Goal: Task Accomplishment & Management: Manage account settings

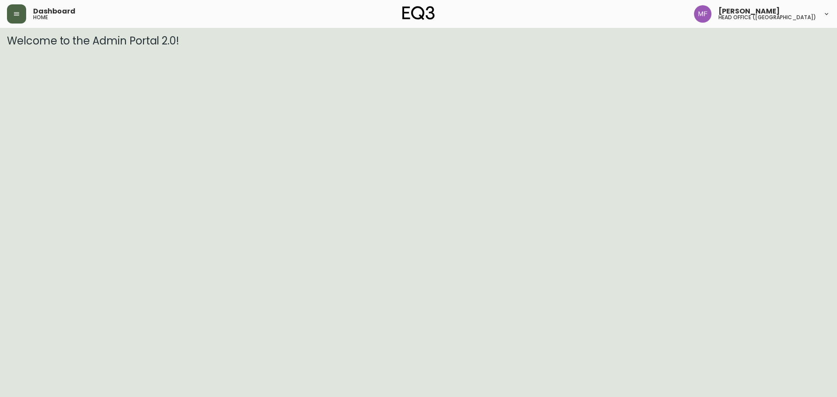
click at [19, 11] on icon "button" at bounding box center [16, 13] width 7 height 7
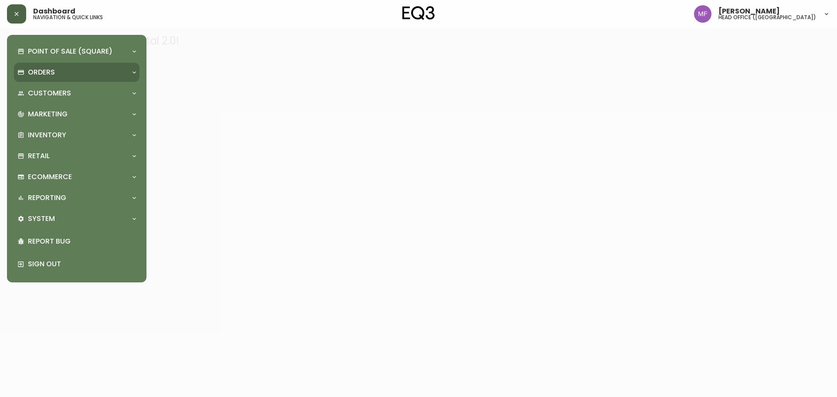
click at [39, 75] on p "Orders" at bounding box center [41, 73] width 27 height 10
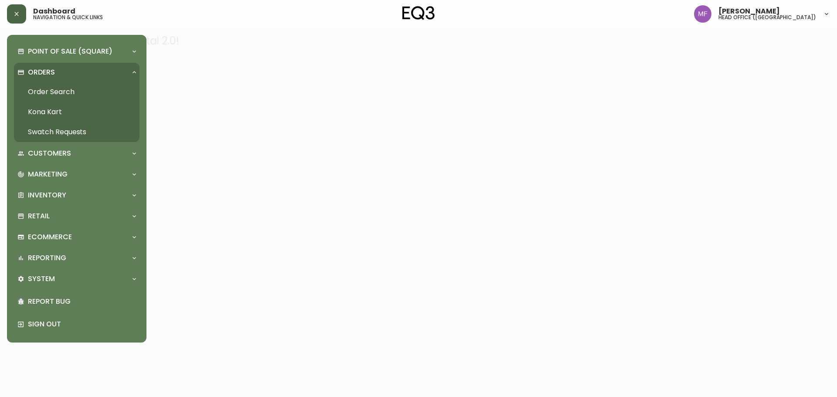
drag, startPoint x: 75, startPoint y: 86, endPoint x: 90, endPoint y: 75, distance: 18.1
click at [76, 85] on link "Order Search" at bounding box center [77, 92] width 126 height 20
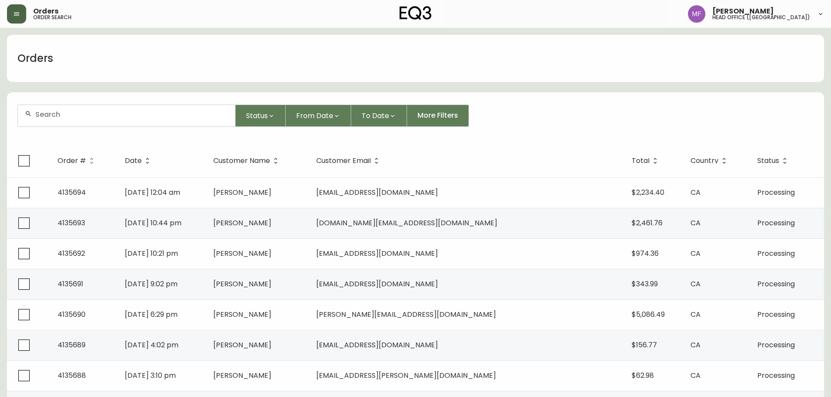
click at [83, 119] on div at bounding box center [126, 115] width 217 height 21
type input "4135157"
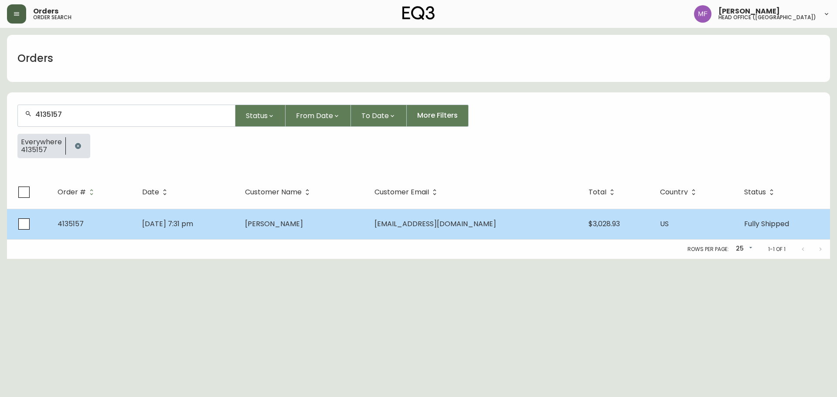
click at [303, 220] on span "Josh Kirschenbaum" at bounding box center [274, 224] width 58 height 10
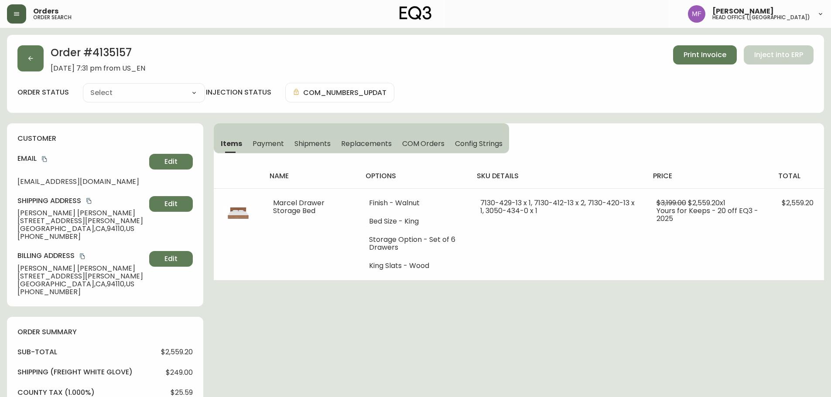
type input "Fully Shipped"
select select "FULLY_SHIPPED"
click at [29, 68] on button "button" at bounding box center [30, 58] width 26 height 26
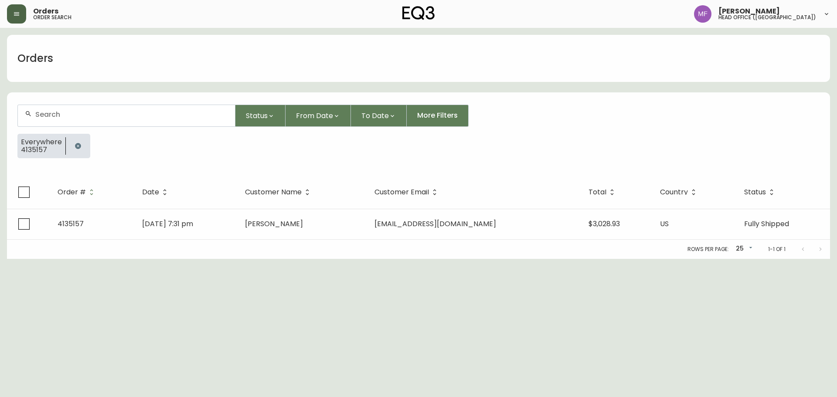
click at [71, 147] on button "button" at bounding box center [77, 145] width 17 height 17
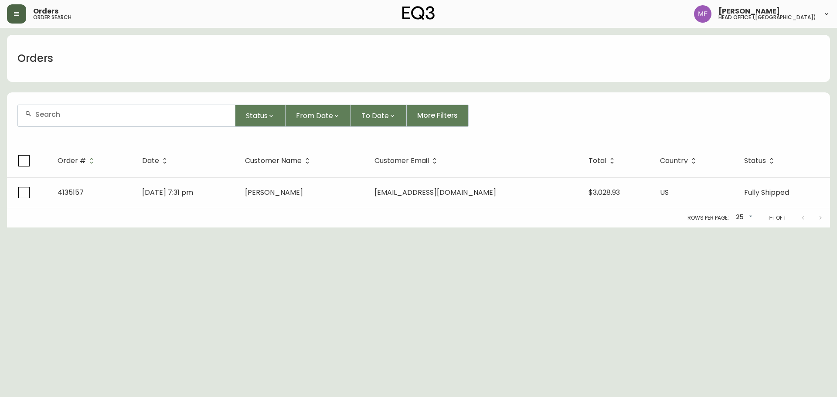
click at [82, 110] on input "text" at bounding box center [131, 114] width 193 height 8
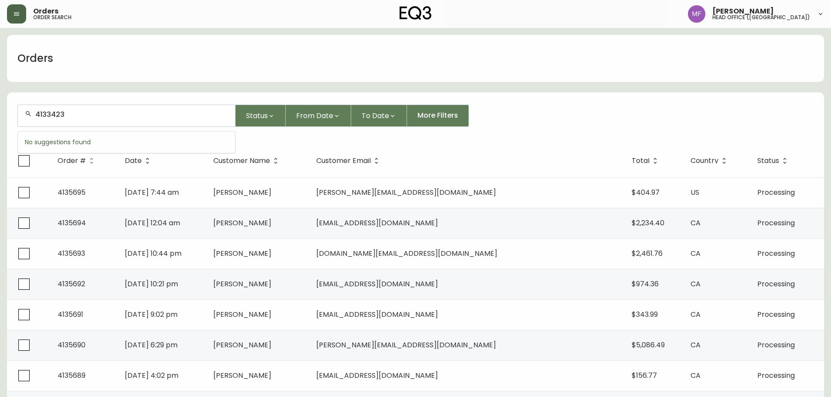
type input "4133423"
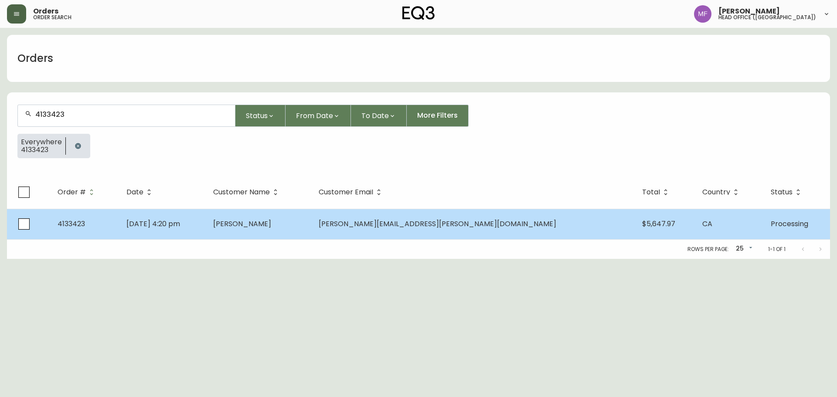
click at [312, 230] on td "Brett Kane" at bounding box center [259, 224] width 106 height 31
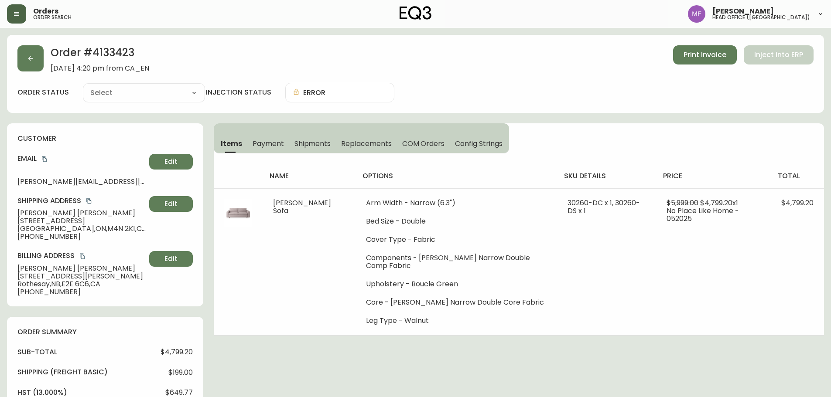
type input "Processing"
select select "PROCESSING"
click at [105, 52] on h2 "Order # 4133423" at bounding box center [100, 54] width 99 height 19
copy h2 "4133423"
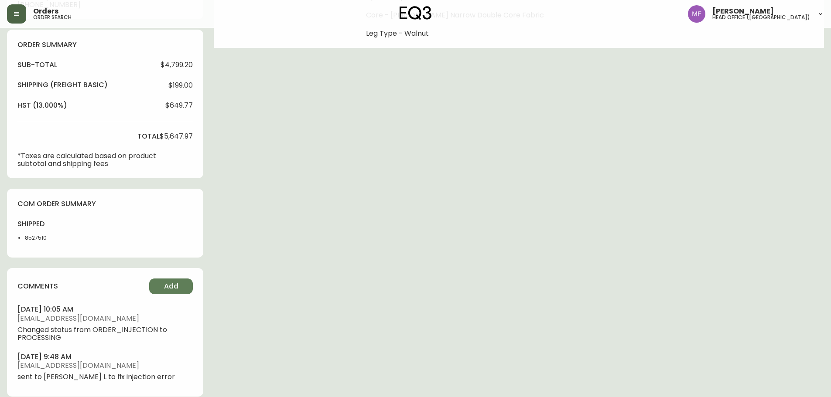
scroll to position [297, 0]
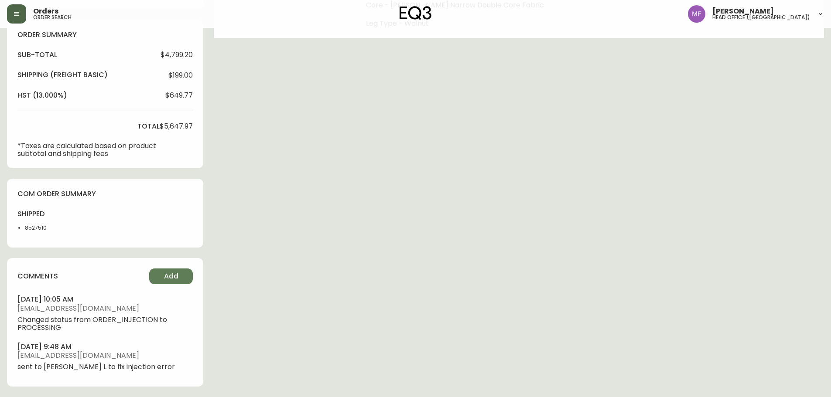
click at [33, 228] on li "8527510" at bounding box center [47, 228] width 44 height 8
drag, startPoint x: 33, startPoint y: 228, endPoint x: 185, endPoint y: 224, distance: 151.8
click at [34, 229] on li "8527510" at bounding box center [47, 228] width 44 height 8
copy li "8527510"
click at [411, 224] on div "Order # 4133423 May 30, 2025 at 4:20 pm from CA_EN Print Invoice Inject into ER…" at bounding box center [415, 67] width 817 height 660
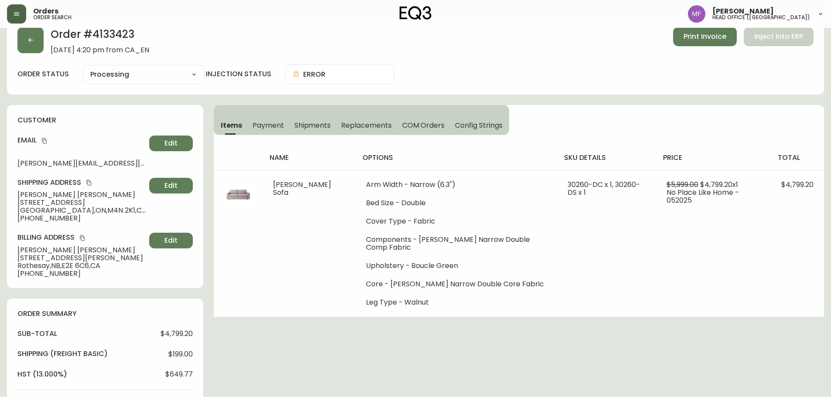
scroll to position [0, 0]
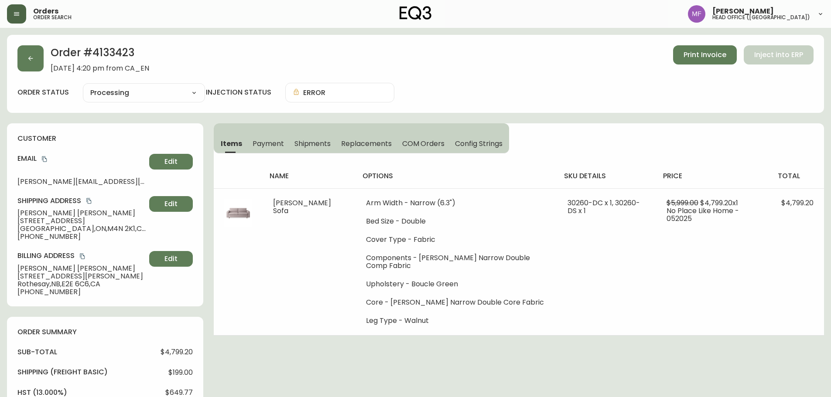
click at [112, 53] on h2 "Order # 4133423" at bounding box center [100, 54] width 99 height 19
copy h2 "4133423"
click at [33, 64] on button "button" at bounding box center [30, 58] width 26 height 26
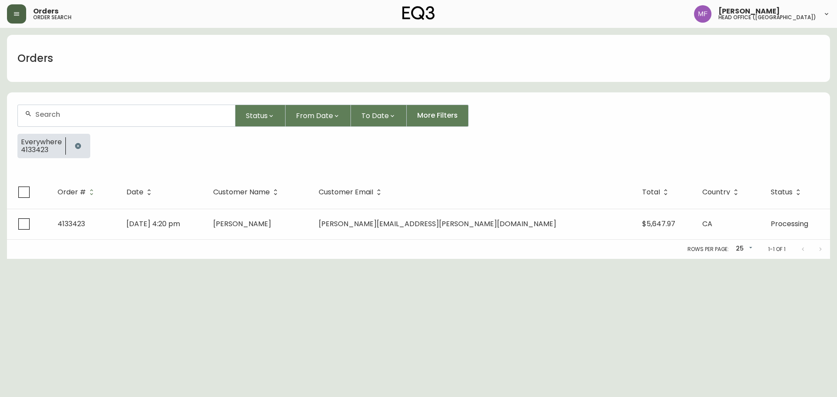
click at [71, 145] on button "button" at bounding box center [77, 145] width 17 height 17
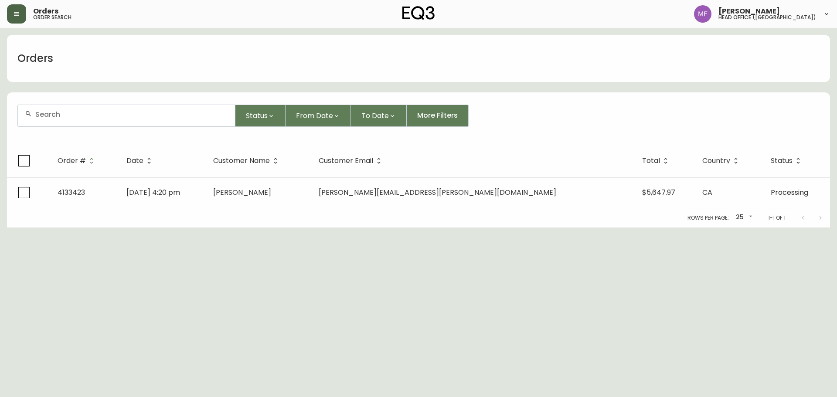
click at [71, 116] on input "text" at bounding box center [131, 114] width 193 height 8
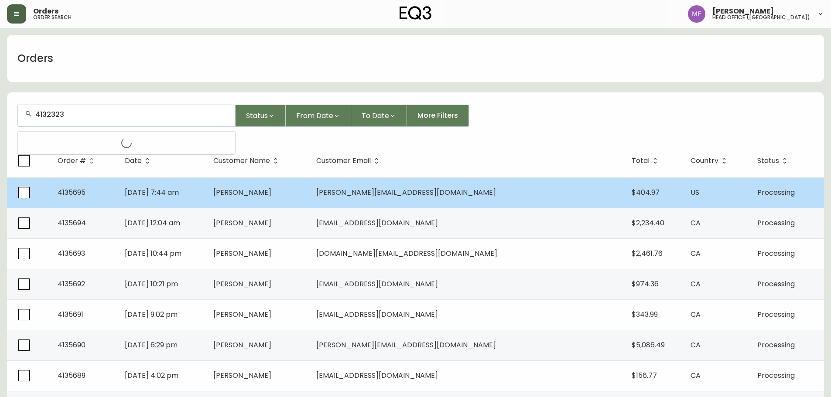
type input "4132323"
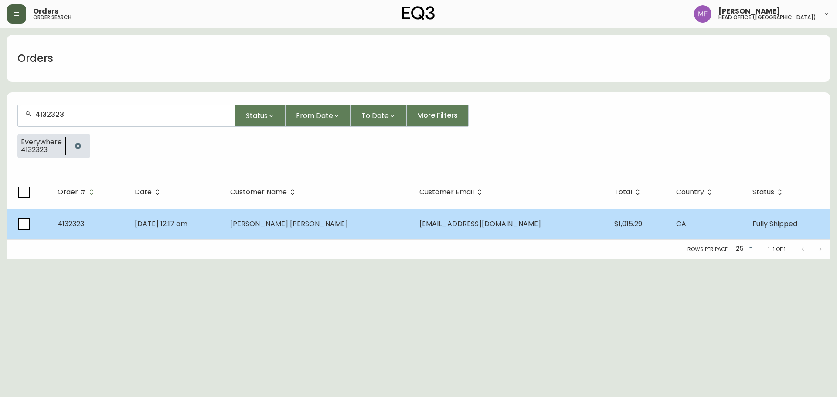
click at [378, 214] on td "Adrian Garcia Betancourt" at bounding box center [317, 224] width 189 height 31
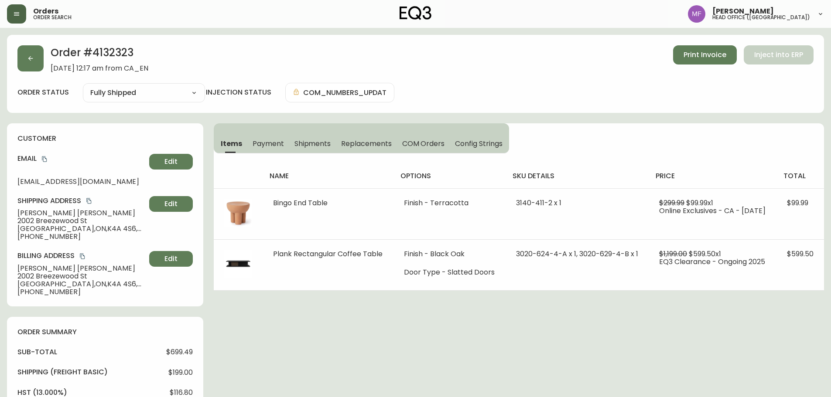
type input "Fully Shipped"
select select "FULLY_SHIPPED"
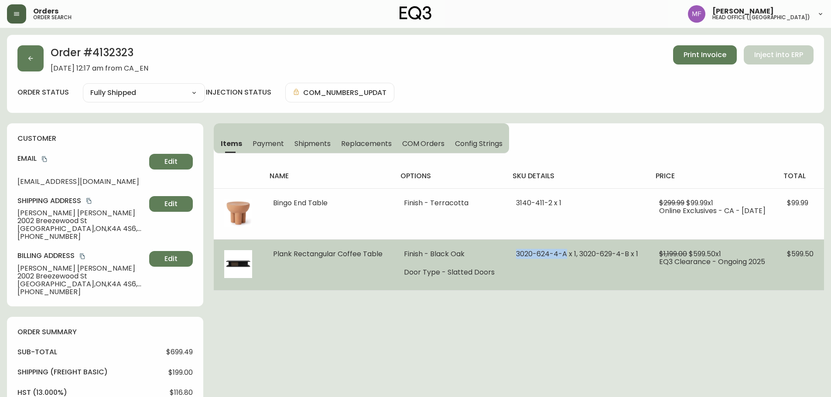
drag, startPoint x: 561, startPoint y: 254, endPoint x: 512, endPoint y: 254, distance: 49.3
click at [516, 254] on span "3020-624-4-A x 1, 3020-629-4-B x 1" at bounding box center [577, 254] width 122 height 10
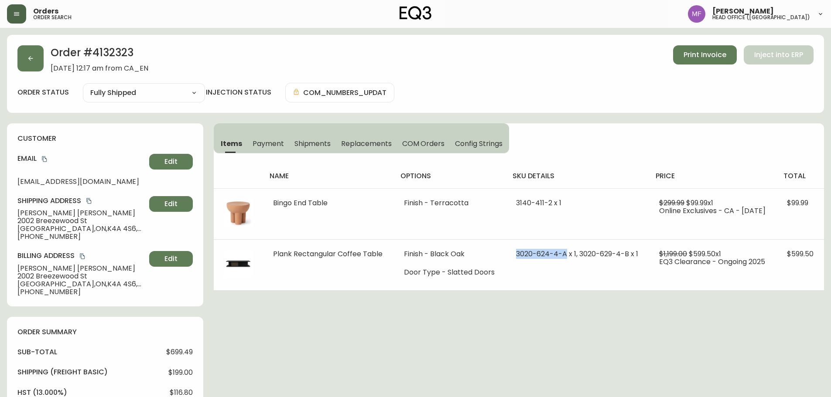
copy span "3020-624-4-A"
click at [116, 52] on h2 "Order # 4132323" at bounding box center [100, 54] width 98 height 19
copy h2 "4132323"
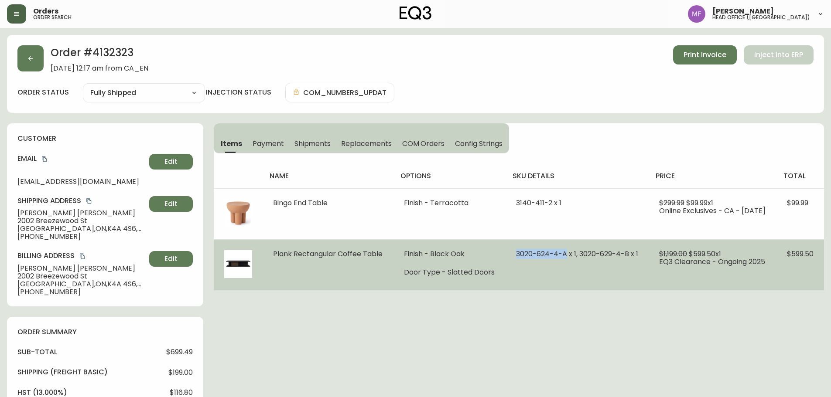
drag, startPoint x: 560, startPoint y: 252, endPoint x: 508, endPoint y: 253, distance: 51.5
click at [508, 253] on td "3020-624-4-A x 1, 3020-629-4-B x 1" at bounding box center [576, 264] width 143 height 51
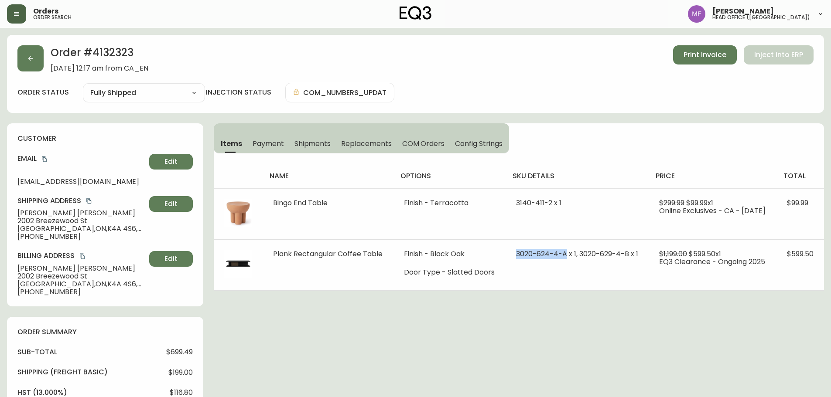
copy span "3020-624-4-A"
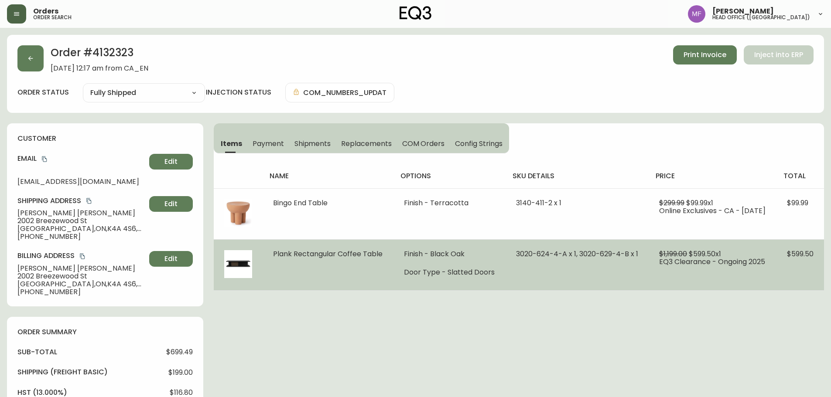
click at [518, 279] on td "3020-624-4-A x 1, 3020-629-4-B x 1" at bounding box center [576, 264] width 143 height 51
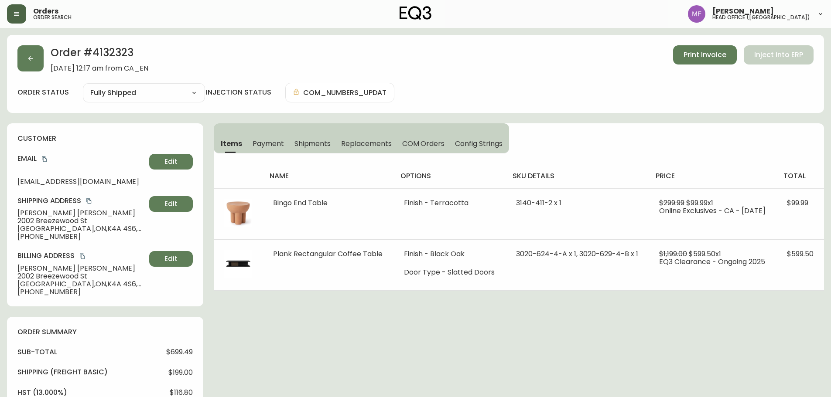
click at [117, 51] on h2 "Order # 4132323" at bounding box center [100, 54] width 98 height 19
click at [115, 55] on h2 "Order # 4132323" at bounding box center [100, 54] width 98 height 19
click at [120, 54] on h2 "Order # 4132323" at bounding box center [100, 54] width 98 height 19
copy h2 "4132323"
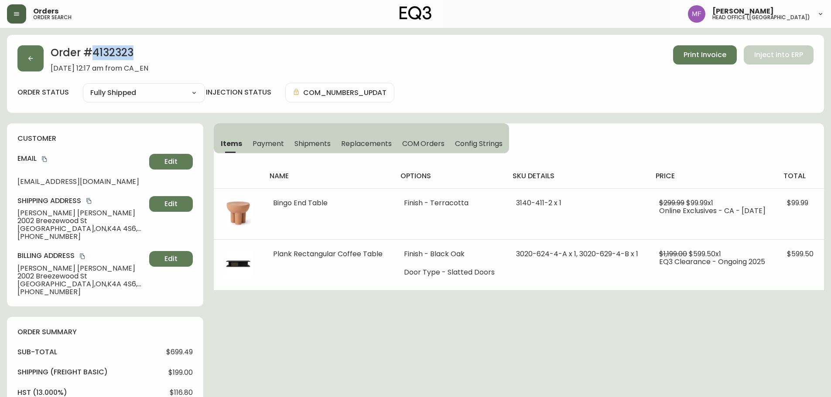
click at [124, 56] on h2 "Order # 4132323" at bounding box center [100, 54] width 98 height 19
click at [103, 51] on h2 "Order # 4132323" at bounding box center [100, 54] width 98 height 19
click at [44, 156] on icon "copy" at bounding box center [44, 159] width 6 height 6
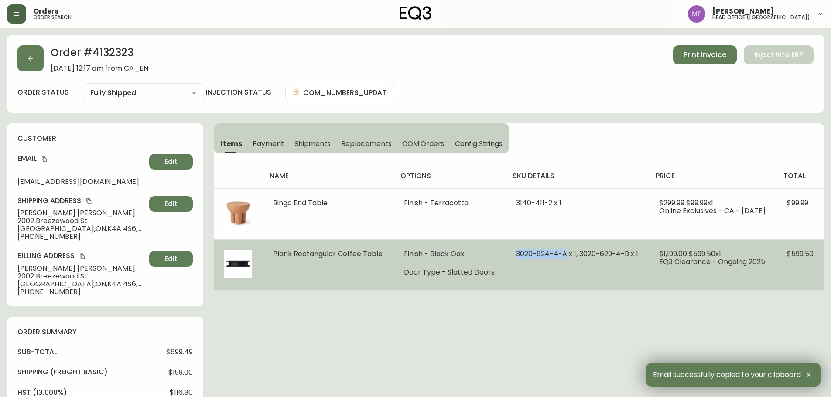
drag, startPoint x: 560, startPoint y: 254, endPoint x: 506, endPoint y: 252, distance: 54.1
click at [506, 252] on td "3020-624-4-A x 1, 3020-629-4-B x 1" at bounding box center [576, 264] width 143 height 51
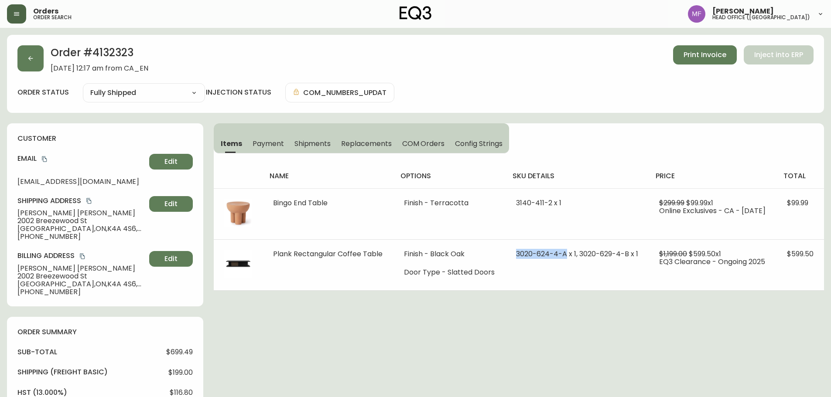
copy span "3020-624-4-A"
click at [34, 54] on button "button" at bounding box center [30, 58] width 26 height 26
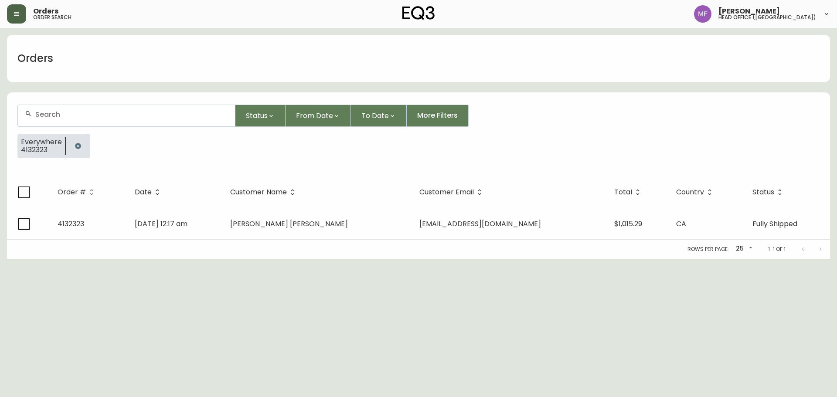
click at [75, 140] on button "button" at bounding box center [77, 145] width 17 height 17
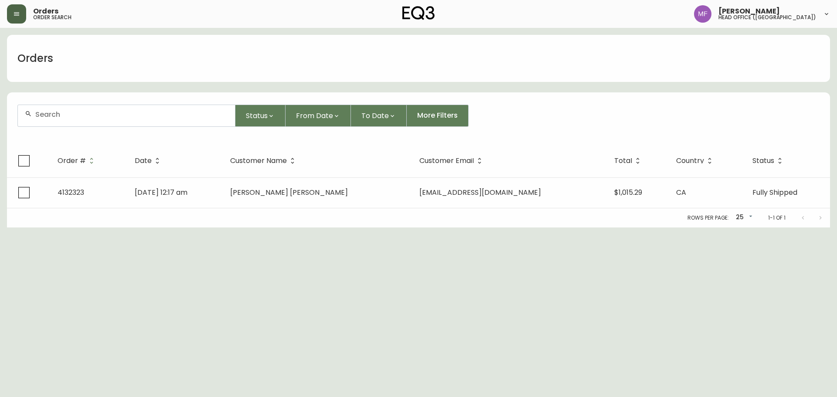
click at [75, 120] on div at bounding box center [126, 115] width 217 height 21
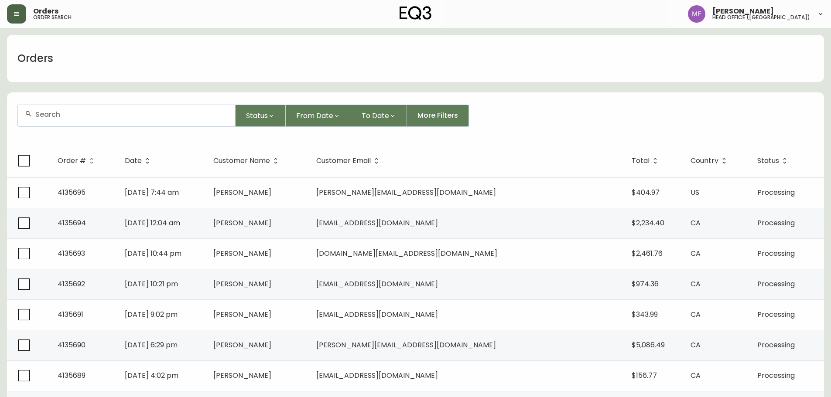
paste input "4134795"
type input "4134795"
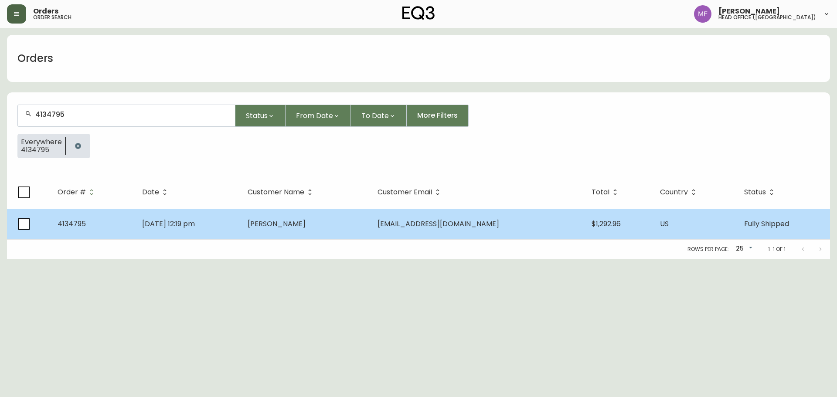
click at [311, 218] on td "Allison Morgan" at bounding box center [306, 224] width 130 height 31
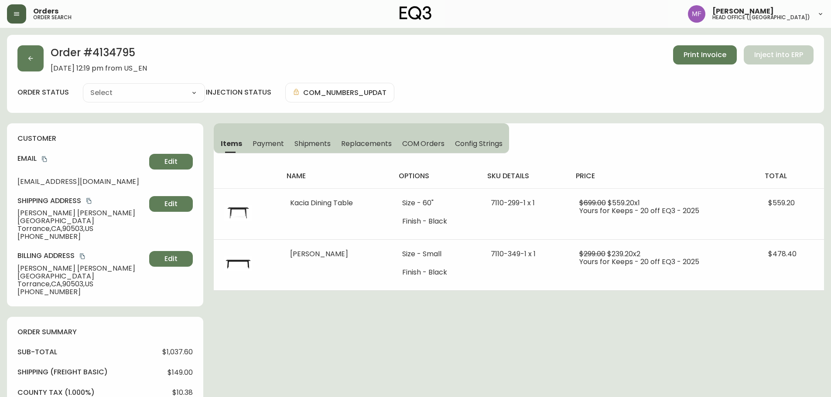
type input "Fully Shipped"
select select "FULLY_SHIPPED"
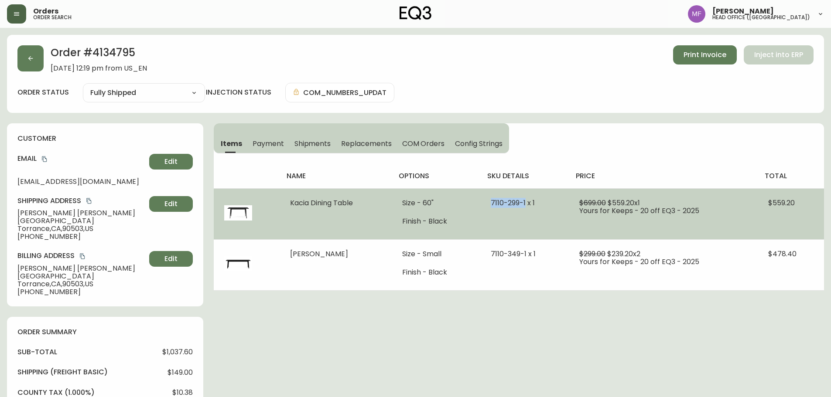
drag, startPoint x: 529, startPoint y: 202, endPoint x: 495, endPoint y: 206, distance: 34.7
click at [495, 206] on span "7110-299-1 x 1" at bounding box center [513, 203] width 44 height 10
copy span "7110-299-1"
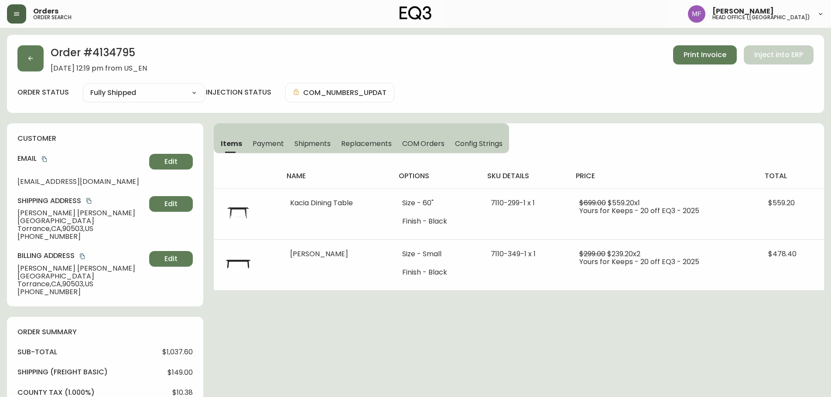
click at [122, 59] on h2 "Order # 4134795" at bounding box center [99, 54] width 96 height 19
copy h2 "4134795"
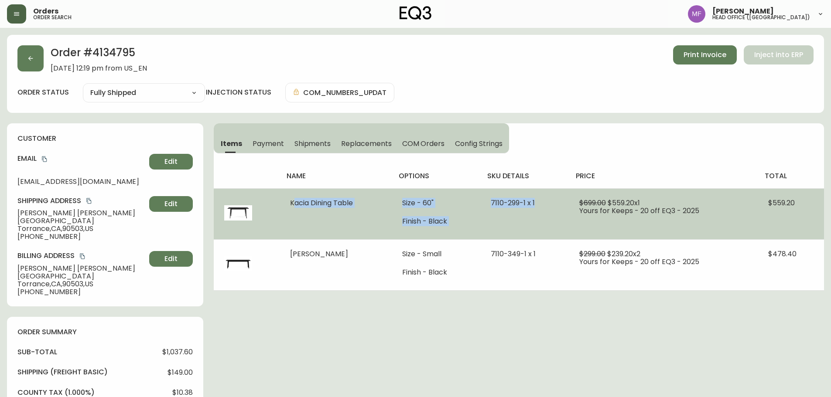
drag, startPoint x: 288, startPoint y: 200, endPoint x: 554, endPoint y: 207, distance: 266.1
click at [554, 207] on tr "Kacia Dining Table Size - 60" Finish - Black 7110-299-1 x 1 $699.00 $559.20 x 1…" at bounding box center [519, 213] width 610 height 51
click at [350, 218] on td "Kacia Dining Table" at bounding box center [336, 213] width 113 height 51
drag, startPoint x: 359, startPoint y: 200, endPoint x: 284, endPoint y: 202, distance: 75.5
click at [284, 202] on td "Kacia Dining Table" at bounding box center [336, 213] width 113 height 51
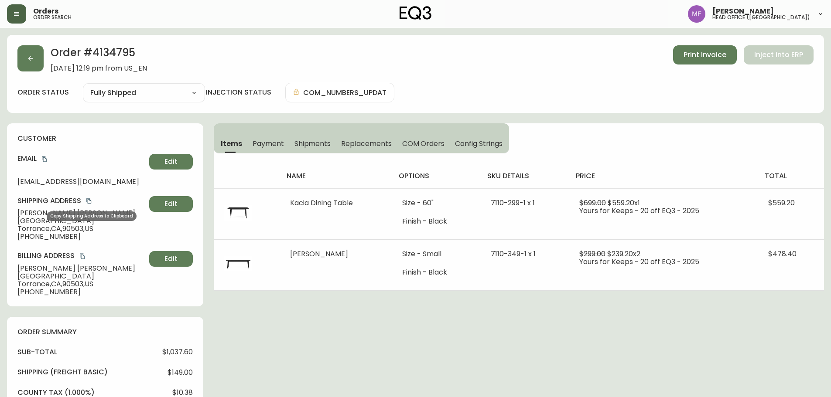
click at [89, 204] on icon "copy" at bounding box center [88, 201] width 5 height 6
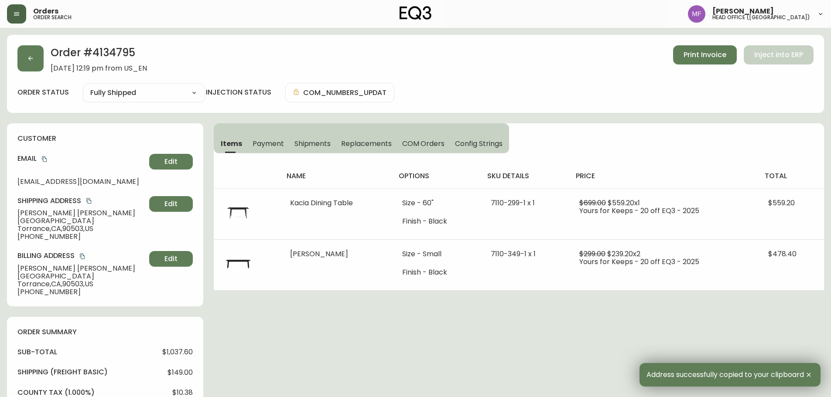
click at [104, 48] on h2 "Order # 4134795" at bounding box center [99, 54] width 96 height 19
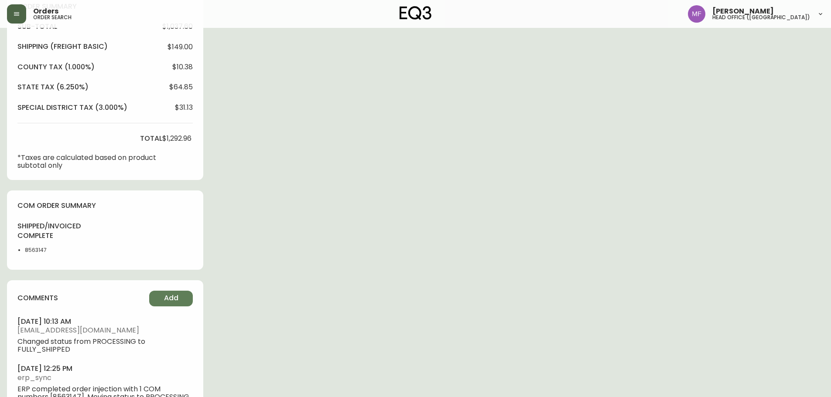
scroll to position [349, 0]
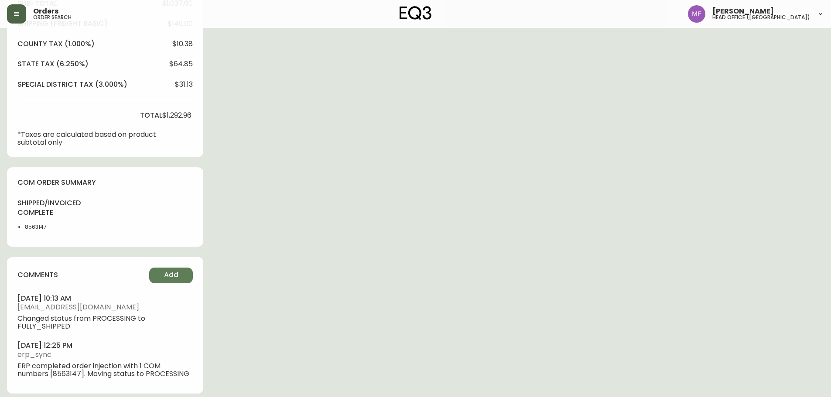
click at [31, 228] on li "8563147" at bounding box center [47, 227] width 44 height 8
drag, startPoint x: 31, startPoint y: 228, endPoint x: 128, endPoint y: 223, distance: 96.9
click at [31, 228] on li "8563147" at bounding box center [47, 227] width 44 height 8
click at [405, 203] on div "Order # 4134795 August 24, 2025 at 12:19 pm from US_EN Print Invoice Inject int…" at bounding box center [415, 45] width 817 height 718
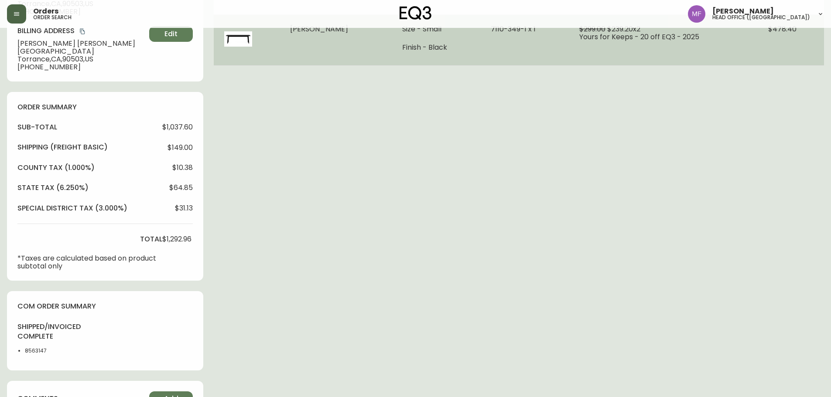
scroll to position [44, 0]
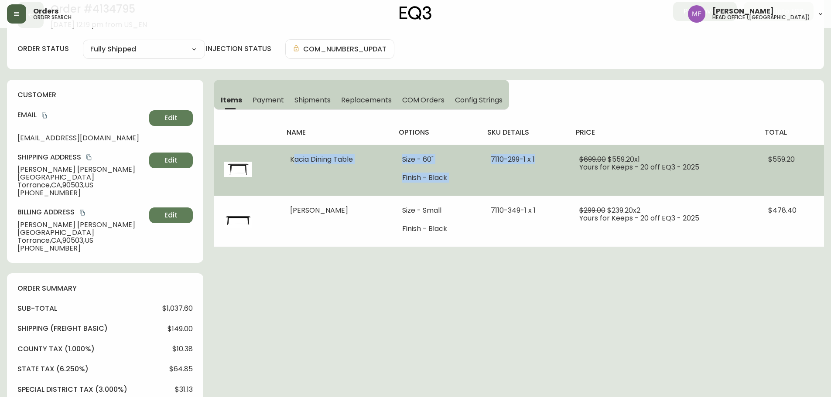
drag, startPoint x: 290, startPoint y: 162, endPoint x: 556, endPoint y: 157, distance: 266.9
click at [556, 157] on tr "Kacia Dining Table Size - 60" Finish - Black 7110-299-1 x 1 $699.00 $559.20 x 1…" at bounding box center [519, 170] width 610 height 51
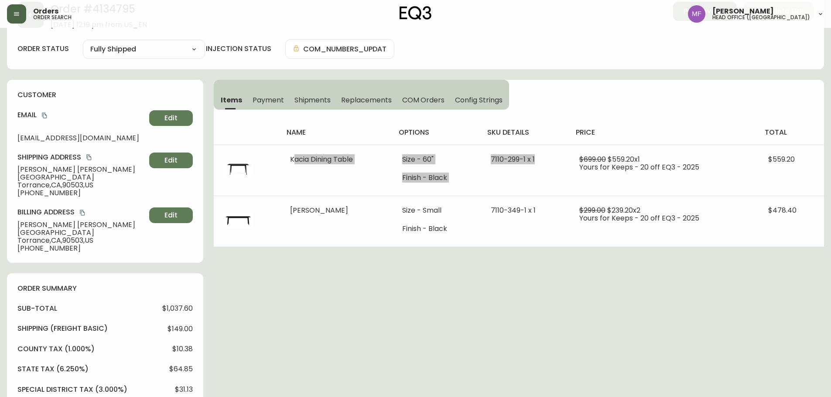
scroll to position [0, 0]
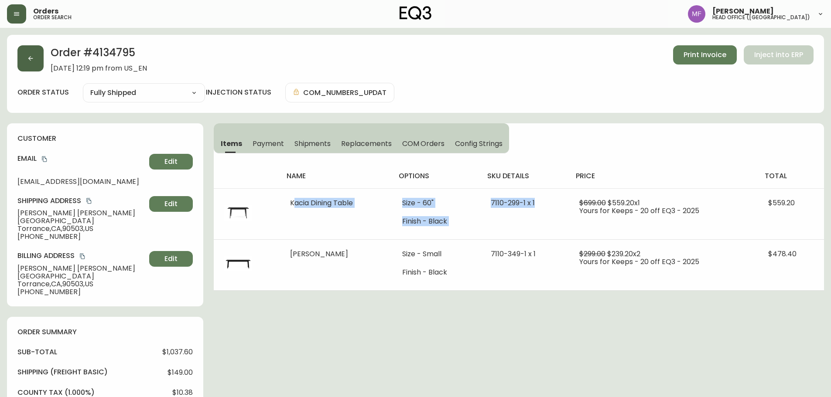
click at [28, 57] on icon "button" at bounding box center [30, 58] width 7 height 7
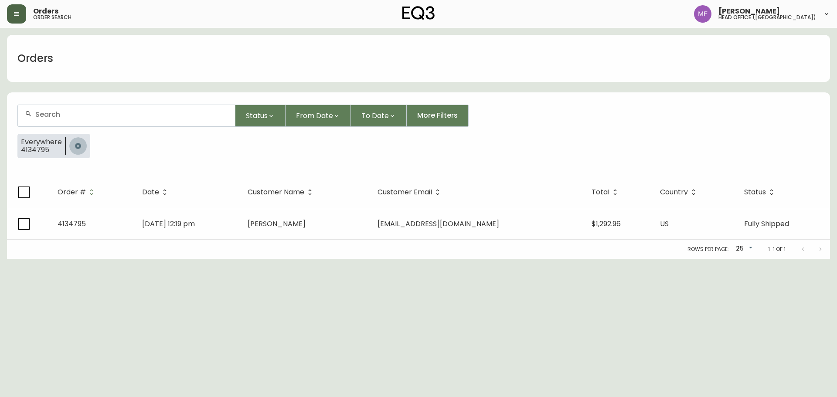
click at [79, 142] on button "button" at bounding box center [77, 145] width 17 height 17
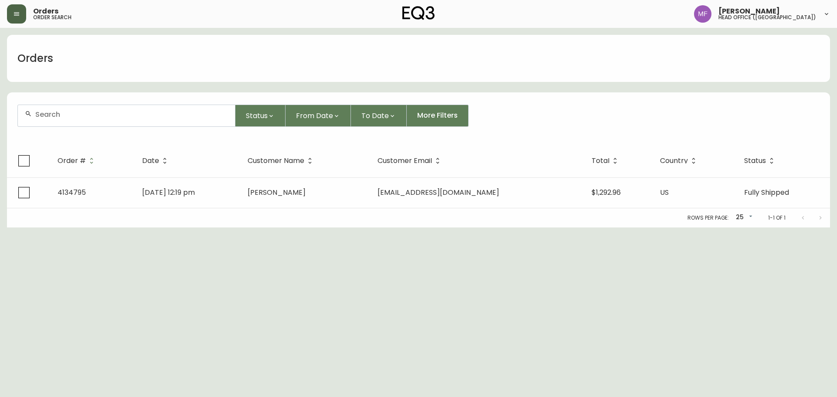
click at [67, 117] on input "text" at bounding box center [131, 114] width 193 height 8
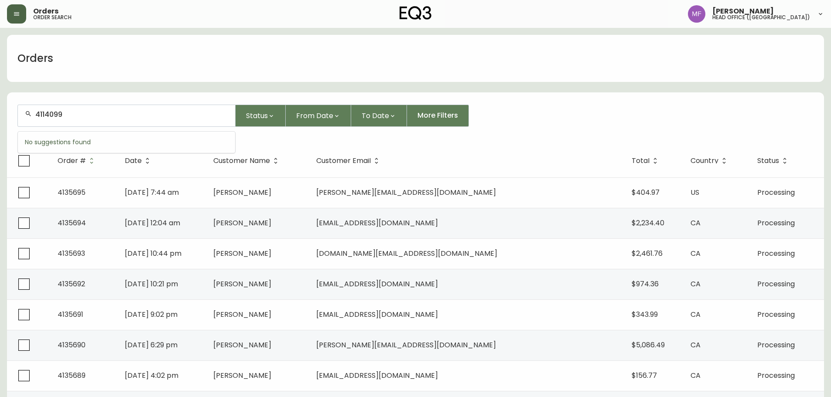
type input "4114099"
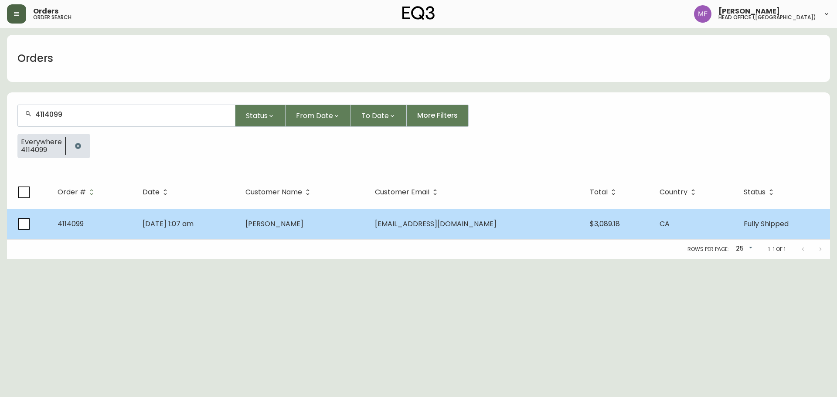
click at [307, 232] on td "Logan Verhelst" at bounding box center [304, 224] width 130 height 31
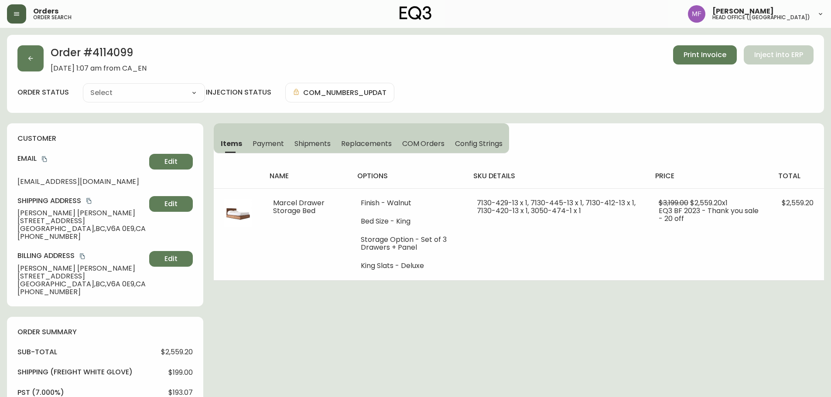
type input "Fully Shipped"
select select "FULLY_SHIPPED"
drag, startPoint x: 44, startPoint y: 161, endPoint x: 65, endPoint y: 167, distance: 21.3
click at [44, 160] on icon "copy" at bounding box center [44, 159] width 6 height 6
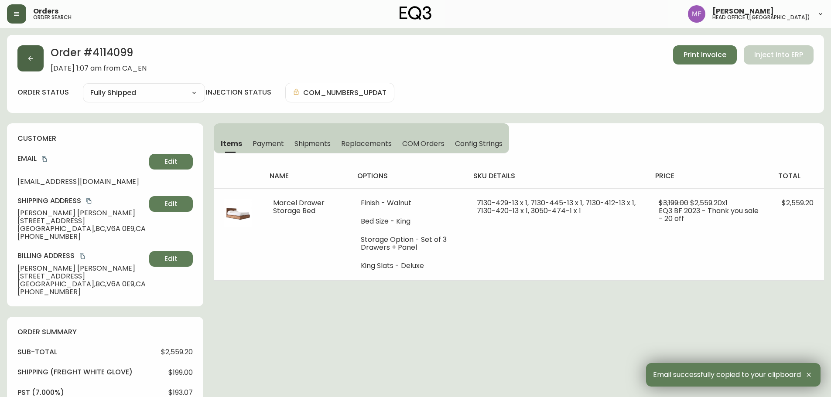
click at [39, 61] on button "button" at bounding box center [30, 58] width 26 height 26
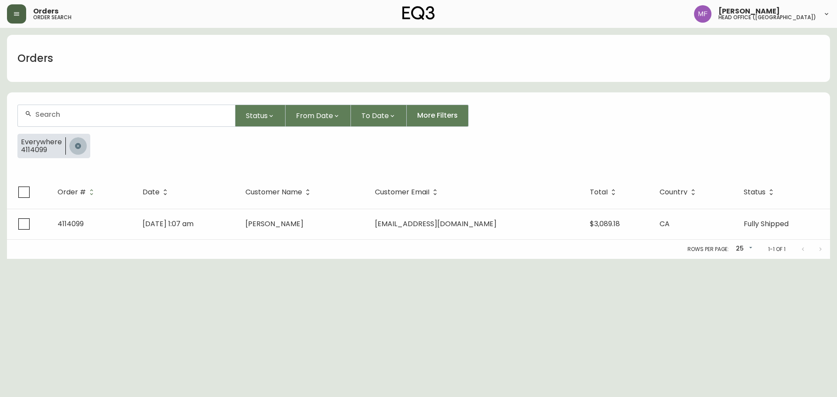
click at [77, 142] on button "button" at bounding box center [77, 145] width 17 height 17
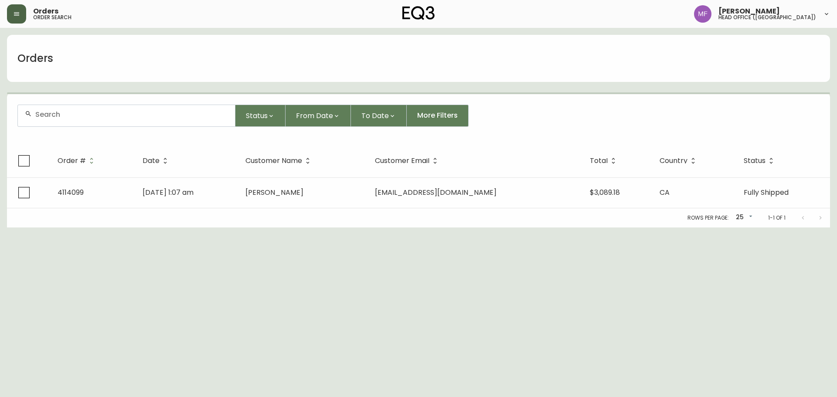
click at [67, 120] on div at bounding box center [126, 115] width 217 height 21
paste input "hello@studios-design.com"
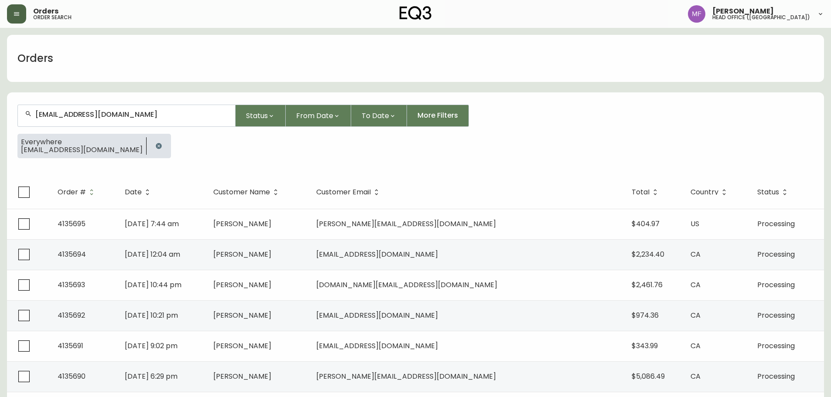
type input "hello@studios-design.com"
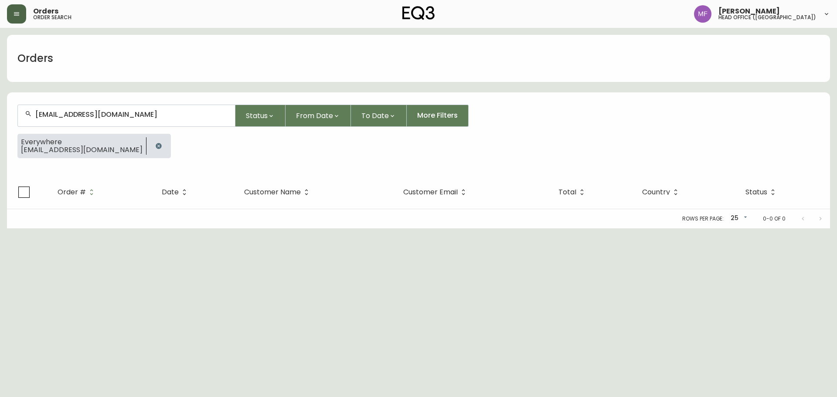
click at [150, 143] on button "button" at bounding box center [158, 145] width 17 height 17
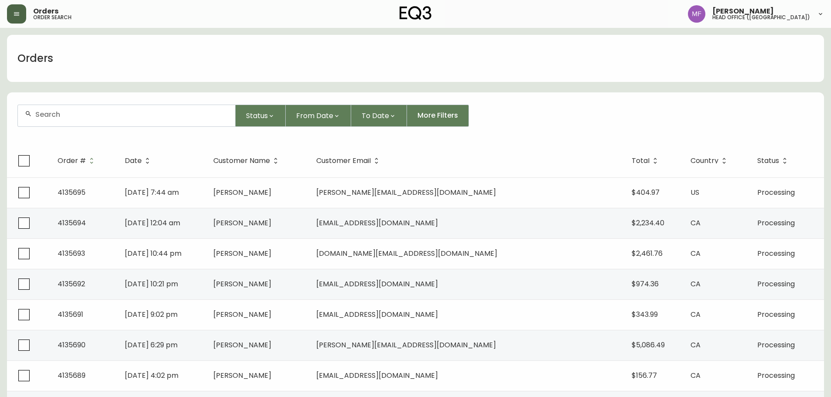
click at [76, 119] on div at bounding box center [126, 115] width 217 height 21
paste input "4133856"
type input "4133856"
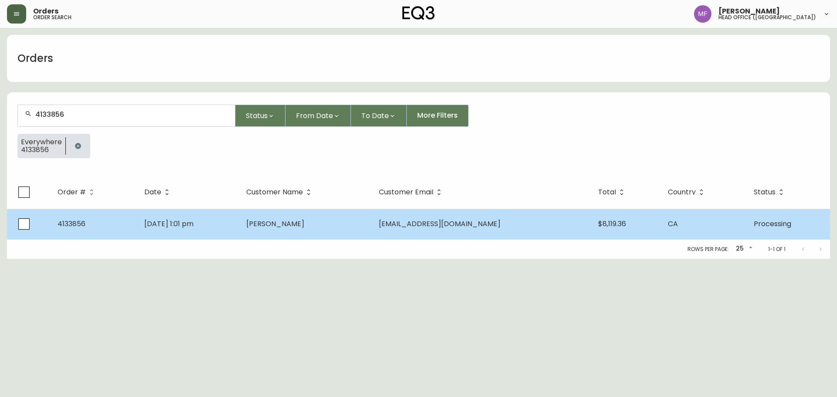
click at [191, 232] on td "Jun 27 2025, 1:01 pm" at bounding box center [188, 224] width 102 height 31
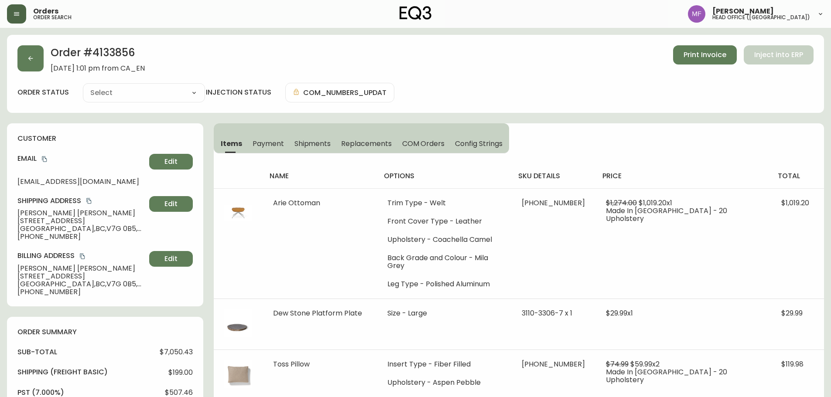
type input "Processing"
select select "PROCESSING"
click at [103, 54] on h2 "Order # 4133856" at bounding box center [98, 54] width 94 height 19
drag, startPoint x: 103, startPoint y: 54, endPoint x: 146, endPoint y: 53, distance: 43.2
click at [103, 53] on h2 "Order # 4133856" at bounding box center [98, 54] width 94 height 19
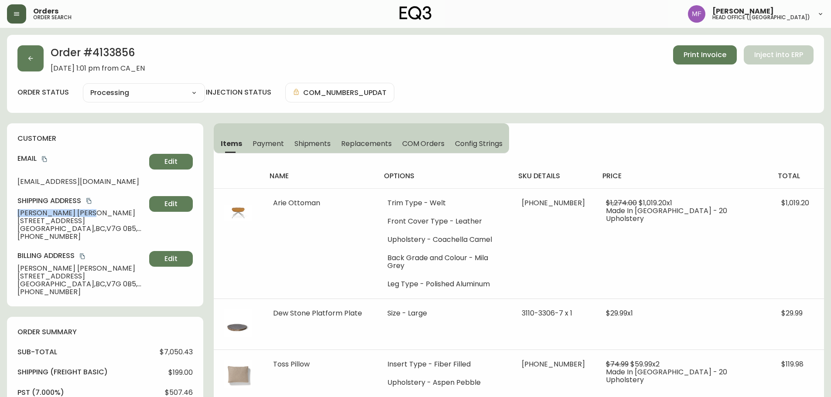
drag, startPoint x: 76, startPoint y: 210, endPoint x: 16, endPoint y: 210, distance: 59.7
click at [16, 210] on div "customer Email mommatons@gmail.com Edit Shipping Address Tanya Hartz 520 - 3596…" at bounding box center [105, 214] width 196 height 183
click at [115, 51] on h2 "Order # 4133856" at bounding box center [98, 54] width 94 height 19
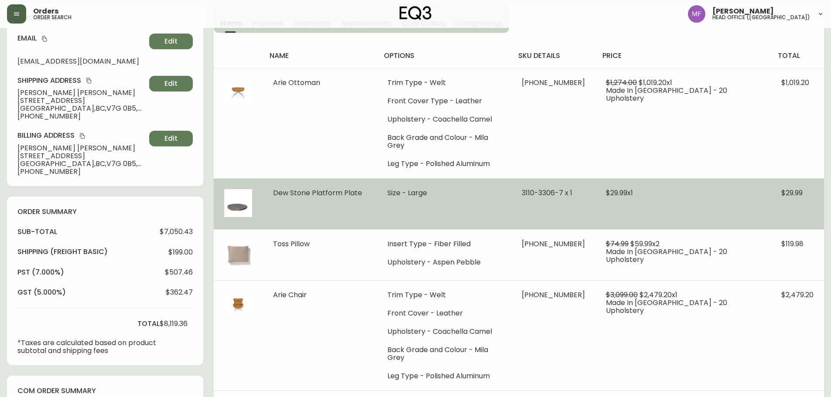
scroll to position [174, 0]
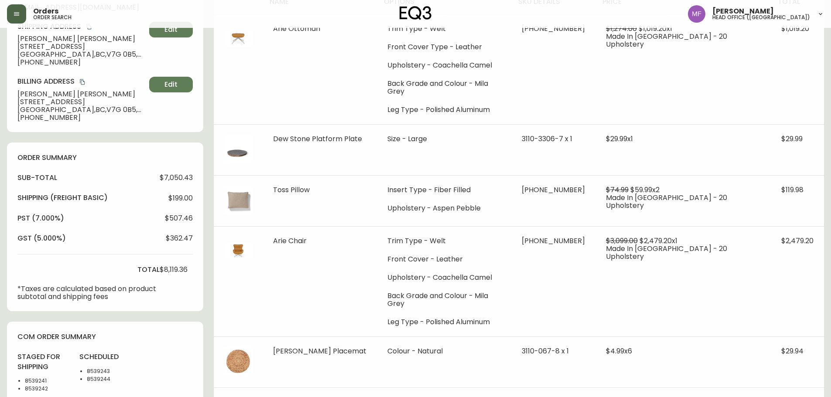
click at [33, 382] on li "8539241" at bounding box center [47, 381] width 44 height 8
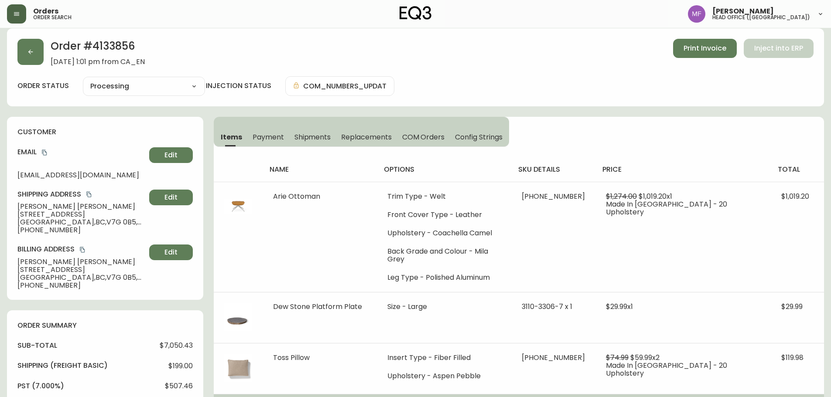
scroll to position [0, 0]
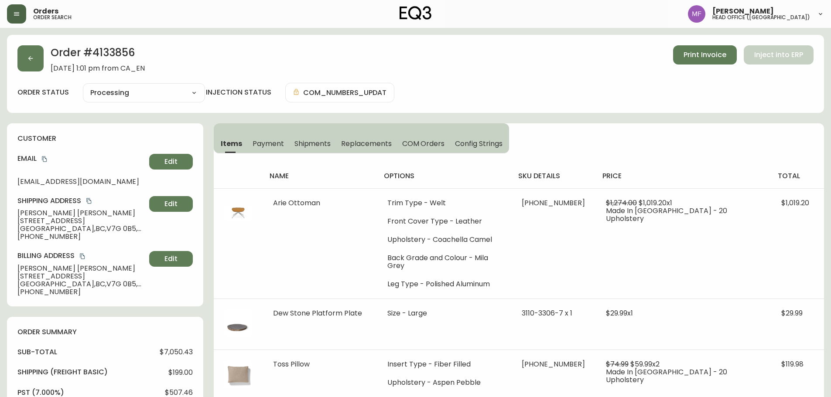
click at [131, 59] on h2 "Order # 4133856" at bounding box center [98, 54] width 94 height 19
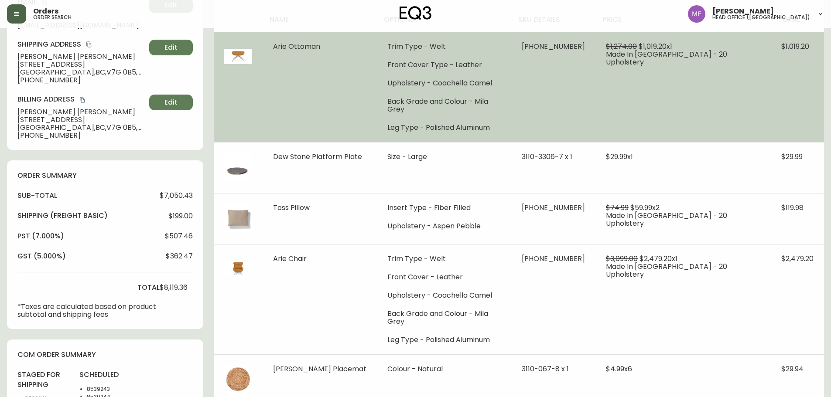
scroll to position [174, 0]
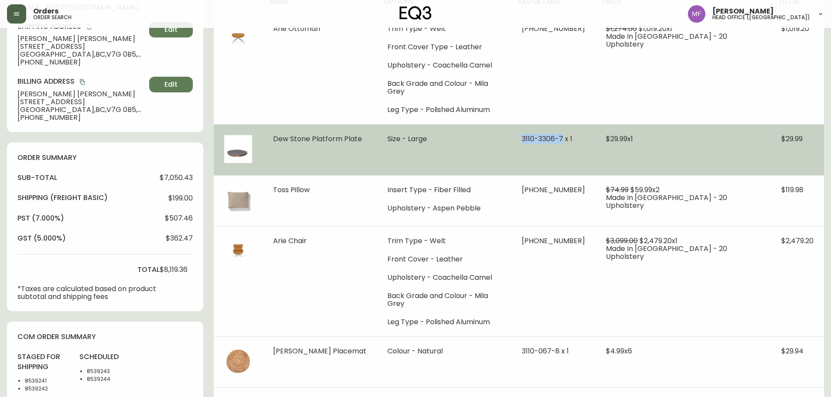
drag, startPoint x: 555, startPoint y: 134, endPoint x: 595, endPoint y: 136, distance: 40.2
click at [572, 136] on span "3110-3306-7 x 1" at bounding box center [547, 139] width 51 height 10
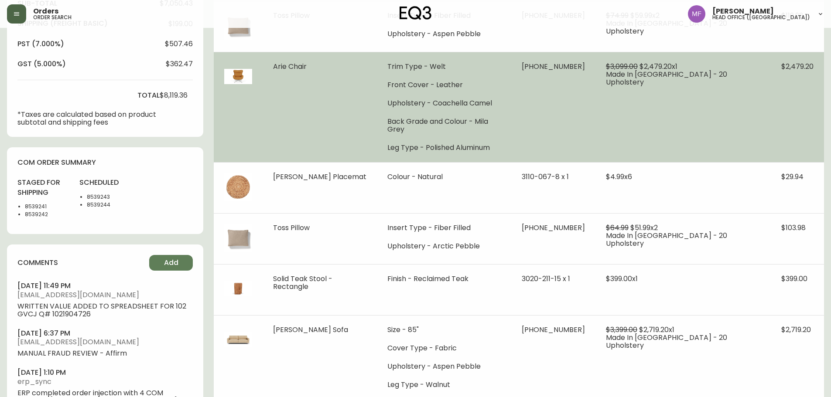
scroll to position [391, 0]
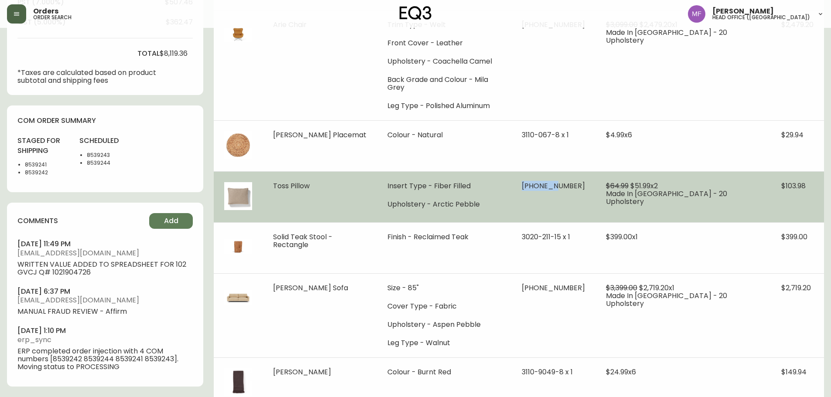
drag, startPoint x: 555, startPoint y: 168, endPoint x: 589, endPoint y: 171, distance: 34.1
click at [589, 171] on td "30839-00 x 1" at bounding box center [553, 196] width 84 height 51
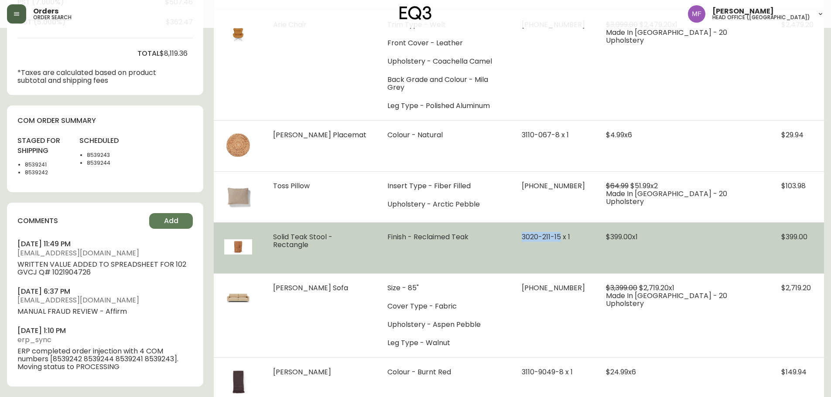
drag, startPoint x: 543, startPoint y: 224, endPoint x: 594, endPoint y: 226, distance: 51.1
click at [594, 226] on tr "Solid Teak Stool - Rectangle Finish - Reclaimed Teak 3020-211-15 x 1 $399.00 x …" at bounding box center [519, 247] width 610 height 51
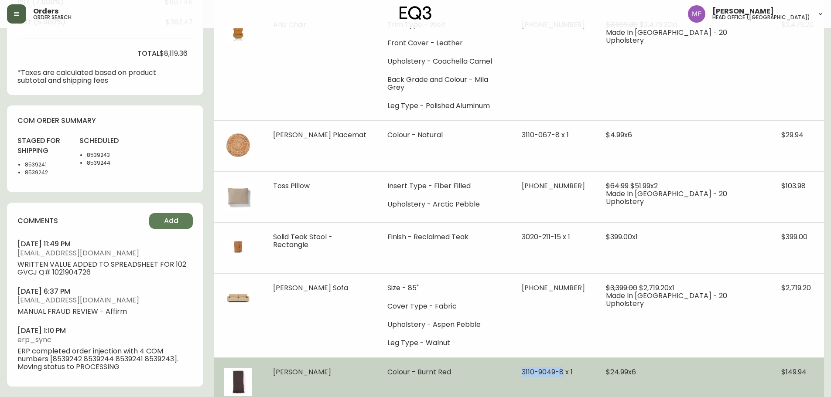
drag, startPoint x: 596, startPoint y: 356, endPoint x: 552, endPoint y: 357, distance: 43.6
click at [552, 358] on td "3110-9049-8 x 1" at bounding box center [553, 383] width 84 height 51
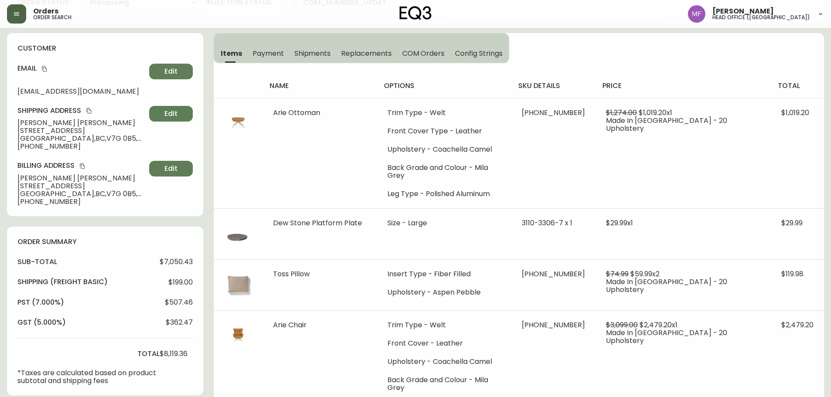
scroll to position [85, 0]
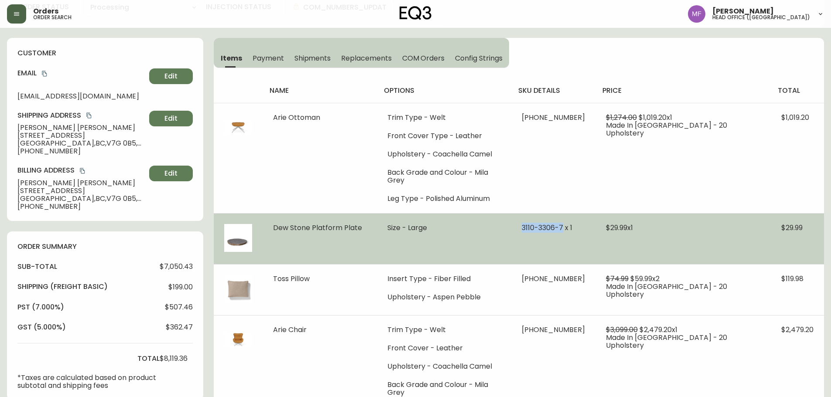
drag, startPoint x: 548, startPoint y: 224, endPoint x: 597, endPoint y: 221, distance: 49.0
click at [595, 225] on td "3110-3306-7 x 1" at bounding box center [553, 238] width 84 height 51
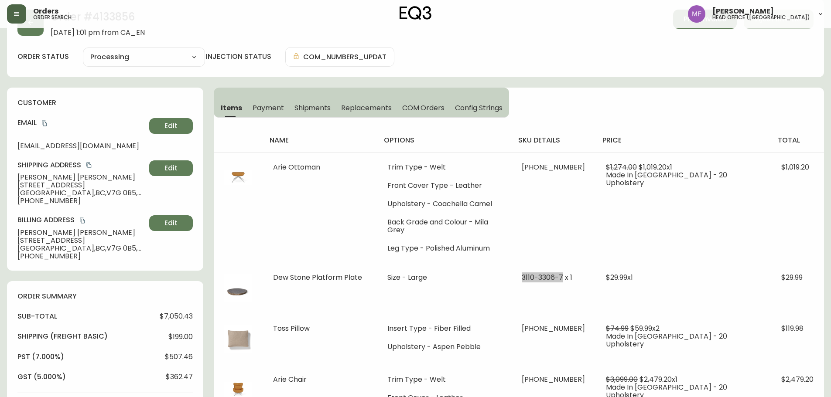
scroll to position [0, 0]
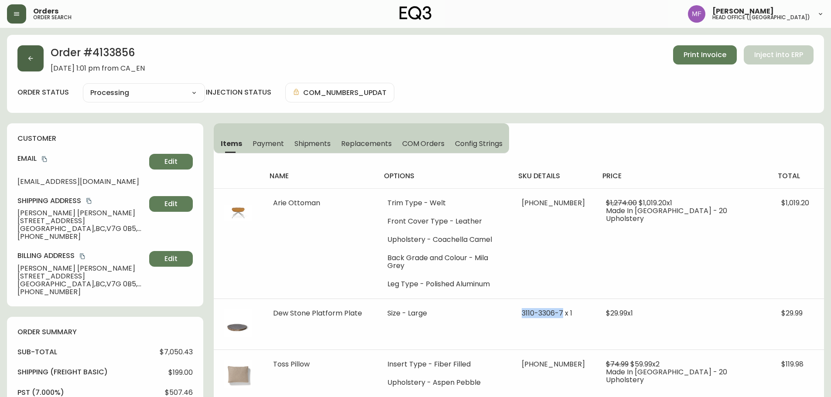
click at [34, 65] on button "button" at bounding box center [30, 58] width 26 height 26
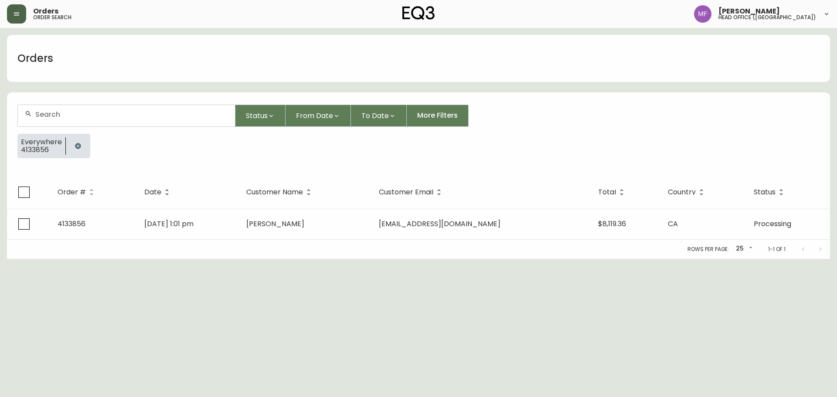
click at [74, 142] on button "button" at bounding box center [77, 145] width 17 height 17
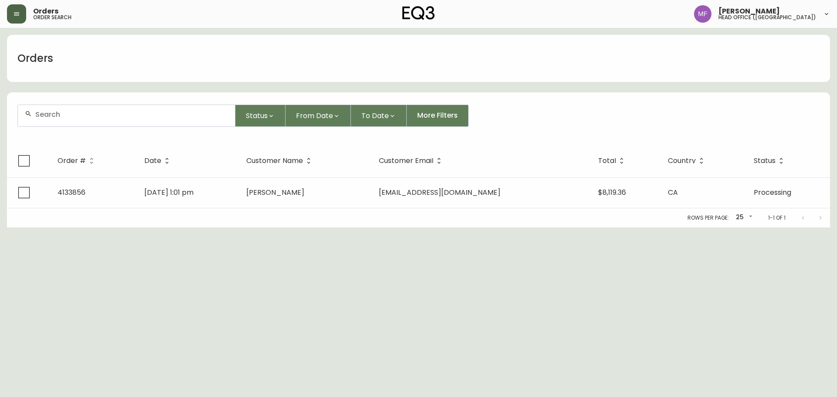
click at [57, 115] on input "text" at bounding box center [131, 114] width 193 height 8
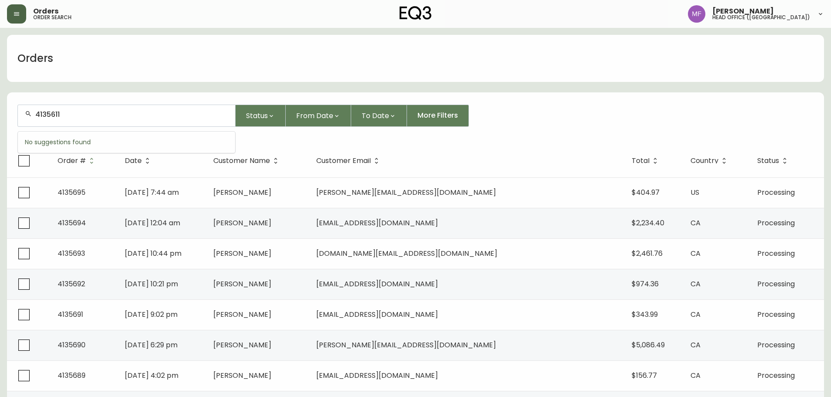
type input "4135611"
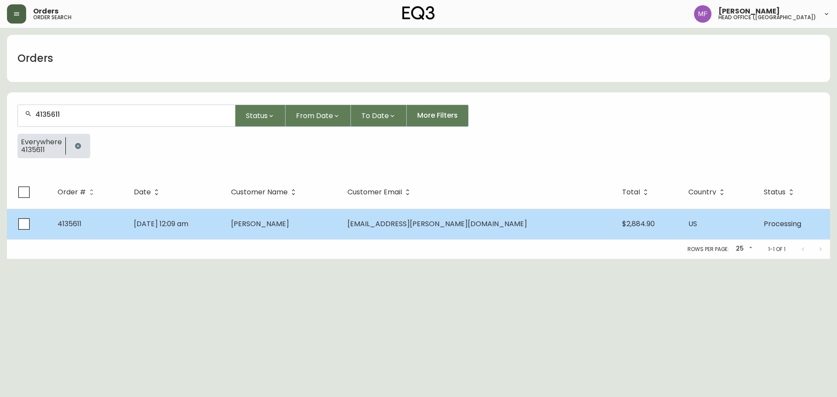
click at [224, 228] on td "Oct 01 2025, 12:09 am" at bounding box center [175, 224] width 97 height 31
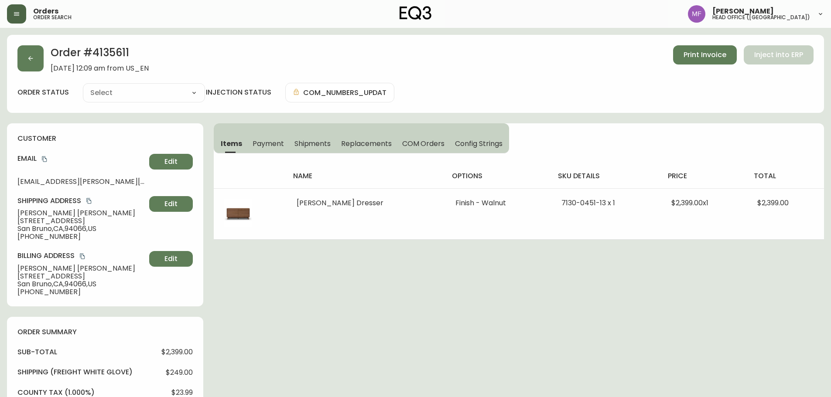
type input "Processing"
select select "PROCESSING"
click at [101, 57] on h2 "Order # 4135611" at bounding box center [100, 54] width 98 height 19
drag, startPoint x: 82, startPoint y: 216, endPoint x: 18, endPoint y: 213, distance: 64.6
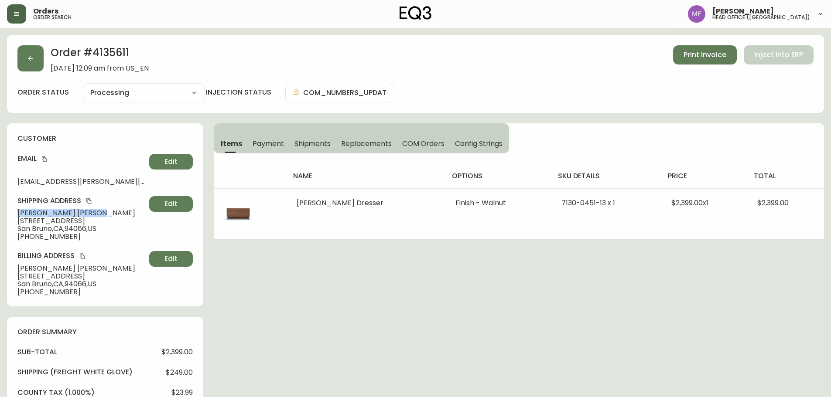
click at [18, 213] on span "Elizabeth Dallman" at bounding box center [81, 213] width 128 height 8
click at [104, 51] on h2 "Order # 4135611" at bounding box center [100, 54] width 98 height 19
click at [122, 54] on h2 "Order # 4135611" at bounding box center [100, 54] width 98 height 19
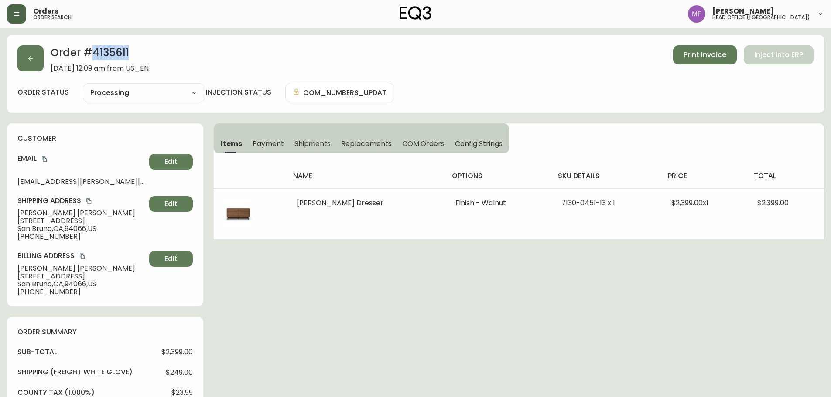
drag, startPoint x: 268, startPoint y: 148, endPoint x: 240, endPoint y: 143, distance: 28.3
click at [268, 147] on span "Payment" at bounding box center [267, 143] width 31 height 9
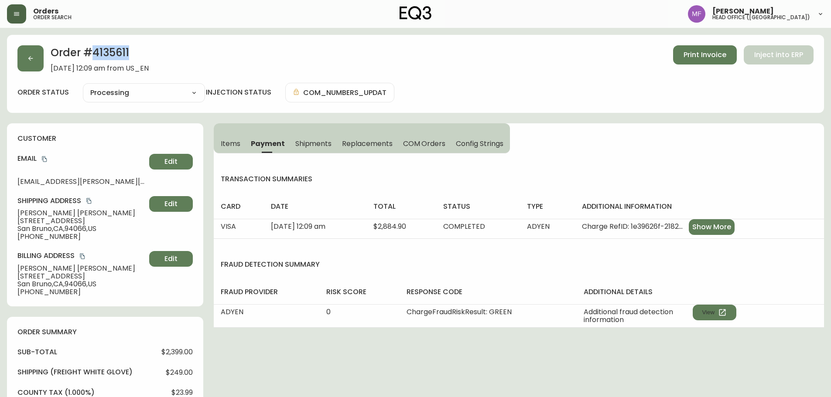
click at [228, 143] on span "Items" at bounding box center [231, 143] width 20 height 9
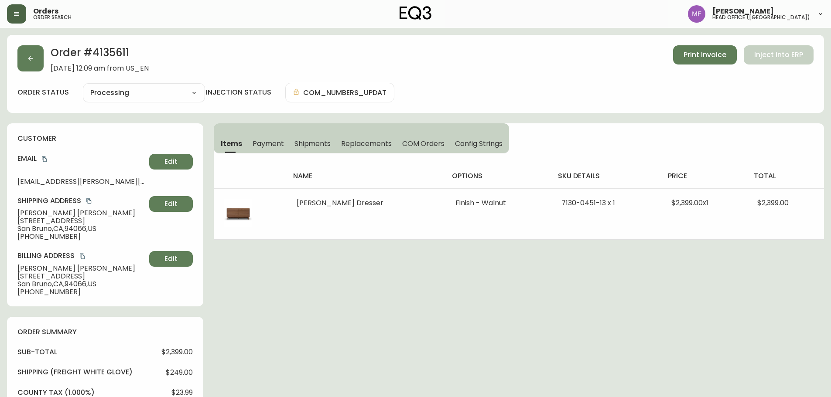
click at [682, 269] on div "Order # 4135611 October 1, 2025 at 12:09 am from US_EN Print Invoice Inject int…" at bounding box center [415, 370] width 817 height 671
click at [19, 63] on button "button" at bounding box center [30, 58] width 26 height 26
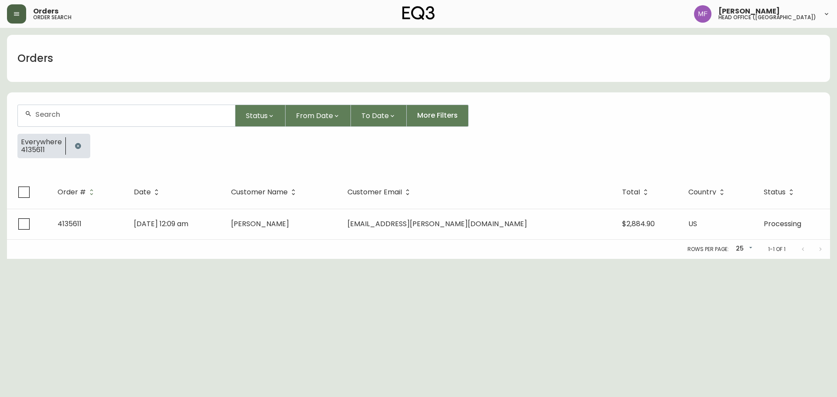
click at [68, 142] on div at bounding box center [78, 146] width 24 height 24
click at [77, 143] on icon "button" at bounding box center [78, 146] width 7 height 7
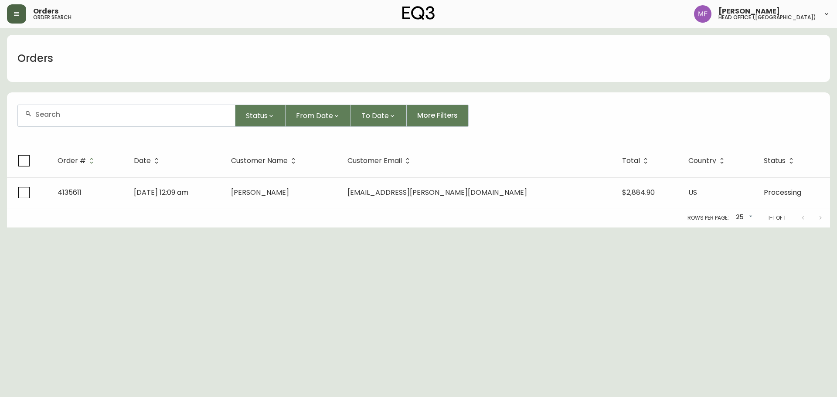
click at [79, 109] on div at bounding box center [126, 115] width 217 height 21
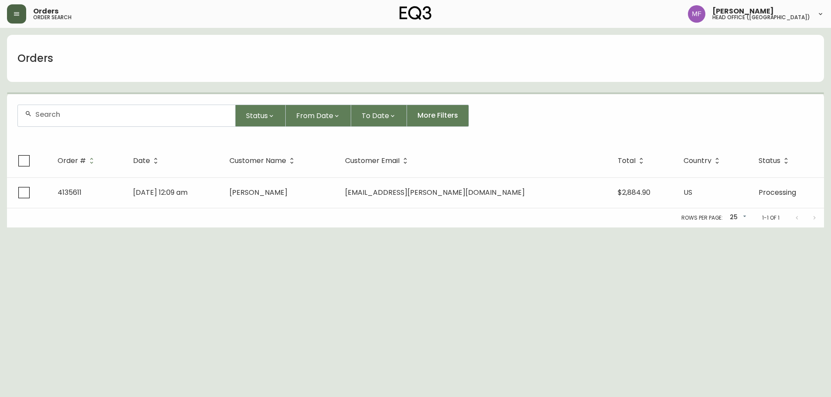
paste input "4135665"
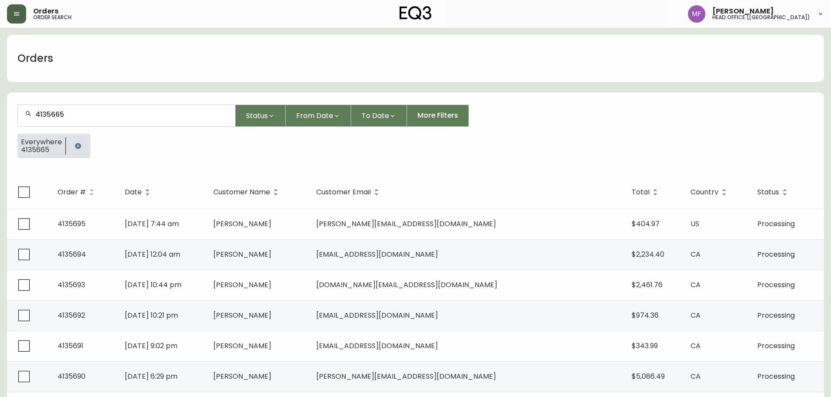
type input "4135665"
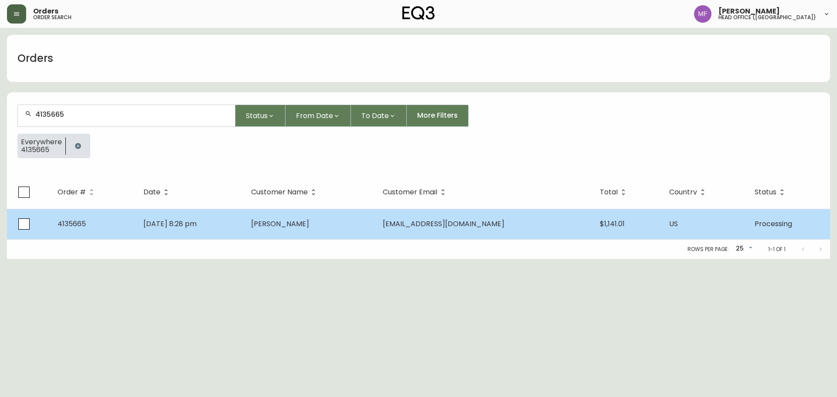
click at [301, 218] on td "Benjamin Guo" at bounding box center [309, 224] width 131 height 31
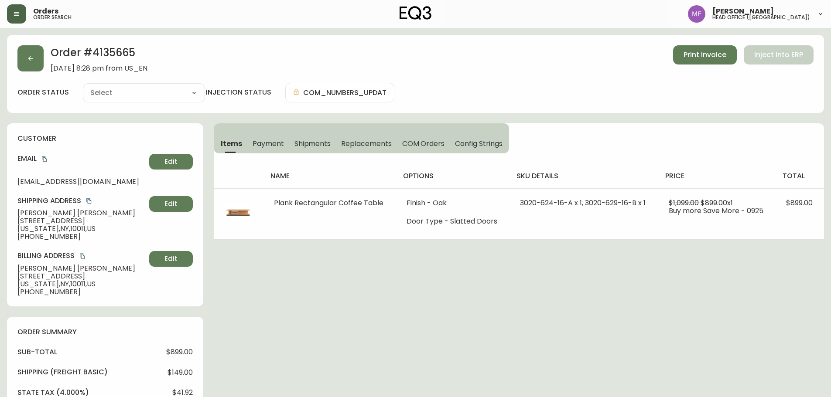
type input "Processing"
select select "PROCESSING"
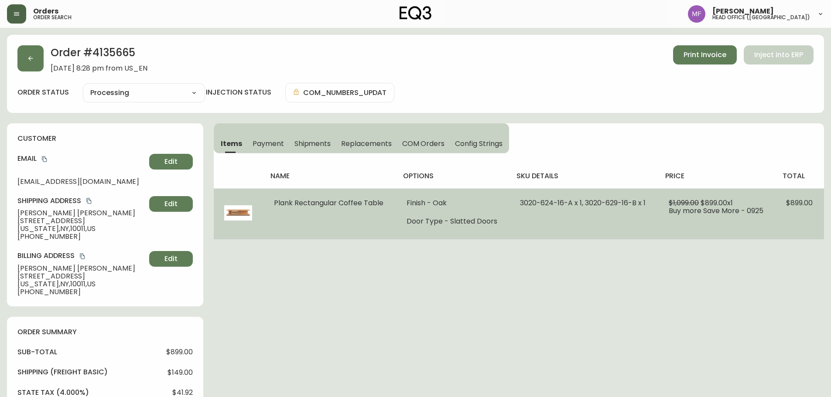
drag, startPoint x: 382, startPoint y: 204, endPoint x: 270, endPoint y: 200, distance: 112.6
click at [270, 200] on td "Plank Rectangular Coffee Table" at bounding box center [329, 213] width 133 height 51
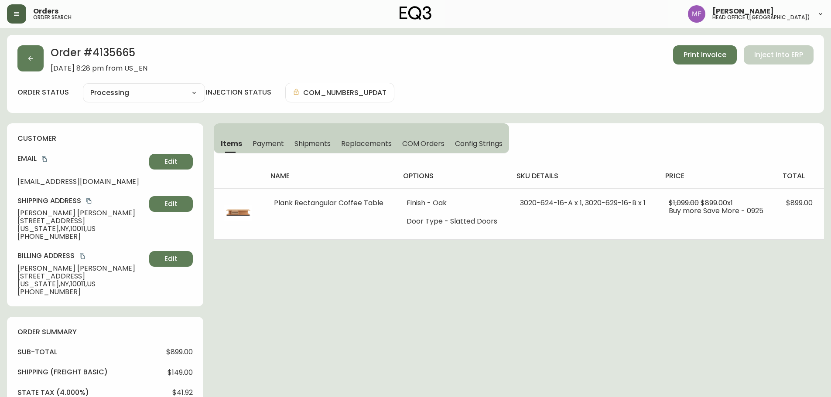
click at [112, 55] on h2 "Order # 4135665" at bounding box center [99, 54] width 97 height 19
drag, startPoint x: 67, startPoint y: 214, endPoint x: 0, endPoint y: 212, distance: 67.2
click at [110, 53] on h2 "Order # 4135665" at bounding box center [99, 54] width 97 height 19
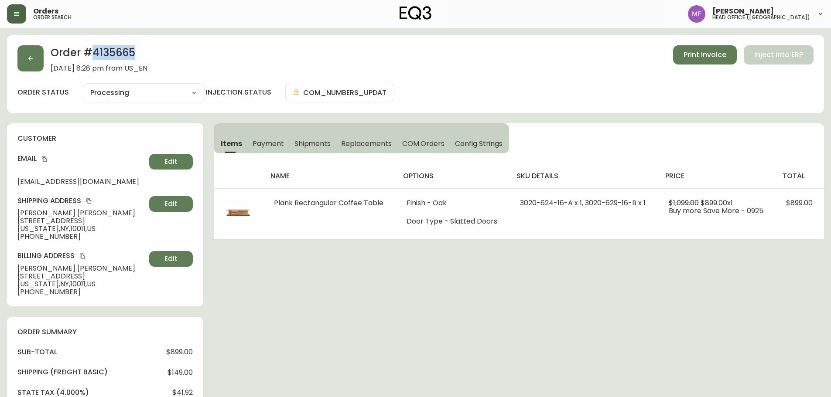
click at [110, 53] on h2 "Order # 4135665" at bounding box center [99, 54] width 97 height 19
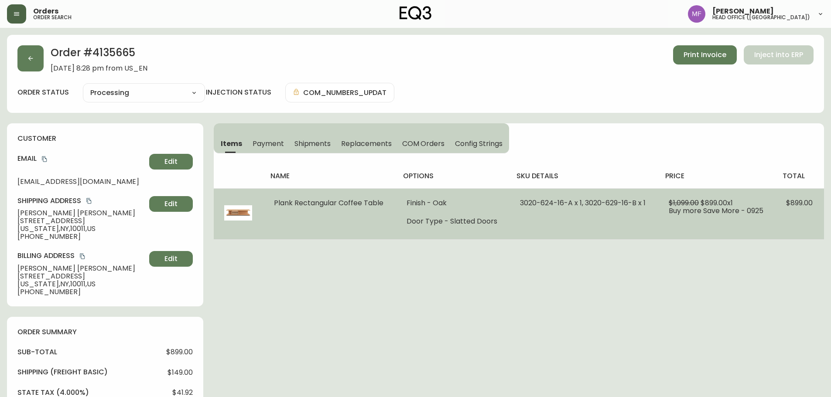
click at [399, 227] on td "Finish - Oak Door Type - Slatted Doors" at bounding box center [452, 213] width 113 height 51
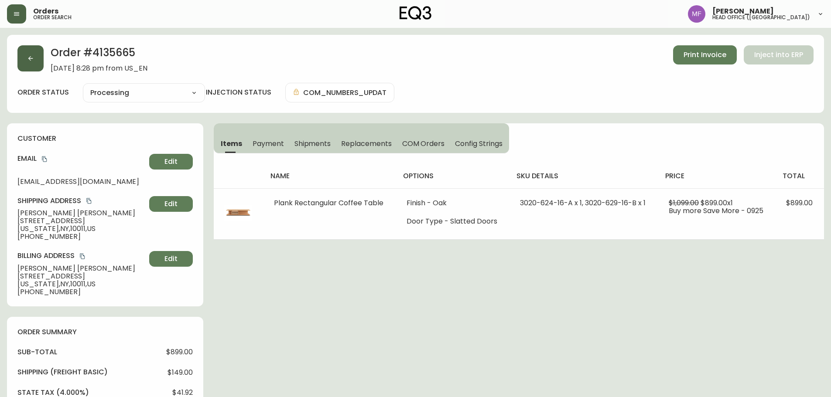
click at [25, 69] on button "button" at bounding box center [30, 58] width 26 height 26
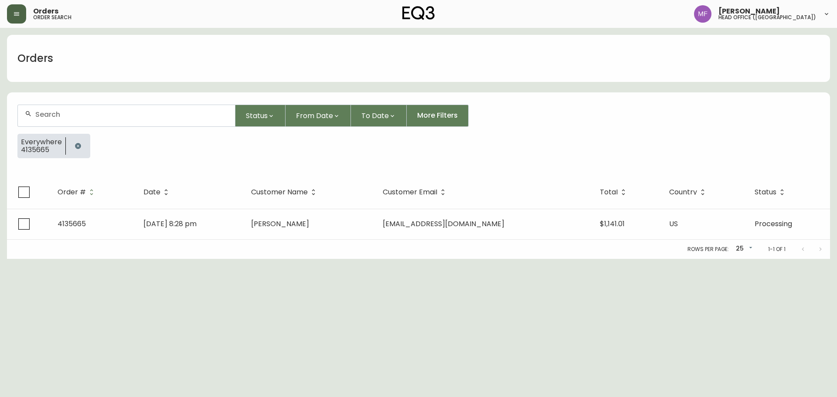
click at [84, 157] on div at bounding box center [78, 146] width 24 height 24
click at [80, 144] on icon "button" at bounding box center [78, 146] width 7 height 7
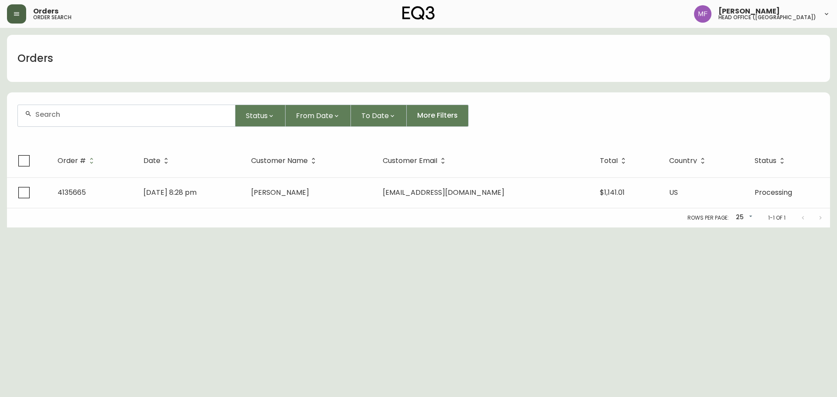
click at [70, 110] on div at bounding box center [126, 115] width 217 height 21
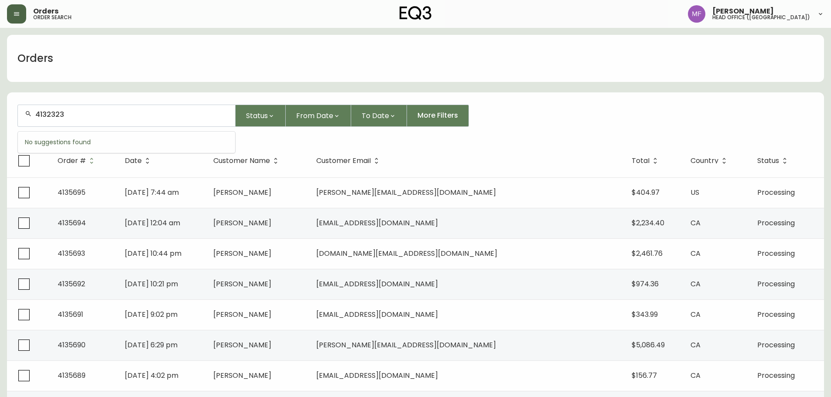
type input "4132323"
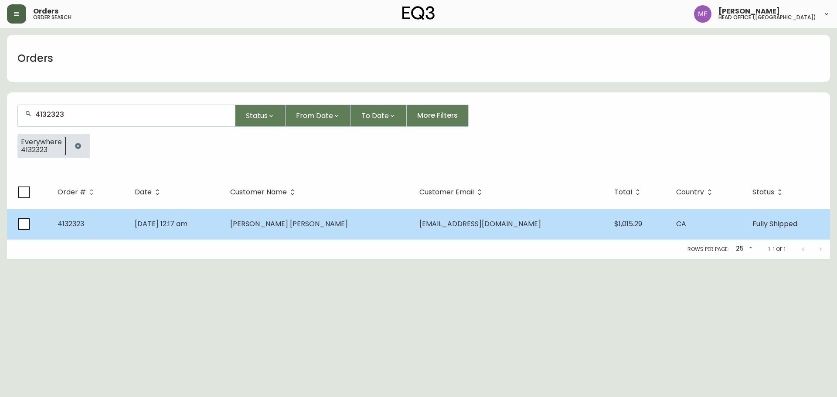
click at [300, 239] on td "Adrian Garcia Betancourt" at bounding box center [317, 224] width 189 height 31
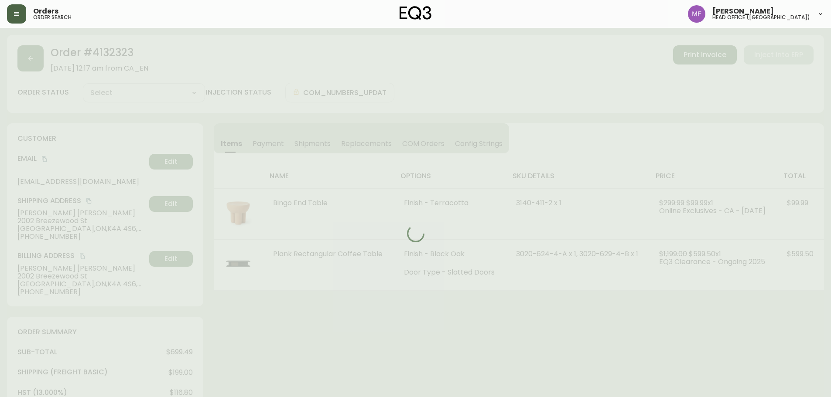
type input "Fully Shipped"
select select "FULLY_SHIPPED"
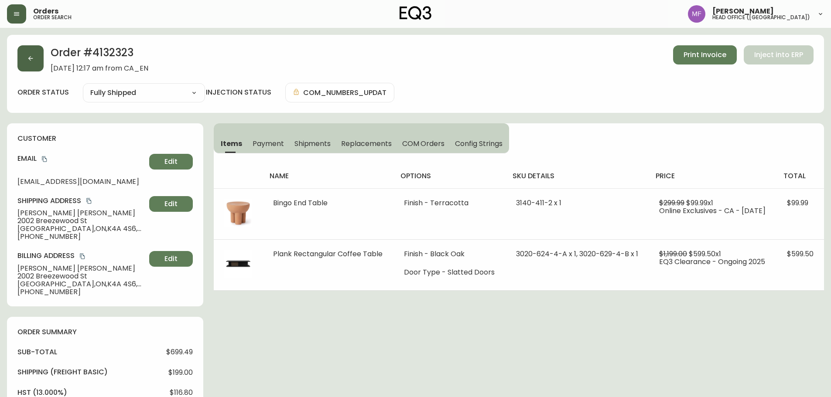
click at [40, 62] on button "button" at bounding box center [30, 58] width 26 height 26
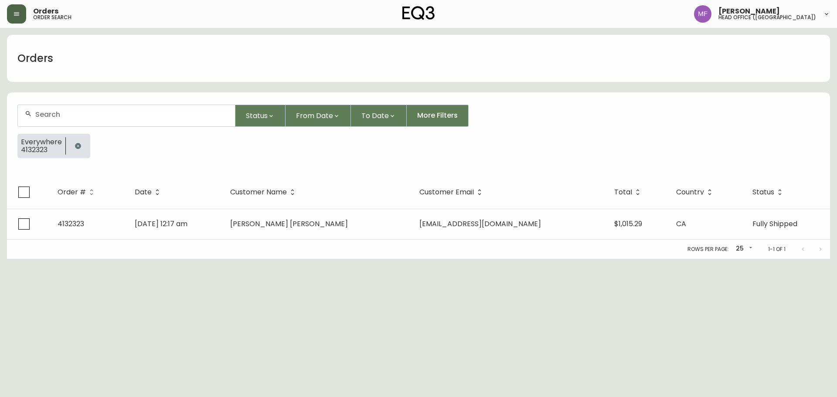
click at [78, 143] on icon "button" at bounding box center [78, 146] width 7 height 7
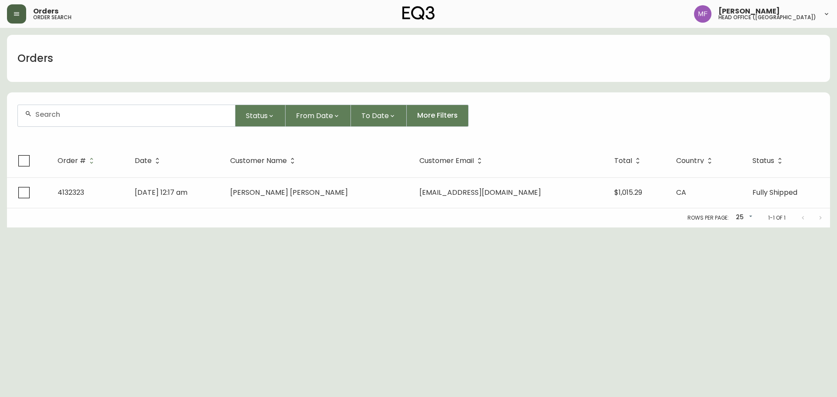
click at [74, 129] on form "Status From Date To Date More Filters" at bounding box center [418, 119] width 823 height 50
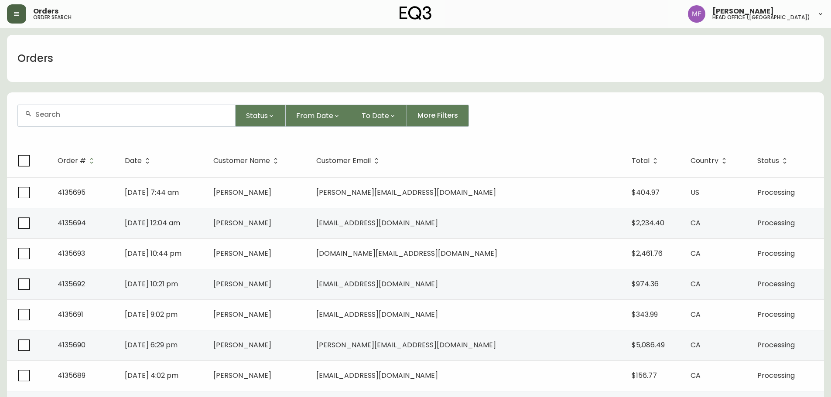
click at [75, 122] on div at bounding box center [126, 115] width 217 height 21
type input "4135665"
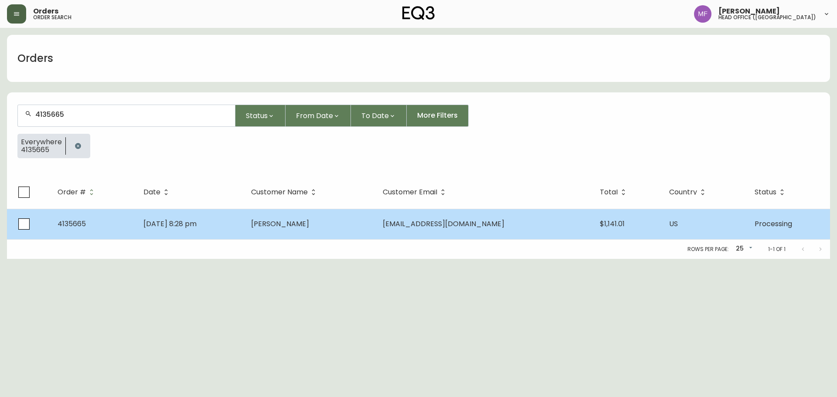
click at [364, 224] on td "Benjamin Guo" at bounding box center [309, 224] width 131 height 31
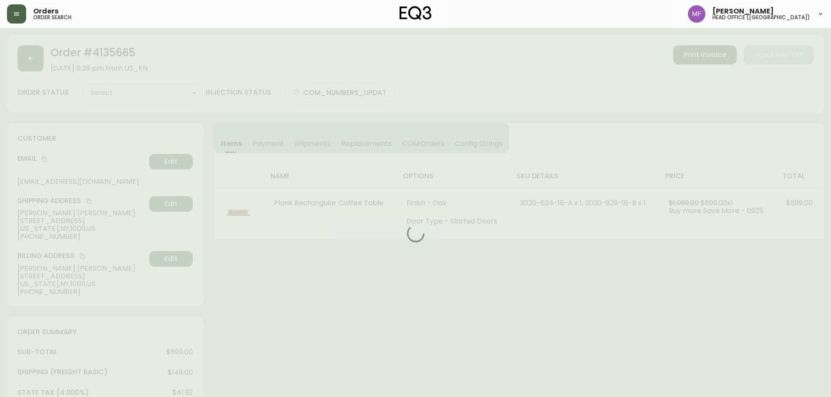
type input "Processing"
select select "PROCESSING"
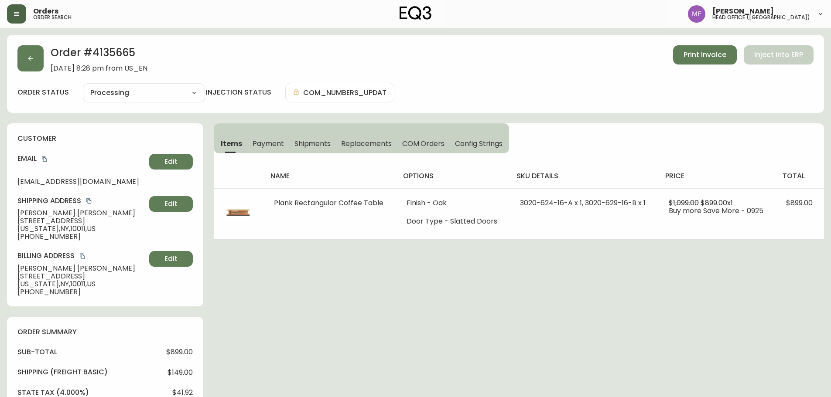
click at [101, 48] on h2 "Order # 4135665" at bounding box center [99, 54] width 97 height 19
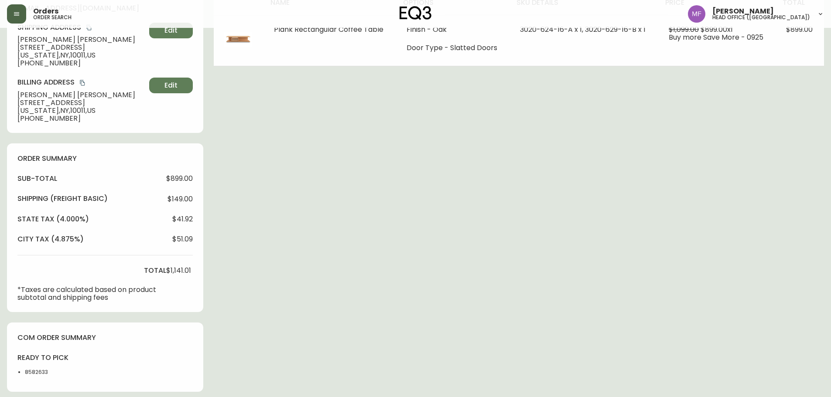
scroll to position [174, 0]
drag, startPoint x: 158, startPoint y: 177, endPoint x: 197, endPoint y: 177, distance: 39.2
click at [197, 177] on div "order summary sub-total $899.00 Shipping ( Freight Basic ) $149.00 state tax (4…" at bounding box center [105, 227] width 196 height 169
drag, startPoint x: 165, startPoint y: 269, endPoint x: 198, endPoint y: 269, distance: 32.7
click at [198, 269] on div "order summary sub-total $899.00 Shipping ( Freight Basic ) $149.00 state tax (4…" at bounding box center [105, 227] width 196 height 169
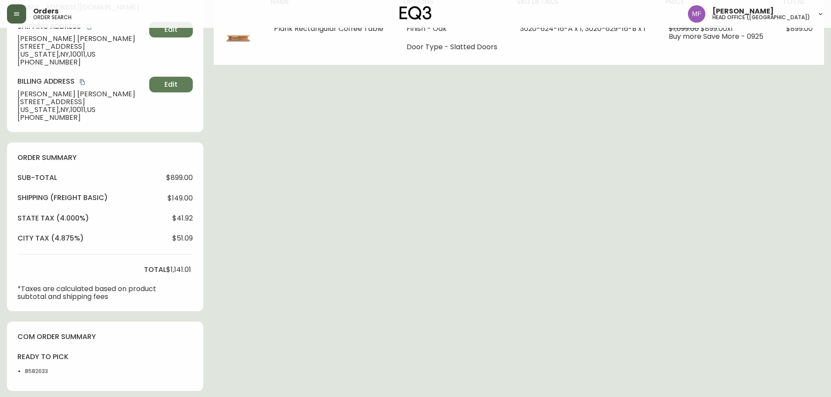
click at [632, 236] on div "Order # 4135665 October 4, 2025 at 8:28 pm from US_EN Print Invoice Inject into…" at bounding box center [415, 306] width 817 height 893
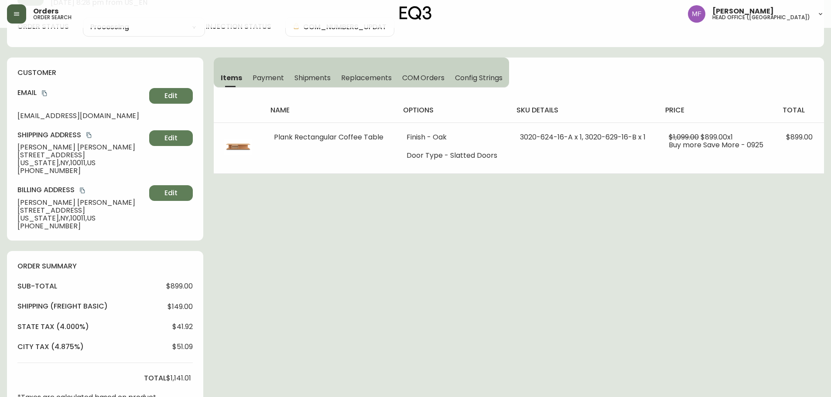
scroll to position [0, 0]
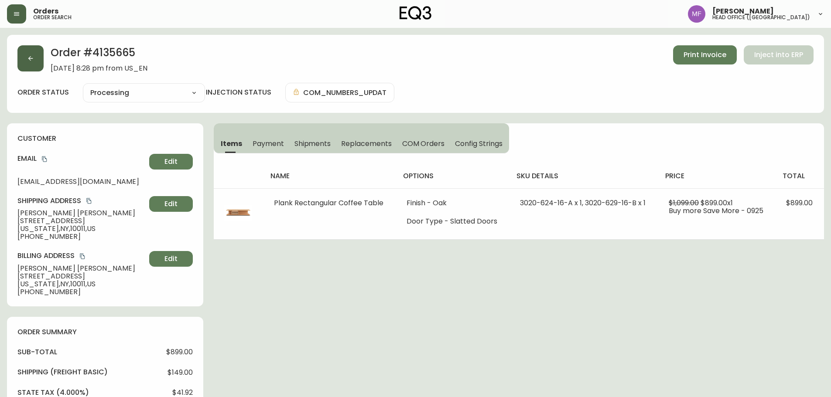
click at [25, 61] on button "button" at bounding box center [30, 58] width 26 height 26
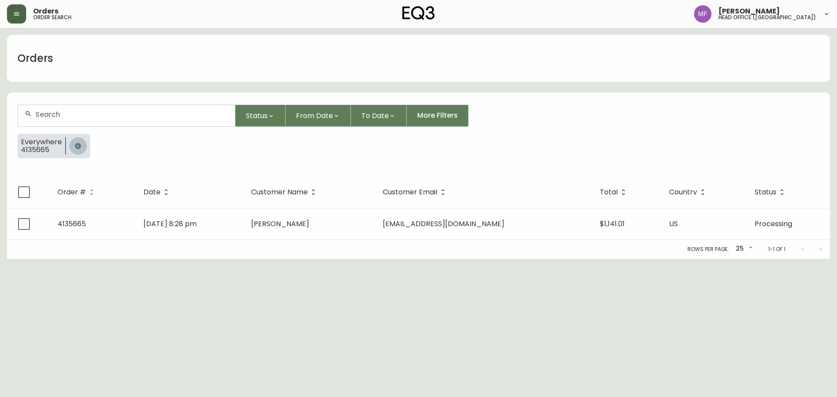
click at [83, 145] on button "button" at bounding box center [77, 145] width 17 height 17
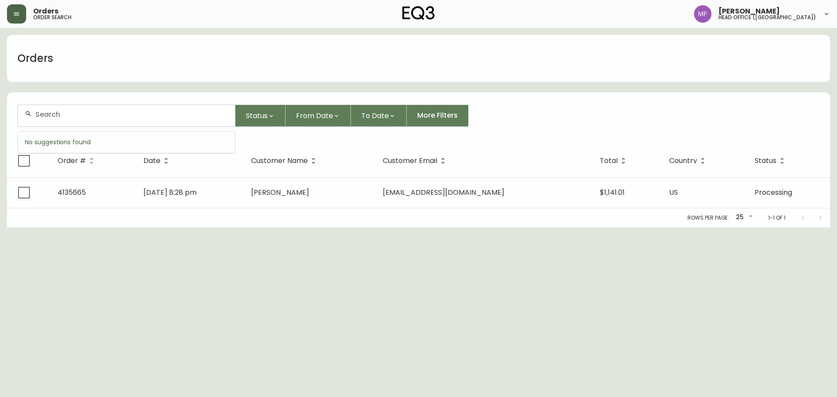
click at [76, 117] on input "text" at bounding box center [131, 114] width 193 height 8
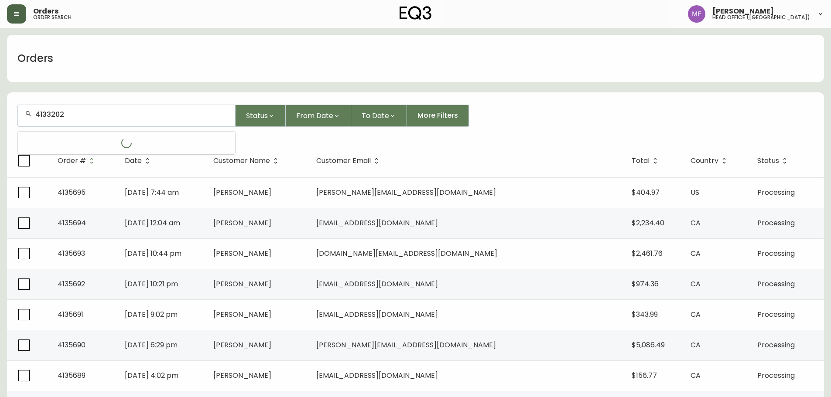
type input "4133202"
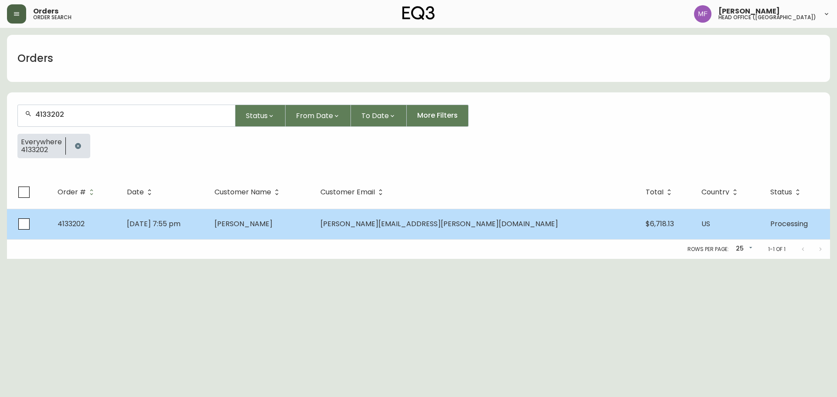
click at [208, 218] on td "May 22 2025, 7:55 pm" at bounding box center [164, 224] width 88 height 31
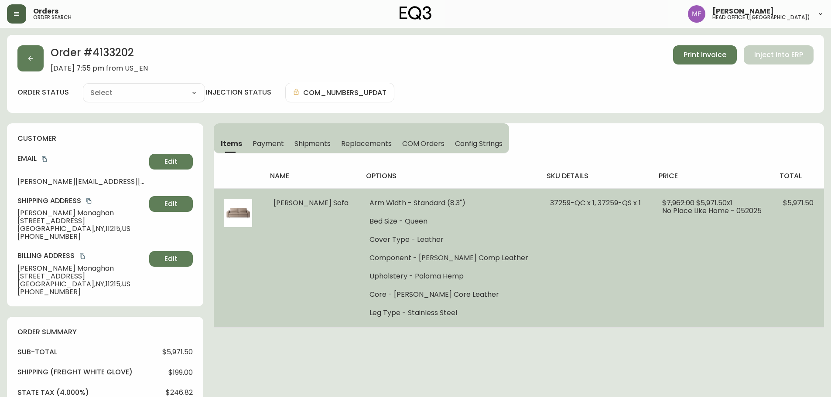
type input "Processing"
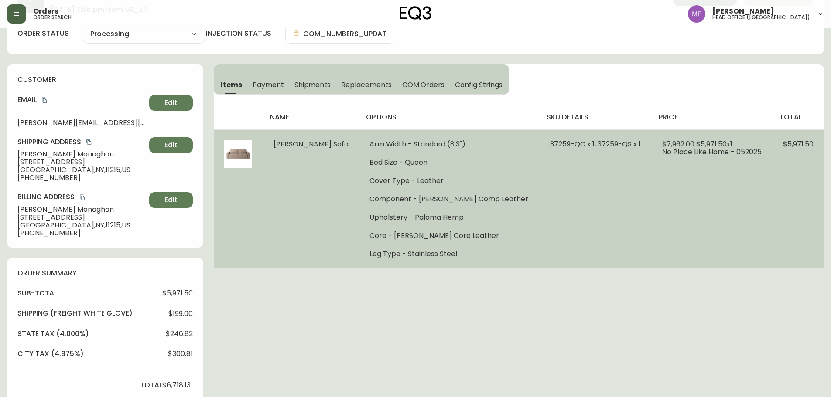
select select "PROCESSING"
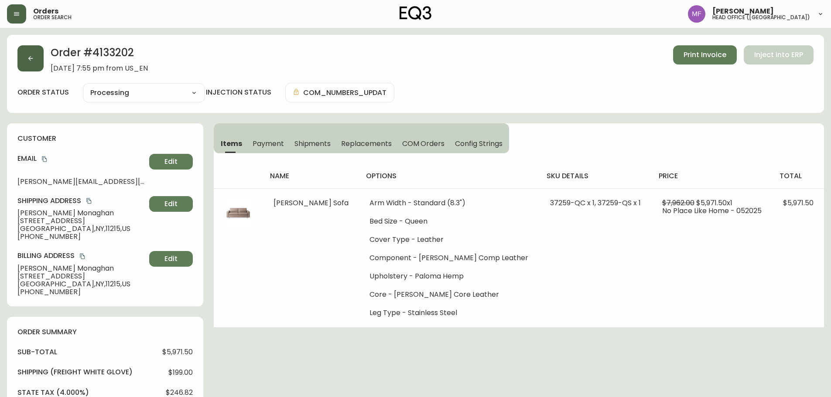
click at [41, 63] on button "button" at bounding box center [30, 58] width 26 height 26
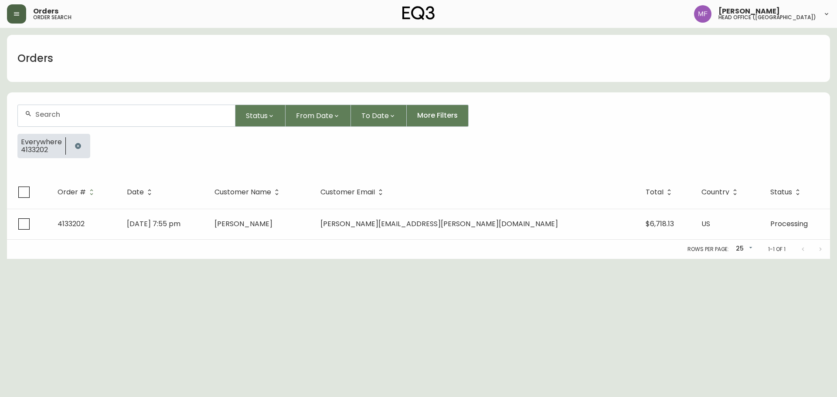
click at [88, 144] on div at bounding box center [78, 146] width 24 height 24
click at [82, 122] on div at bounding box center [126, 115] width 217 height 21
click at [80, 142] on button "button" at bounding box center [77, 145] width 17 height 17
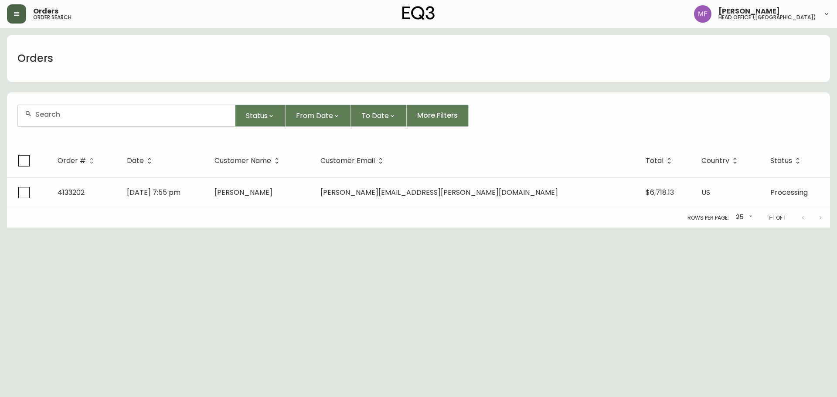
click at [73, 125] on div at bounding box center [126, 115] width 217 height 21
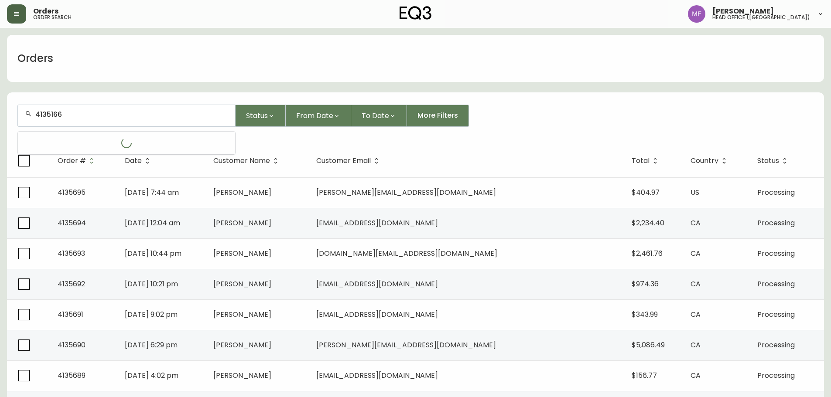
type input "4135166"
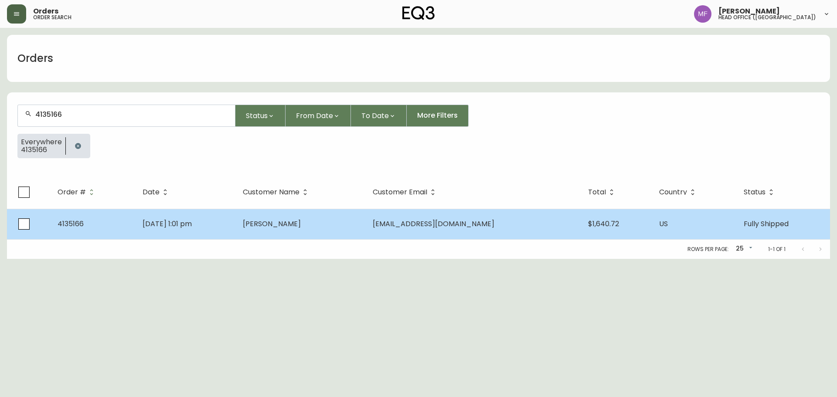
click at [366, 222] on td "Mira Mehta" at bounding box center [301, 224] width 130 height 31
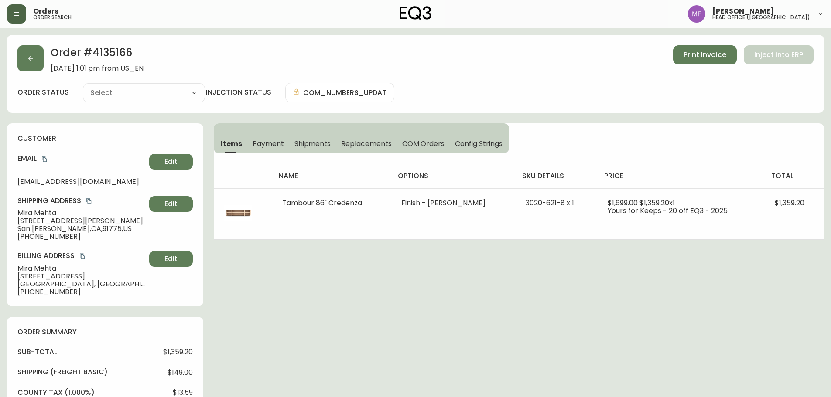
type input "Fully Shipped"
select select "FULLY_SHIPPED"
click at [119, 50] on h2 "Order # 4135166" at bounding box center [97, 54] width 93 height 19
click at [20, 64] on button "button" at bounding box center [30, 58] width 26 height 26
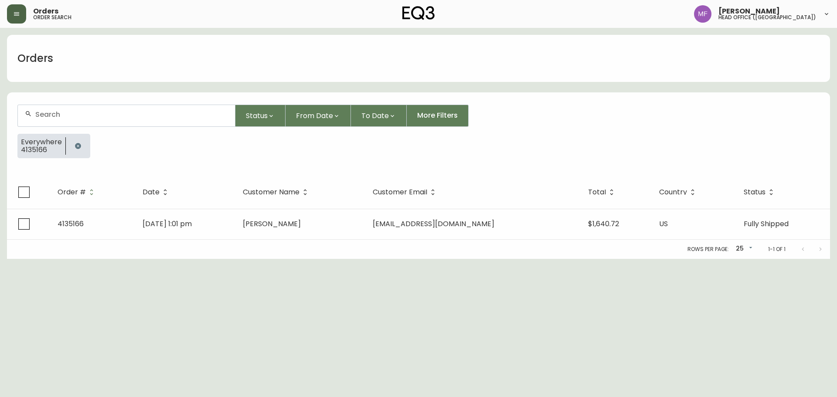
click at [79, 147] on icon "button" at bounding box center [78, 146] width 6 height 6
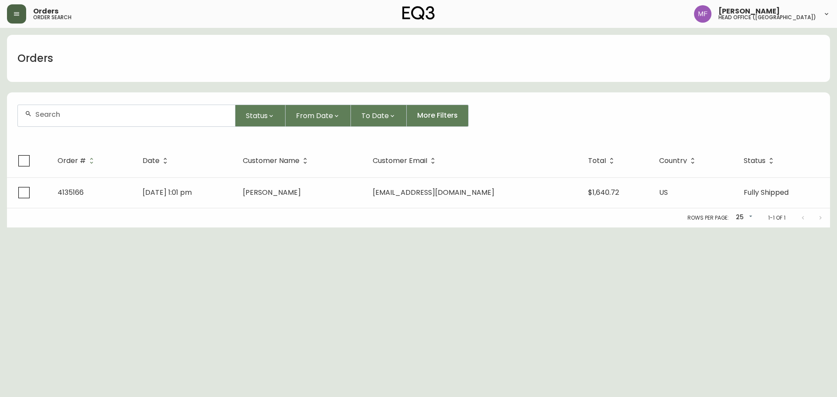
click at [82, 119] on div at bounding box center [126, 115] width 217 height 21
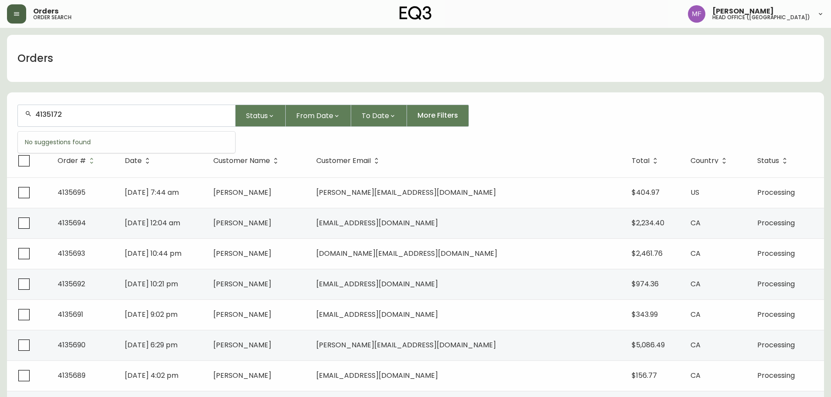
type input "4135172"
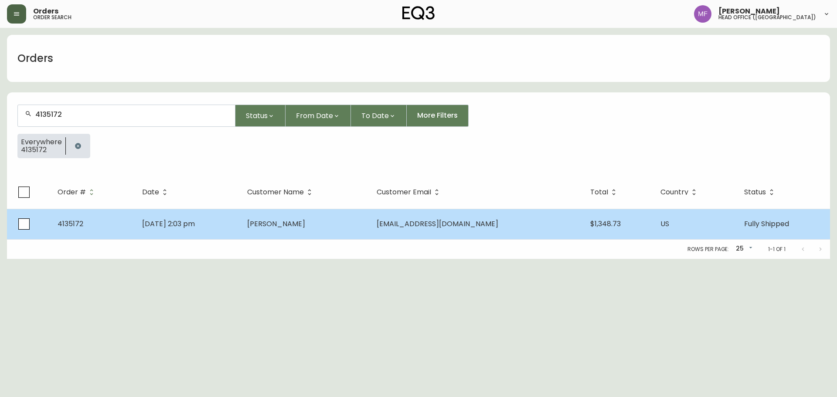
click at [289, 225] on span "Daniela Sbarbati" at bounding box center [276, 224] width 58 height 10
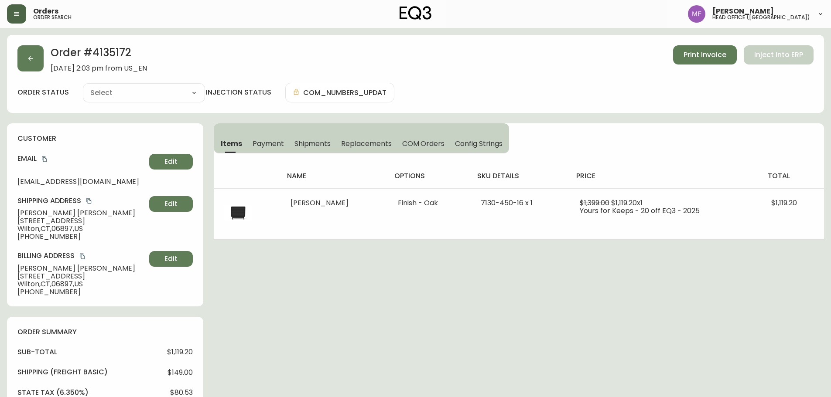
type input "Fully Shipped"
select select "FULLY_SHIPPED"
click at [125, 58] on h2 "Order # 4135172" at bounding box center [99, 54] width 96 height 19
drag, startPoint x: 327, startPoint y: 147, endPoint x: 287, endPoint y: 143, distance: 39.4
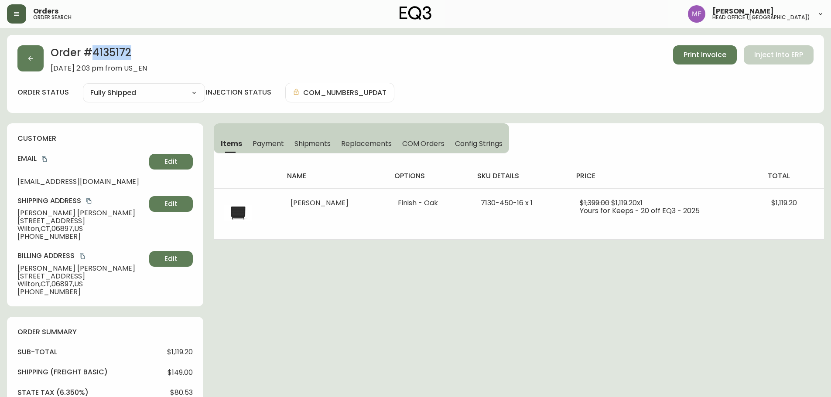
click at [327, 147] on span "Shipments" at bounding box center [312, 143] width 37 height 9
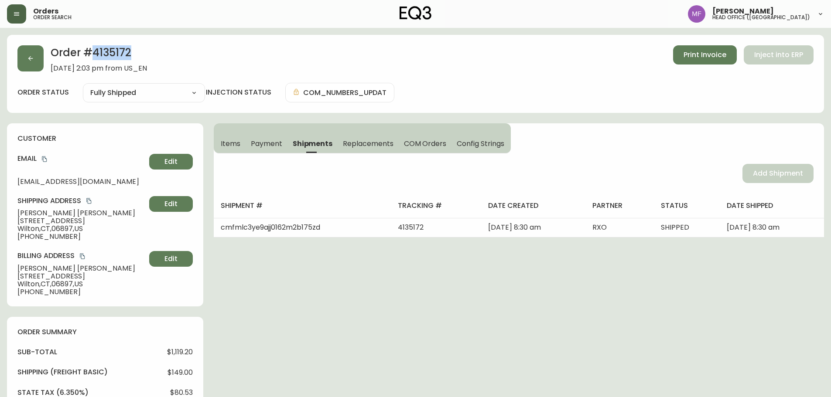
click at [230, 142] on span "Items" at bounding box center [231, 143] width 20 height 9
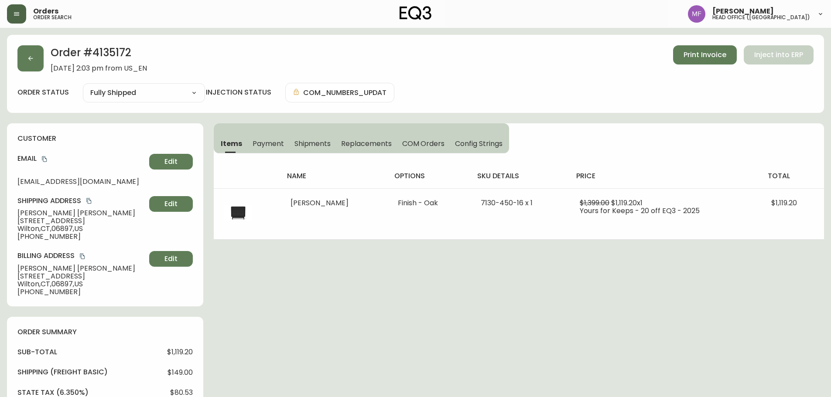
click at [34, 73] on div "Order # 4135172 September 7, 2025 at 2:03 pm from US_EN Print Invoice Inject in…" at bounding box center [415, 74] width 817 height 78
click at [34, 67] on button "button" at bounding box center [30, 58] width 26 height 26
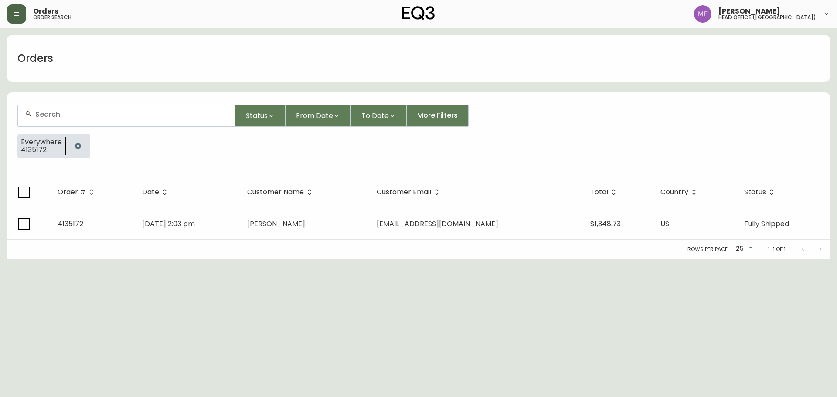
click at [80, 146] on icon "button" at bounding box center [78, 146] width 7 height 7
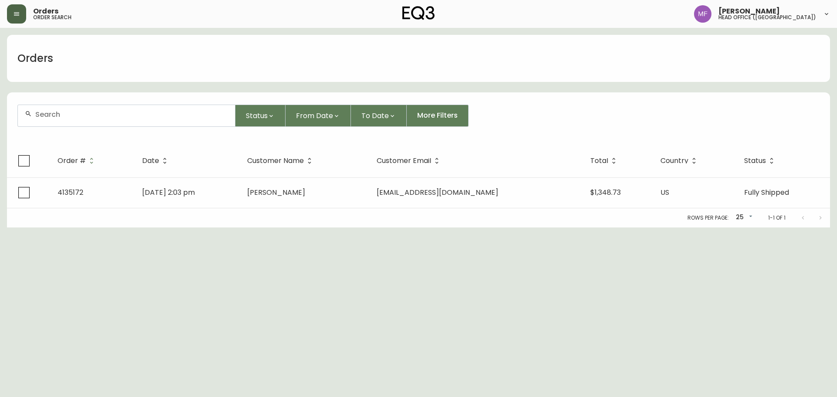
click at [77, 124] on div at bounding box center [126, 115] width 217 height 21
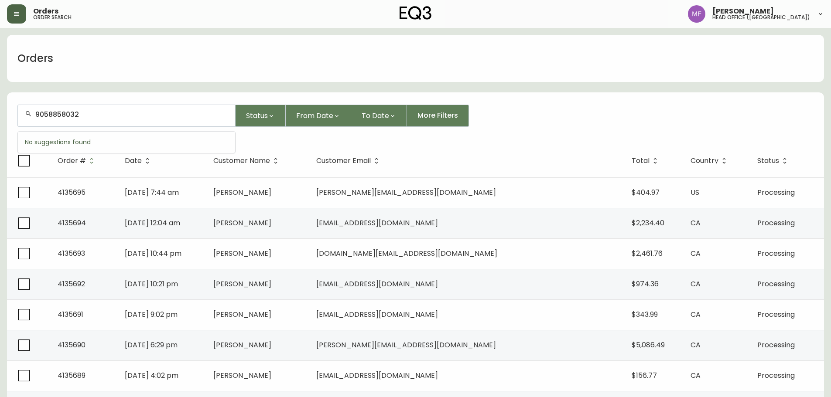
type input "9058858032"
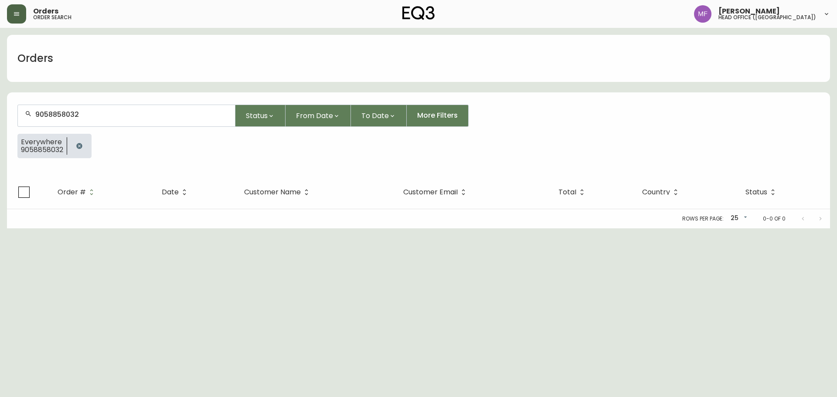
drag, startPoint x: 61, startPoint y: 151, endPoint x: 64, endPoint y: 147, distance: 4.6
click at [61, 151] on span "9058858032" at bounding box center [42, 150] width 42 height 8
click at [76, 143] on button "button" at bounding box center [79, 145] width 17 height 17
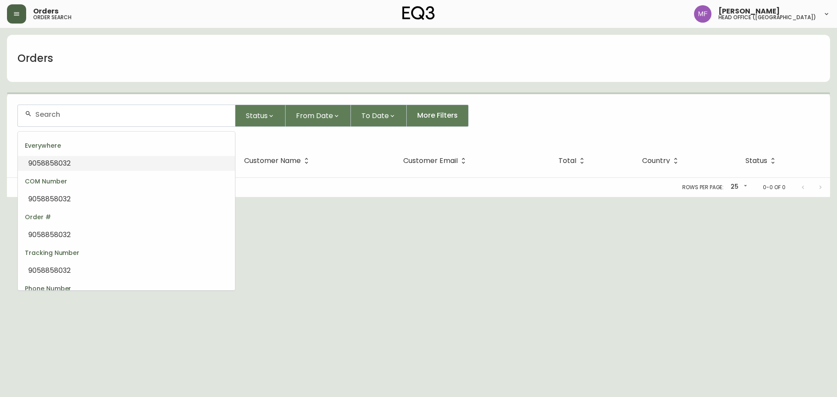
click at [78, 116] on input "text" at bounding box center [131, 114] width 193 height 8
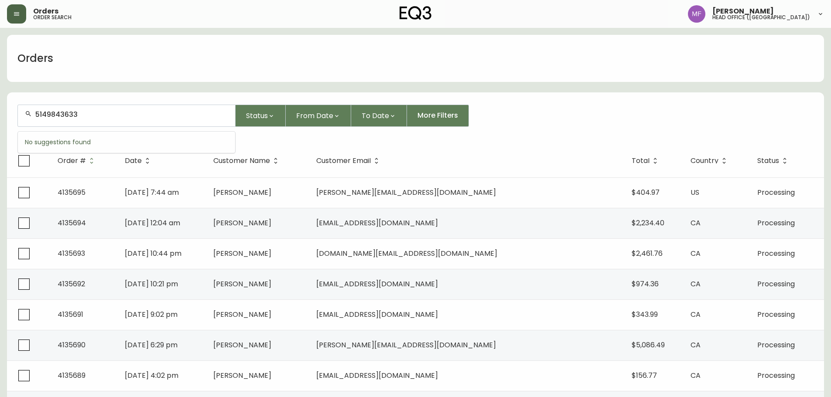
type input "5149843633"
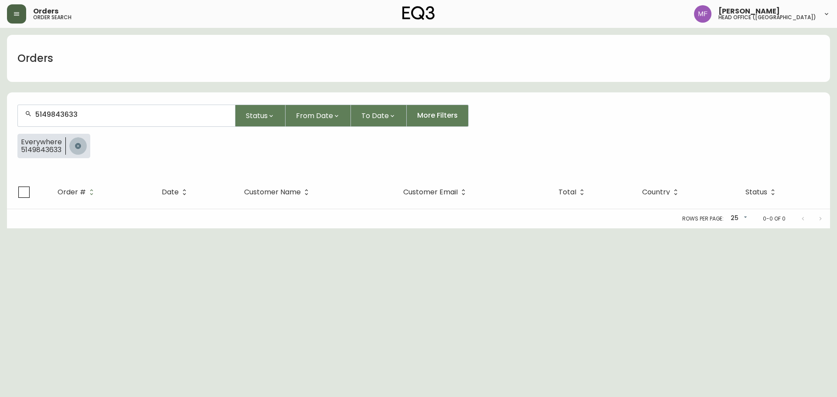
click at [75, 148] on icon "button" at bounding box center [78, 146] width 7 height 7
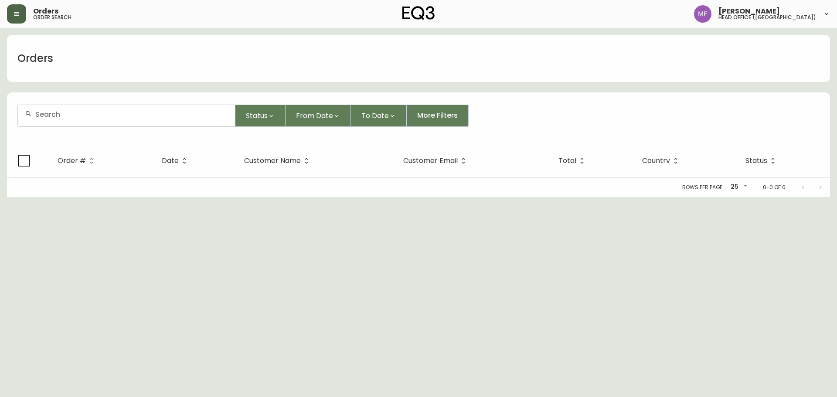
click at [81, 122] on div at bounding box center [126, 115] width 217 height 21
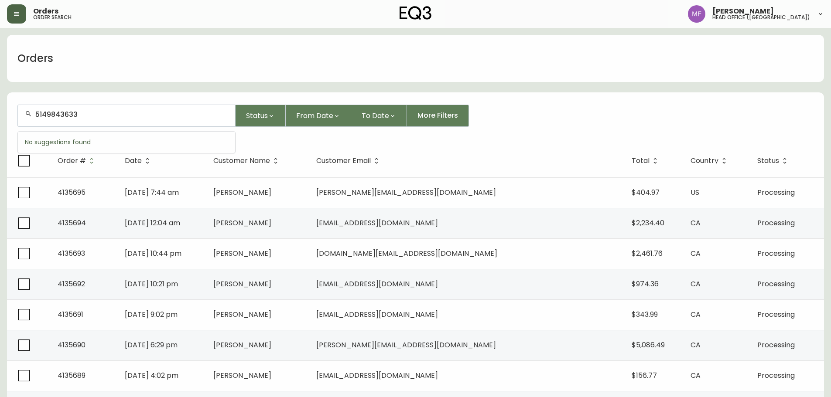
type input "5149843633"
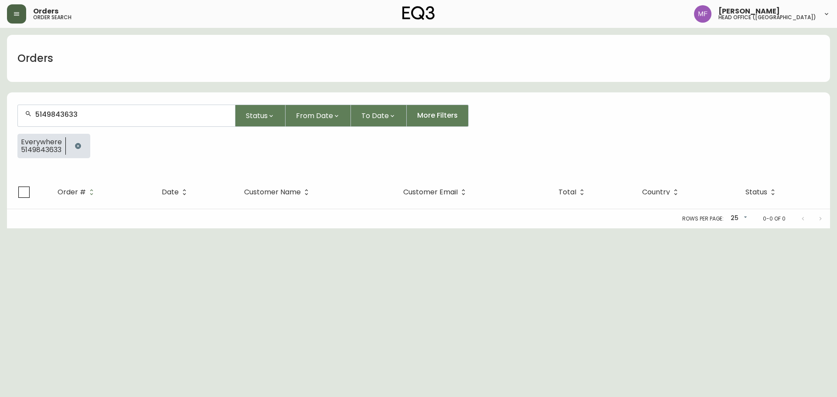
drag, startPoint x: 78, startPoint y: 140, endPoint x: 150, endPoint y: 222, distance: 109.4
click at [78, 140] on button "button" at bounding box center [77, 145] width 17 height 17
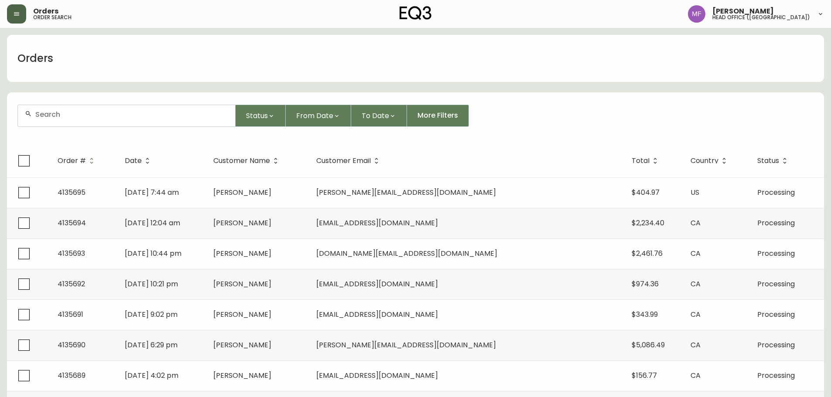
click at [48, 123] on div at bounding box center [126, 115] width 217 height 21
type input "4011501"
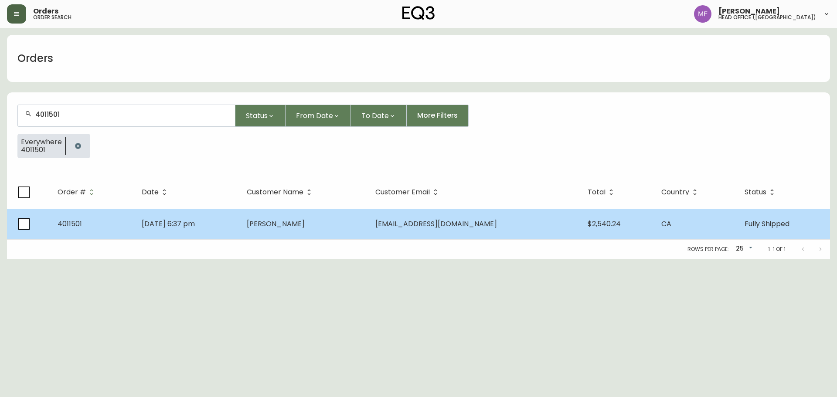
click at [300, 237] on td "Meg Raymond" at bounding box center [304, 224] width 129 height 31
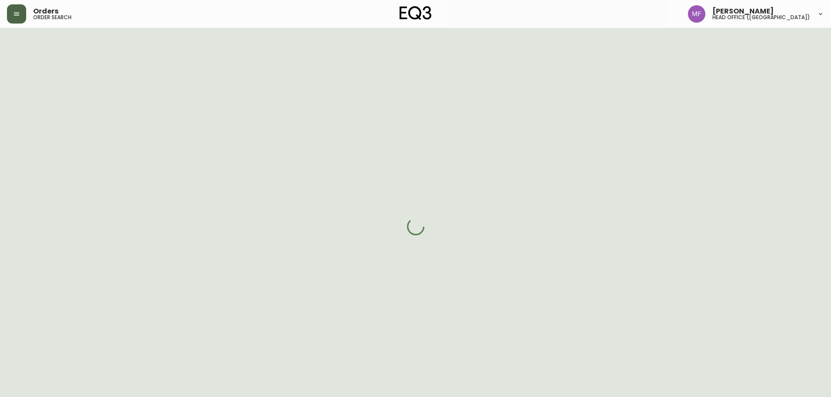
select select "FULLY_SHIPPED"
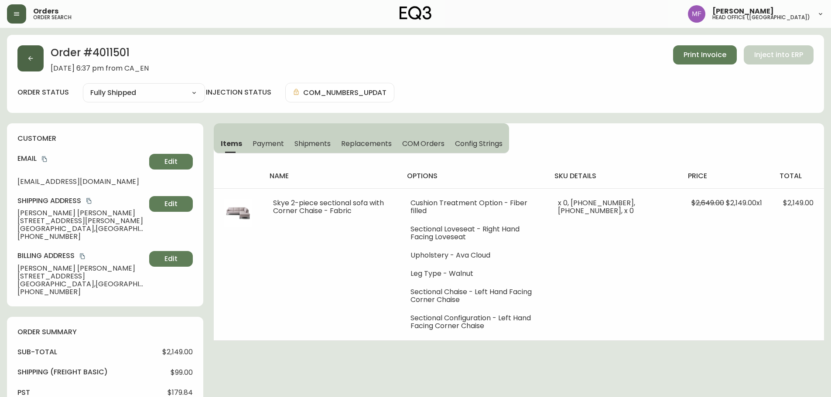
click at [28, 57] on icon "button" at bounding box center [30, 58] width 7 height 7
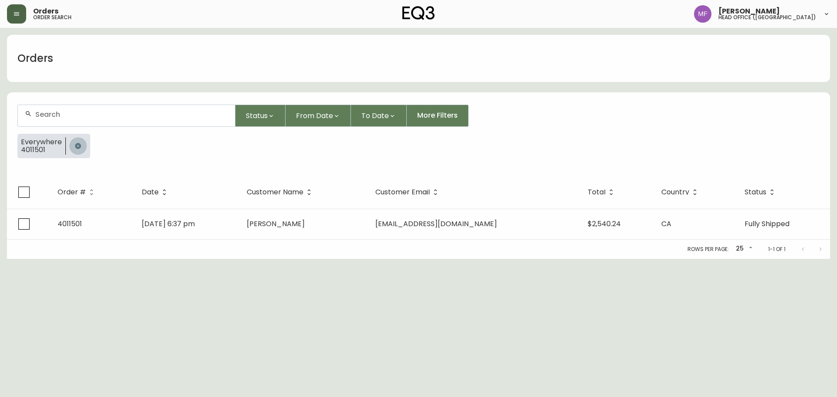
click at [75, 143] on icon "button" at bounding box center [78, 146] width 7 height 7
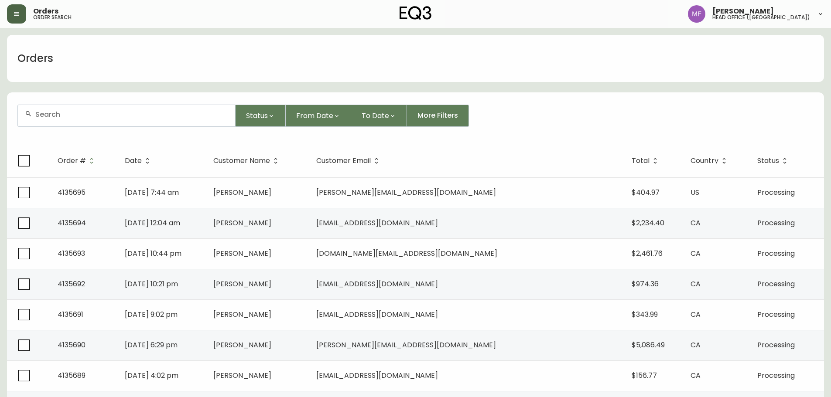
click at [72, 122] on div at bounding box center [126, 115] width 217 height 21
paste input "4135452"
type input "4135452"
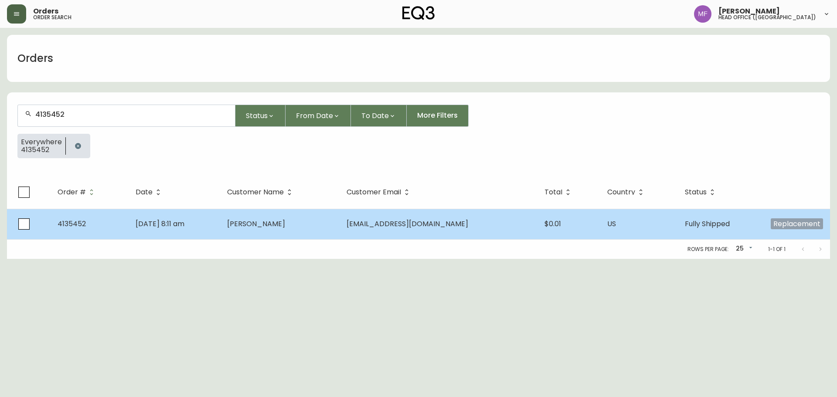
click at [289, 214] on td "Javier Rank" at bounding box center [279, 224] width 119 height 31
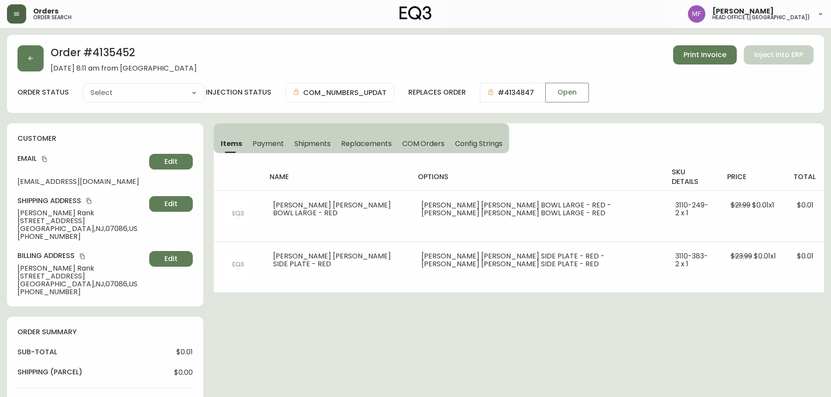
type input "Fully Shipped"
select select "FULLY_SHIPPED"
click at [309, 147] on span "Shipments" at bounding box center [312, 143] width 37 height 9
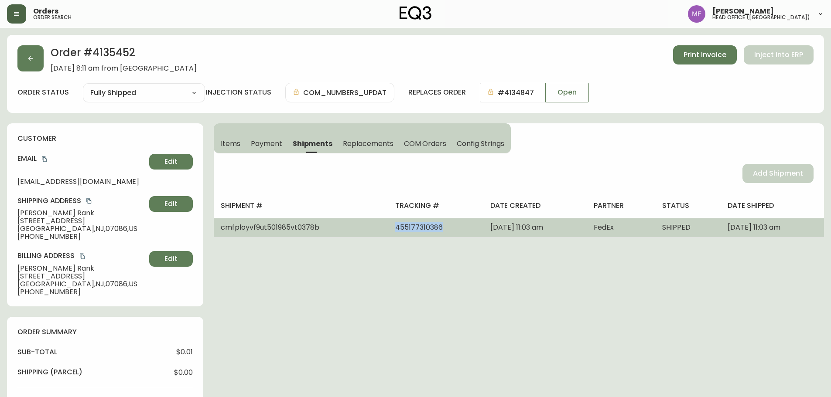
drag, startPoint x: 409, startPoint y: 226, endPoint x: 359, endPoint y: 231, distance: 50.9
click at [388, 231] on td "455177310386" at bounding box center [435, 227] width 95 height 19
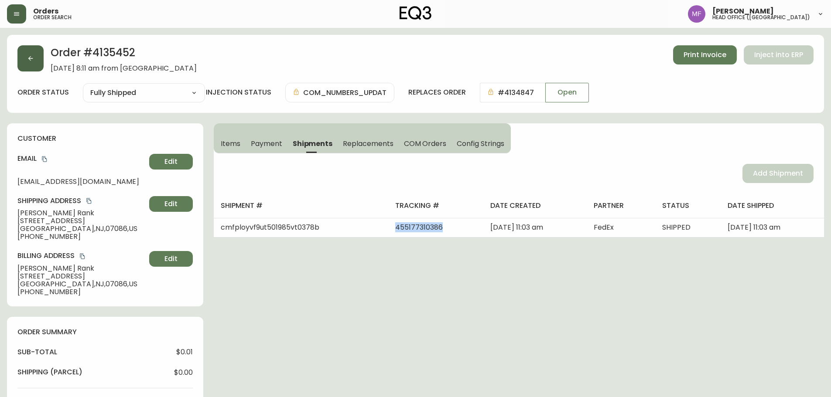
click at [29, 60] on icon "button" at bounding box center [30, 58] width 7 height 7
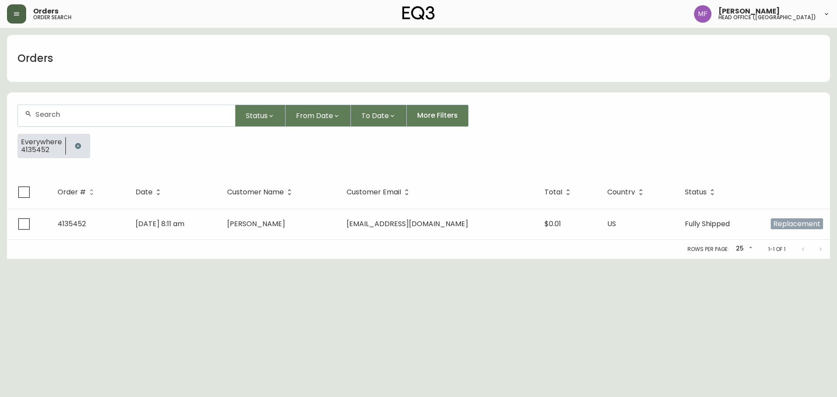
click at [19, 17] on button "button" at bounding box center [16, 13] width 19 height 19
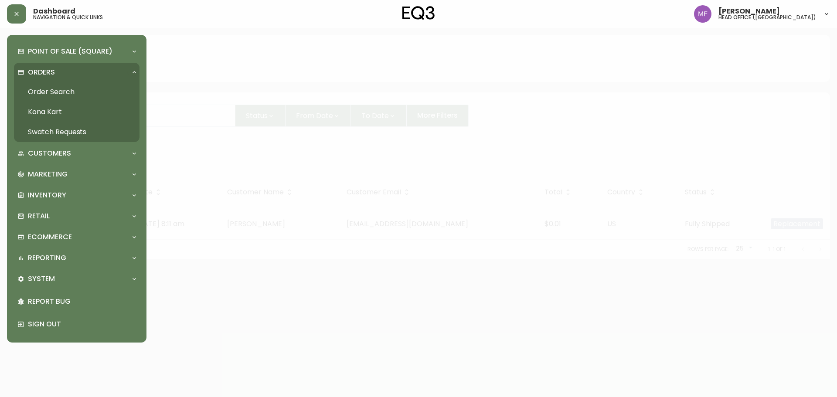
click at [56, 132] on link "Swatch Requests" at bounding box center [77, 132] width 126 height 20
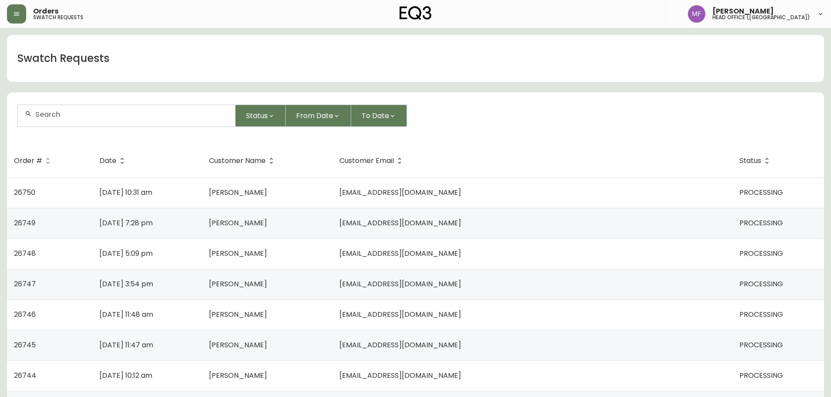
click at [99, 122] on div at bounding box center [126, 114] width 217 height 19
paste input "26644"
type input "26644"
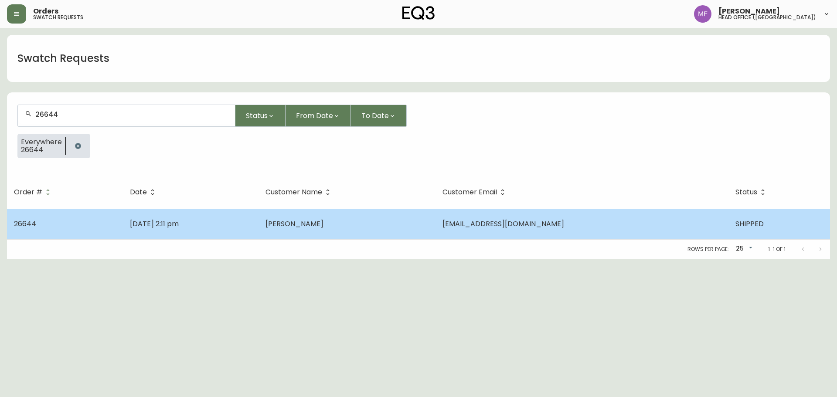
click at [179, 222] on span "Sep 16 2025, 2:11 pm" at bounding box center [154, 224] width 49 height 10
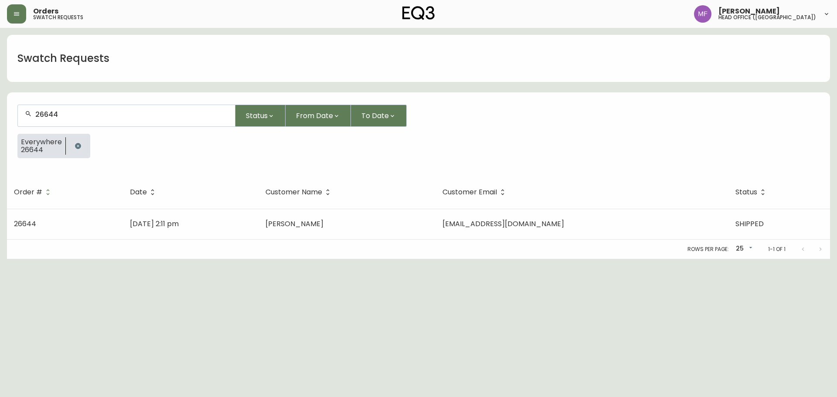
select select "SHIPPED"
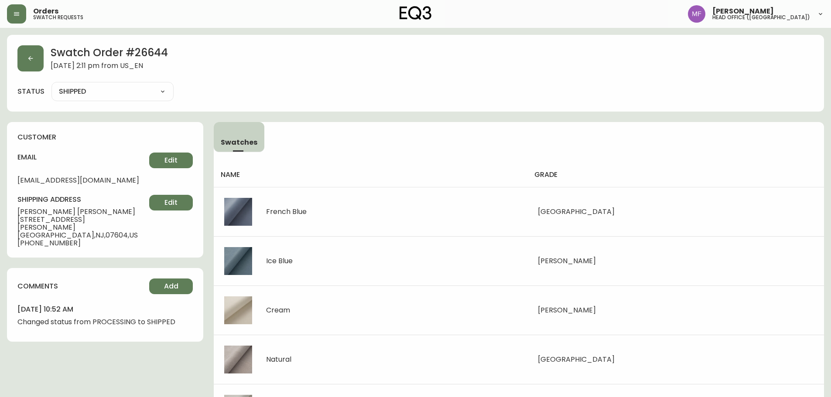
click at [631, 152] on div "Swatches name grade French Blue Arezzo Ice Blue Alma Cream Rowen Natural Panama…" at bounding box center [519, 376] width 610 height 509
click at [154, 51] on h2 "Swatch Order # 26644" at bounding box center [109, 53] width 117 height 17
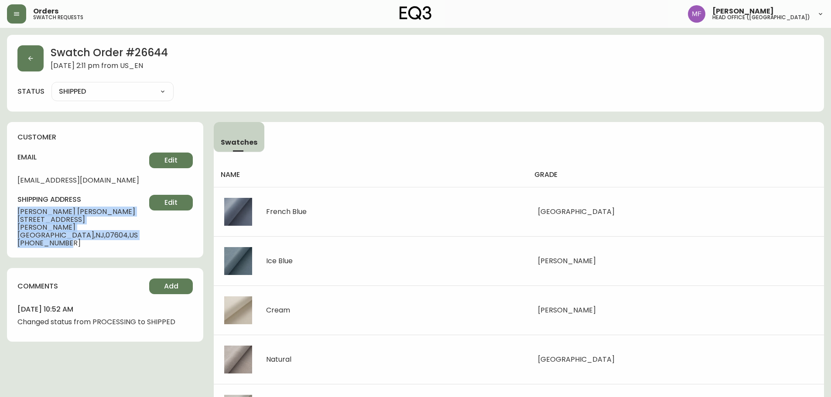
drag, startPoint x: 17, startPoint y: 212, endPoint x: 70, endPoint y: 234, distance: 57.3
click at [70, 234] on div "customer email maddie@tararotelli.com Edit shipping address Maddie Dempsey 184 …" at bounding box center [105, 190] width 196 height 136
click at [37, 71] on button "button" at bounding box center [30, 58] width 26 height 26
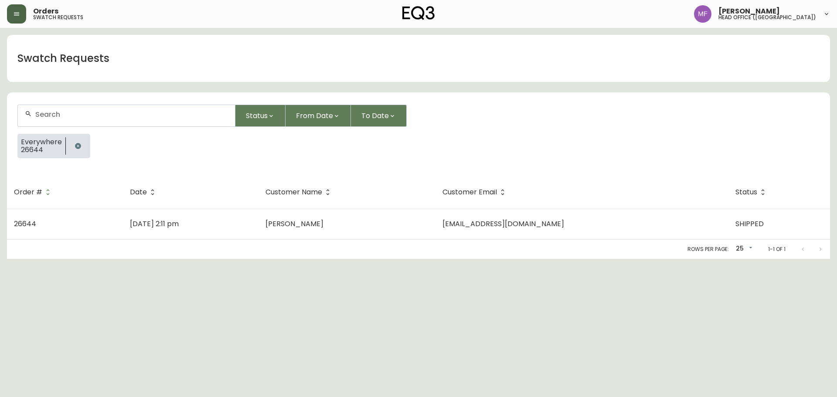
click at [23, 21] on button "button" at bounding box center [16, 13] width 19 height 19
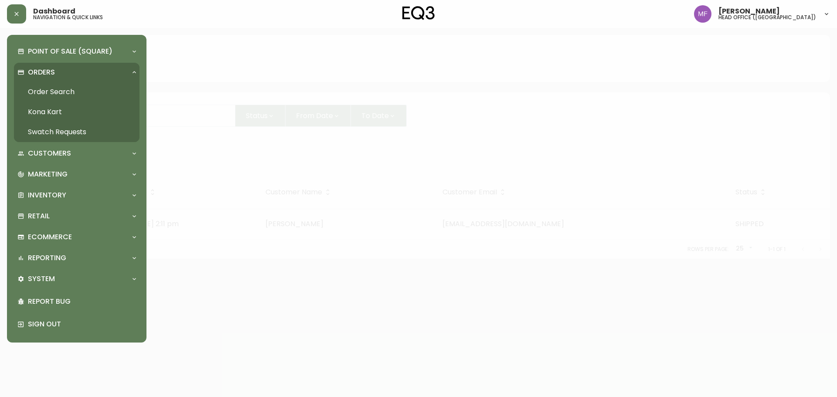
drag, startPoint x: 52, startPoint y: 94, endPoint x: 62, endPoint y: 94, distance: 9.6
click at [52, 94] on link "Order Search" at bounding box center [77, 92] width 126 height 20
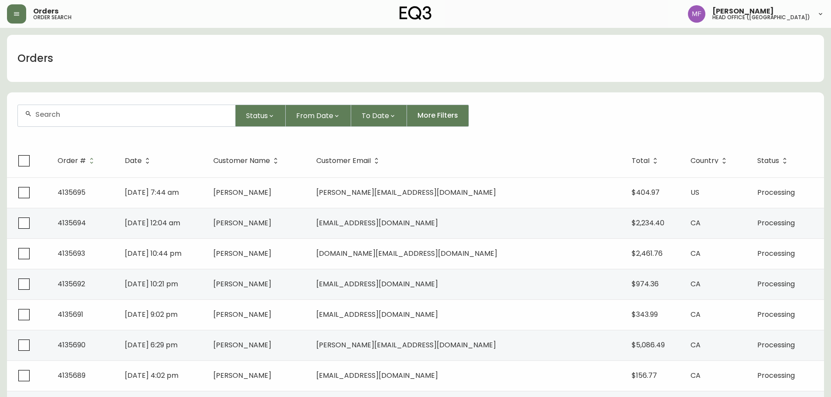
click at [104, 120] on div at bounding box center [126, 115] width 217 height 21
paste input "4133716"
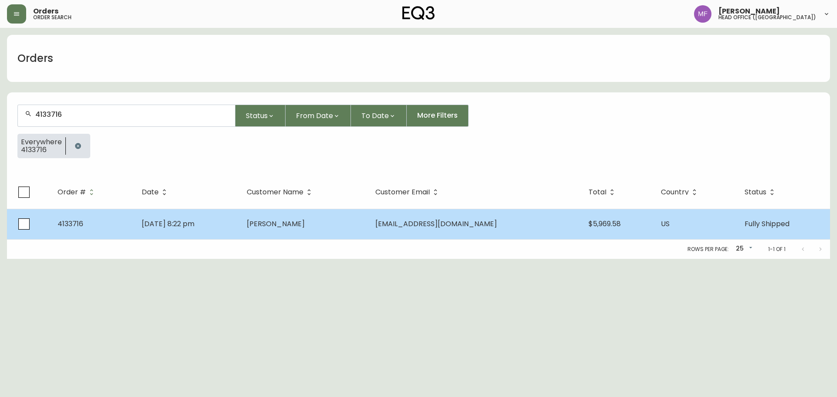
type input "4133716"
click at [239, 223] on td "Jun 15 2025, 8:22 pm" at bounding box center [187, 224] width 105 height 31
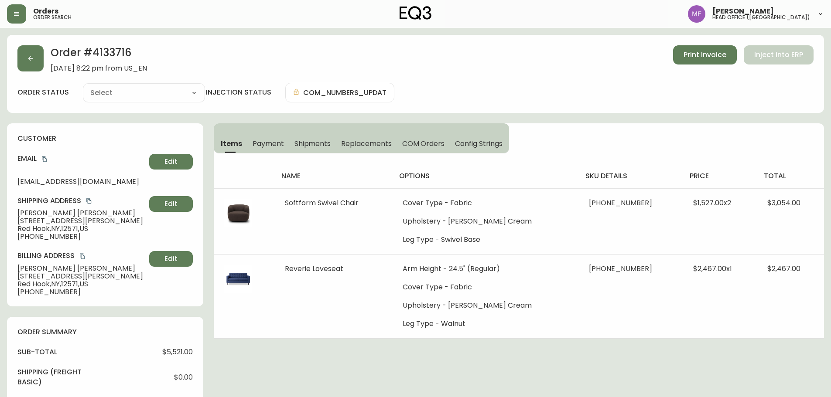
type input "Fully Shipped"
select select "FULLY_SHIPPED"
click at [302, 145] on span "Shipments" at bounding box center [312, 143] width 37 height 9
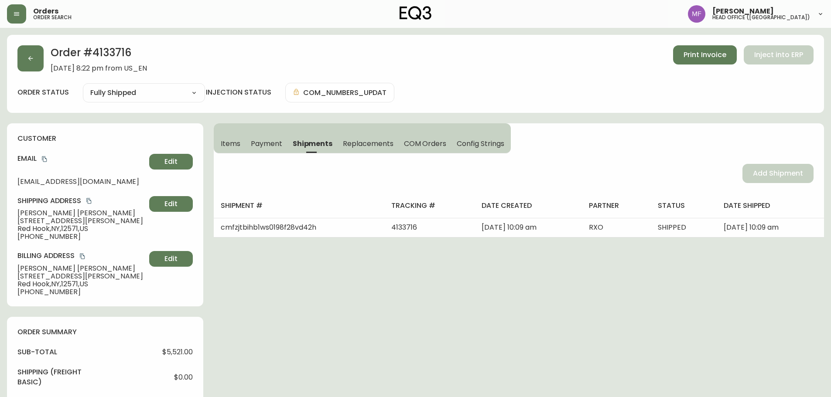
click at [109, 59] on h2 "Order # 4133716" at bounding box center [99, 54] width 96 height 19
click at [108, 52] on h2 "Order # 4133716" at bounding box center [99, 54] width 96 height 19
drag, startPoint x: 58, startPoint y: 214, endPoint x: 16, endPoint y: 213, distance: 42.7
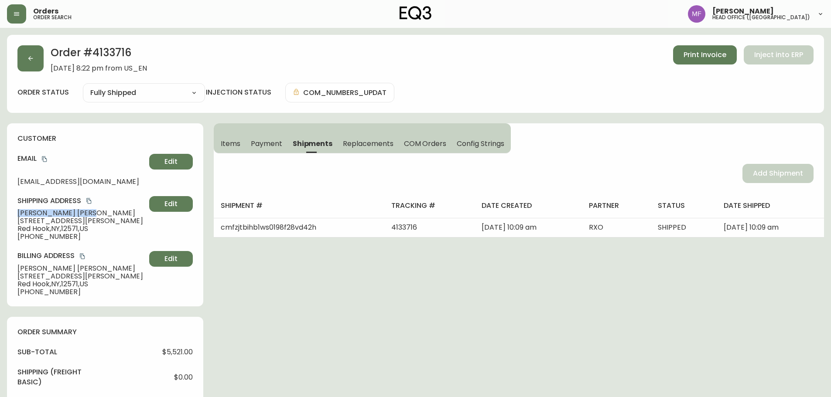
click at [16, 213] on div "customer Email mtwolin@msn.com Edit Shipping Address Marc Wolin 59 Mitchell Lan…" at bounding box center [105, 214] width 196 height 183
click at [122, 55] on h2 "Order # 4133716" at bounding box center [99, 54] width 96 height 19
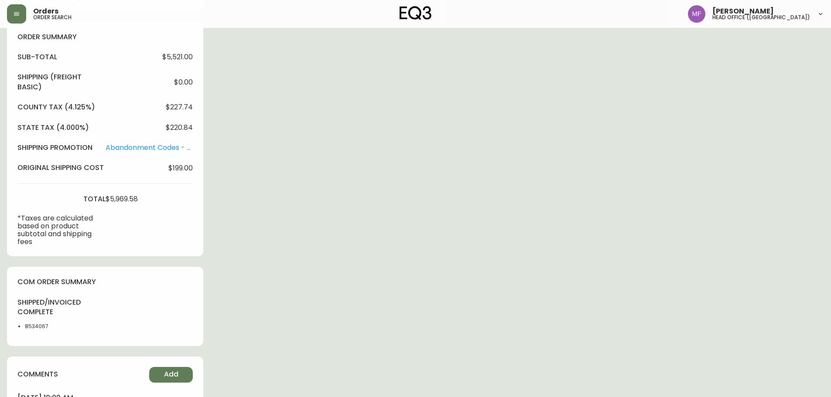
scroll to position [305, 0]
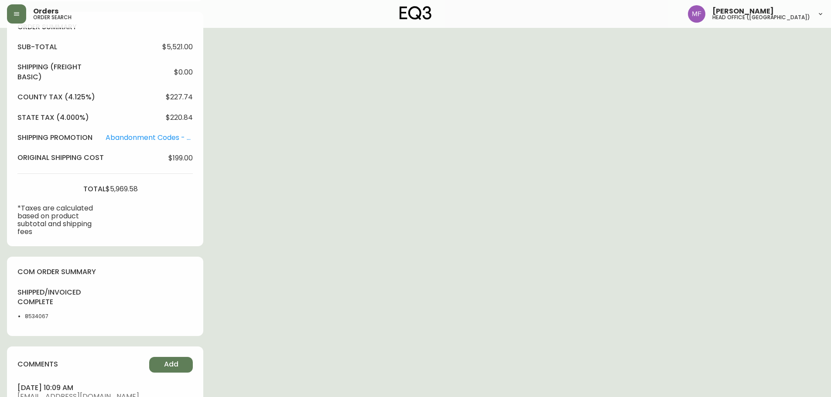
click at [36, 318] on li "8534067" at bounding box center [47, 317] width 44 height 8
click at [293, 287] on div "Order # 4133716 June 15, 2025 at 8:22 pm from US_EN Print Invoice Inject into E…" at bounding box center [415, 135] width 817 height 811
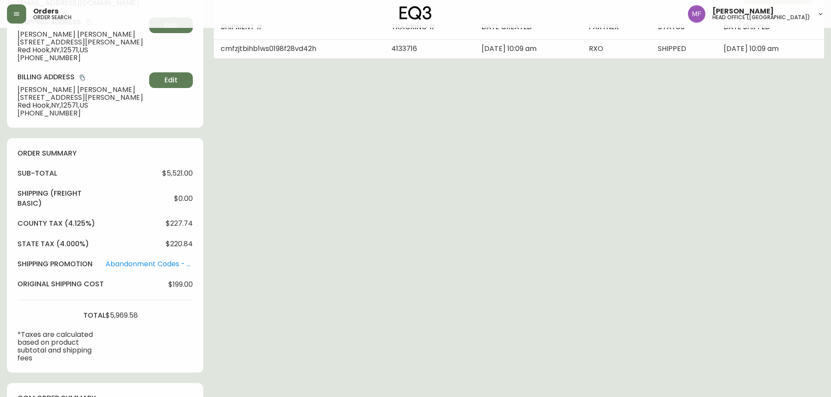
scroll to position [0, 0]
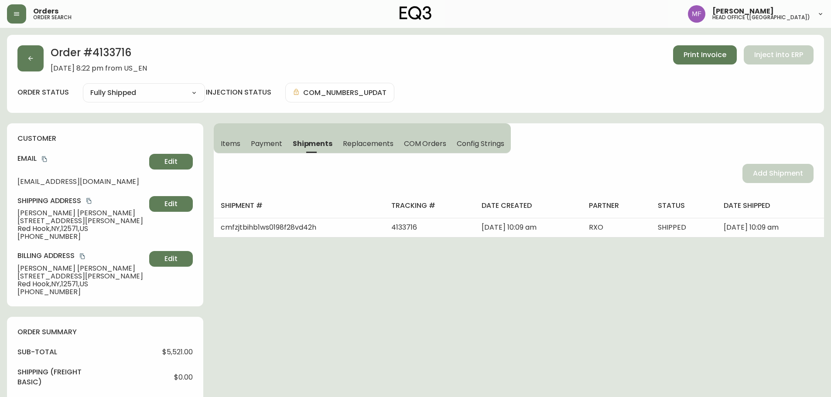
click at [233, 142] on span "Items" at bounding box center [231, 143] width 20 height 9
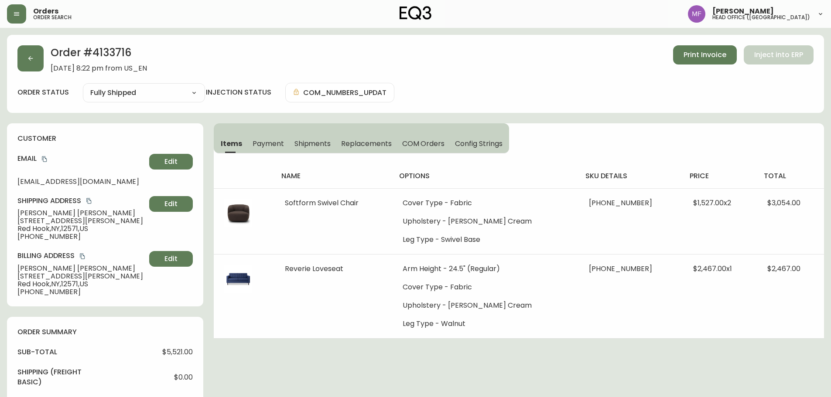
click at [124, 53] on h2 "Order # 4133716" at bounding box center [99, 54] width 96 height 19
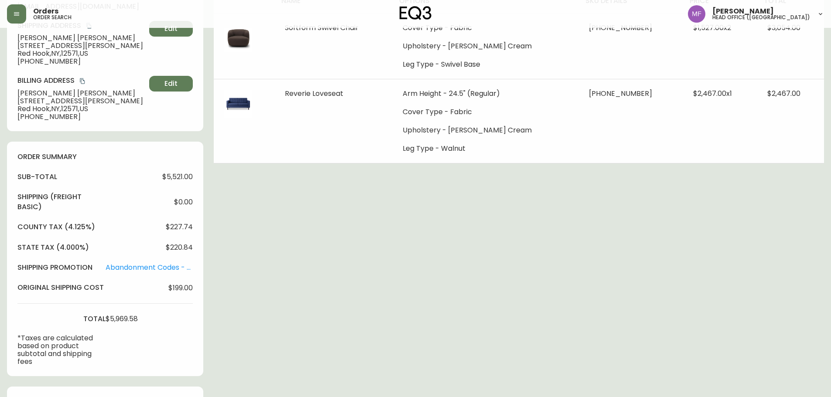
scroll to position [349, 0]
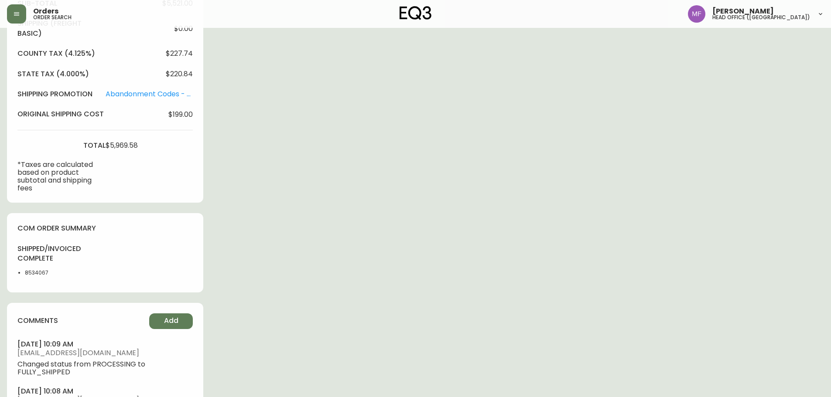
click at [39, 272] on li "8534067" at bounding box center [47, 273] width 44 height 8
click at [304, 229] on div "Order # 4133716 June 15, 2025 at 8:22 pm from US_EN Print Invoice Inject into E…" at bounding box center [415, 91] width 817 height 811
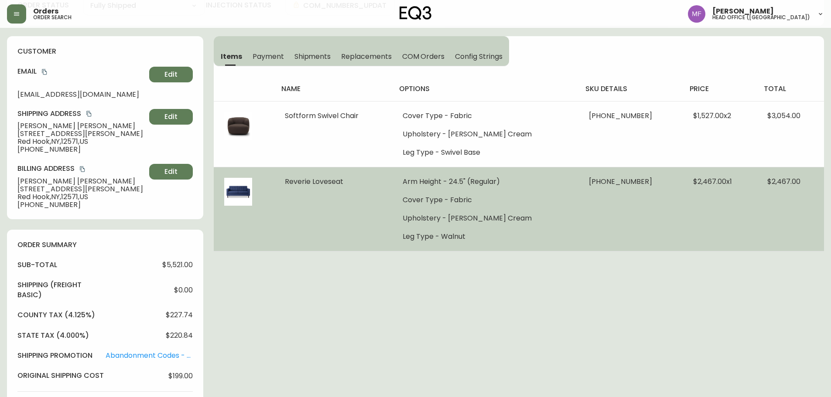
scroll to position [0, 0]
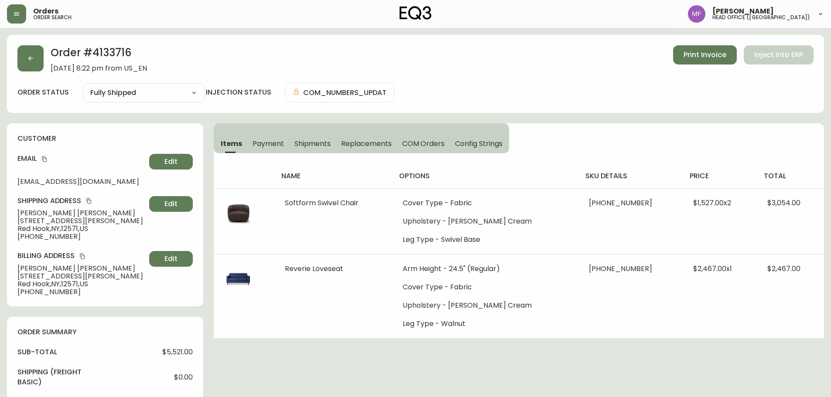
click at [113, 53] on h2 "Order # 4133716" at bounding box center [99, 54] width 96 height 19
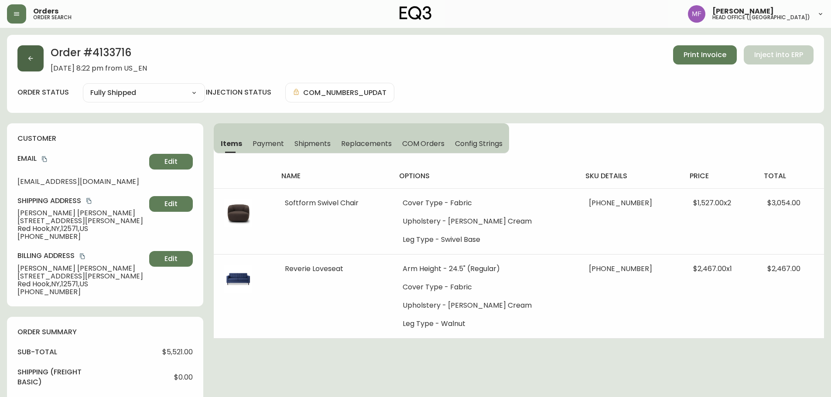
click at [33, 65] on button "button" at bounding box center [30, 58] width 26 height 26
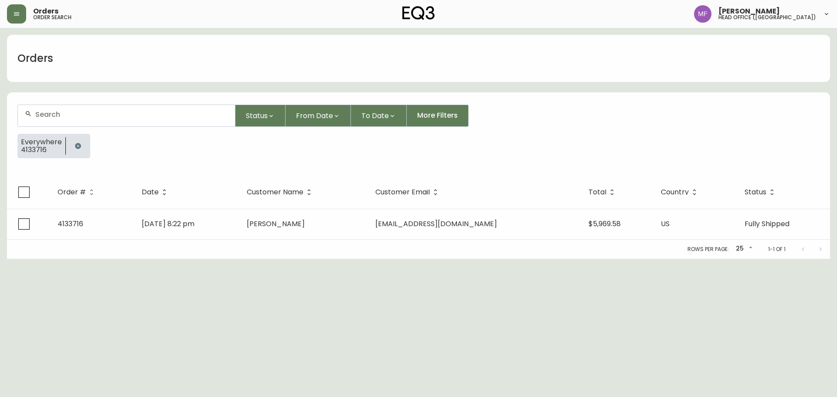
click at [88, 145] on div at bounding box center [78, 146] width 24 height 24
click at [77, 145] on icon "button" at bounding box center [78, 146] width 6 height 6
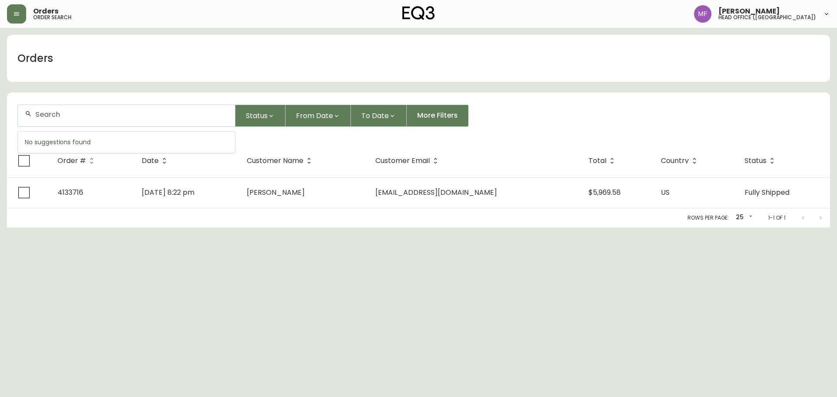
click at [69, 117] on input "text" at bounding box center [131, 114] width 193 height 8
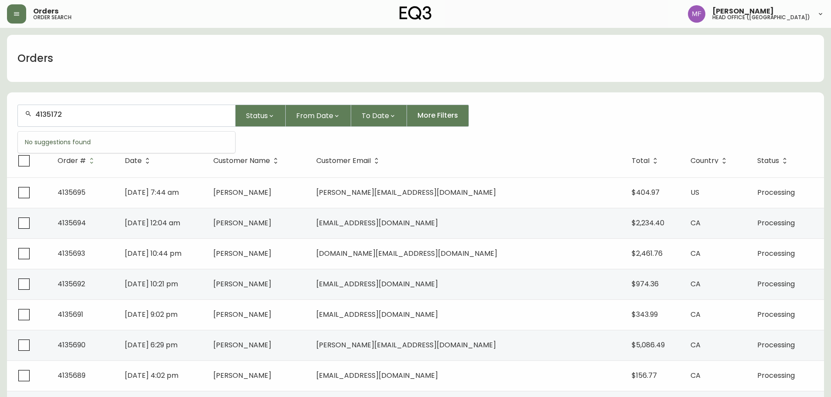
type input "4135172"
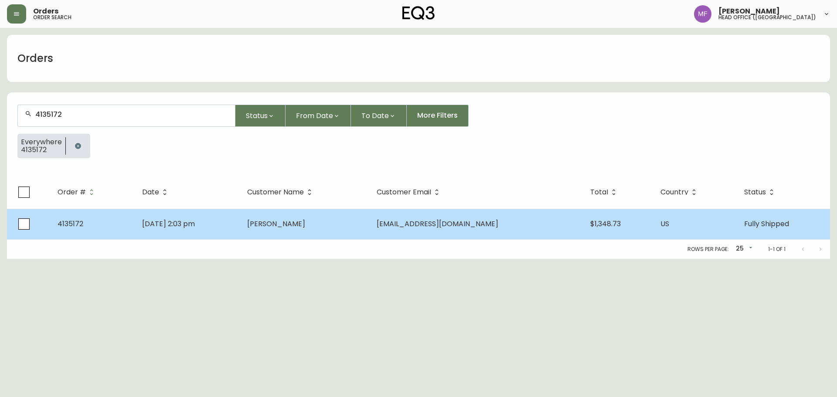
click at [367, 215] on td "Daniela Sbarbati" at bounding box center [304, 224] width 129 height 31
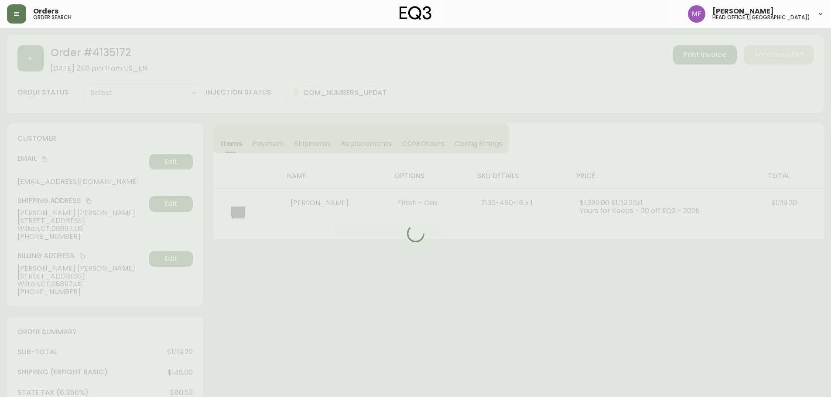
type input "Fully Shipped"
select select "FULLY_SHIPPED"
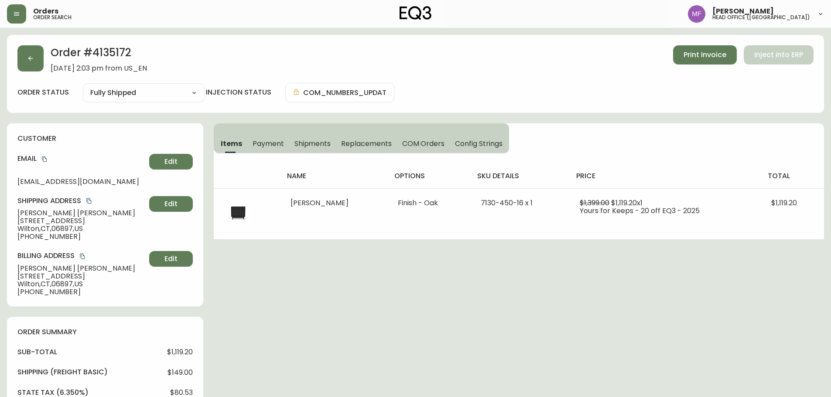
click at [397, 318] on div "Order # 4135172 September 7, 2025 at 2:03 pm from US_EN Print Invoice Inject in…" at bounding box center [415, 374] width 817 height 678
click at [112, 56] on h2 "Order # 4135172" at bounding box center [99, 54] width 96 height 19
click at [21, 66] on button "button" at bounding box center [30, 58] width 26 height 26
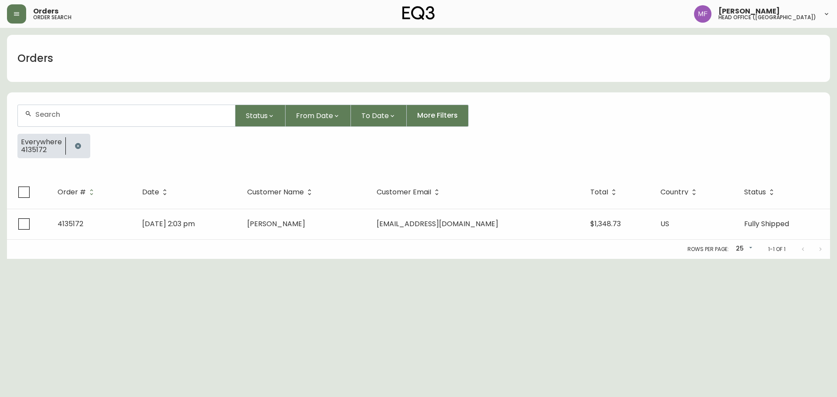
click at [77, 151] on button "button" at bounding box center [77, 145] width 17 height 17
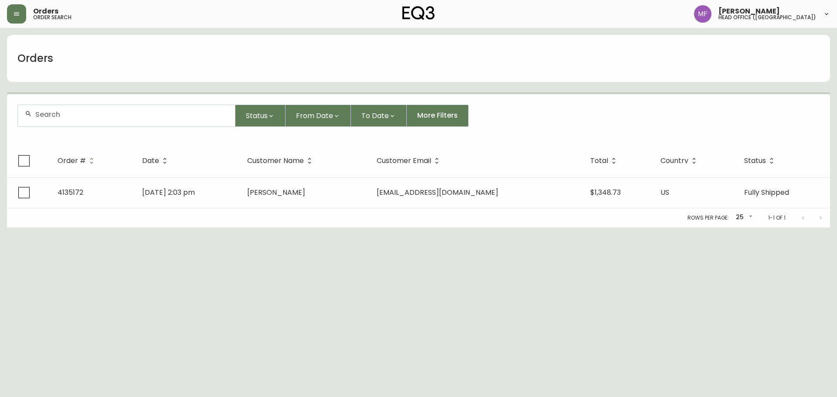
click at [84, 115] on input "text" at bounding box center [131, 114] width 193 height 8
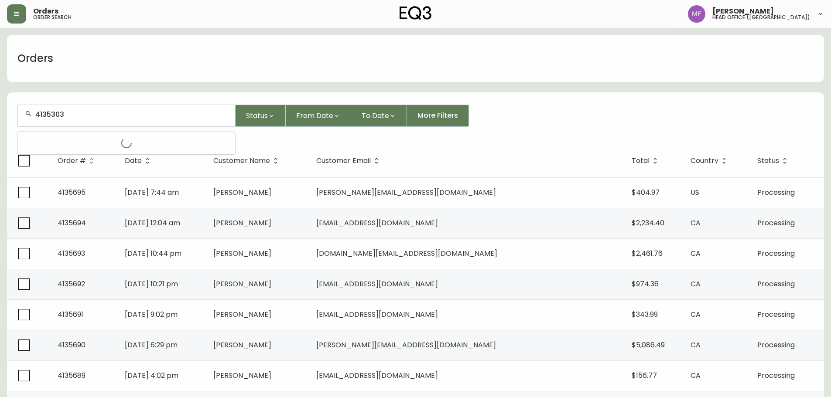
type input "4135303"
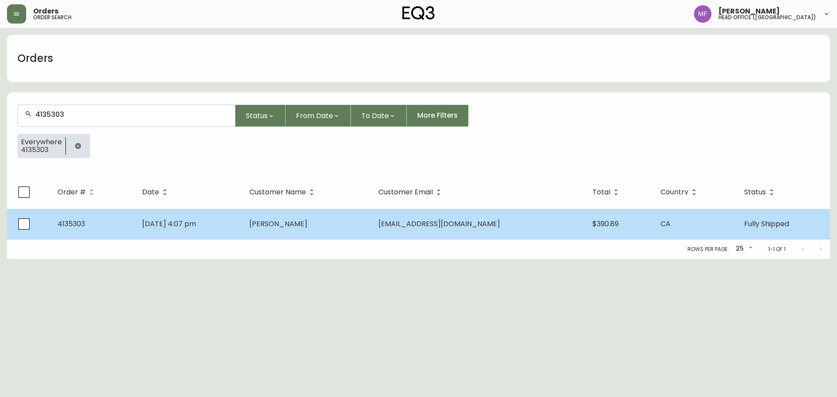
click at [242, 215] on td "Sep 12 2025, 4:07 pm" at bounding box center [188, 224] width 107 height 31
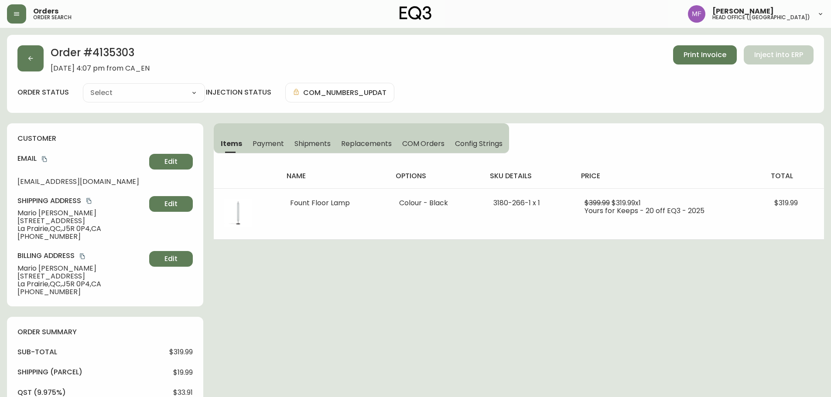
type input "Fully Shipped"
select select "FULLY_SHIPPED"
click at [37, 65] on button "button" at bounding box center [30, 58] width 26 height 26
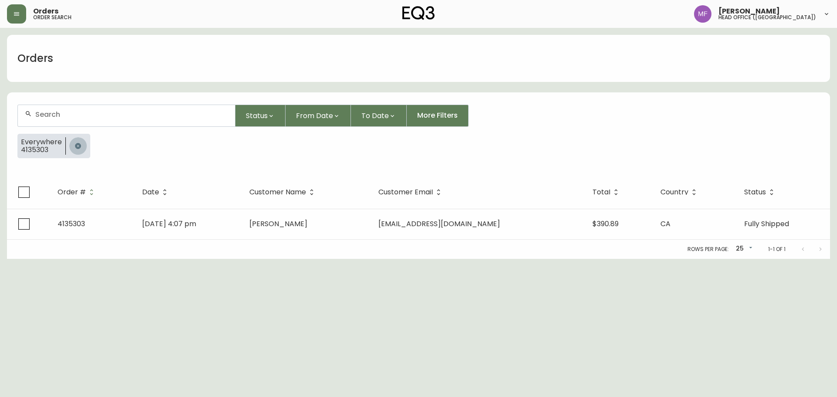
click at [79, 140] on button "button" at bounding box center [77, 145] width 17 height 17
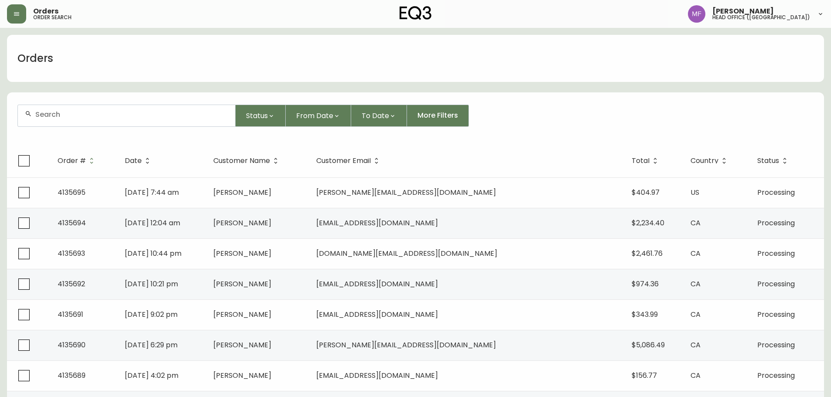
click at [75, 121] on div at bounding box center [126, 115] width 217 height 21
paste input "4135303"
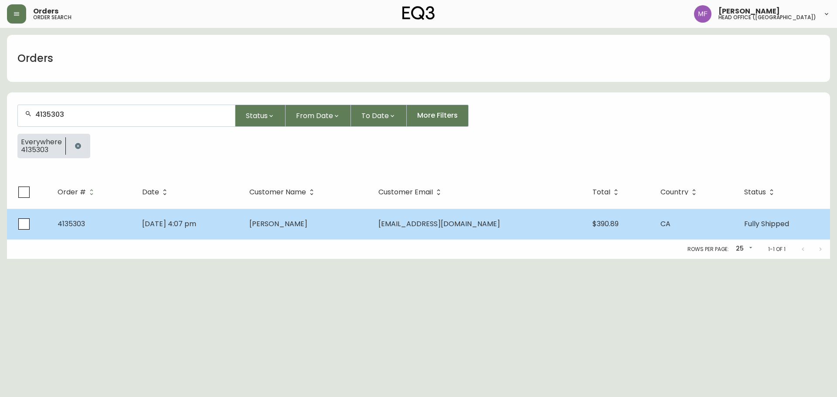
type input "4135303"
click at [304, 228] on span "Mario Santini" at bounding box center [278, 224] width 58 height 10
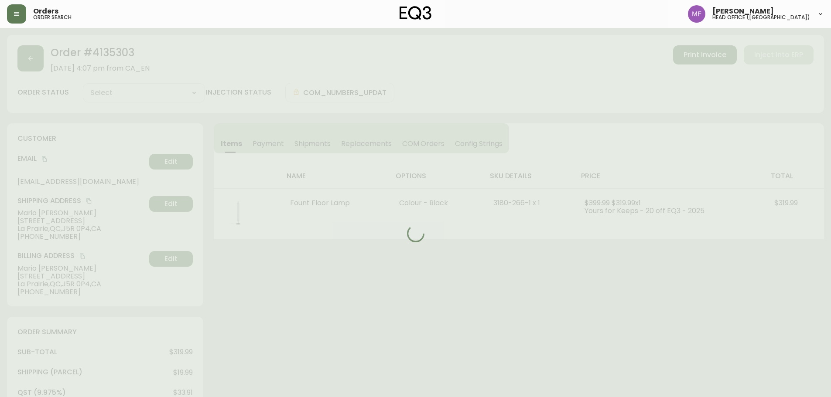
type input "Fully Shipped"
select select "FULLY_SHIPPED"
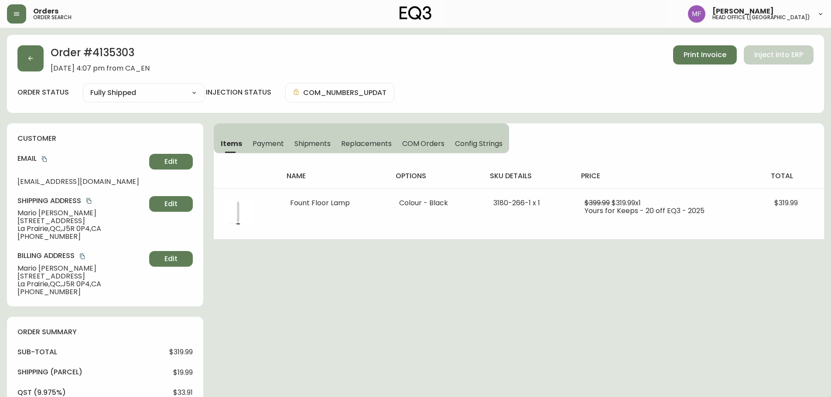
click at [324, 146] on span "Shipments" at bounding box center [312, 143] width 37 height 9
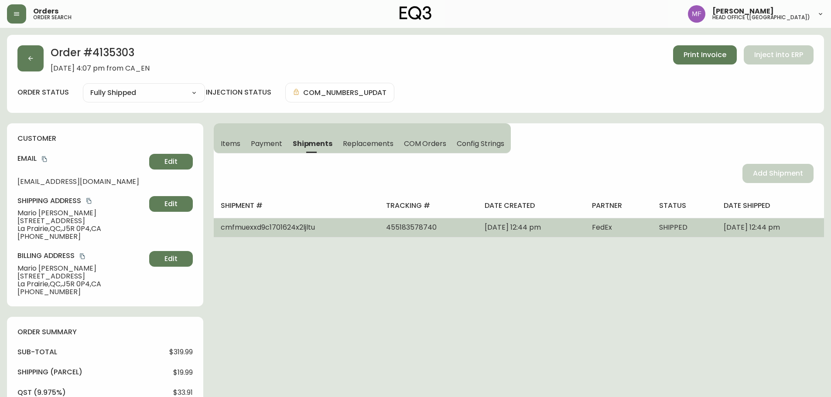
drag, startPoint x: 405, startPoint y: 227, endPoint x: 375, endPoint y: 229, distance: 29.7
click at [385, 229] on td "455183578740" at bounding box center [428, 227] width 99 height 19
click at [379, 230] on td "455183578740" at bounding box center [428, 227] width 99 height 19
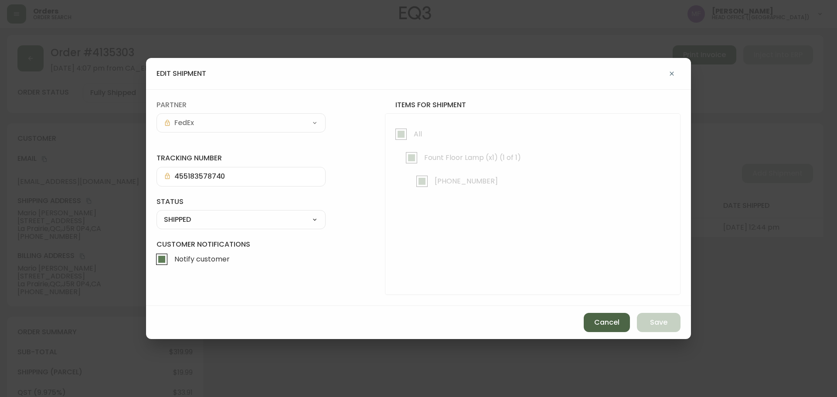
click at [617, 317] on button "Cancel" at bounding box center [607, 322] width 46 height 19
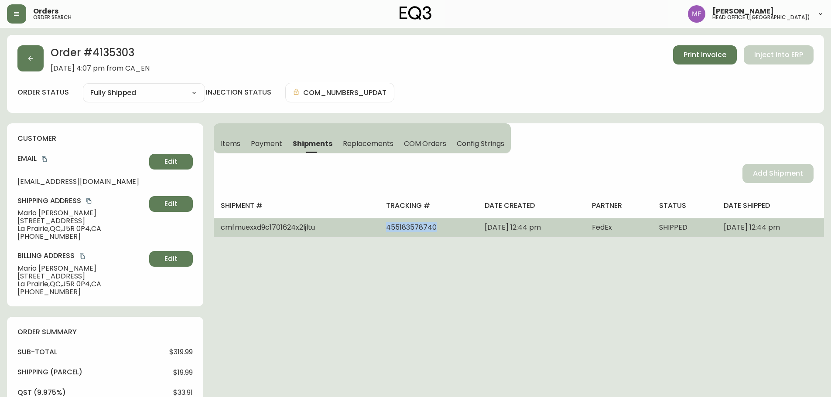
drag, startPoint x: 411, startPoint y: 226, endPoint x: 344, endPoint y: 232, distance: 67.4
click at [344, 232] on tr "cmfmuexxd9c1701624x2ljltu 455183578740 September 16, 2025 at 12:44 pm FedEx SHI…" at bounding box center [519, 227] width 610 height 19
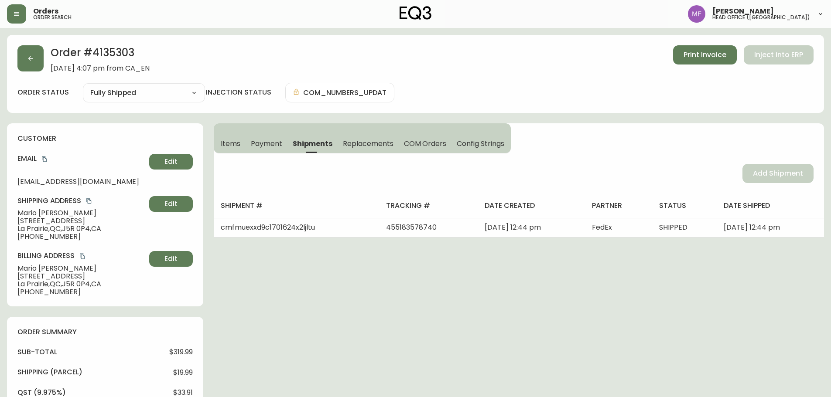
click at [96, 52] on h2 "Order # 4135303" at bounding box center [100, 54] width 99 height 19
click at [239, 147] on span "Items" at bounding box center [231, 143] width 20 height 9
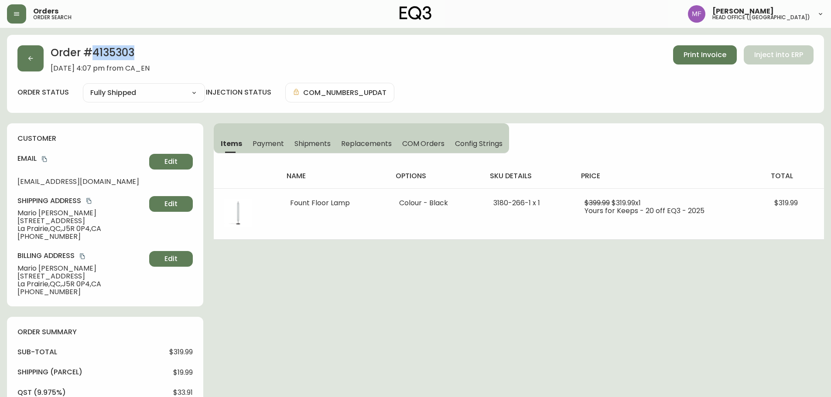
click at [107, 52] on h2 "Order # 4135303" at bounding box center [100, 54] width 99 height 19
drag, startPoint x: 69, startPoint y: 211, endPoint x: 18, endPoint y: 213, distance: 51.1
click at [18, 213] on span "Mario Santini" at bounding box center [81, 213] width 128 height 8
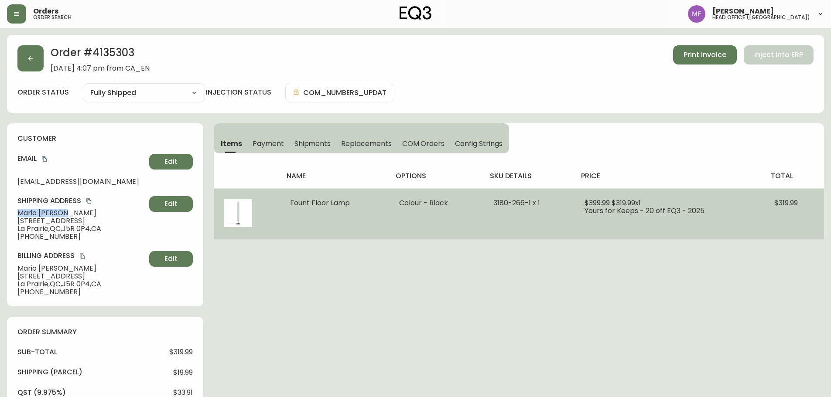
drag, startPoint x: 350, startPoint y: 207, endPoint x: 285, endPoint y: 208, distance: 64.6
click at [285, 208] on td "Fount Floor Lamp" at bounding box center [334, 213] width 109 height 51
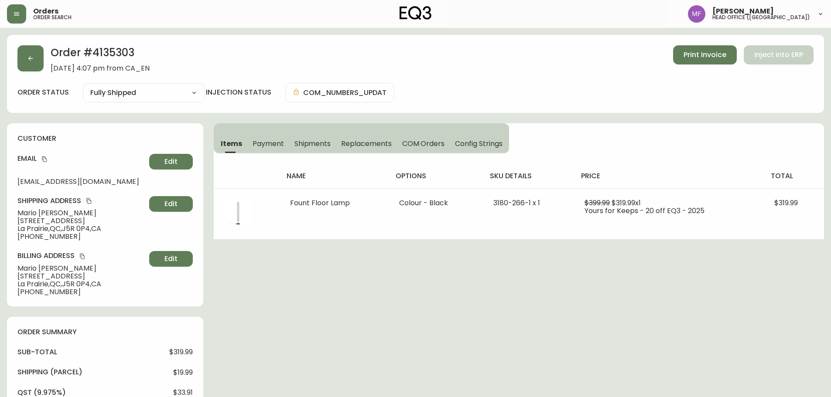
click at [120, 50] on h2 "Order # 4135303" at bounding box center [100, 54] width 99 height 19
click at [121, 50] on h2 "Order # 4135303" at bounding box center [100, 54] width 99 height 19
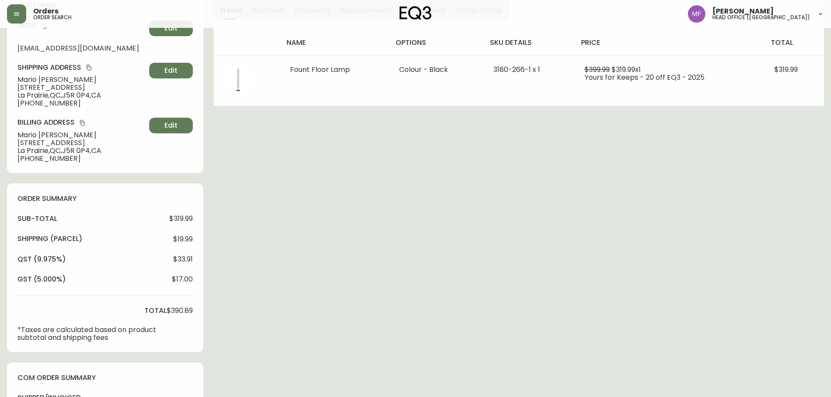
scroll to position [262, 0]
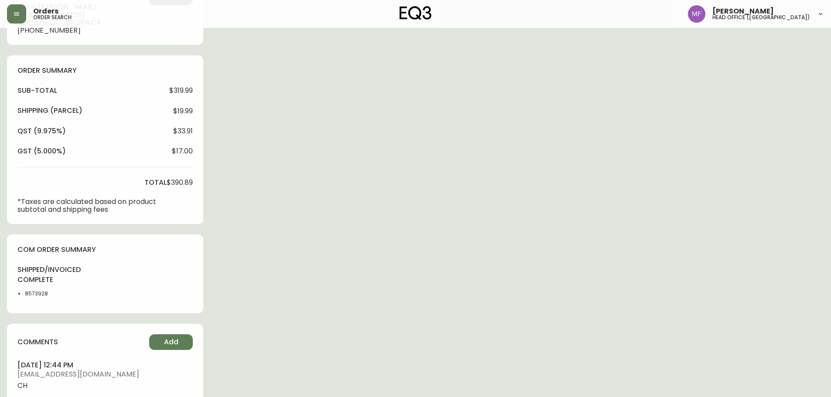
click at [42, 293] on li "8573928" at bounding box center [47, 294] width 44 height 8
drag, startPoint x: 277, startPoint y: 246, endPoint x: 282, endPoint y: 245, distance: 5.0
click at [277, 246] on div "Order # 4135303 September 12, 2025 at 4:07 pm from CA_EN Print Invoice Inject i…" at bounding box center [415, 141] width 817 height 737
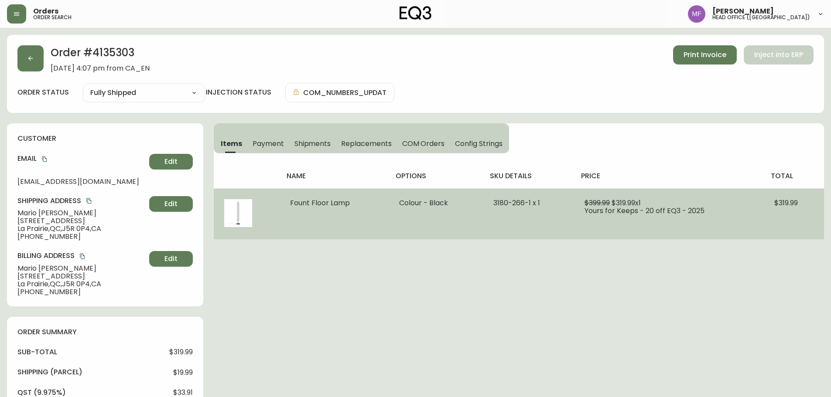
click at [528, 205] on span "3180-266-1 x 1" at bounding box center [516, 203] width 47 height 10
drag, startPoint x: 530, startPoint y: 206, endPoint x: 487, endPoint y: 205, distance: 42.8
click at [487, 205] on td "3180-266-1 x 1" at bounding box center [528, 213] width 91 height 51
click at [506, 229] on td "3180-266-1 x 1" at bounding box center [528, 213] width 91 height 51
drag, startPoint x: 531, startPoint y: 205, endPoint x: 492, endPoint y: 205, distance: 39.2
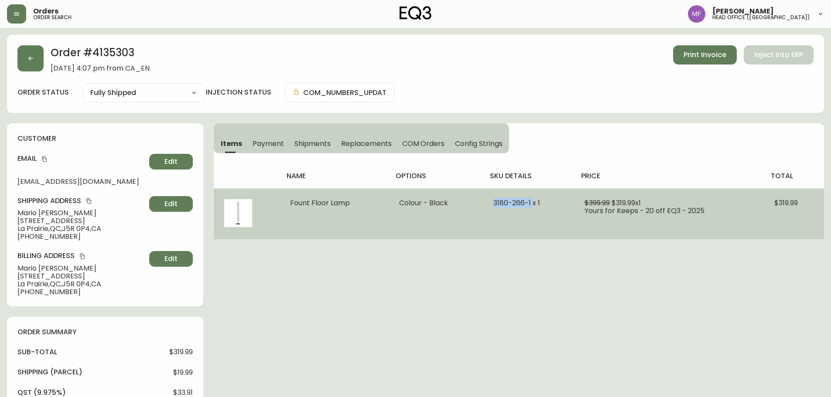
click at [493, 205] on span "3180-266-1 x 1" at bounding box center [516, 203] width 47 height 10
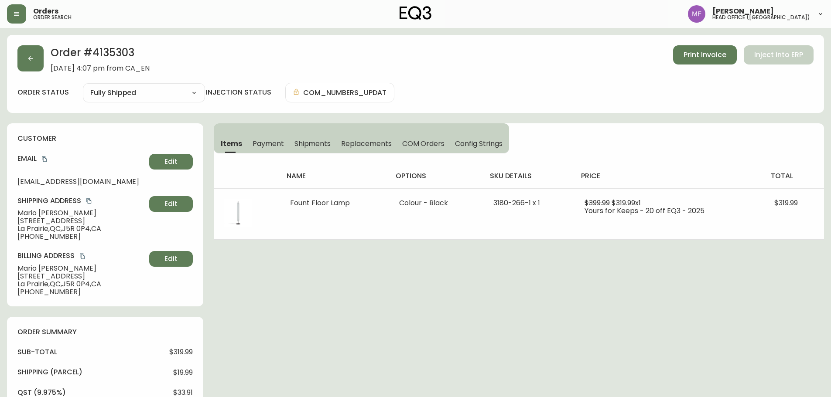
click at [317, 123] on div "Order # 4135303 September 12, 2025 at 4:07 pm from CA_EN Print Invoice Inject i…" at bounding box center [415, 403] width 817 height 737
click at [333, 304] on div "Order # 4135303 September 12, 2025 at 4:07 pm from CA_EN Print Invoice Inject i…" at bounding box center [415, 403] width 817 height 737
drag, startPoint x: 43, startPoint y: 55, endPoint x: 52, endPoint y: 75, distance: 21.7
click at [44, 55] on div "Order # 4135303 September 12, 2025 at 4:07 pm from CA_EN Print Invoice Inject i…" at bounding box center [415, 58] width 796 height 27
click at [38, 66] on button "button" at bounding box center [30, 58] width 26 height 26
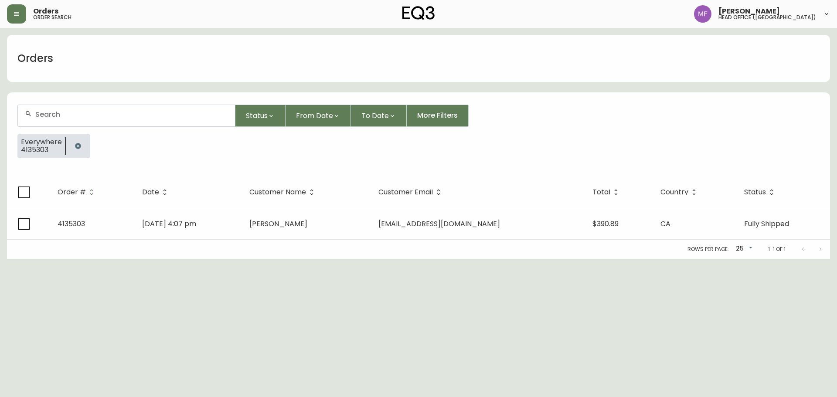
click at [84, 144] on button "button" at bounding box center [77, 145] width 17 height 17
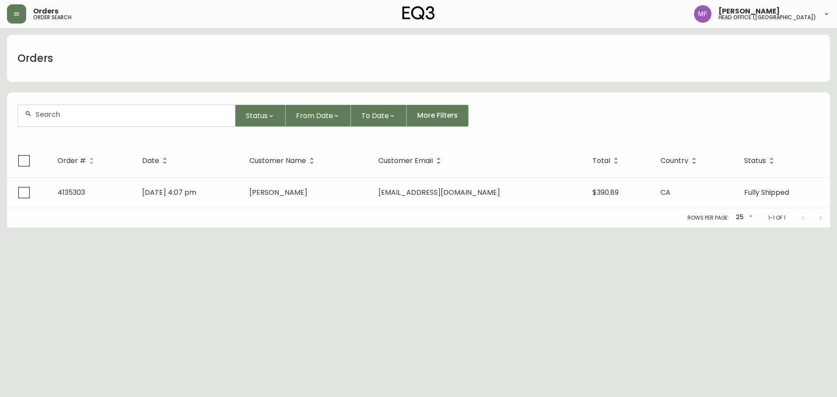
click at [78, 113] on input "text" at bounding box center [131, 114] width 193 height 8
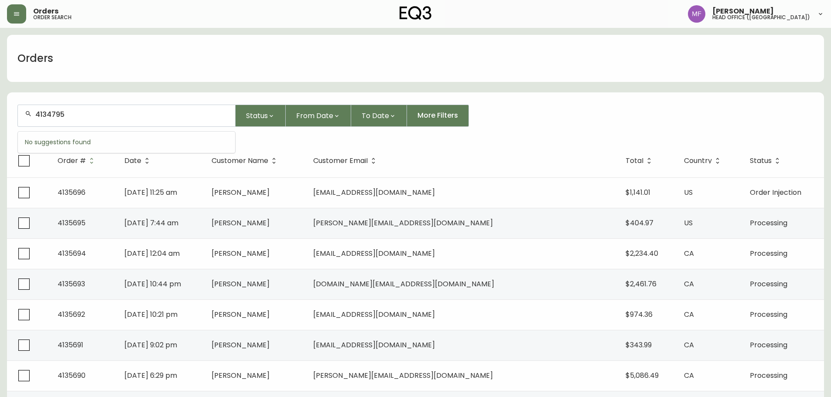
type input "4134795"
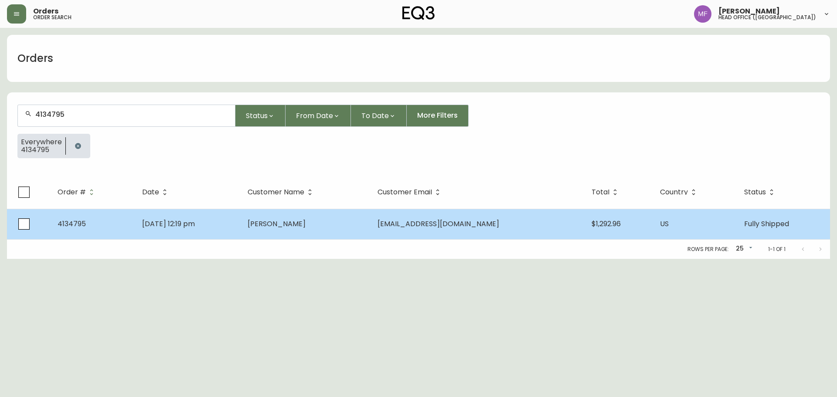
click at [367, 234] on td "Allison Morgan" at bounding box center [306, 224] width 130 height 31
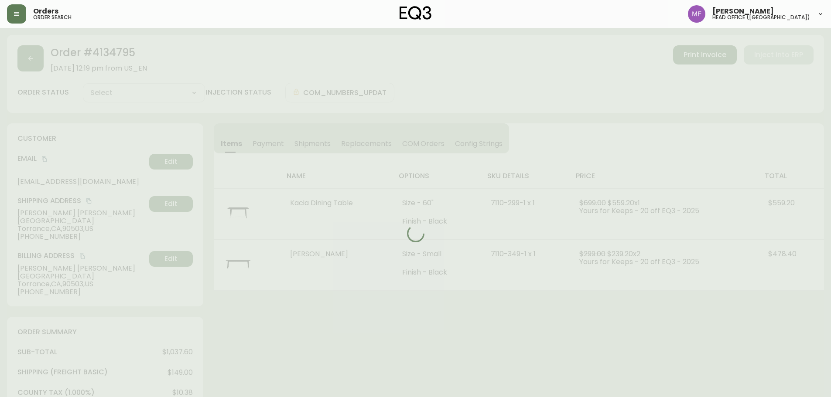
type input "Fully Shipped"
select select "FULLY_SHIPPED"
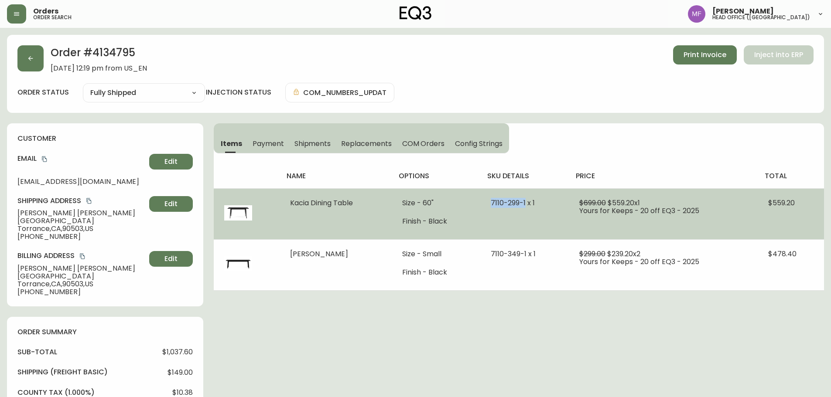
drag, startPoint x: 529, startPoint y: 202, endPoint x: 494, endPoint y: 202, distance: 34.9
click at [494, 202] on span "7110-299-1 x 1" at bounding box center [513, 203] width 44 height 10
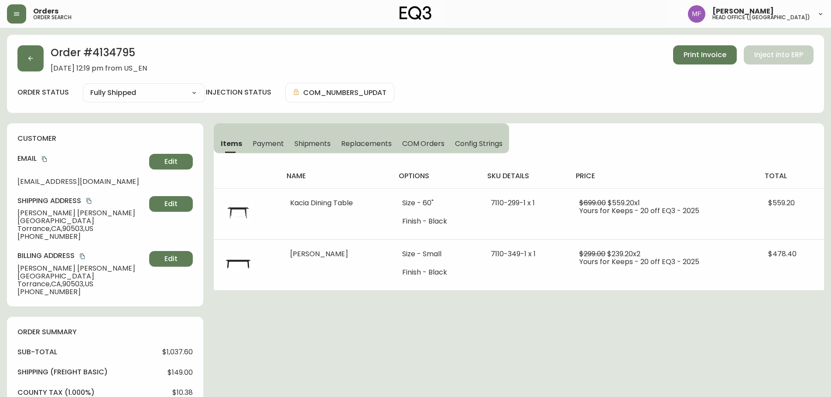
click at [611, 151] on div "Items Payment Shipments Replacements COM Orders Config Strings name options sku…" at bounding box center [519, 206] width 610 height 167
click at [616, 326] on div "Order # 4134795 August 24, 2025 at 12:19 pm from US_EN Print Invoice Inject int…" at bounding box center [415, 394] width 817 height 718
click at [672, 167] on th "price" at bounding box center [663, 176] width 189 height 24
click at [37, 46] on button "button" at bounding box center [30, 58] width 26 height 26
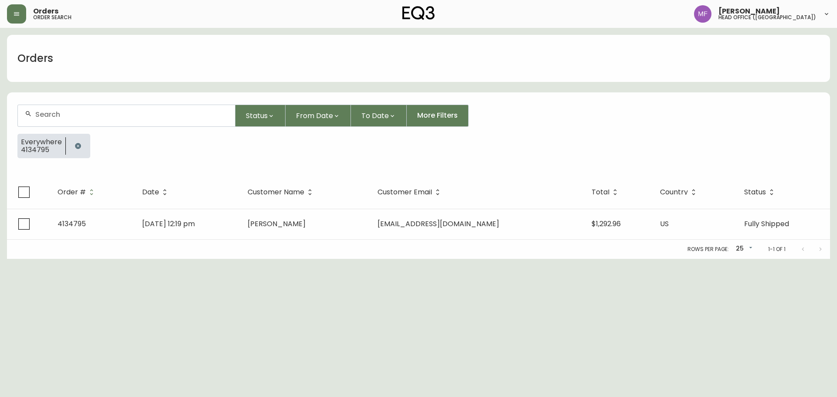
drag, startPoint x: 70, startPoint y: 145, endPoint x: 63, endPoint y: 121, distance: 25.0
click at [70, 145] on button "button" at bounding box center [77, 145] width 17 height 17
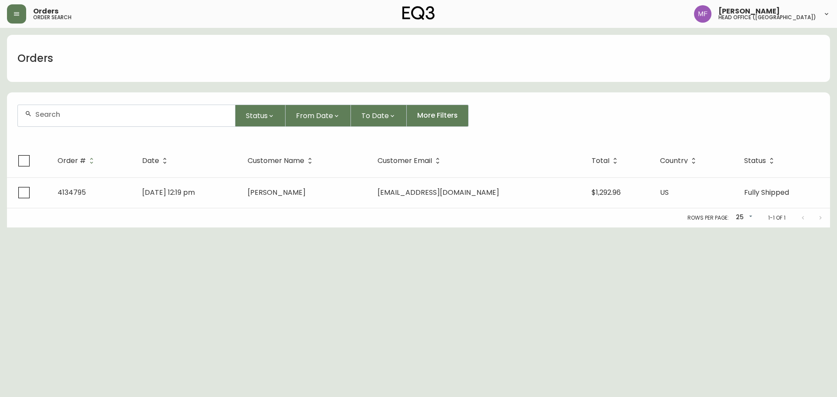
click at [59, 116] on input "text" at bounding box center [131, 114] width 193 height 8
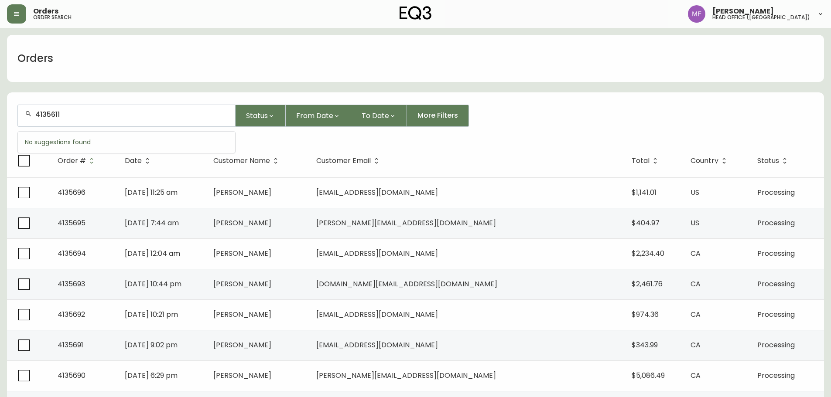
type input "4135611"
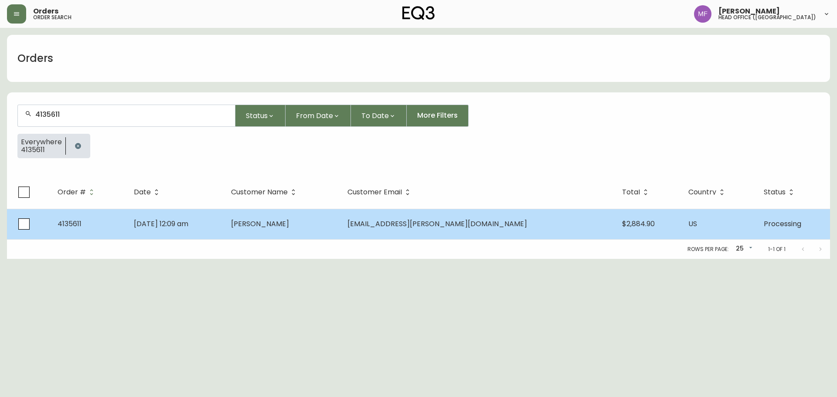
click at [341, 213] on td "Elizabeth Dallman" at bounding box center [282, 224] width 116 height 31
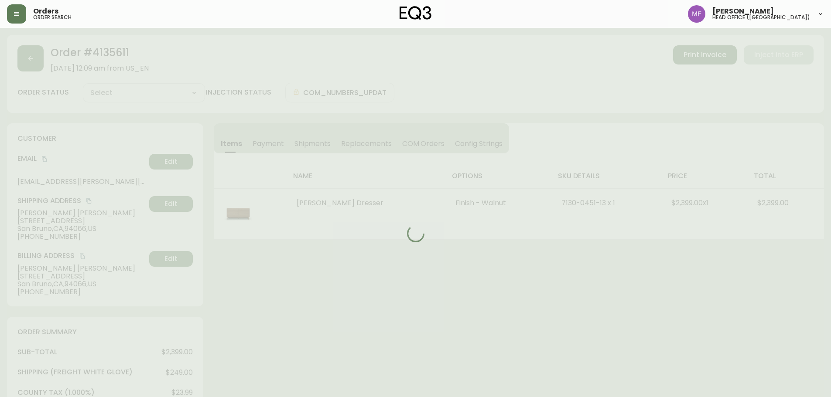
type input "Processing"
select select "PROCESSING"
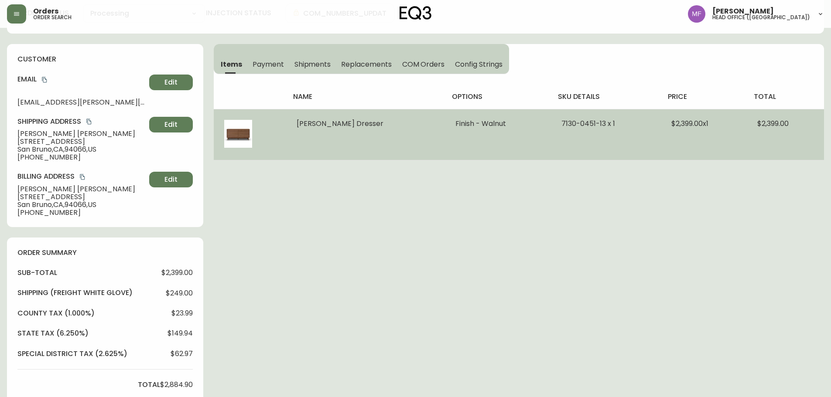
scroll to position [87, 0]
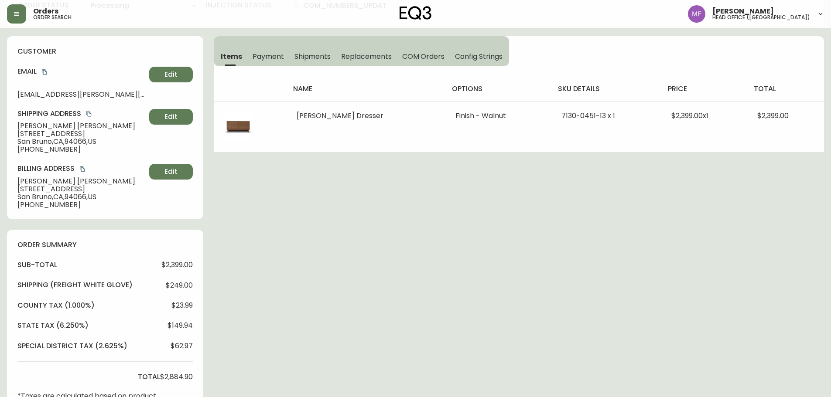
click at [520, 269] on div "Order # 4135611 October 1, 2025 at 12:09 am from US_EN Print Invoice Inject int…" at bounding box center [415, 283] width 817 height 671
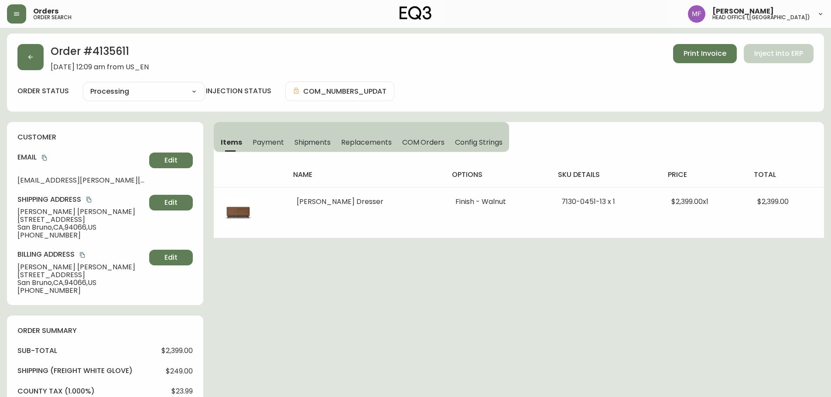
scroll to position [0, 0]
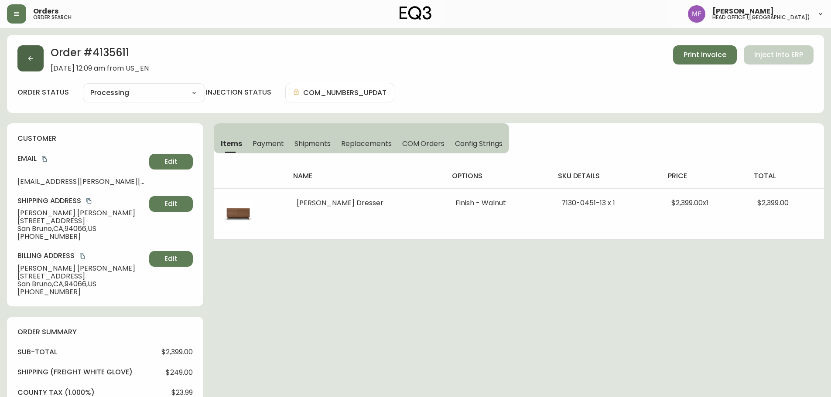
click at [30, 63] on button "button" at bounding box center [30, 58] width 26 height 26
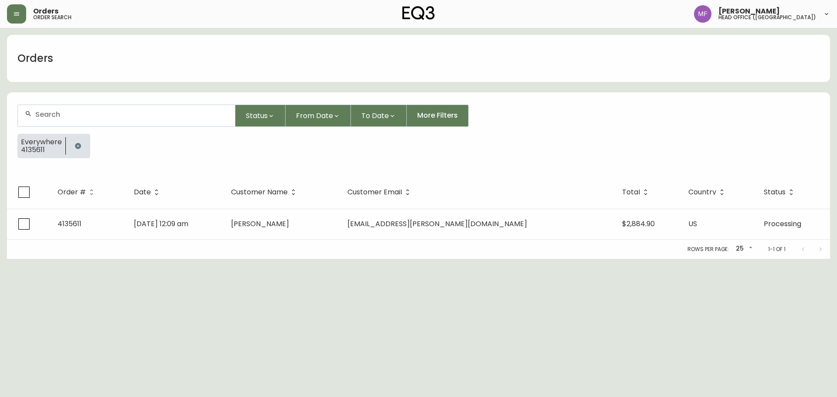
click at [83, 150] on button "button" at bounding box center [77, 145] width 17 height 17
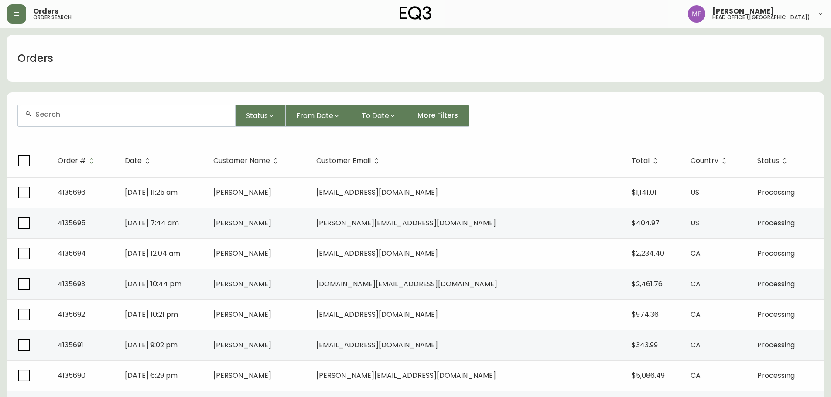
click at [70, 120] on div at bounding box center [126, 115] width 217 height 21
type input "4135303"
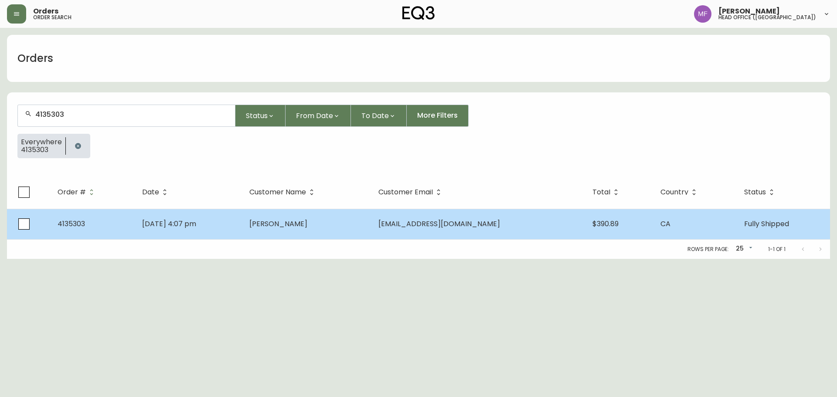
click at [290, 227] on td "Mario Santini" at bounding box center [306, 224] width 129 height 31
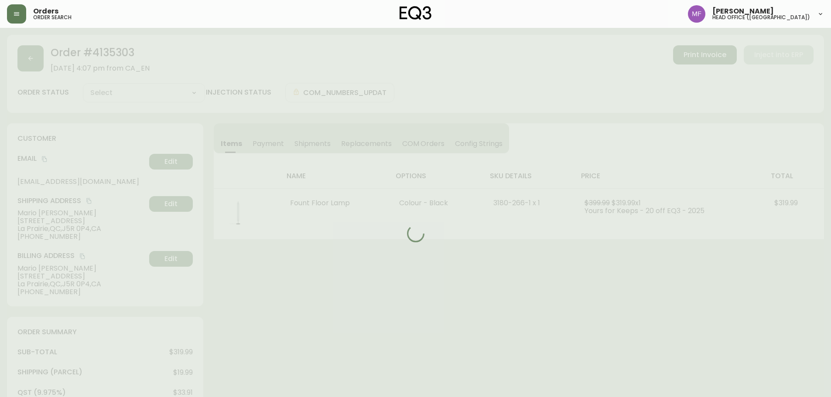
type input "Fully Shipped"
select select "FULLY_SHIPPED"
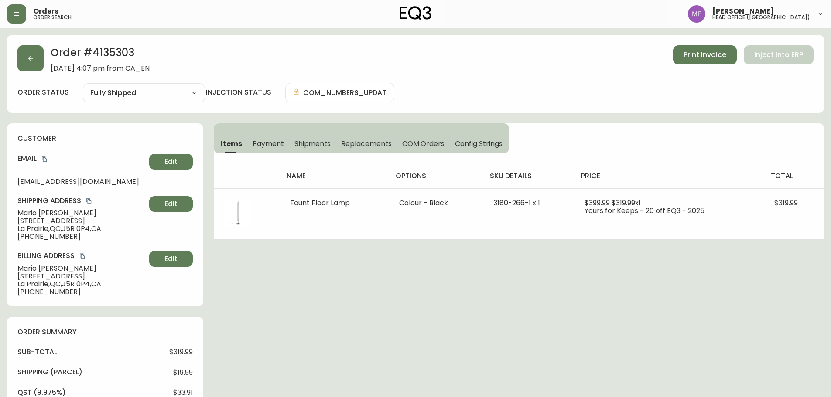
click at [311, 312] on div "Order # 4135303 September 12, 2025 at 4:07 pm from CA_EN Print Invoice Inject i…" at bounding box center [415, 403] width 817 height 737
click at [399, 300] on div "Order # 4135303 September 12, 2025 at 4:07 pm from CA_EN Print Invoice Inject i…" at bounding box center [415, 403] width 817 height 737
click at [567, 267] on div "Order # 4135303 September 12, 2025 at 4:07 pm from CA_EN Print Invoice Inject i…" at bounding box center [415, 403] width 817 height 737
click at [31, 56] on icon "button" at bounding box center [30, 58] width 7 height 7
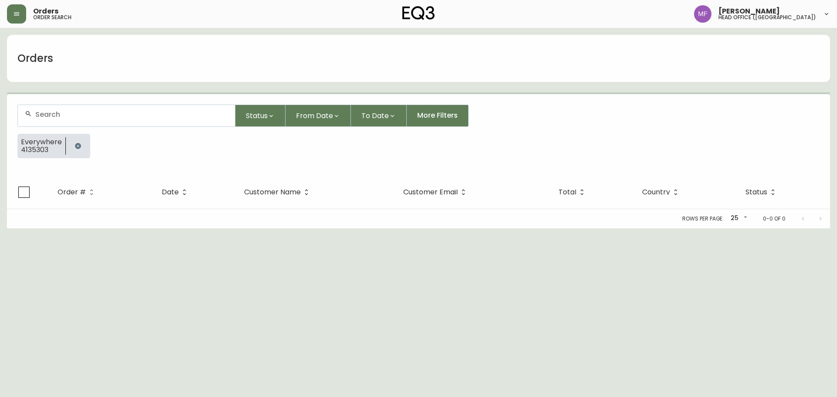
click at [80, 143] on icon "button" at bounding box center [78, 146] width 7 height 7
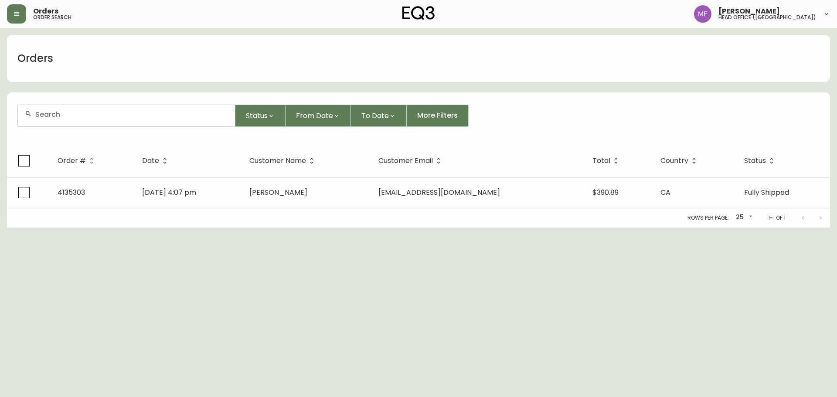
click at [70, 121] on div at bounding box center [126, 115] width 217 height 21
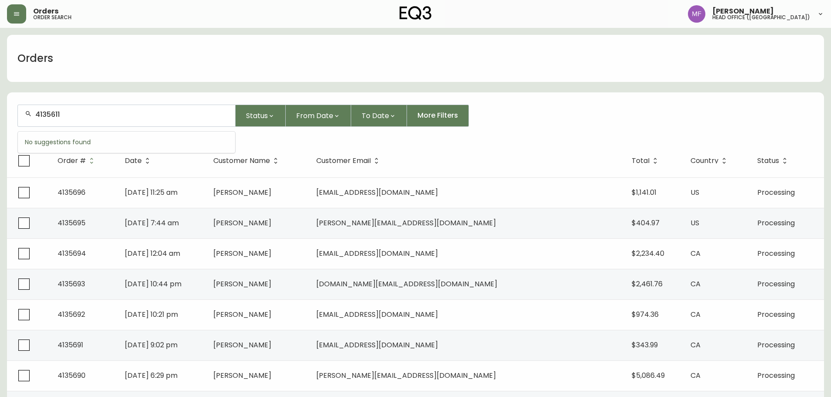
type input "4135611"
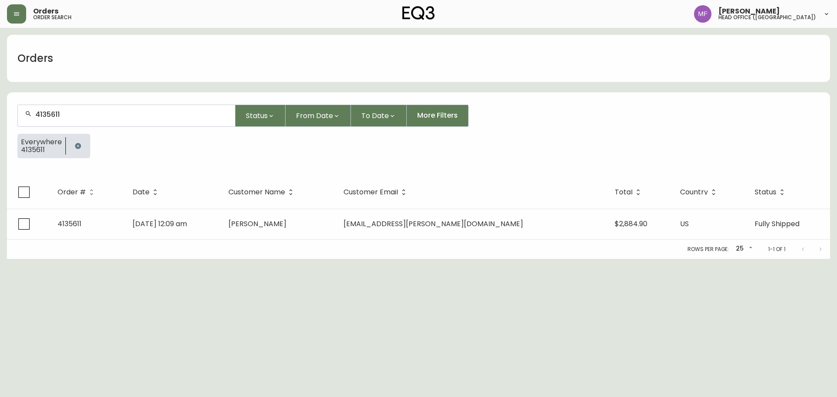
click at [349, 240] on div "Rows per page: 25 25 1-1 of 1" at bounding box center [418, 249] width 823 height 19
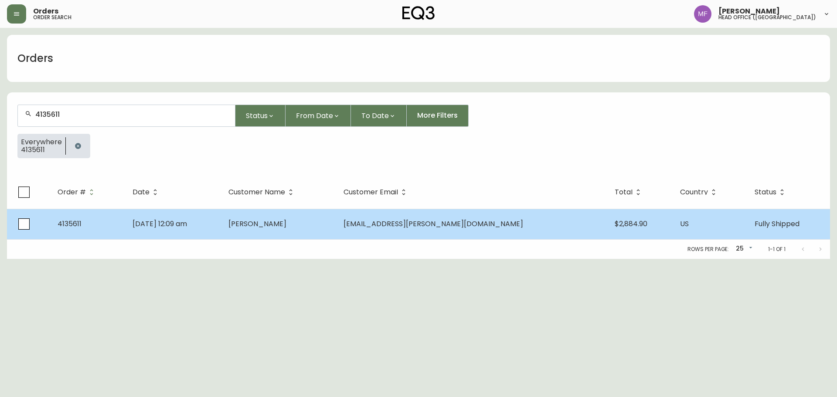
click at [336, 232] on td "Elizabeth Dallman" at bounding box center [279, 224] width 115 height 31
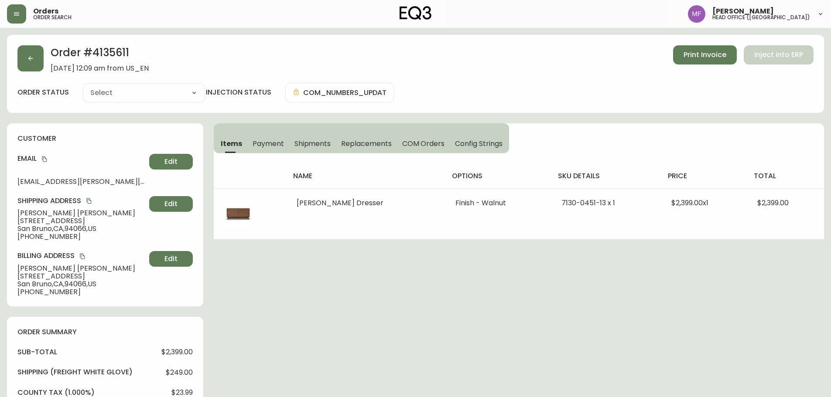
type input "Fully Shipped"
select select "FULLY_SHIPPED"
click at [321, 143] on span "Shipments" at bounding box center [312, 143] width 37 height 9
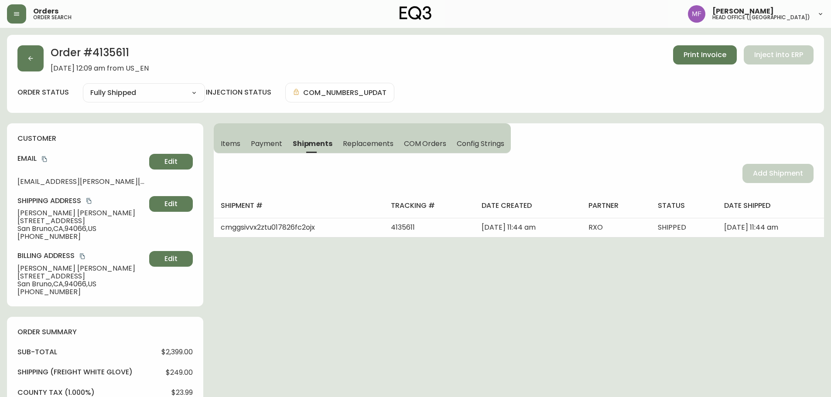
click at [125, 54] on h2 "Order # 4135611" at bounding box center [100, 54] width 98 height 19
click at [125, 53] on h2 "Order # 4135611" at bounding box center [100, 54] width 98 height 19
click at [116, 49] on h2 "Order # 4135611" at bounding box center [100, 54] width 98 height 19
click at [229, 145] on span "Items" at bounding box center [231, 143] width 20 height 9
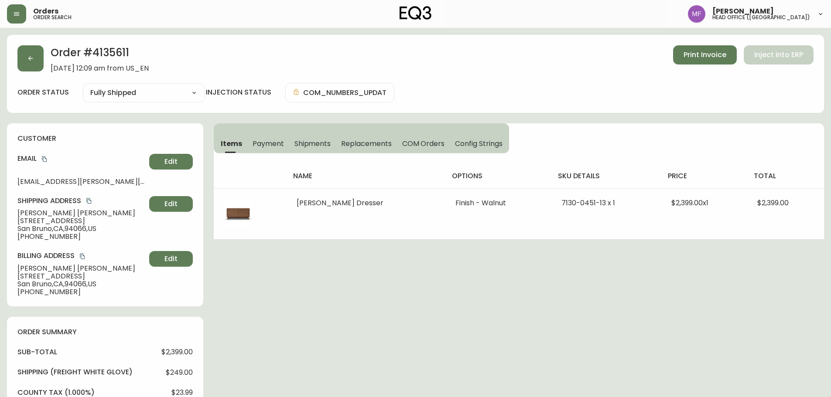
click at [29, 58] on icon "button" at bounding box center [30, 58] width 5 height 5
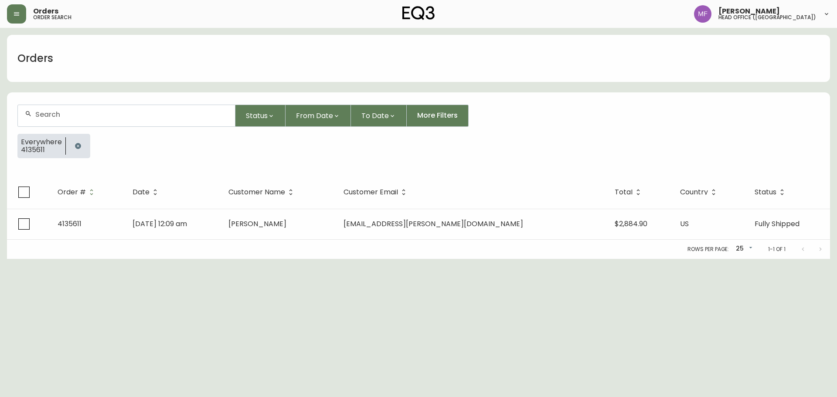
click at [72, 151] on button "button" at bounding box center [77, 145] width 17 height 17
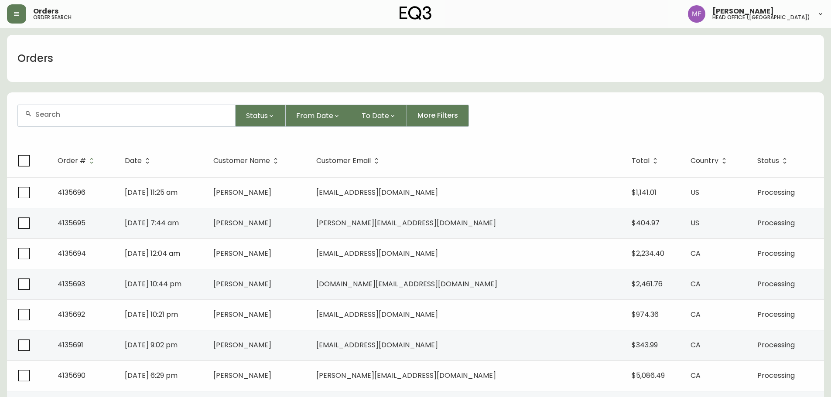
click at [68, 116] on input "text" at bounding box center [131, 114] width 193 height 8
type input "4114099"
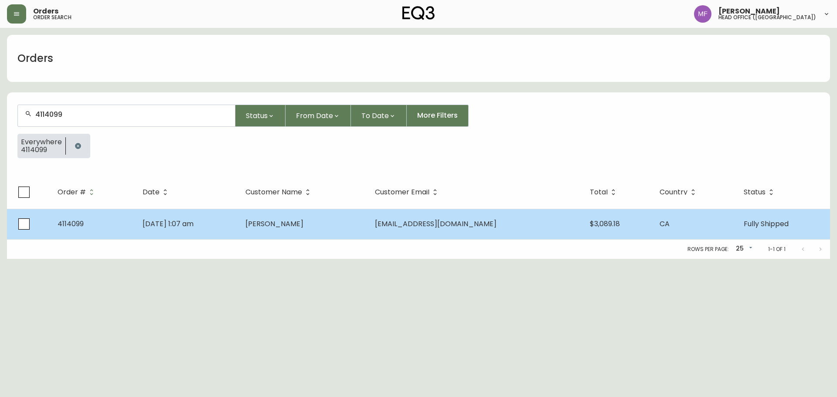
click at [287, 225] on span "Logan Verhelst" at bounding box center [275, 224] width 58 height 10
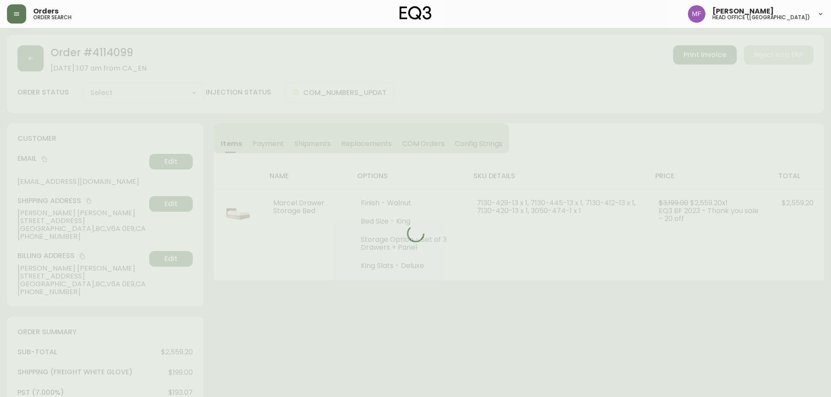
type input "Fully Shipped"
select select "FULLY_SHIPPED"
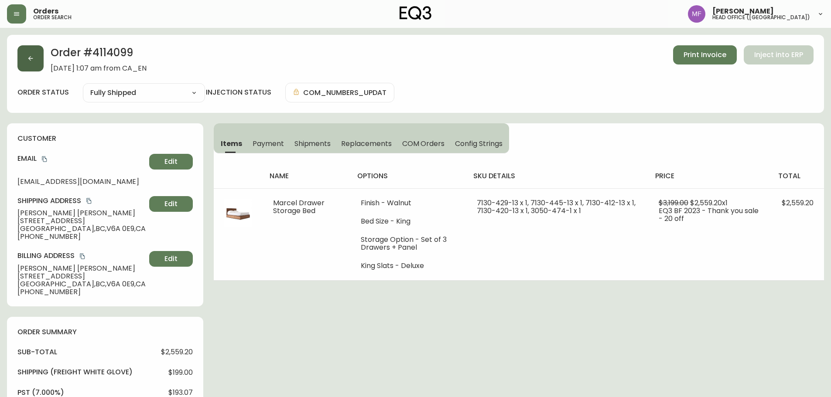
click at [24, 57] on button "button" at bounding box center [30, 58] width 26 height 26
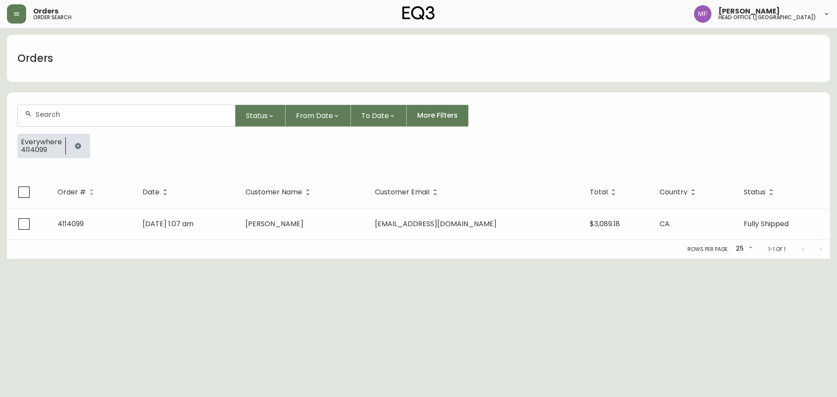
drag, startPoint x: 79, startPoint y: 147, endPoint x: 79, endPoint y: 134, distance: 12.6
click at [79, 146] on icon "button" at bounding box center [78, 146] width 6 height 6
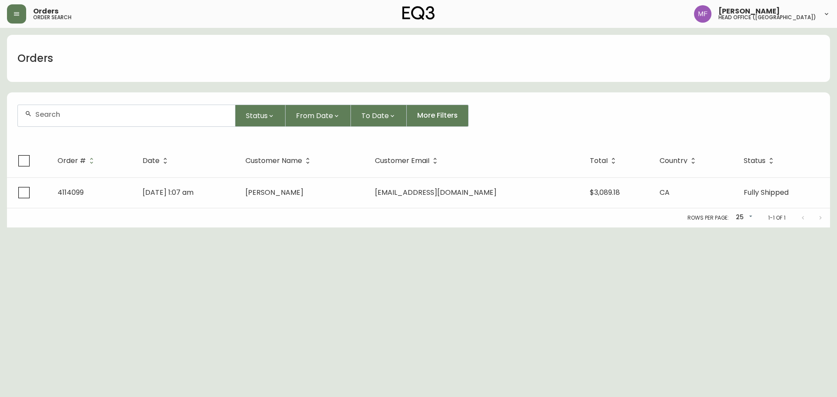
click at [73, 117] on input "text" at bounding box center [131, 114] width 193 height 8
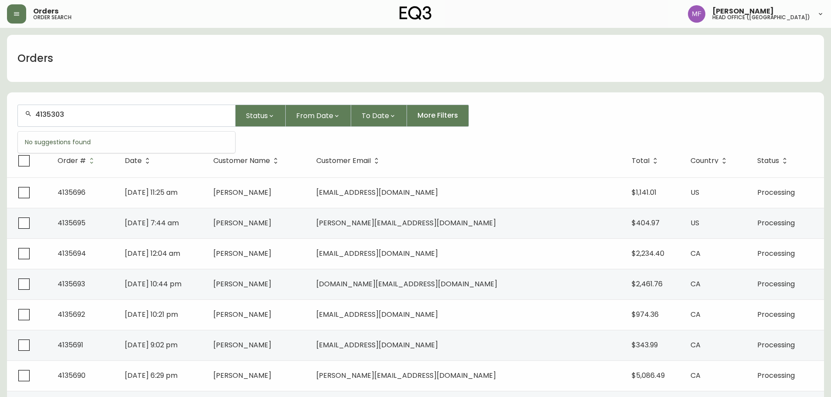
type input "4135303"
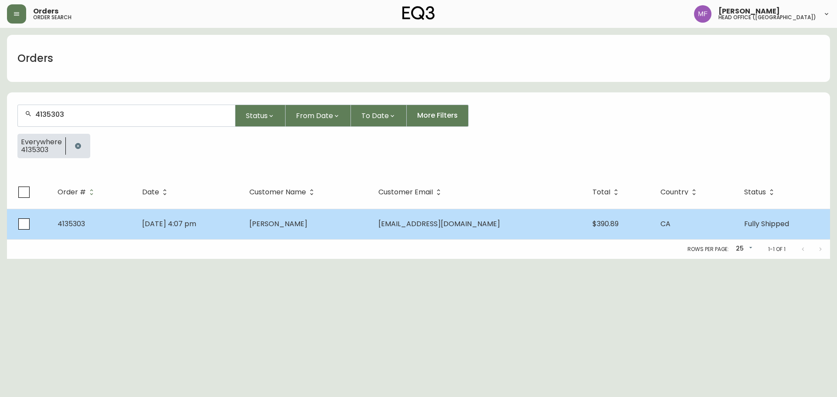
click at [317, 213] on td "Mario Santini" at bounding box center [306, 224] width 129 height 31
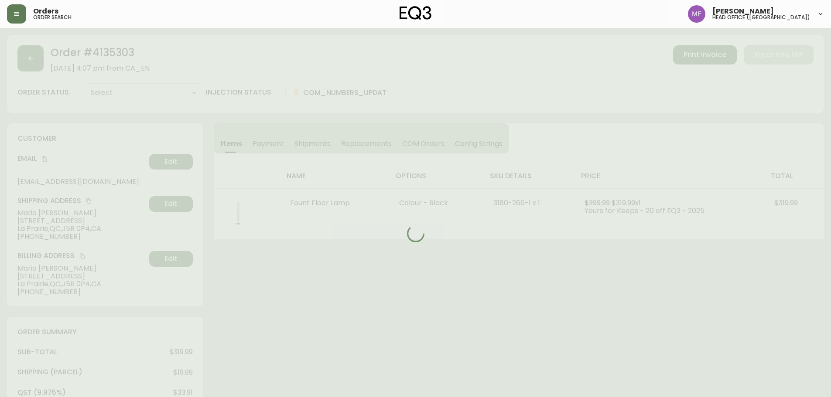
type input "Fully Shipped"
select select "FULLY_SHIPPED"
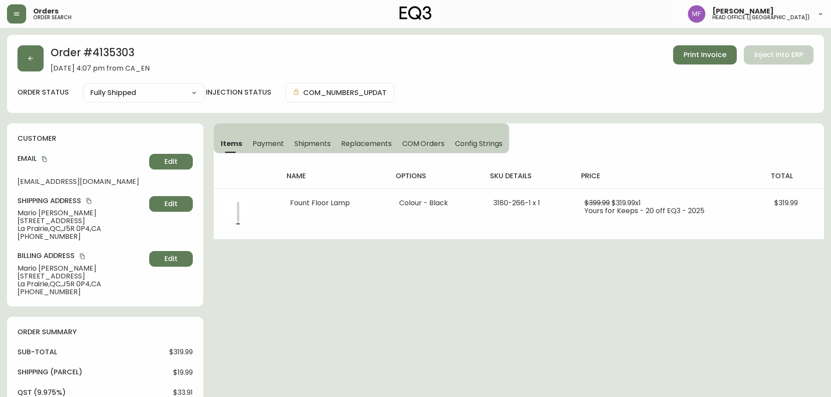
click at [125, 51] on h2 "Order # 4135303" at bounding box center [100, 54] width 99 height 19
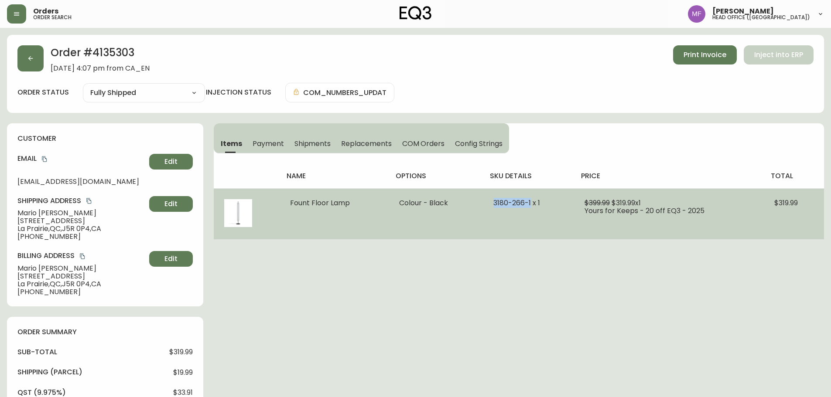
drag, startPoint x: 530, startPoint y: 203, endPoint x: 493, endPoint y: 202, distance: 37.1
click at [493, 202] on span "3180-266-1 x 1" at bounding box center [516, 203] width 47 height 10
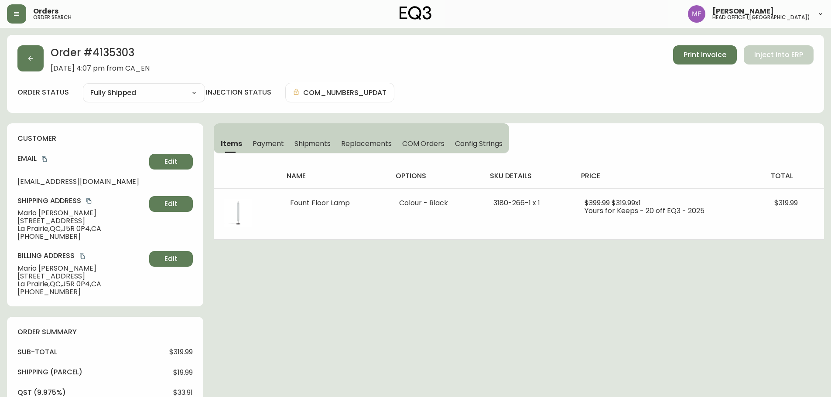
click at [122, 55] on h2 "Order # 4135303" at bounding box center [100, 54] width 99 height 19
click at [47, 160] on icon "copy" at bounding box center [44, 159] width 6 height 6
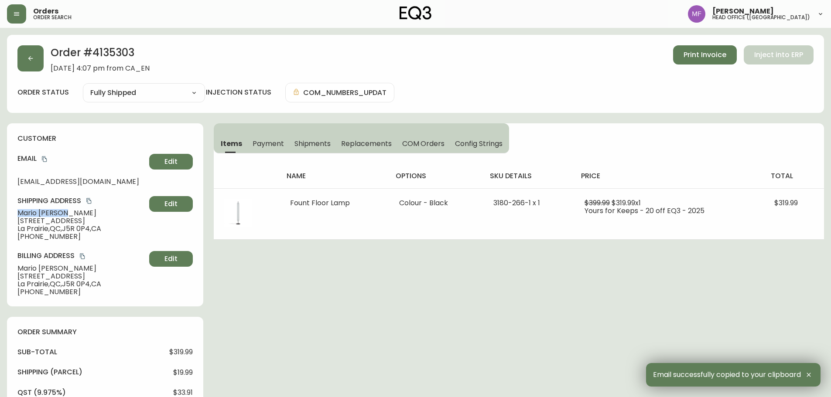
drag, startPoint x: 75, startPoint y: 215, endPoint x: 2, endPoint y: 215, distance: 72.8
click at [2, 215] on main "Order # 4135303 September 12, 2025 at 4:07 pm from CA_EN Print Invoice Inject i…" at bounding box center [415, 400] width 831 height 744
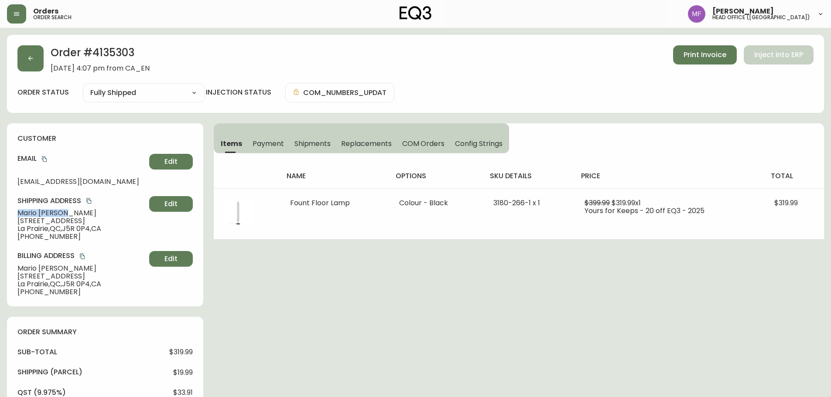
drag, startPoint x: 115, startPoint y: 219, endPoint x: 10, endPoint y: 219, distance: 104.2
click at [10, 219] on div "customer Email marsan@bell.net Edit Shipping Address Mario Santini 510 Rue du D…" at bounding box center [105, 214] width 196 height 183
drag, startPoint x: 66, startPoint y: 228, endPoint x: 92, endPoint y: 226, distance: 25.4
click at [92, 226] on span "La Prairie , QC , J5R 0P4 , CA" at bounding box center [81, 229] width 128 height 8
drag, startPoint x: 65, startPoint y: 242, endPoint x: 26, endPoint y: 239, distance: 38.9
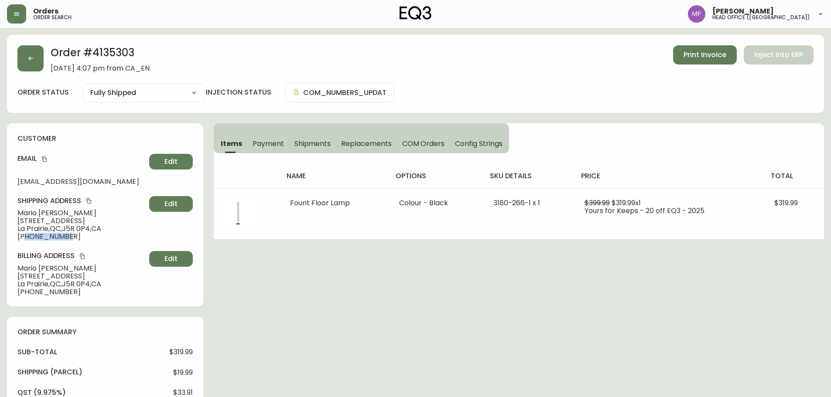
click at [26, 239] on div "customer Email marsan@bell.net Edit Shipping Address Mario Santini 510 Rue du D…" at bounding box center [105, 214] width 196 height 183
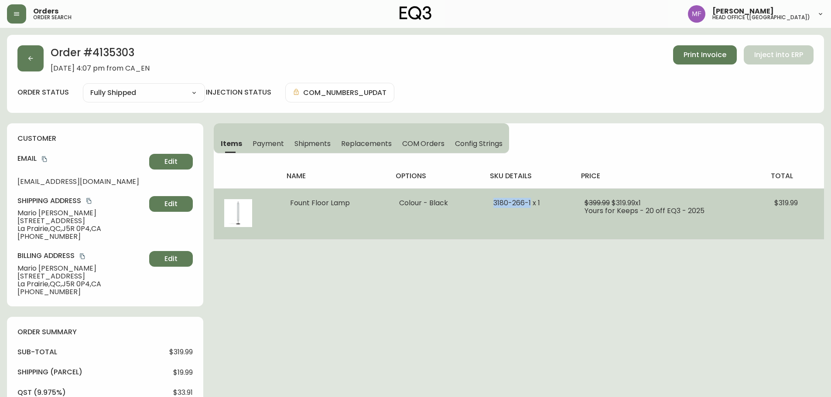
drag, startPoint x: 531, startPoint y: 204, endPoint x: 489, endPoint y: 201, distance: 42.0
click at [489, 201] on td "3180-266-1 x 1" at bounding box center [528, 213] width 91 height 51
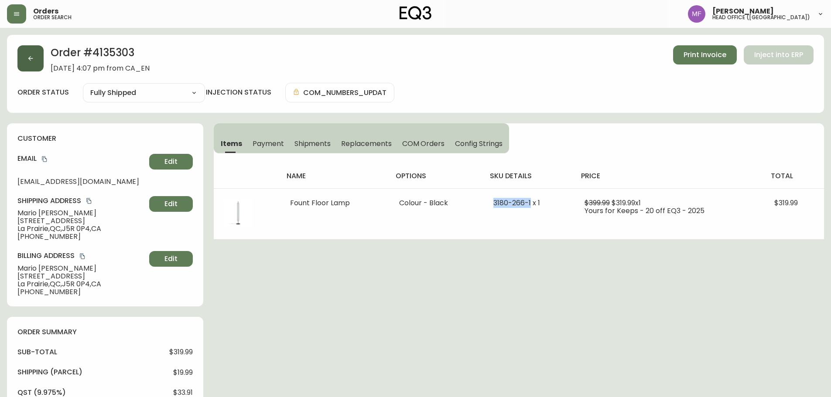
click at [35, 62] on button "button" at bounding box center [30, 58] width 26 height 26
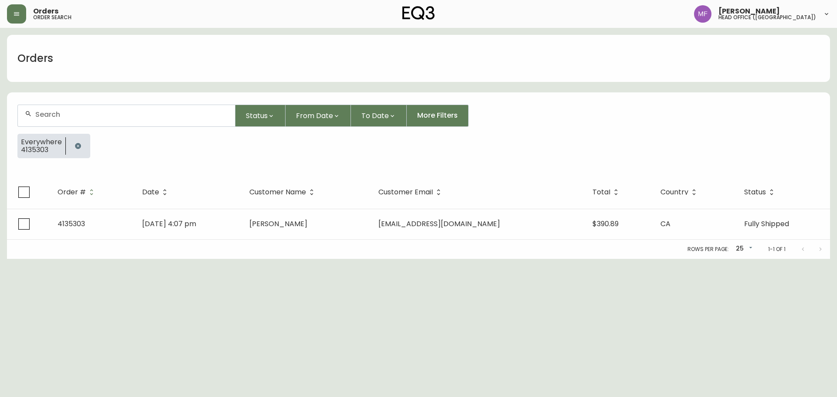
click at [77, 146] on icon "button" at bounding box center [78, 146] width 7 height 7
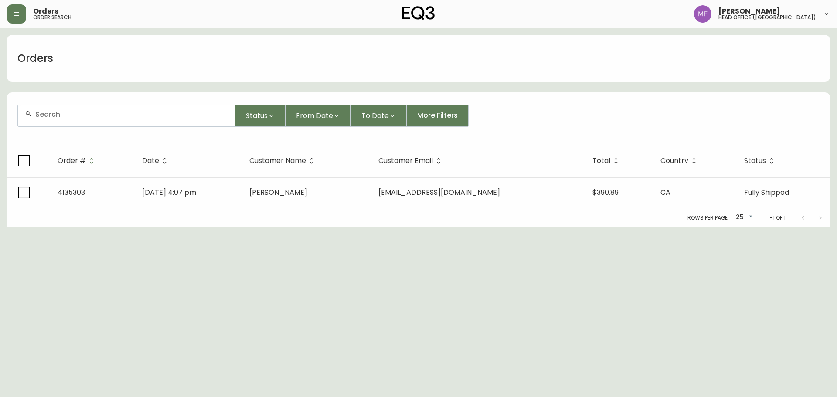
click at [75, 121] on div at bounding box center [126, 115] width 217 height 21
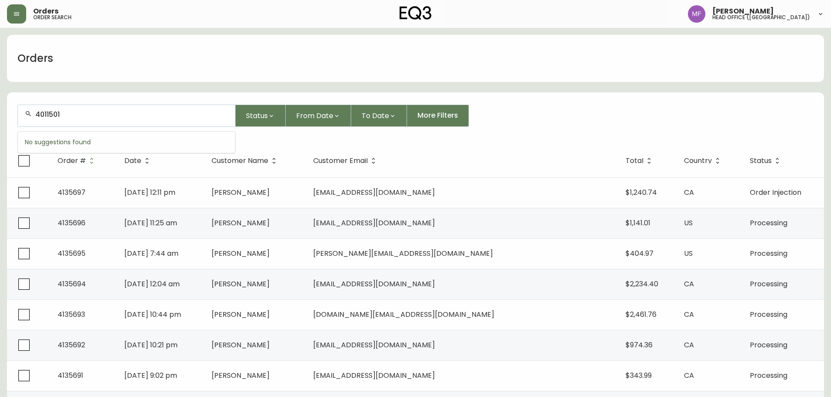
type input "4011501"
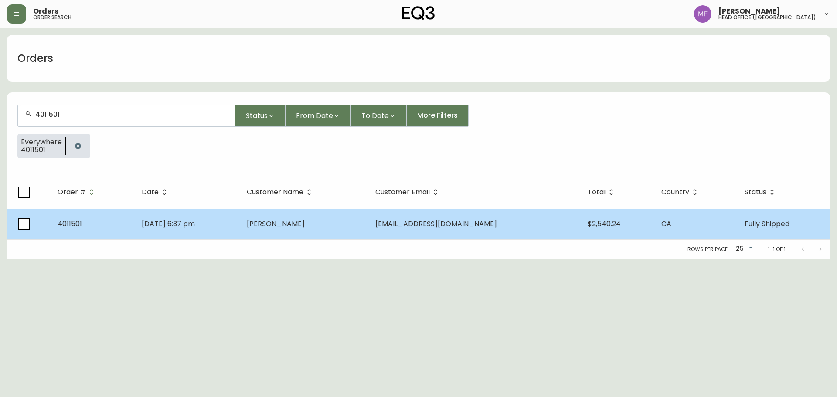
click at [305, 223] on span "Meg Raymond" at bounding box center [276, 224] width 58 height 10
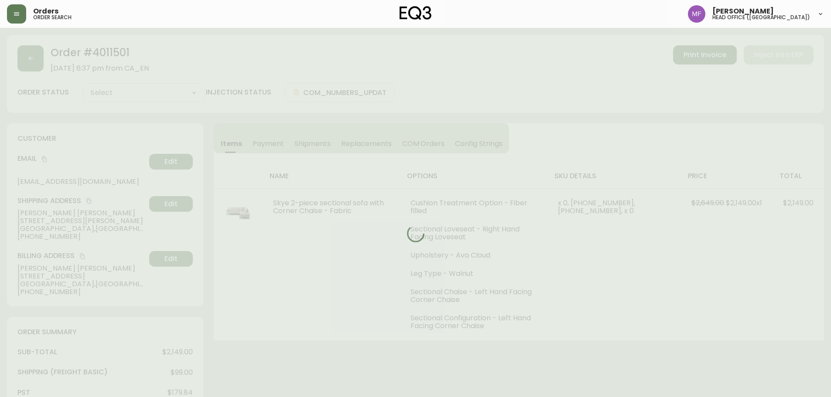
type input "Fully Shipped"
select select "FULLY_SHIPPED"
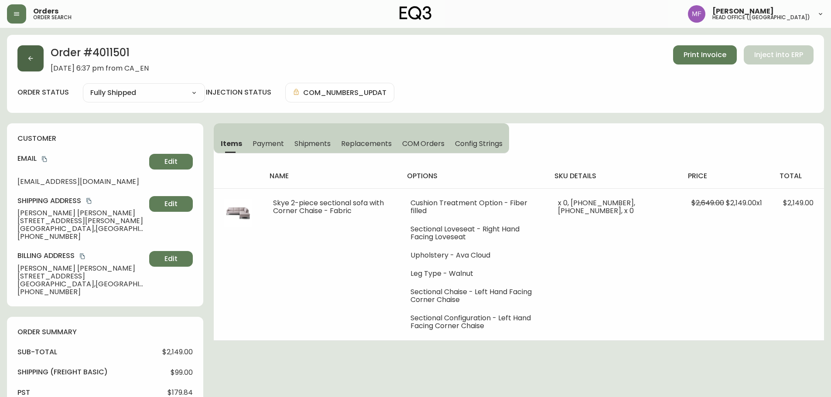
click at [40, 60] on button "button" at bounding box center [30, 58] width 26 height 26
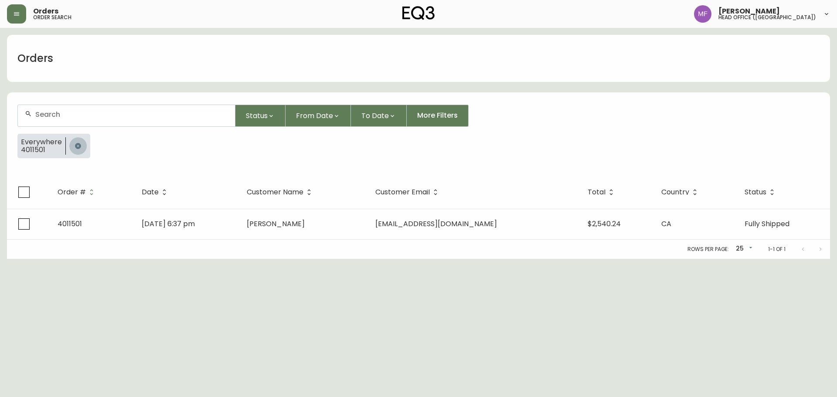
click at [82, 148] on button "button" at bounding box center [77, 145] width 17 height 17
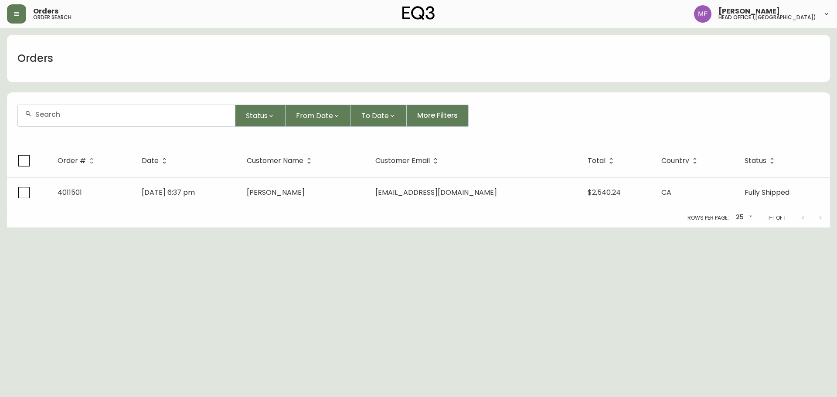
click at [80, 104] on form "Status From Date To Date More Filters" at bounding box center [418, 119] width 823 height 50
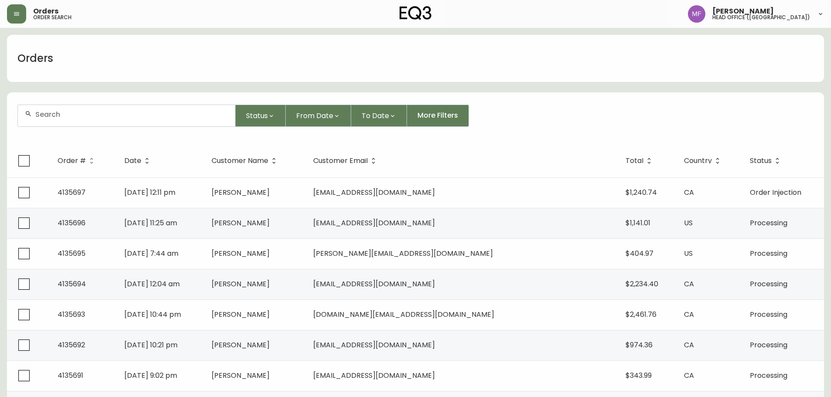
click at [39, 120] on div at bounding box center [126, 115] width 217 height 21
type input "4133831"
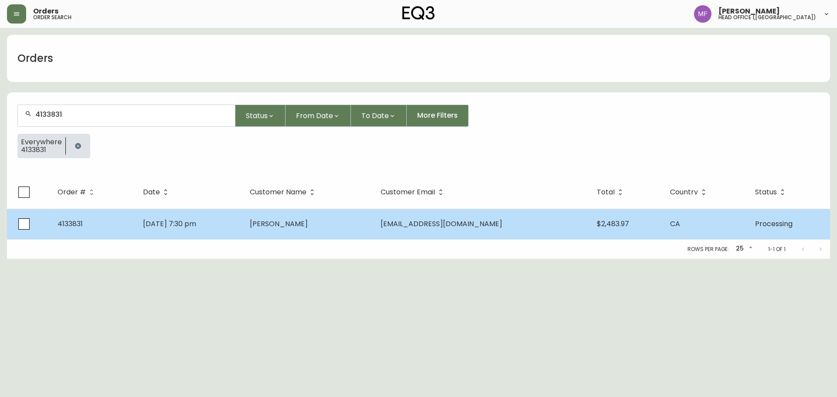
click at [243, 223] on td "Jun 25 2025, 7:30 pm" at bounding box center [189, 224] width 107 height 31
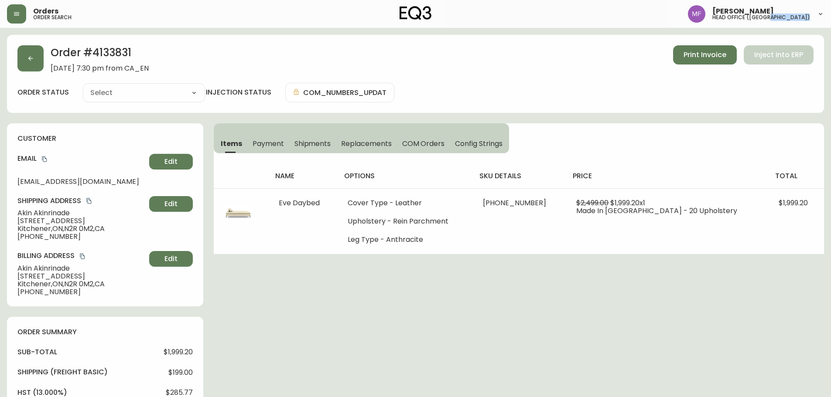
type input "Processing"
select select "PROCESSING"
click at [310, 145] on span "Shipments" at bounding box center [312, 143] width 37 height 9
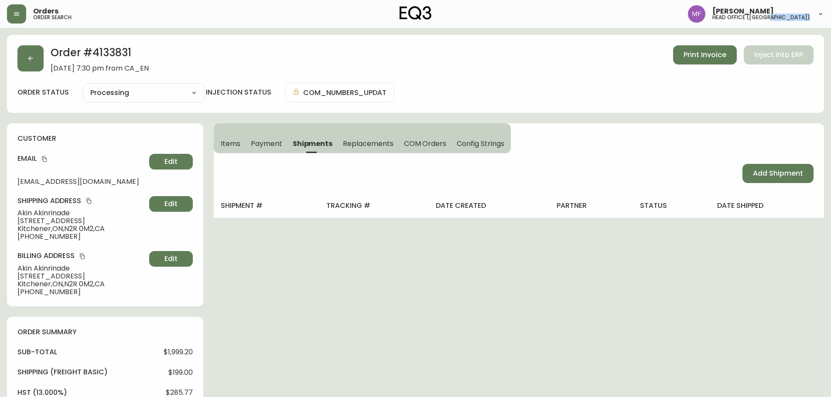
click at [232, 140] on span "Items" at bounding box center [231, 143] width 20 height 9
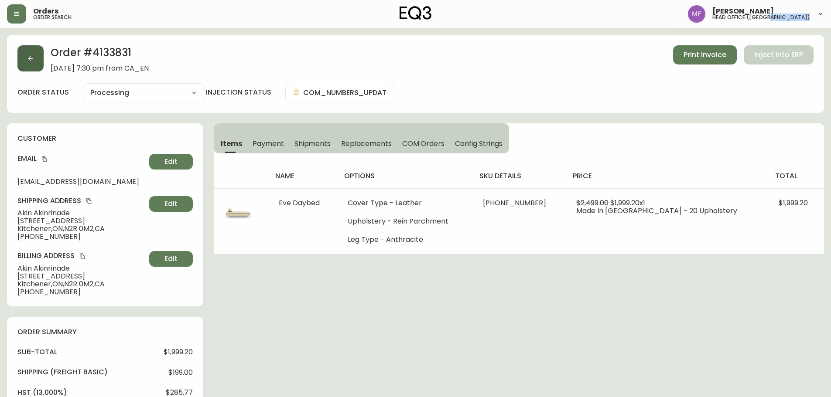
click at [33, 68] on button "button" at bounding box center [30, 58] width 26 height 26
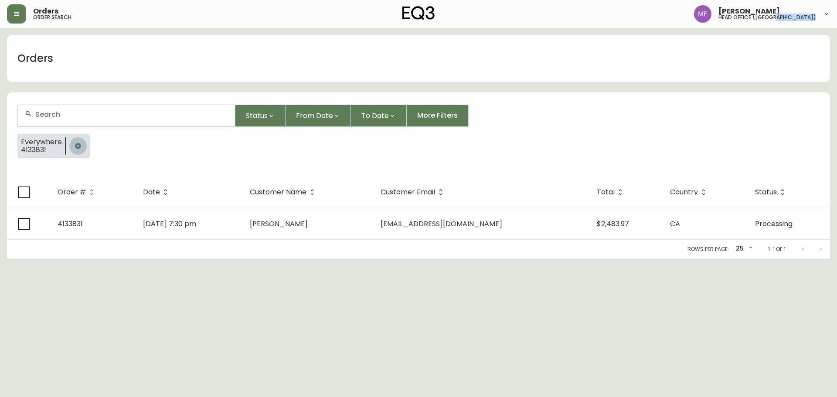
click at [72, 147] on button "button" at bounding box center [77, 145] width 17 height 17
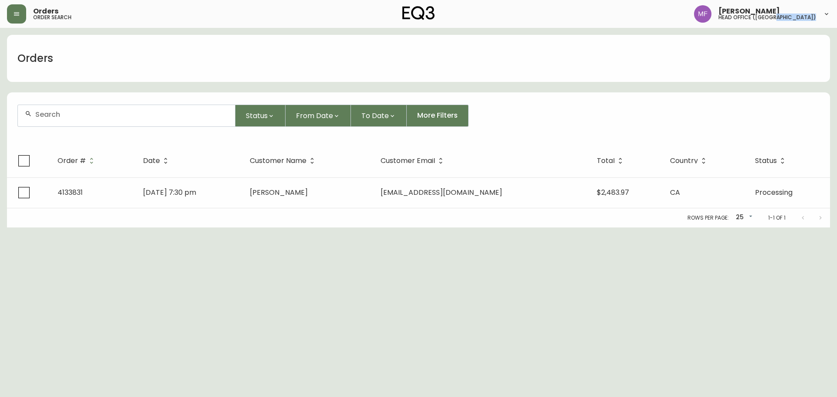
click at [71, 124] on div at bounding box center [126, 115] width 217 height 21
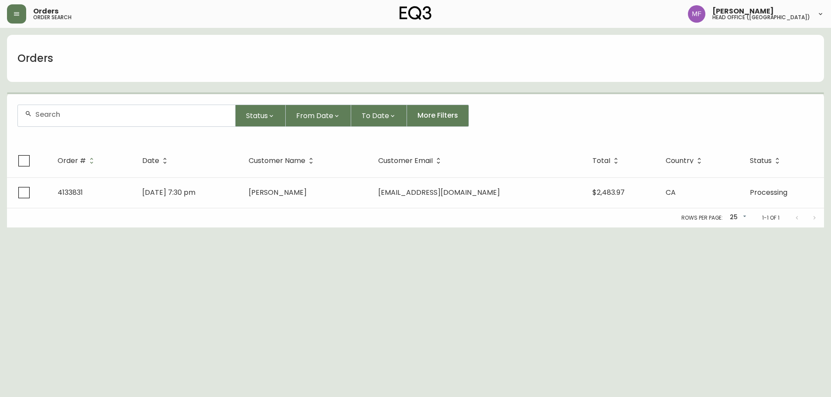
paste input "4133831"
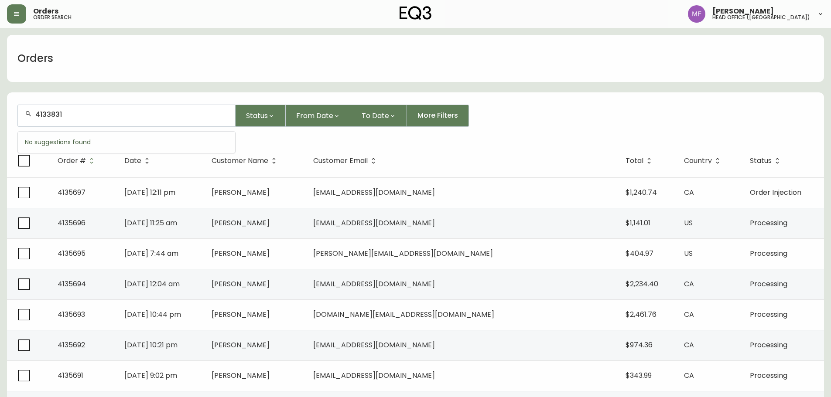
type input "4133831"
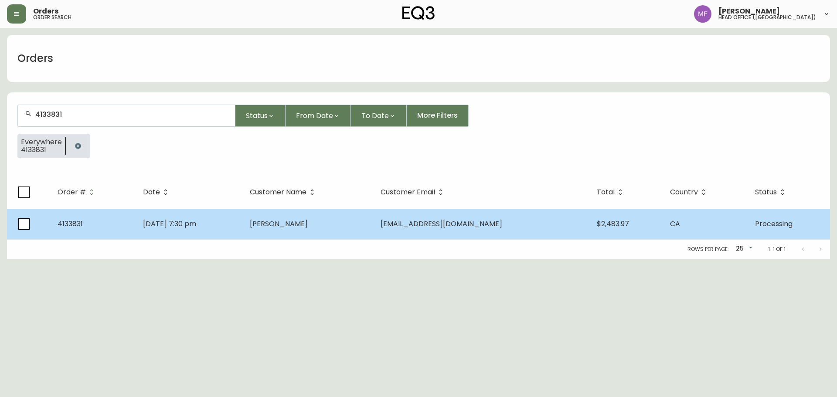
click at [338, 230] on td "Akin Akinrinade" at bounding box center [308, 224] width 131 height 31
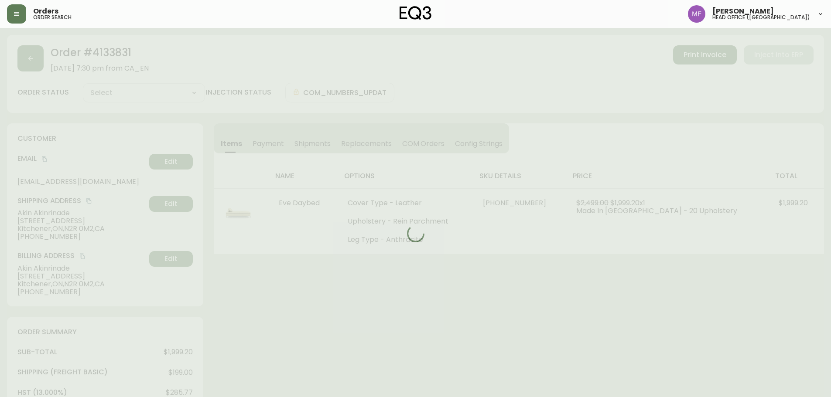
type input "Processing"
select select "PROCESSING"
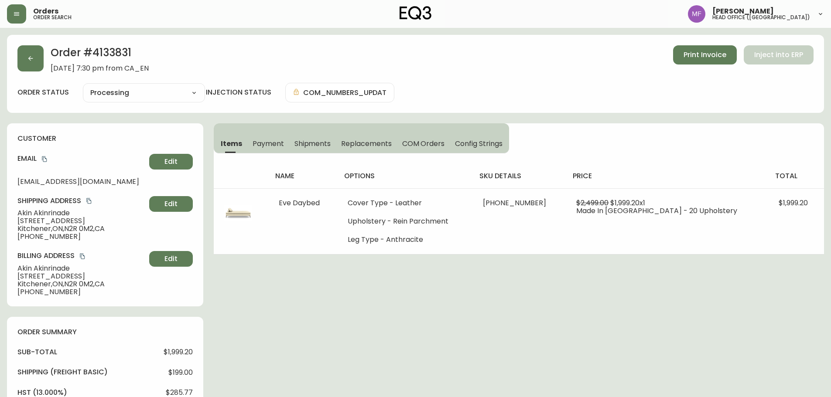
click at [556, 315] on div "Order # 4133831 June 25, 2025 at 7:30 pm from CA_EN Print Invoice Inject into E…" at bounding box center [415, 400] width 817 height 730
click at [111, 54] on h2 "Order # 4133831" at bounding box center [100, 54] width 98 height 19
drag, startPoint x: 77, startPoint y: 210, endPoint x: 15, endPoint y: 210, distance: 62.4
click at [15, 210] on div "customer Email hpbrian13@gmail.com Edit Shipping Address Akin Akinrinade 148 Ho…" at bounding box center [105, 214] width 196 height 183
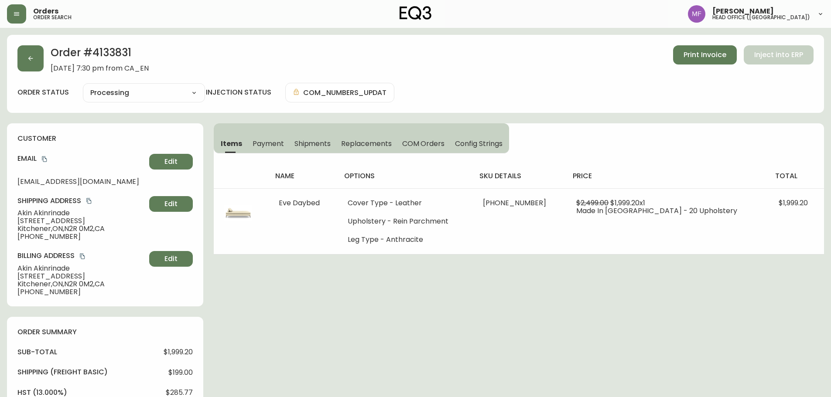
click at [123, 49] on h2 "Order # 4133831" at bounding box center [100, 54] width 98 height 19
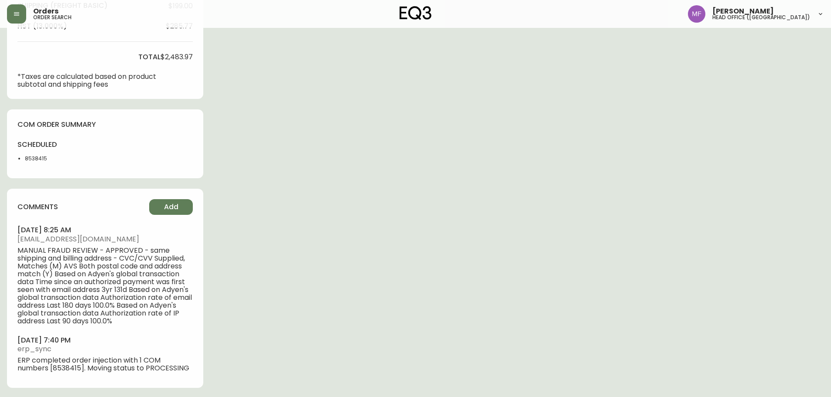
scroll to position [368, 0]
click at [37, 157] on li "8538415" at bounding box center [47, 158] width 44 height 8
click at [457, 198] on div "Order # 4133831 June 25, 2025 at 7:30 pm from CA_EN Print Invoice Inject into E…" at bounding box center [415, 32] width 817 height 730
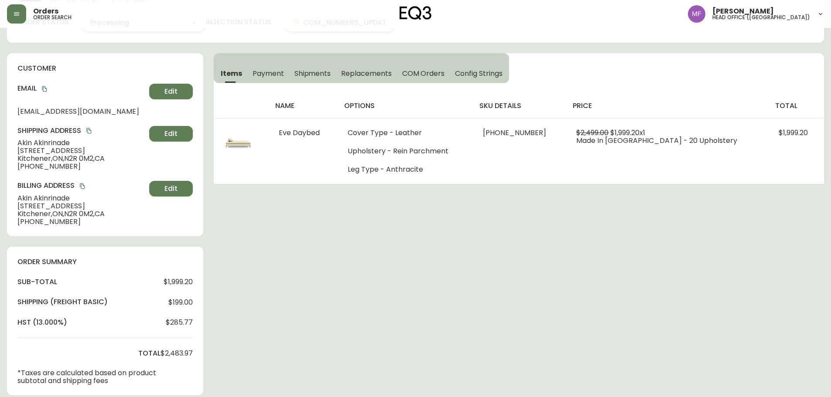
scroll to position [19, 0]
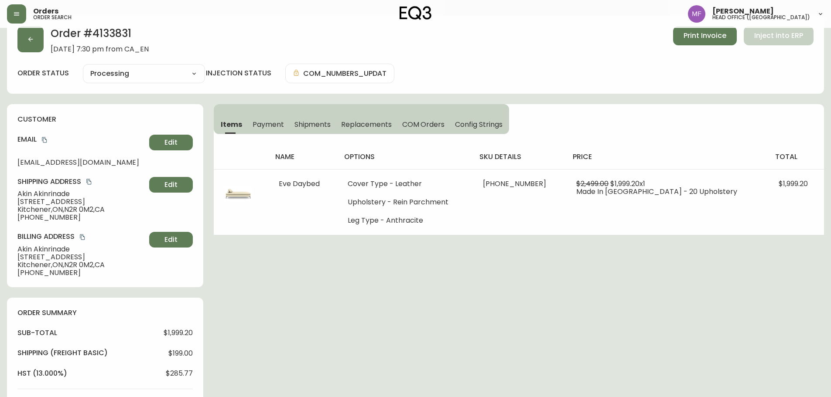
drag, startPoint x: 485, startPoint y: 275, endPoint x: 481, endPoint y: 278, distance: 5.3
click at [485, 275] on div "Order # 4133831 June 25, 2025 at 7:30 pm from CA_EN Print Invoice Inject into E…" at bounding box center [415, 381] width 817 height 730
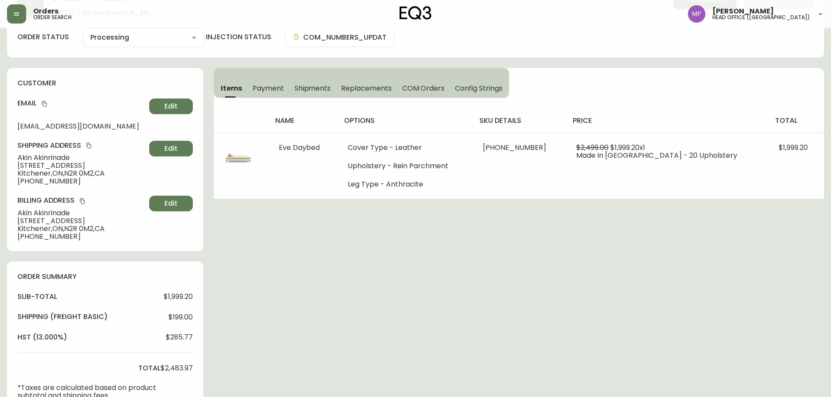
scroll to position [324, 0]
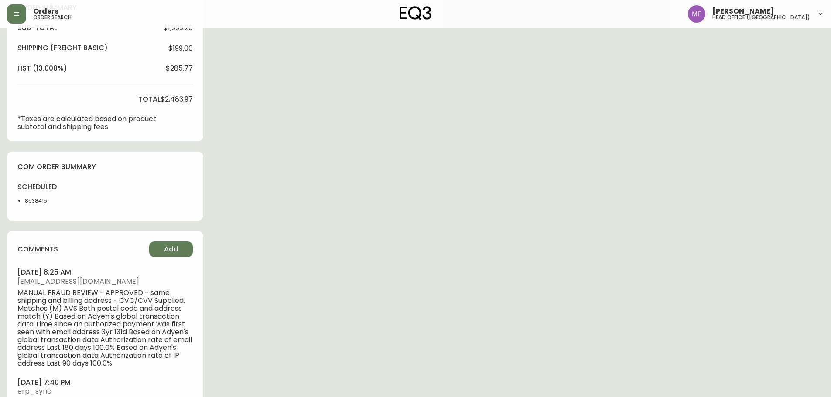
click at [508, 155] on div "Order # 4133831 June 25, 2025 at 7:30 pm from CA_EN Print Invoice Inject into E…" at bounding box center [415, 75] width 817 height 730
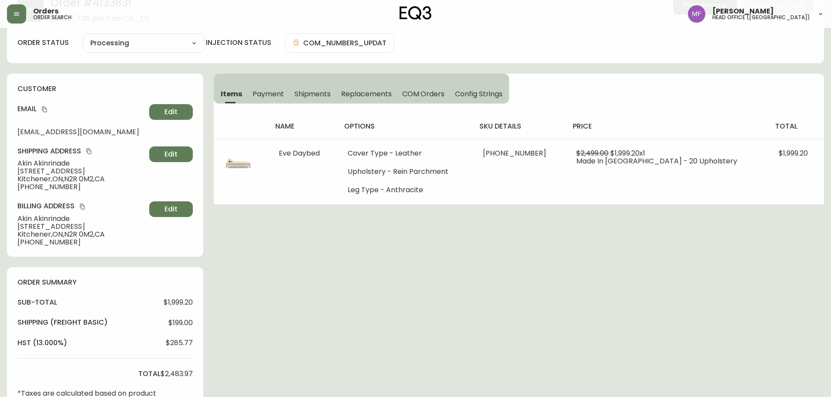
scroll to position [0, 0]
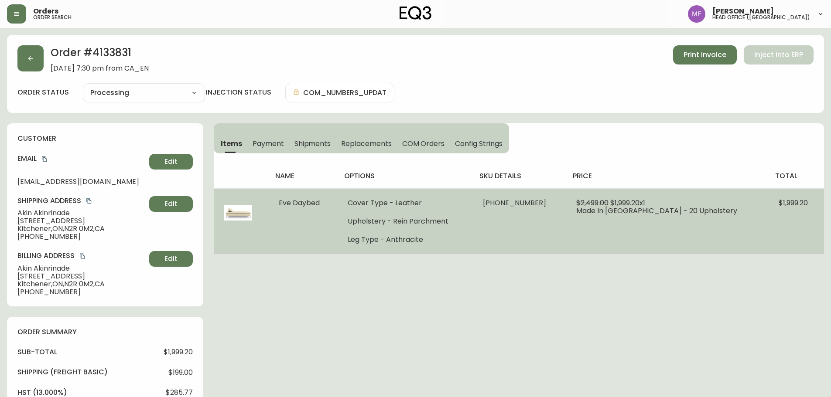
click at [529, 234] on td "37127-54 x 1" at bounding box center [519, 221] width 94 height 66
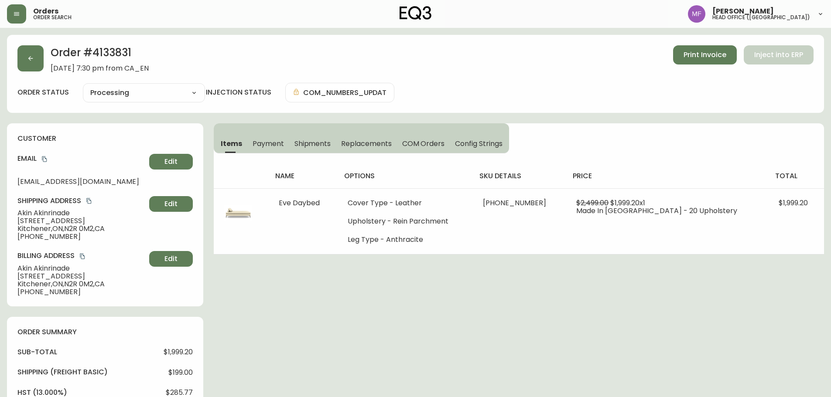
click at [399, 320] on div "Order # 4133831 June 25, 2025 at 7:30 pm from CA_EN Print Invoice Inject into E…" at bounding box center [415, 400] width 817 height 730
click at [25, 65] on button "button" at bounding box center [30, 58] width 26 height 26
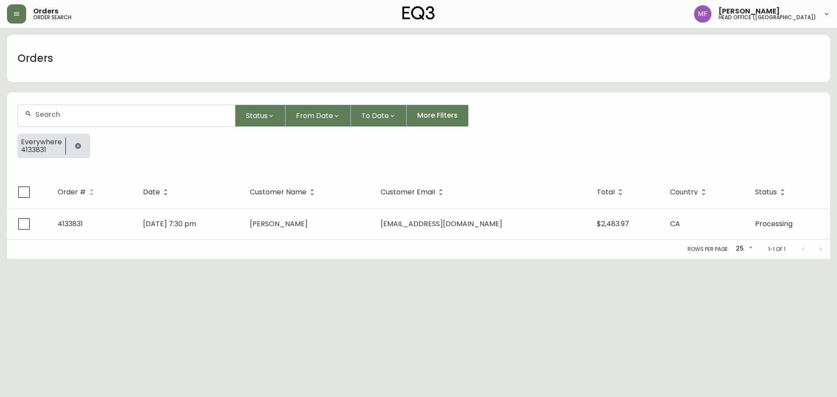
click at [72, 143] on button "button" at bounding box center [77, 145] width 17 height 17
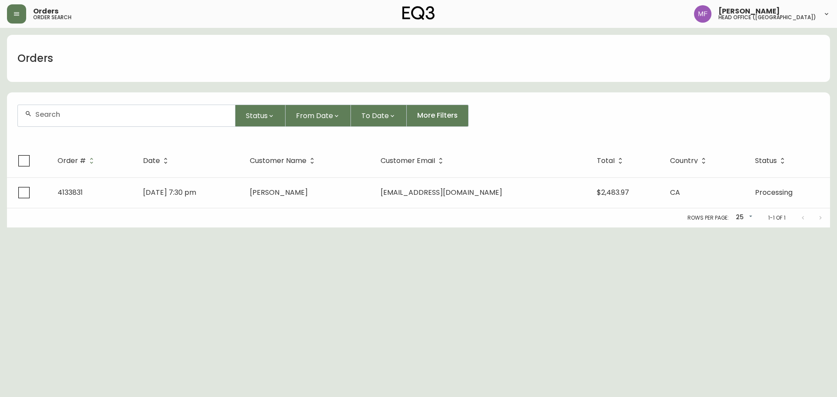
click at [77, 118] on input "text" at bounding box center [131, 114] width 193 height 8
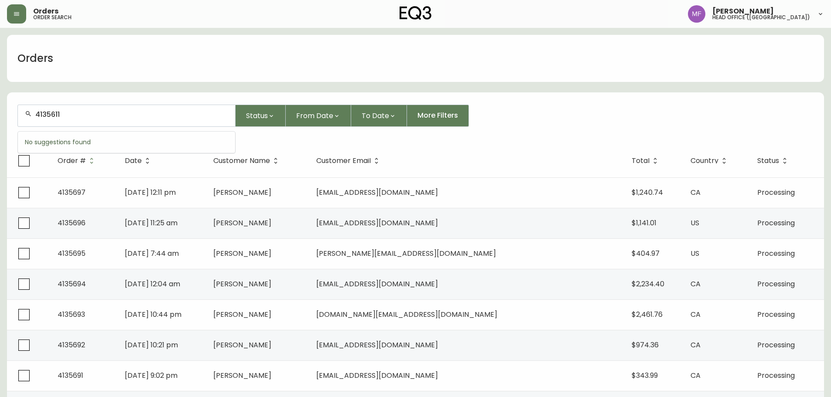
type input "4135611"
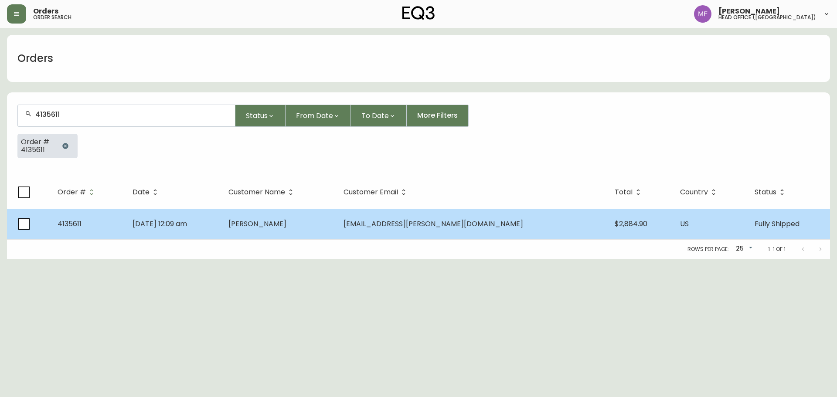
click at [336, 227] on td "Elizabeth Dallman" at bounding box center [279, 224] width 115 height 31
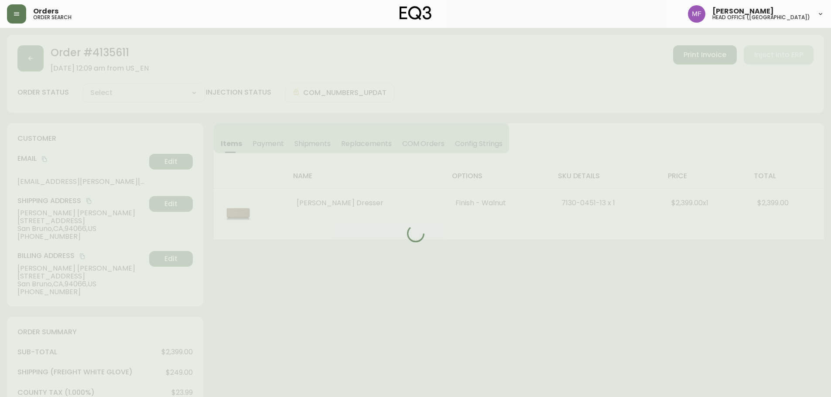
type input "Fully Shipped"
select select "FULLY_SHIPPED"
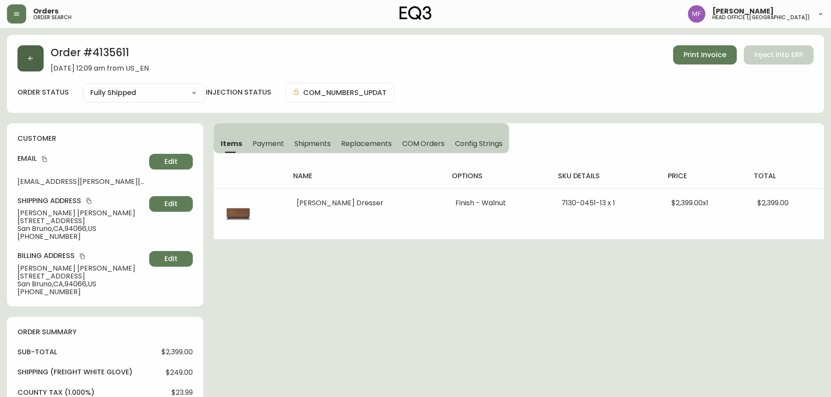
click at [23, 61] on button "button" at bounding box center [30, 58] width 26 height 26
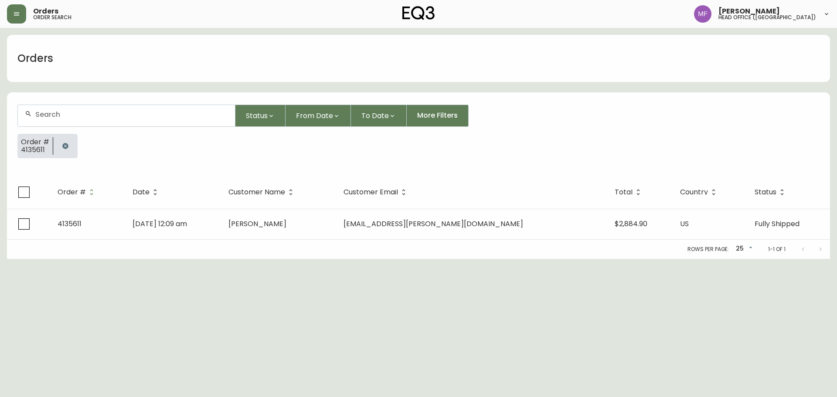
click at [68, 144] on button "button" at bounding box center [65, 145] width 17 height 17
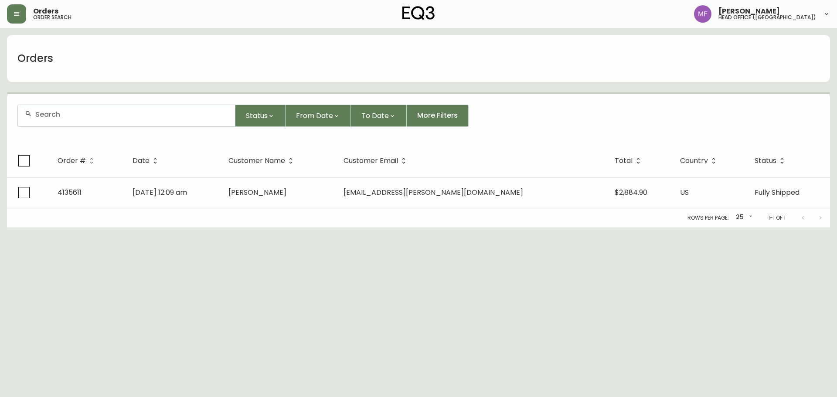
click at [65, 118] on input "text" at bounding box center [131, 114] width 193 height 8
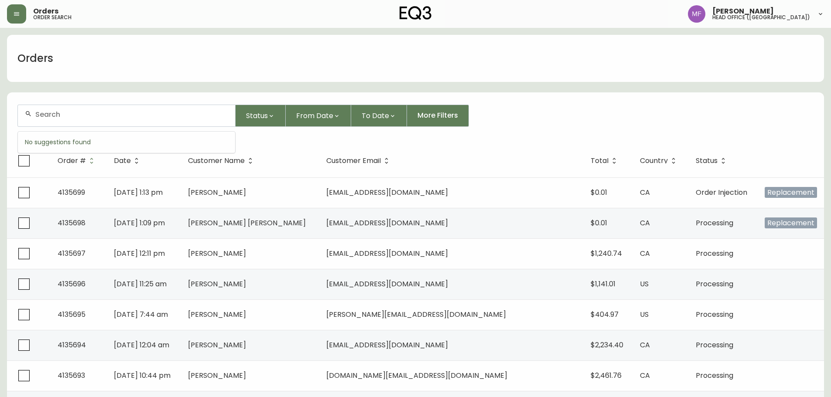
paste input "4135316"
type input "4135316"
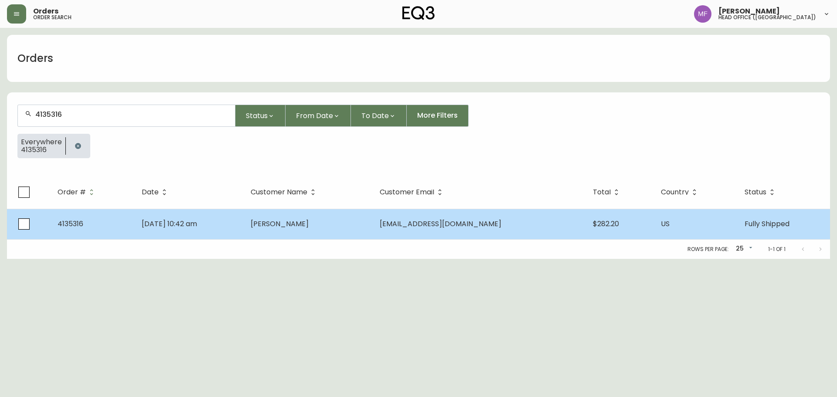
click at [159, 218] on td "Sep 13 2025, 10:42 am" at bounding box center [189, 224] width 109 height 31
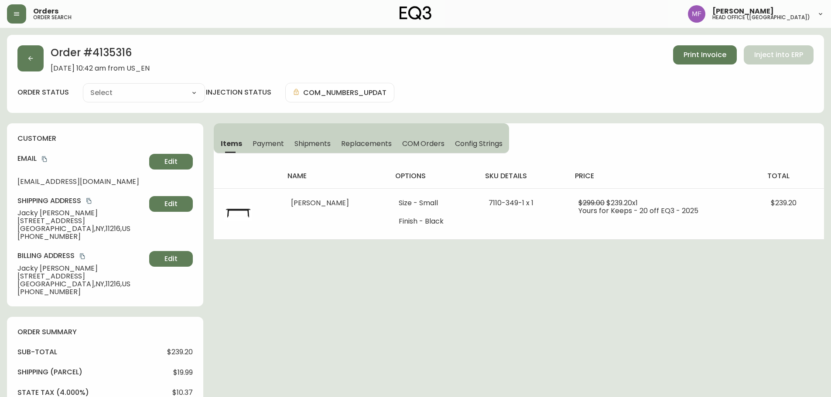
type input "Fully Shipped"
select select "FULLY_SHIPPED"
click at [327, 143] on span "Shipments" at bounding box center [312, 143] width 37 height 9
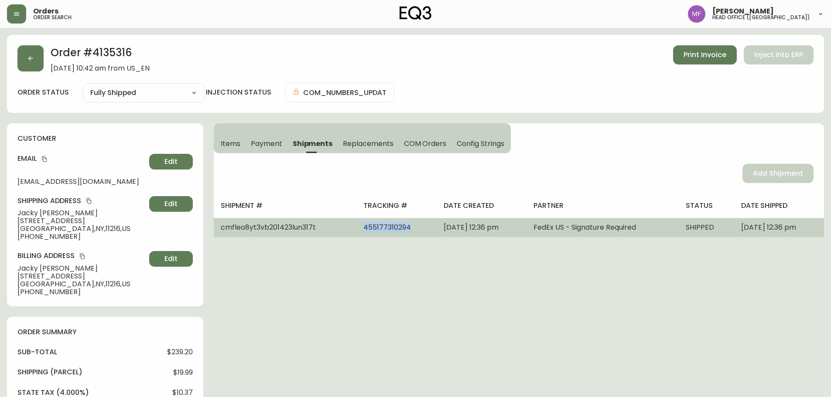
drag, startPoint x: 383, startPoint y: 230, endPoint x: 335, endPoint y: 232, distance: 47.6
click at [356, 232] on td "455177310294" at bounding box center [396, 227] width 80 height 19
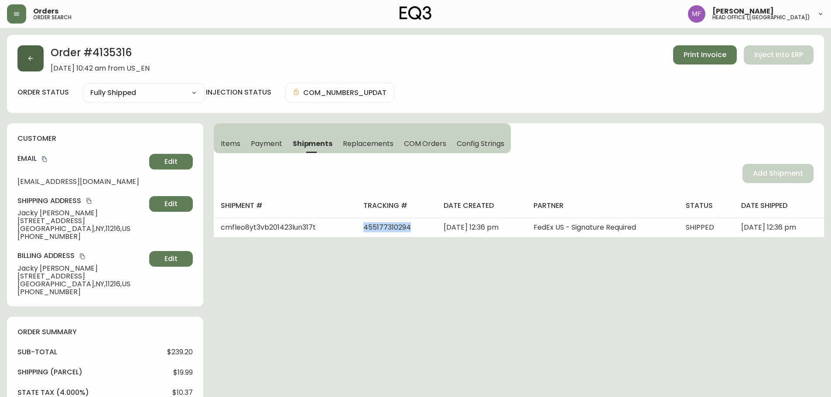
click at [38, 57] on button "button" at bounding box center [30, 58] width 26 height 26
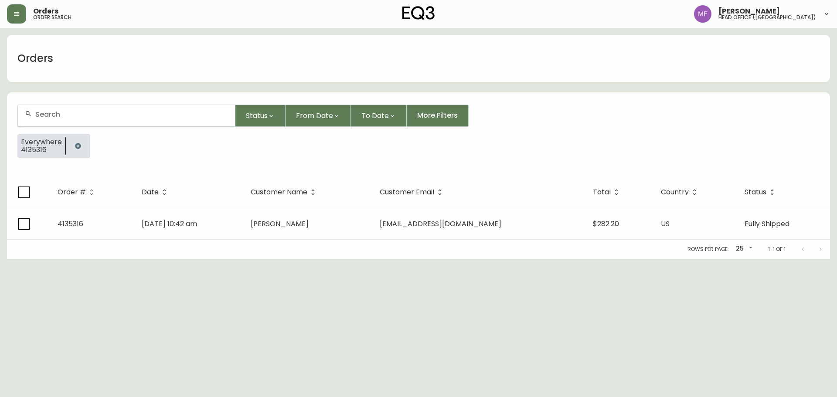
click at [79, 140] on button "button" at bounding box center [77, 145] width 17 height 17
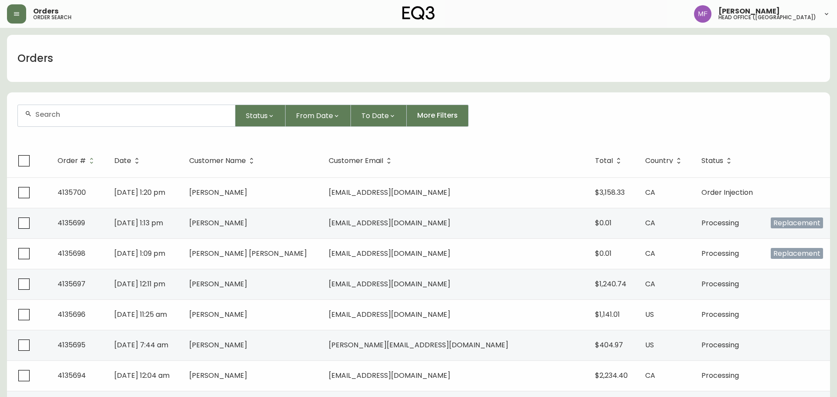
click at [75, 120] on div at bounding box center [126, 115] width 217 height 21
paste input "4135452"
type input "4135452"
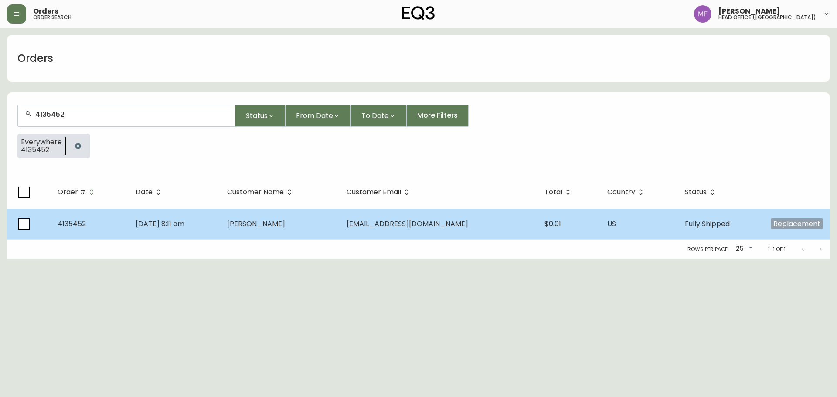
click at [340, 230] on td "Javier Rank" at bounding box center [279, 224] width 119 height 31
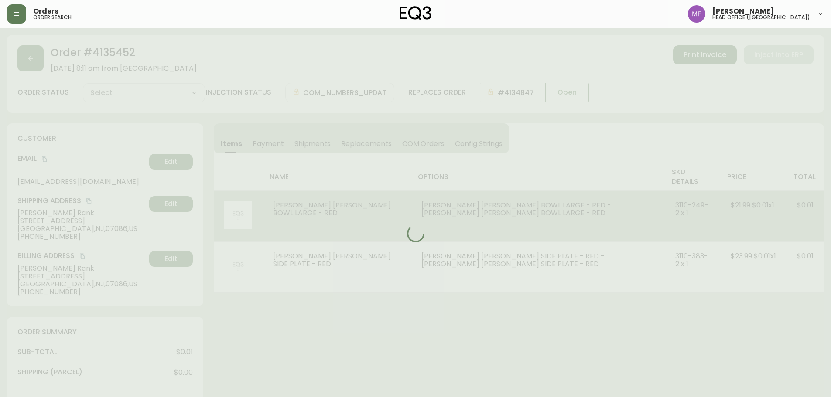
type input "Fully Shipped"
select select "FULLY_SHIPPED"
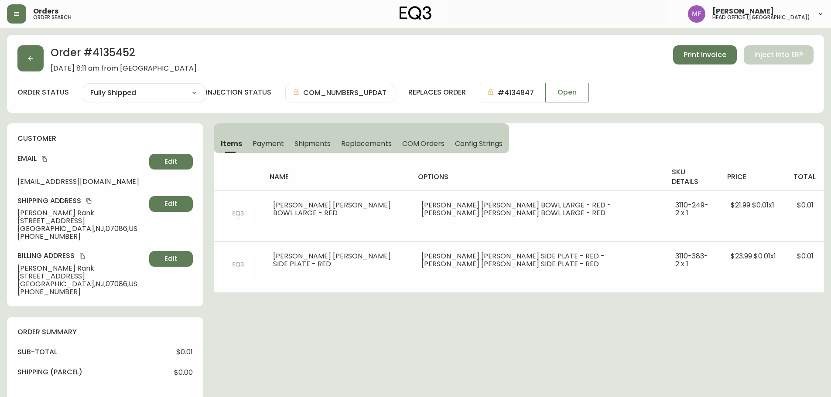
click at [323, 140] on span "Shipments" at bounding box center [312, 143] width 37 height 9
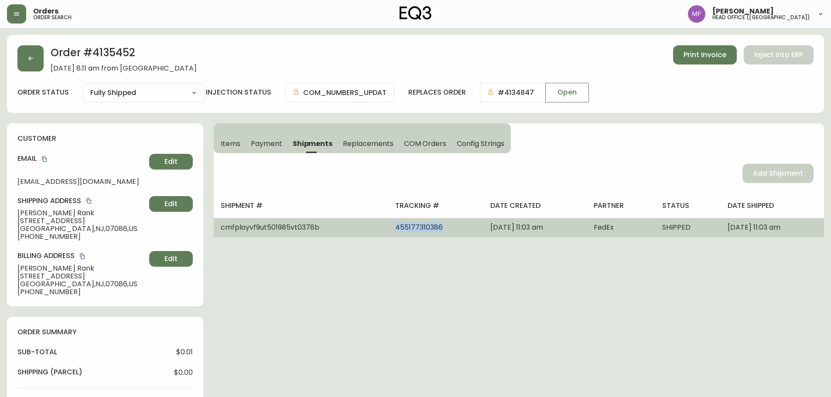
drag, startPoint x: 407, startPoint y: 229, endPoint x: 341, endPoint y: 233, distance: 66.0
click at [341, 233] on tr "cmfployvf9ut501985vt0378b 455177310386 September 18, 2025 at 11:03 am FedEx SHI…" at bounding box center [519, 227] width 610 height 19
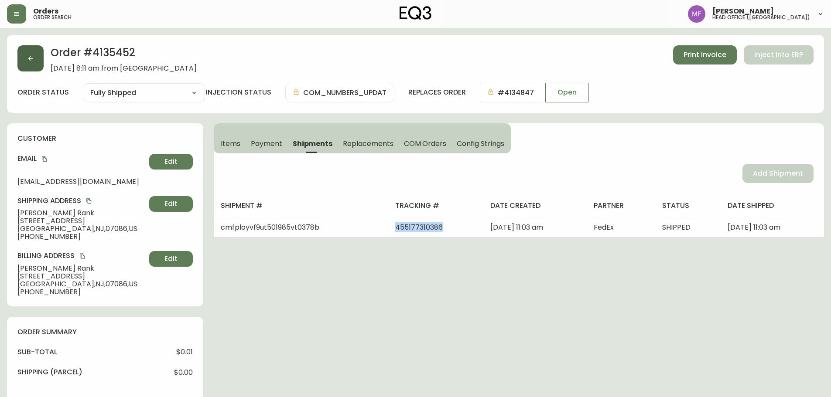
click at [38, 64] on button "button" at bounding box center [30, 58] width 26 height 26
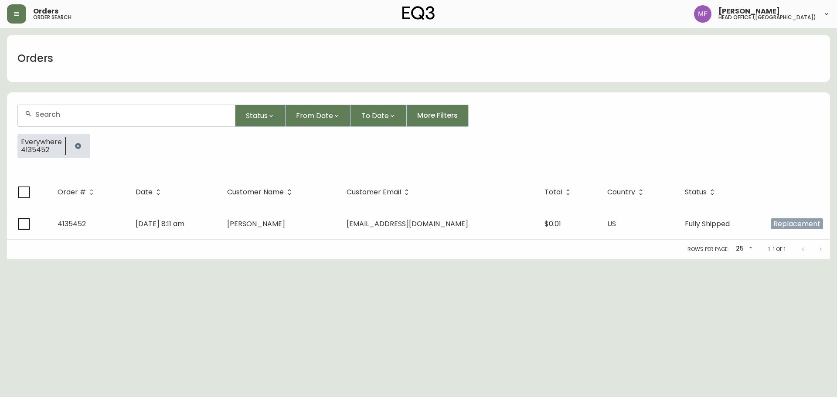
click at [75, 150] on button "button" at bounding box center [77, 145] width 17 height 17
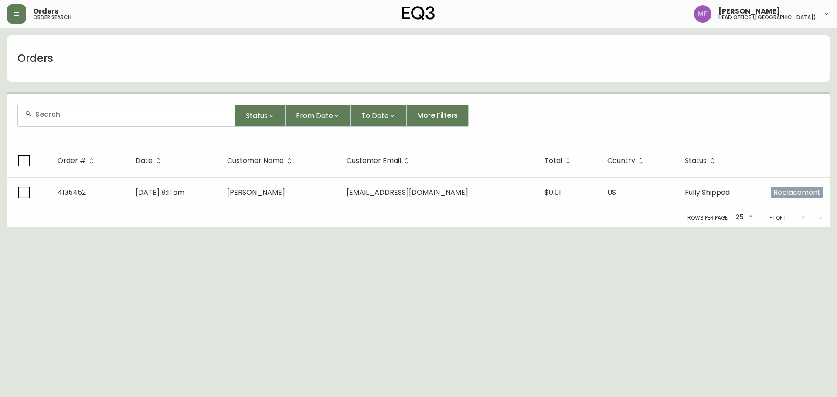
click at [74, 123] on div at bounding box center [126, 115] width 217 height 21
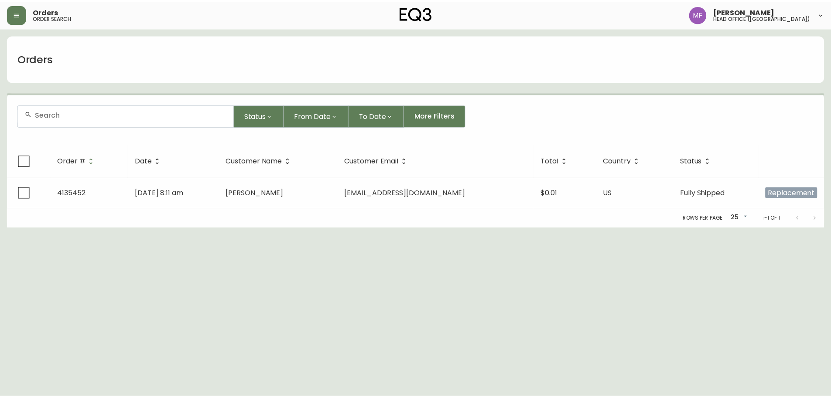
paste input "4135316"
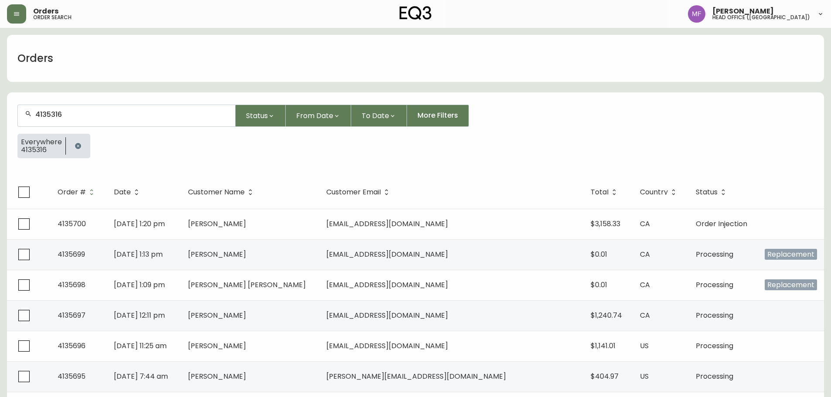
type input "4135316"
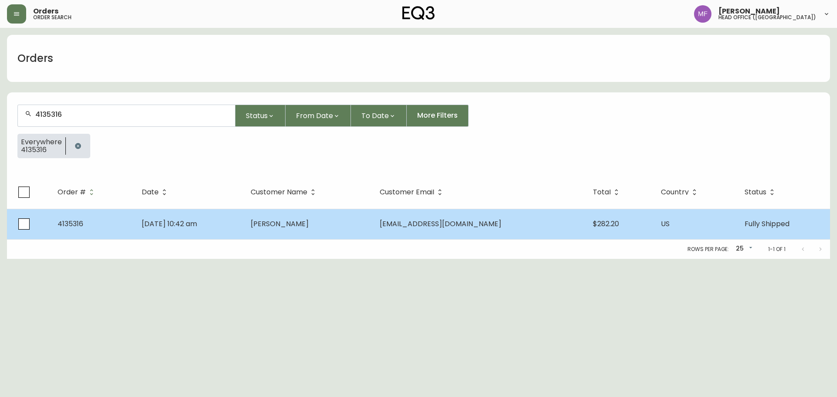
click at [244, 228] on td "Sep 13 2025, 10:42 am" at bounding box center [189, 224] width 109 height 31
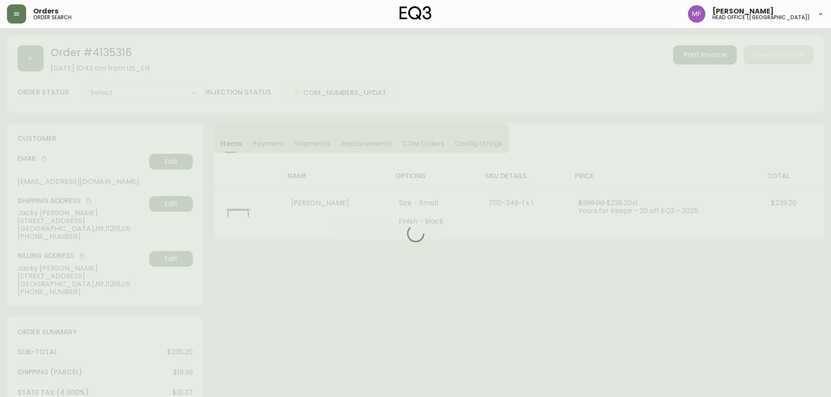
type input "Fully Shipped"
select select "FULLY_SHIPPED"
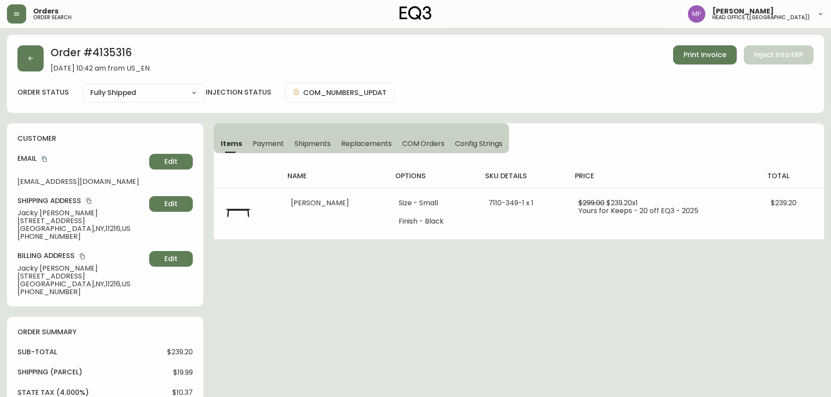
click at [296, 143] on span "Shipments" at bounding box center [312, 143] width 37 height 9
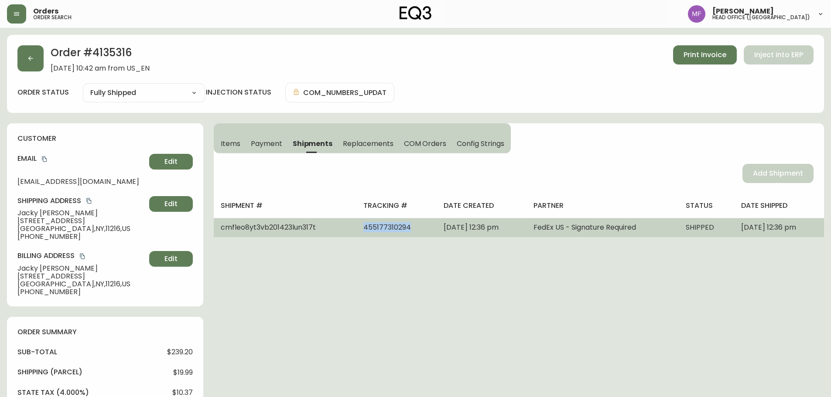
drag, startPoint x: 396, startPoint y: 231, endPoint x: 317, endPoint y: 235, distance: 79.1
click at [317, 235] on tr "cmfleo8yt3vb201423lun317t 455177310294 September 15, 2025 at 12:36 pm FedEx US …" at bounding box center [519, 227] width 610 height 19
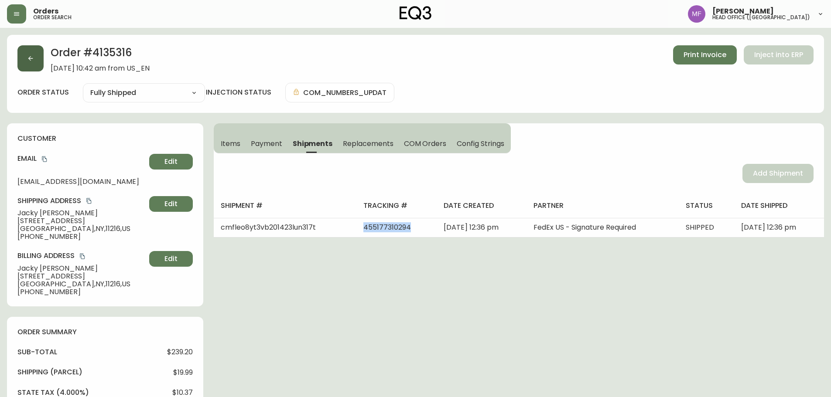
click at [41, 59] on button "button" at bounding box center [30, 58] width 26 height 26
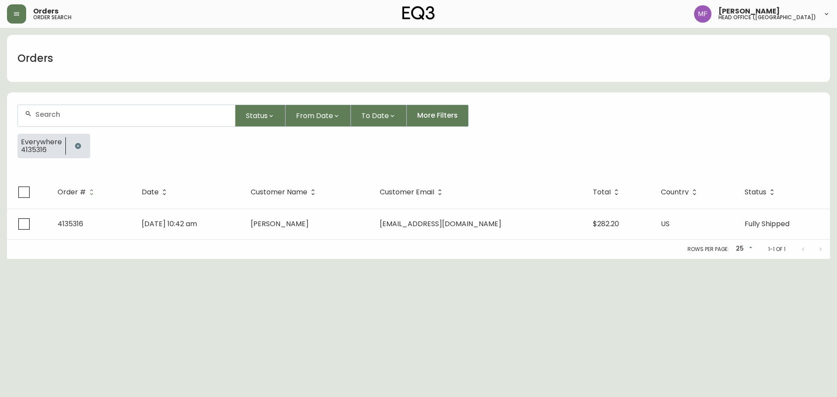
click at [84, 143] on button "button" at bounding box center [77, 145] width 17 height 17
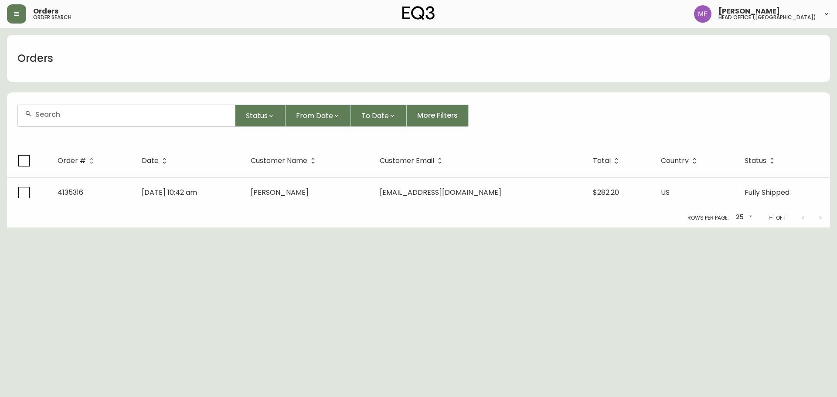
click at [77, 122] on div at bounding box center [126, 115] width 217 height 21
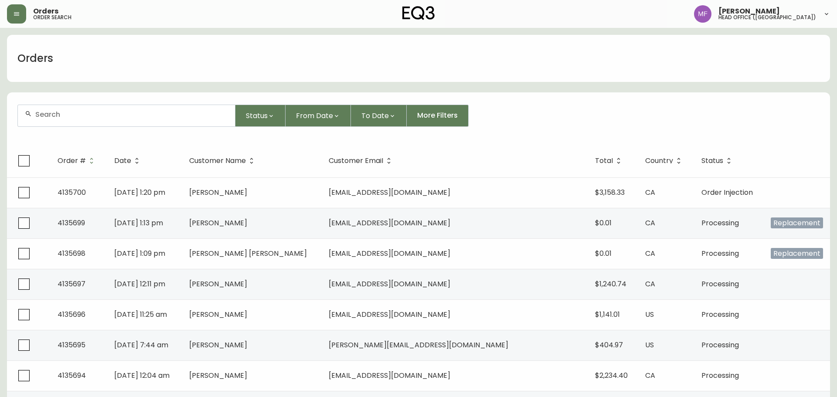
paste input "4135699"
type input "4135699"
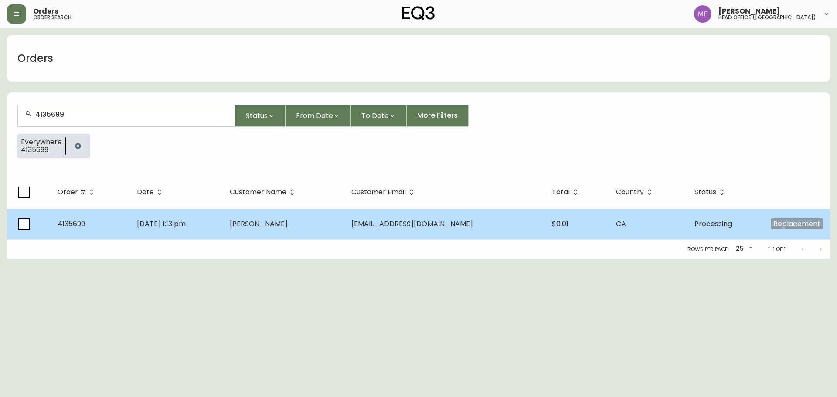
click at [437, 228] on span "marsan@bell.net" at bounding box center [412, 224] width 122 height 10
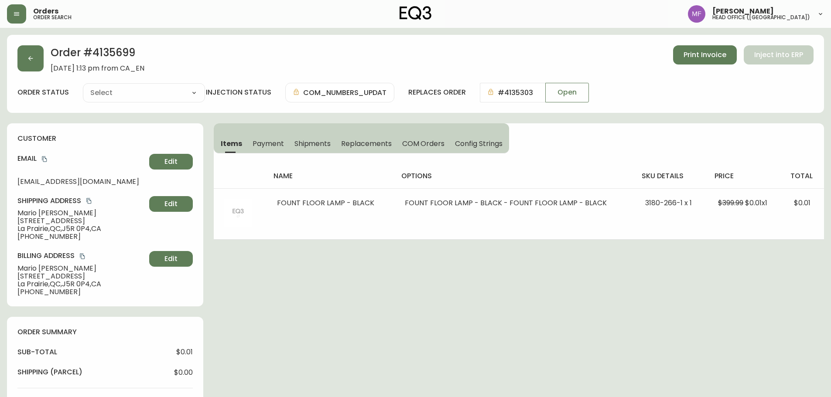
type input "Processing"
select select "PROCESSING"
click at [32, 68] on button "button" at bounding box center [30, 58] width 26 height 26
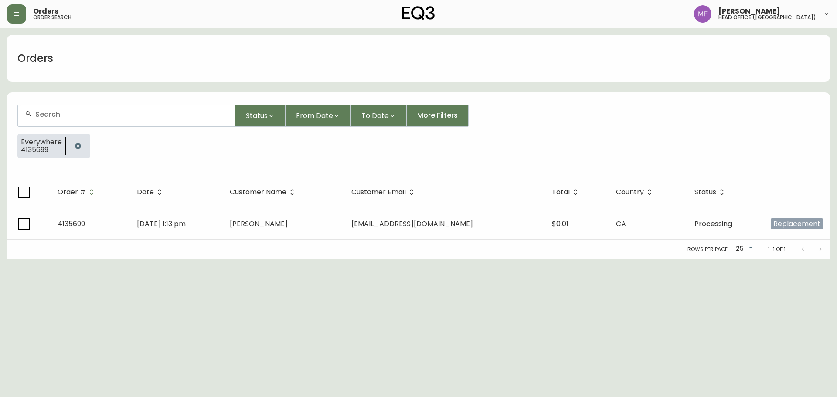
click at [79, 144] on icon "button" at bounding box center [78, 146] width 7 height 7
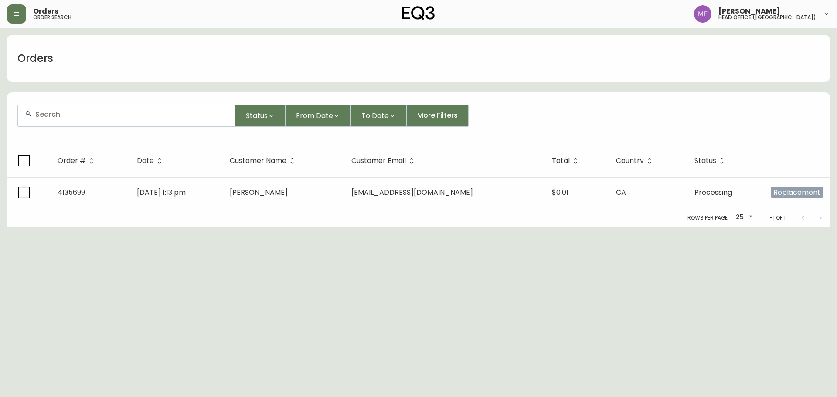
click at [86, 121] on div at bounding box center [126, 115] width 217 height 21
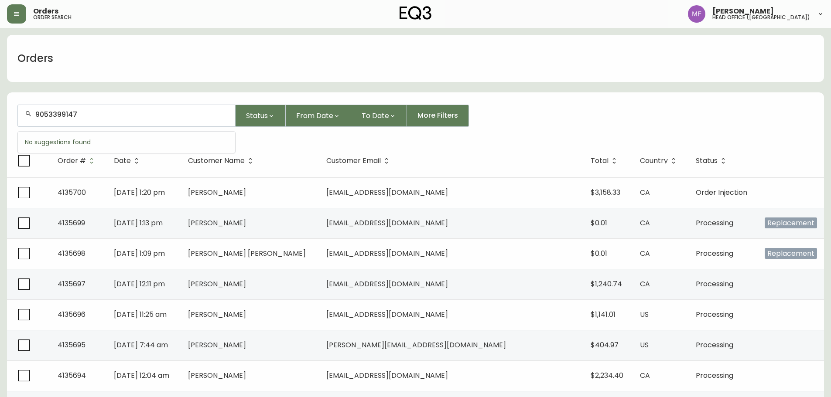
type input "9053399147"
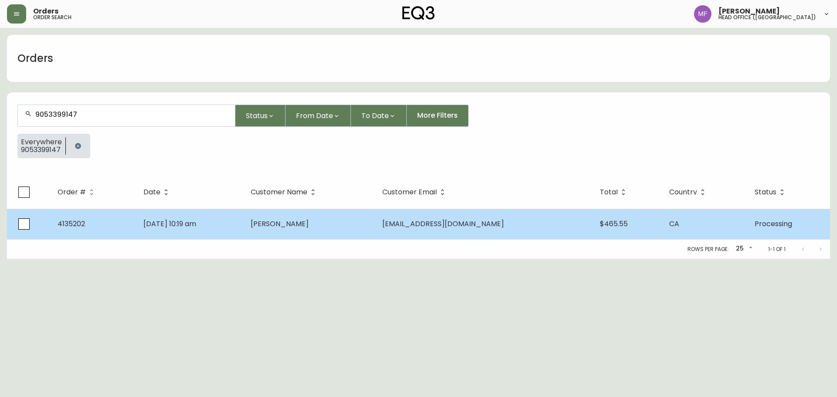
click at [367, 226] on td "Rosalind Hyland" at bounding box center [310, 224] width 132 height 31
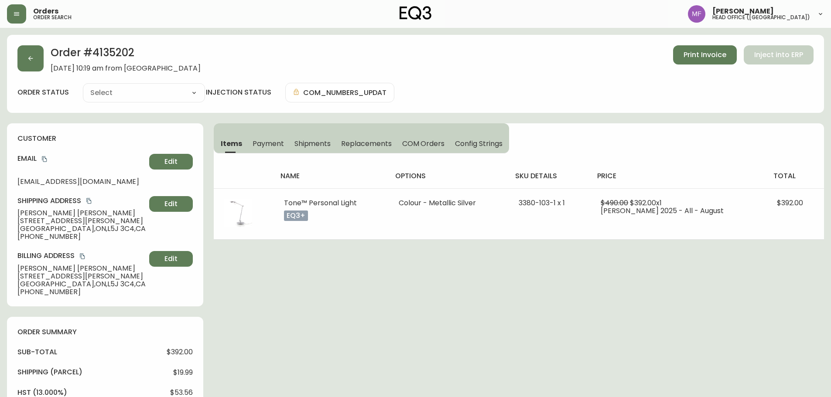
type input "Processing"
select select "PROCESSING"
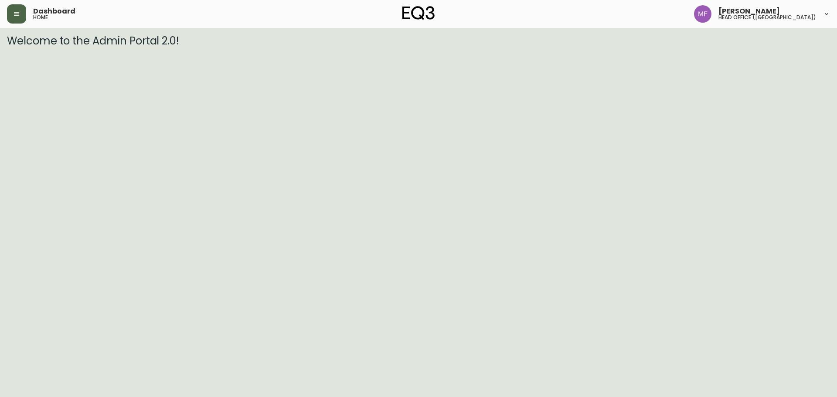
click at [10, 15] on button "button" at bounding box center [16, 13] width 19 height 19
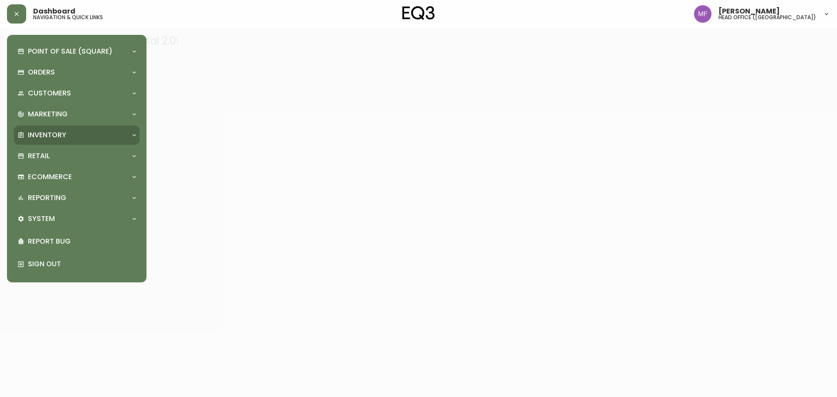
click at [38, 133] on p "Inventory" at bounding box center [47, 135] width 38 height 10
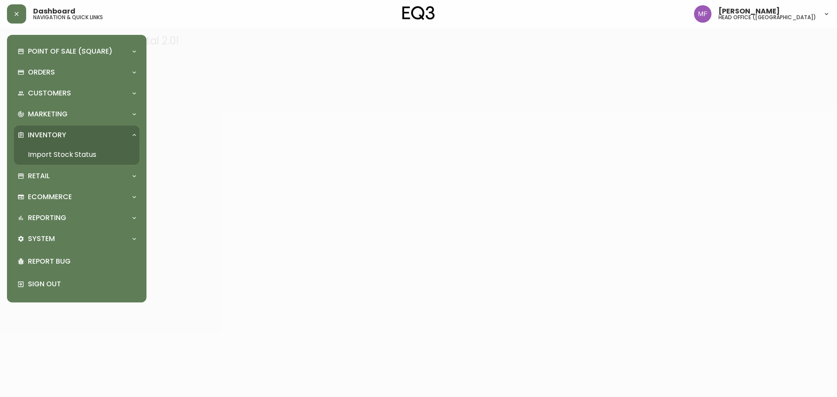
click at [54, 149] on link "Import Stock Status" at bounding box center [77, 155] width 126 height 20
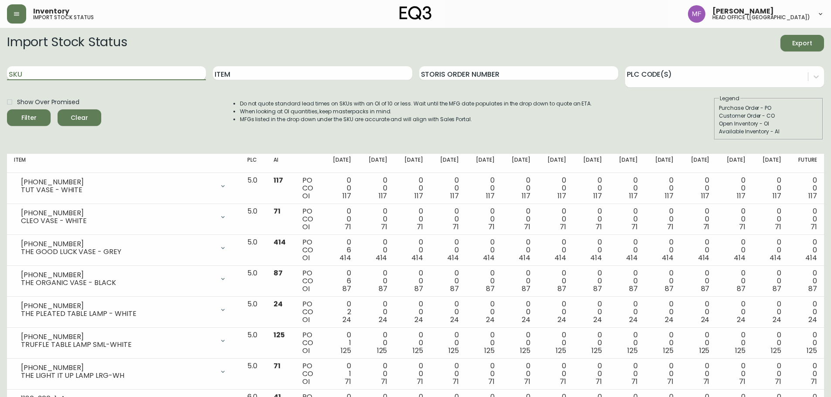
click at [102, 72] on input "SKU" at bounding box center [106, 73] width 199 height 14
paste input "3020-624-4-A"
type input "3020-624-4-A"
click at [7, 109] on button "Filter" at bounding box center [29, 117] width 44 height 17
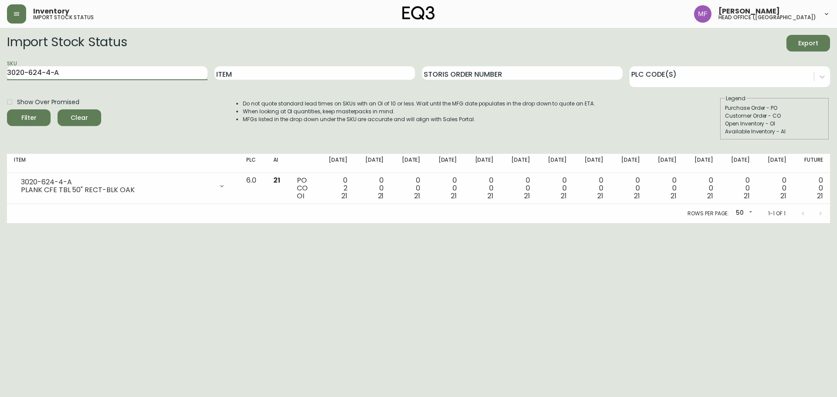
drag, startPoint x: 96, startPoint y: 74, endPoint x: 0, endPoint y: 94, distance: 98.5
click at [0, 94] on main "Import Stock Status Export SKU 3020-624-4-A Item Storis Order Number PLC Code(s…" at bounding box center [418, 125] width 837 height 195
click at [7, 109] on button "Filter" at bounding box center [29, 117] width 44 height 17
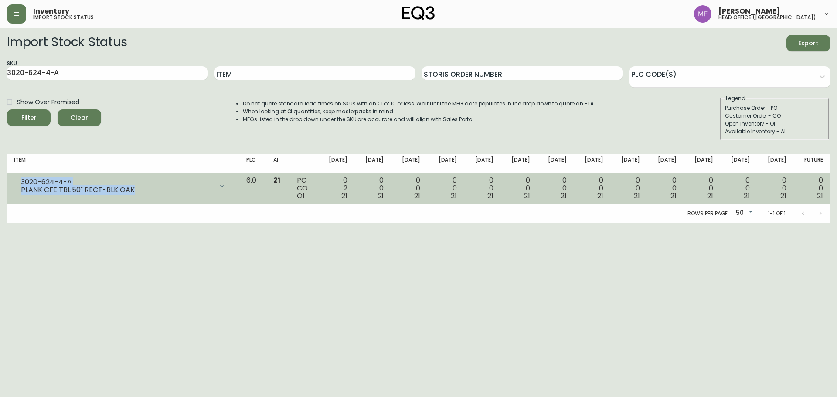
drag, startPoint x: 139, startPoint y: 193, endPoint x: 20, endPoint y: 179, distance: 120.3
click at [20, 179] on div "3020-624-4-A PLANK CFE TBL 50" RECT-BLK OAK" at bounding box center [123, 186] width 218 height 19
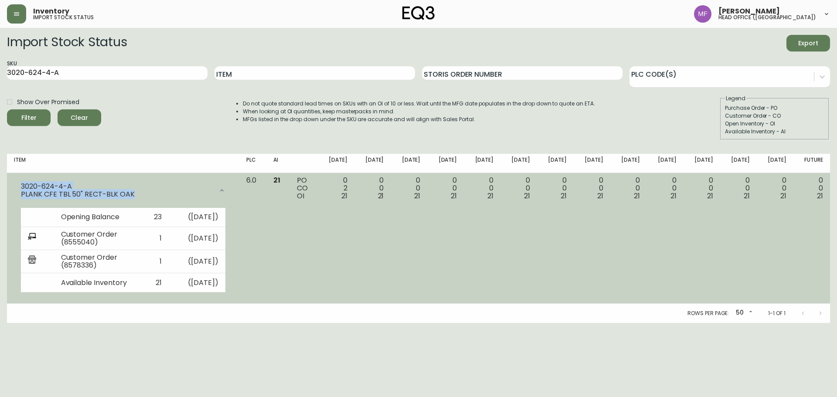
copy div "3020-624-4-A PLANK CFE TBL 50" RECT-BLK OAK"
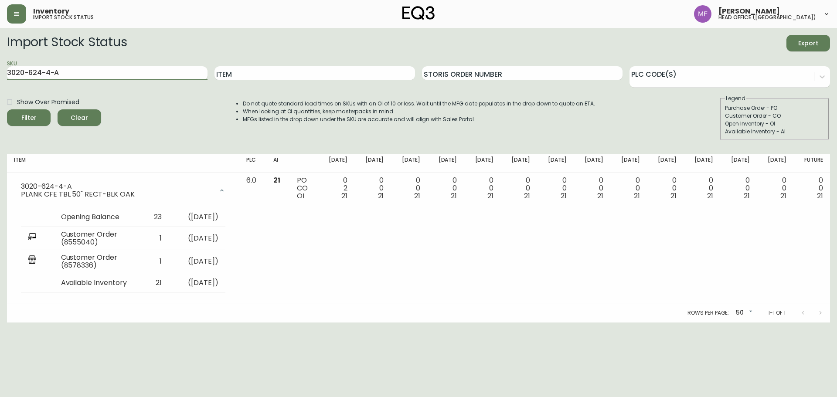
drag, startPoint x: 148, startPoint y: 70, endPoint x: 0, endPoint y: 92, distance: 149.9
click at [0, 92] on main "Import Stock Status Export SKU 3020-624-4-A Item Storis Order Number PLC Code(s…" at bounding box center [418, 175] width 837 height 295
paste input "[PHONE_NUMBER]"
click at [7, 109] on button "Filter" at bounding box center [29, 117] width 44 height 17
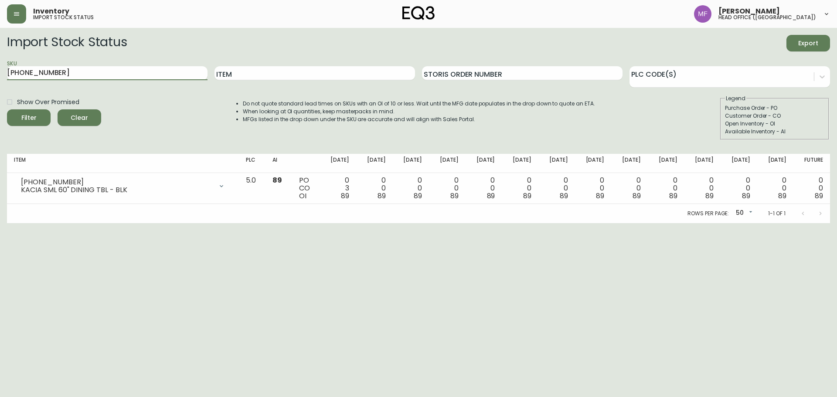
drag, startPoint x: 72, startPoint y: 76, endPoint x: 0, endPoint y: 86, distance: 72.2
click at [0, 86] on main "Import Stock Status Export SKU 7110-299-1 Item Storis Order Number PLC Code(s) …" at bounding box center [418, 125] width 837 height 195
paste input "49"
type input "7110-299-49"
click at [7, 109] on button "Filter" at bounding box center [29, 117] width 44 height 17
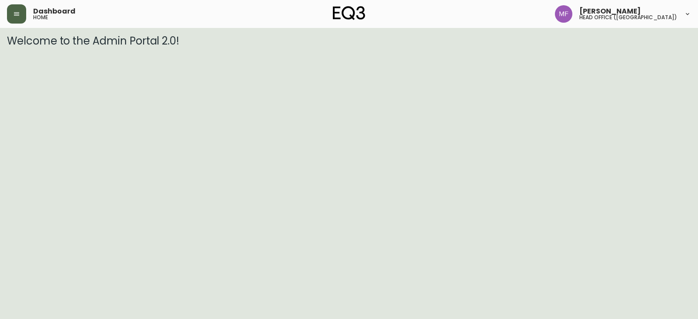
click at [21, 17] on button "button" at bounding box center [16, 13] width 19 height 19
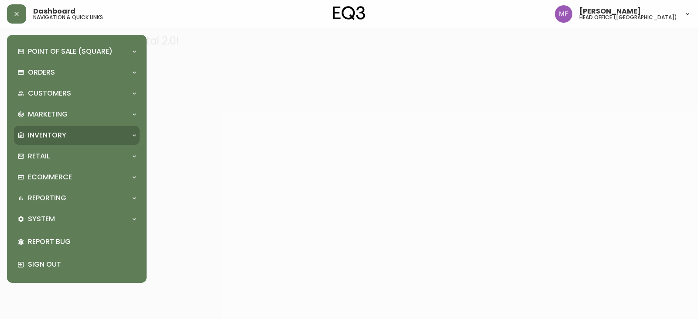
click at [34, 133] on p "Inventory" at bounding box center [47, 135] width 38 height 10
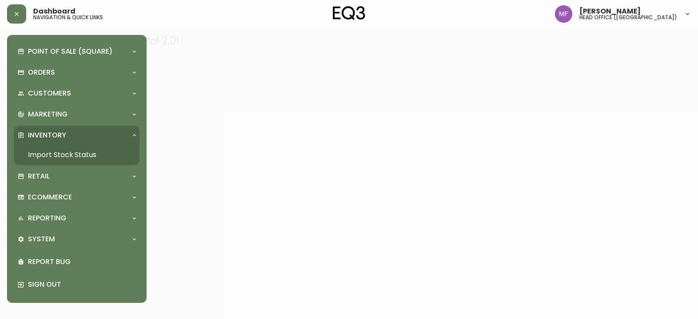
click at [83, 149] on link "Import Stock Status" at bounding box center [77, 155] width 126 height 20
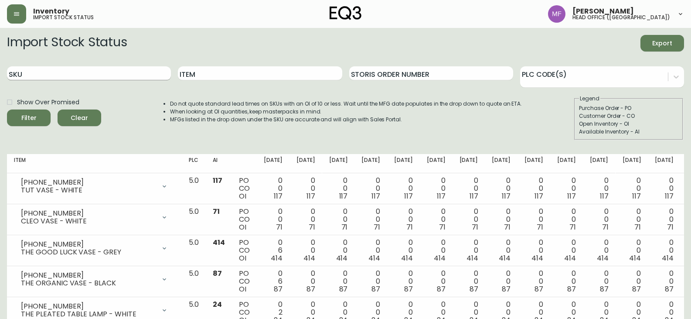
click at [126, 68] on input "SKU" at bounding box center [89, 73] width 164 height 14
paste input "3110-3306-7"
click at [7, 109] on button "Filter" at bounding box center [29, 117] width 44 height 17
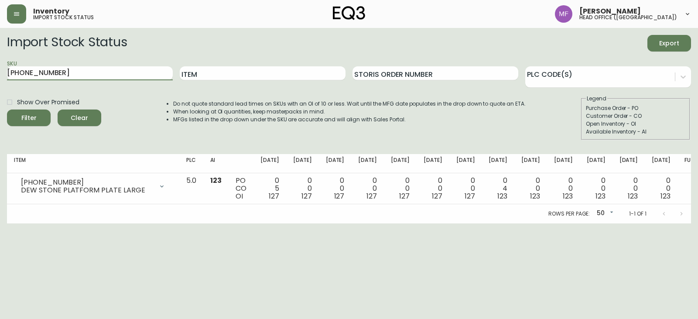
drag, startPoint x: 102, startPoint y: 74, endPoint x: -146, endPoint y: 74, distance: 248.6
click at [0, 74] on html "Inventory import stock status Marie Fungo head office (canada) Import Stock Sta…" at bounding box center [349, 111] width 698 height 223
paste input "0839-00"
click at [7, 109] on button "Filter" at bounding box center [29, 117] width 44 height 17
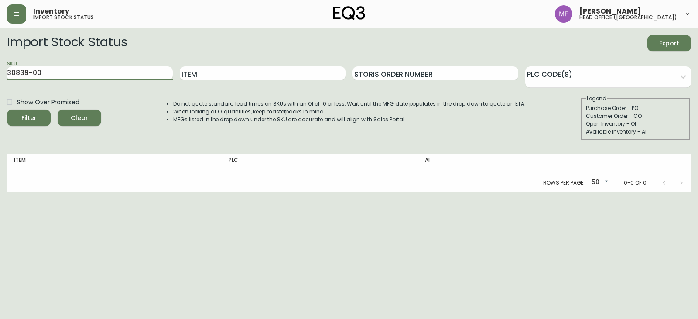
drag, startPoint x: 59, startPoint y: 72, endPoint x: -37, endPoint y: 71, distance: 96.4
click at [0, 71] on html "Inventory import stock status Marie Fungo head office (canada) Import Stock Sta…" at bounding box center [349, 96] width 698 height 192
paste input "3020-211-15"
click at [7, 109] on button "Filter" at bounding box center [29, 117] width 44 height 17
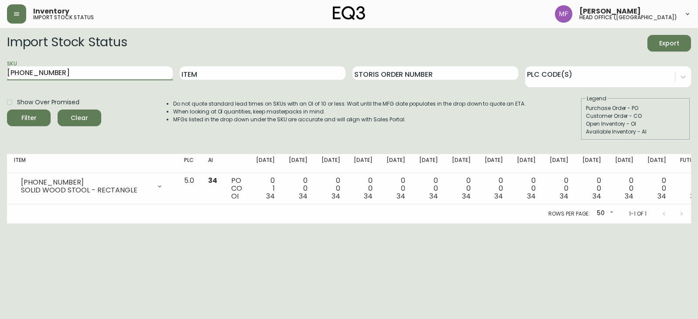
drag, startPoint x: 89, startPoint y: 78, endPoint x: -91, endPoint y: 77, distance: 179.2
click at [0, 77] on html "Inventory import stock status Marie Fungo head office (canada) Import Stock Sta…" at bounding box center [349, 111] width 698 height 223
paste input "3110-9049-8"
click at [7, 109] on button "Filter" at bounding box center [29, 117] width 44 height 17
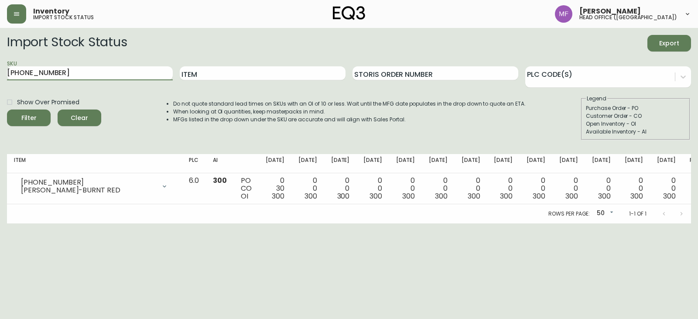
drag, startPoint x: 87, startPoint y: 75, endPoint x: -156, endPoint y: 85, distance: 242.7
click at [0, 85] on html "Inventory import stock status Marie Fungo head office (canada) Import Stock Sta…" at bounding box center [349, 111] width 698 height 223
paste input "3306-7"
type input "3110-3306-7"
click at [7, 109] on button "Filter" at bounding box center [29, 117] width 44 height 17
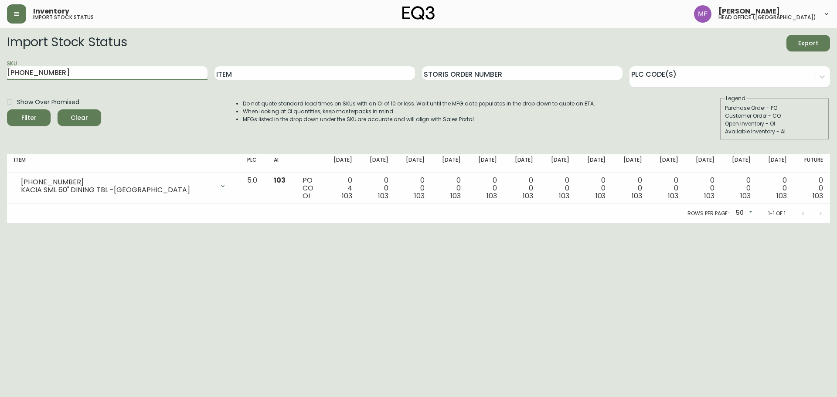
drag, startPoint x: 0, startPoint y: 0, endPoint x: 0, endPoint y: 82, distance: 81.5
click at [0, 82] on main "Import Stock Status Export SKU 7110-299-49 Item Storis Order Number PLC Code(s)…" at bounding box center [418, 125] width 837 height 195
click at [7, 109] on button "Filter" at bounding box center [29, 117] width 44 height 17
drag, startPoint x: 135, startPoint y: 70, endPoint x: 0, endPoint y: 71, distance: 134.8
click at [0, 71] on main "Import Stock Status Export SKU [PHONE_NUMBER] Item Storis Order Number PLC Code…" at bounding box center [418, 125] width 837 height 195
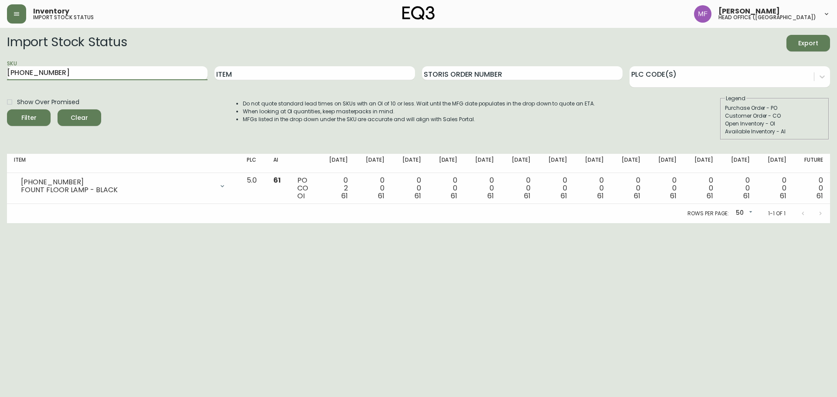
paste input "7110-299-1"
type input "7110-299-1"
click at [7, 109] on button "Filter" at bounding box center [29, 117] width 44 height 17
drag, startPoint x: 130, startPoint y: 78, endPoint x: 0, endPoint y: 77, distance: 130.0
click at [0, 77] on main "Import Stock Status Export SKU 7110-299-1 Item Storis Order Number PLC Code(s) …" at bounding box center [418, 125] width 837 height 195
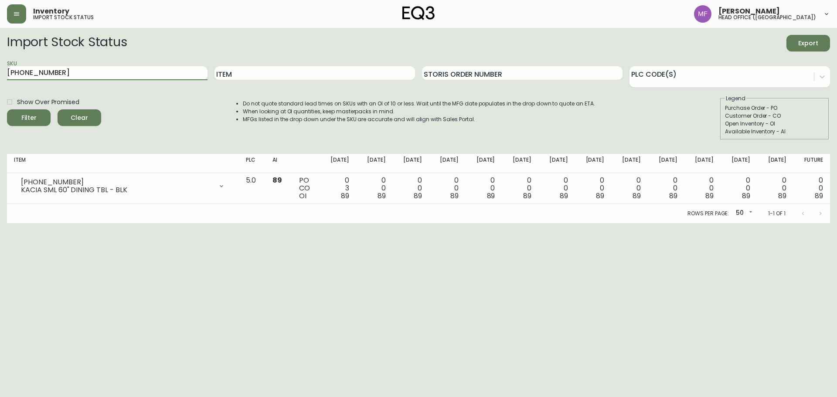
type input "[PHONE_NUMBER]"
click at [7, 109] on button "Filter" at bounding box center [29, 117] width 44 height 17
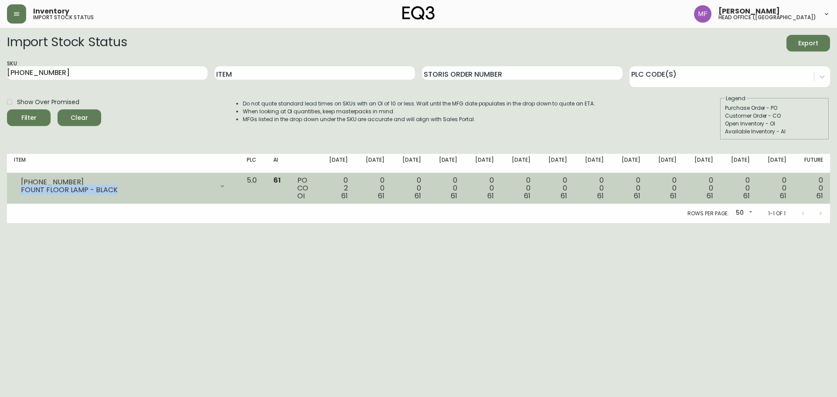
drag, startPoint x: 124, startPoint y: 192, endPoint x: 13, endPoint y: 191, distance: 111.2
click at [13, 191] on td "3180-266-1 FOUNT FLOOR LAMP - BLACK Opening Balance 63 ( Oct 07, 2025 ) Custome…" at bounding box center [123, 188] width 233 height 31
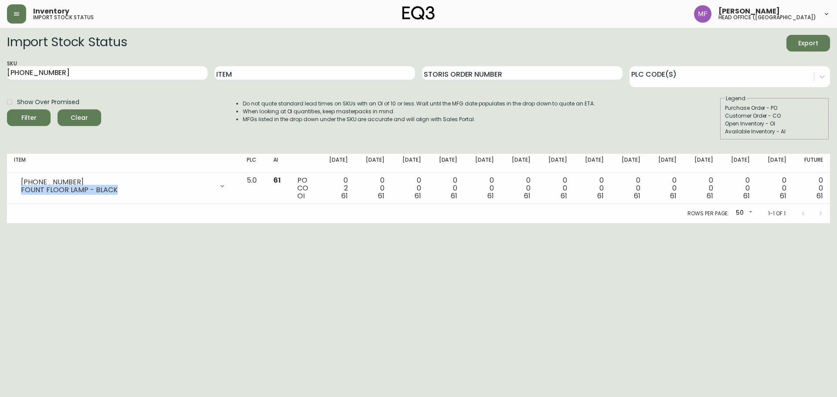
copy div "FOUNT FLOOR LAMP - BLACK"
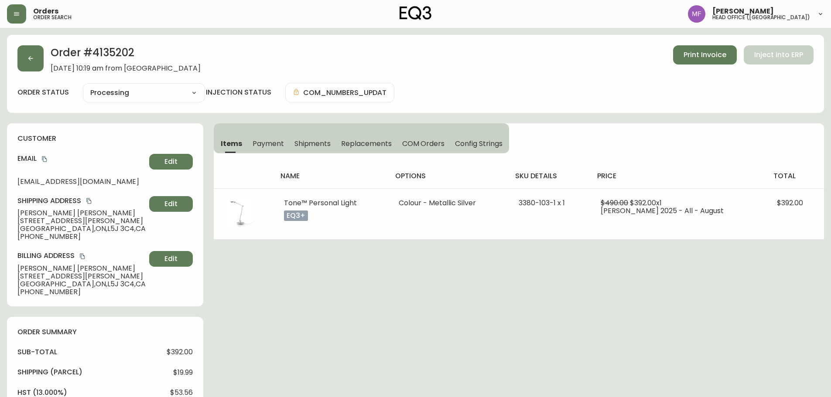
select select "PROCESSING"
click at [370, 251] on div "Order # 4135202 [DATE] 10:19 am from [GEOGRAPHIC_DATA] Print Invoice Inject int…" at bounding box center [415, 365] width 817 height 660
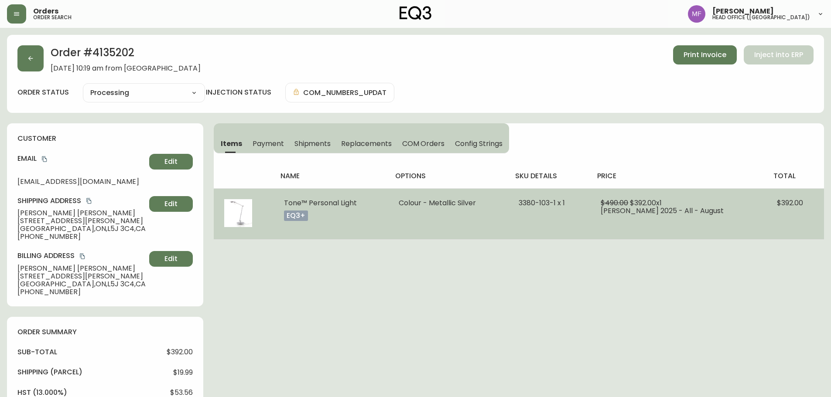
click at [408, 218] on td "Colour - Metallic Silver" at bounding box center [448, 213] width 120 height 51
click at [372, 239] on table "name options sku details price total Tone™ Personal Light eq3+ Colour - Metalli…" at bounding box center [519, 202] width 610 height 76
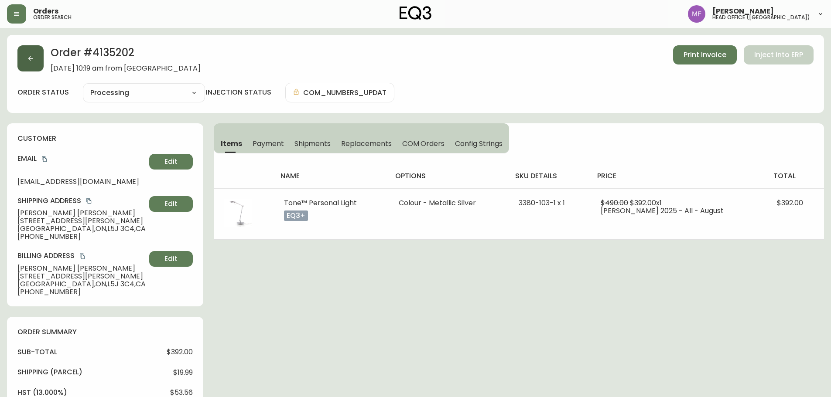
click at [38, 62] on button "button" at bounding box center [30, 58] width 26 height 26
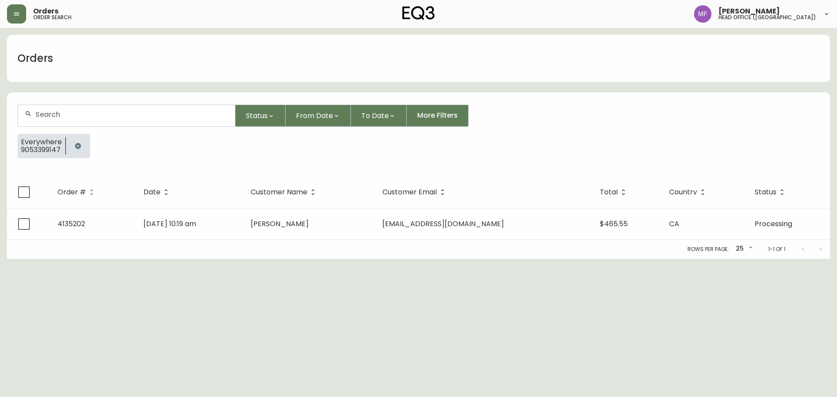
drag, startPoint x: 81, startPoint y: 149, endPoint x: 82, endPoint y: 122, distance: 26.6
click at [81, 148] on icon "button" at bounding box center [78, 146] width 7 height 7
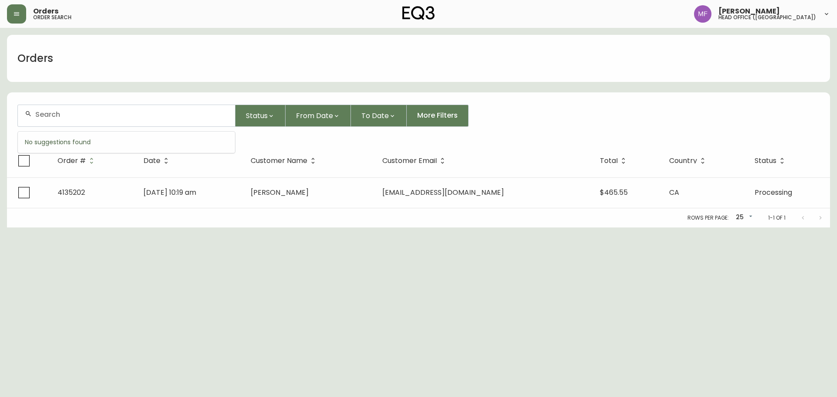
click at [82, 118] on input "text" at bounding box center [131, 114] width 193 height 8
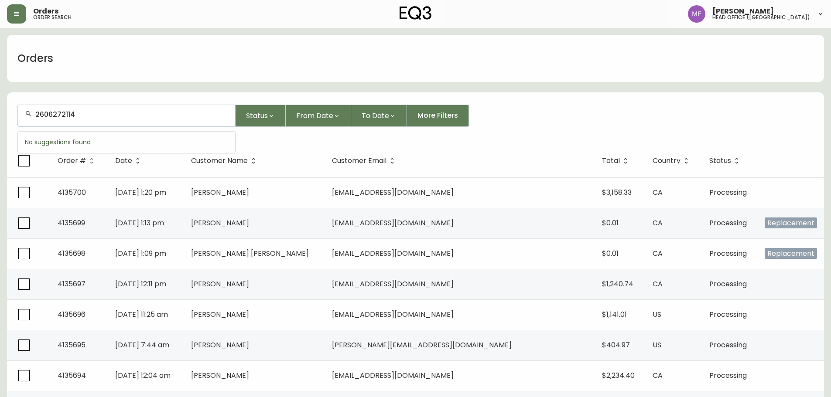
type input "2606272114"
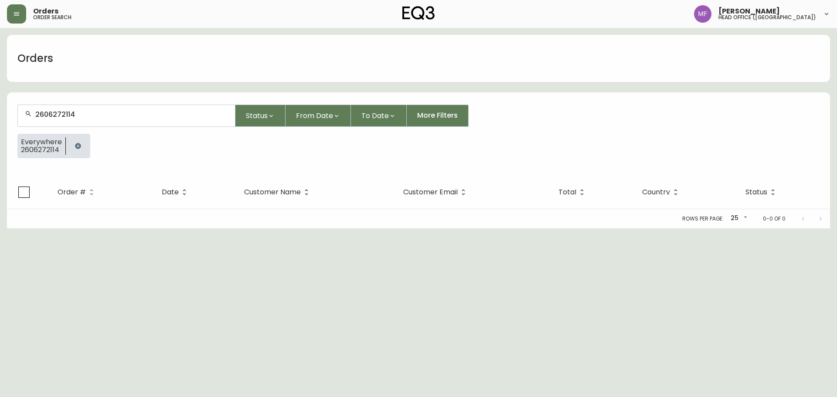
click at [64, 138] on div "Everywhere 2606272114" at bounding box center [41, 146] width 48 height 23
click at [82, 143] on button "button" at bounding box center [77, 145] width 17 height 17
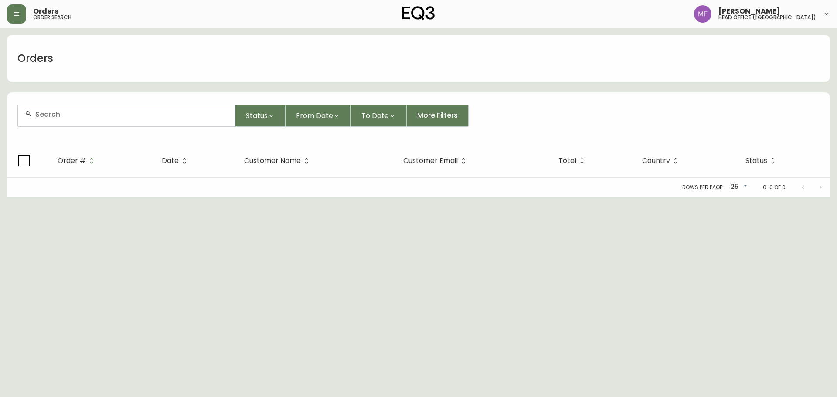
click at [82, 120] on div at bounding box center [126, 115] width 217 height 21
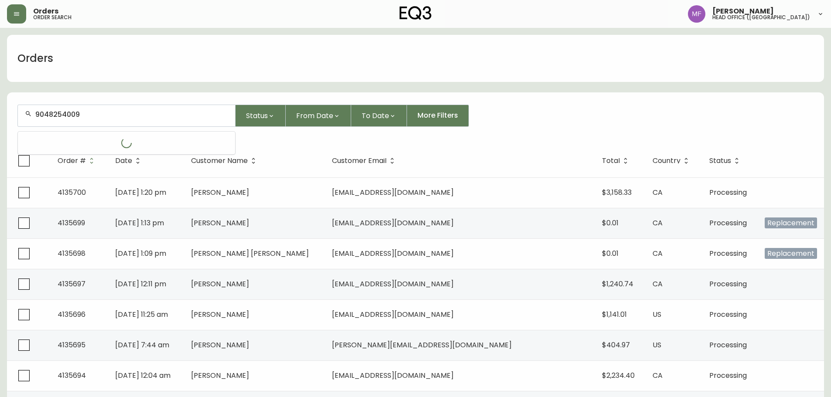
type input "9048254009"
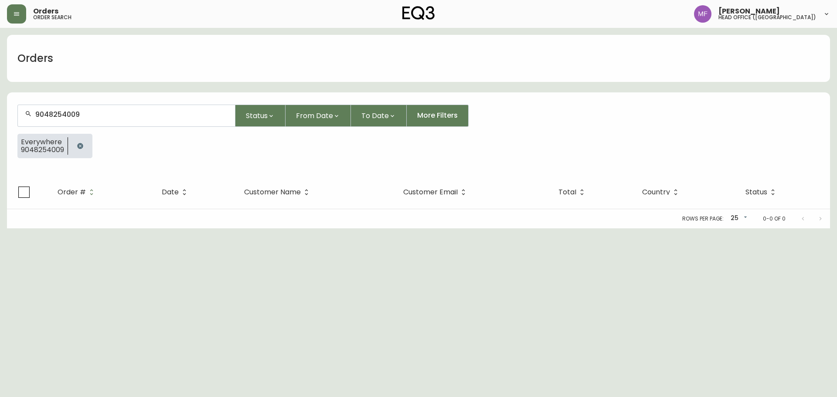
click at [85, 145] on button "button" at bounding box center [80, 145] width 17 height 17
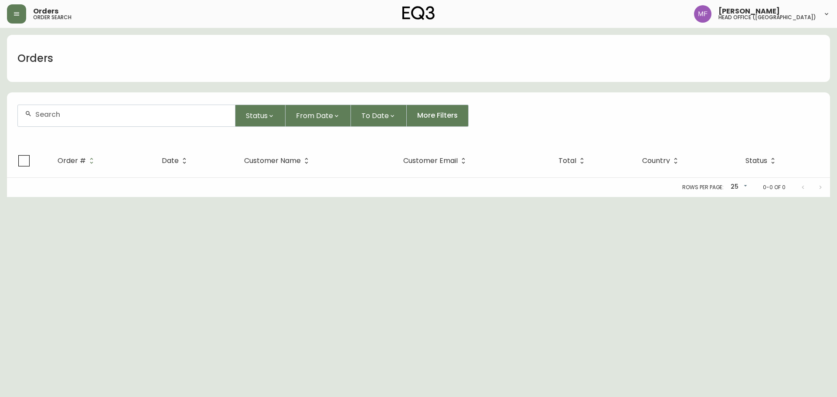
click at [85, 113] on input "text" at bounding box center [131, 114] width 193 height 8
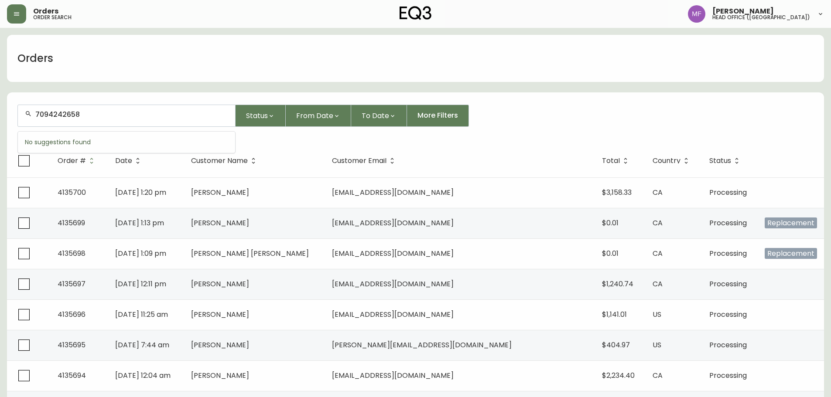
type input "7094242658"
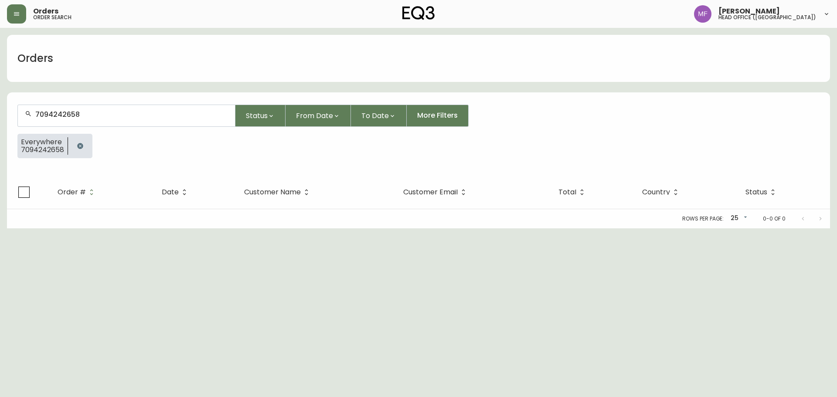
click at [82, 145] on icon "button" at bounding box center [80, 146] width 6 height 6
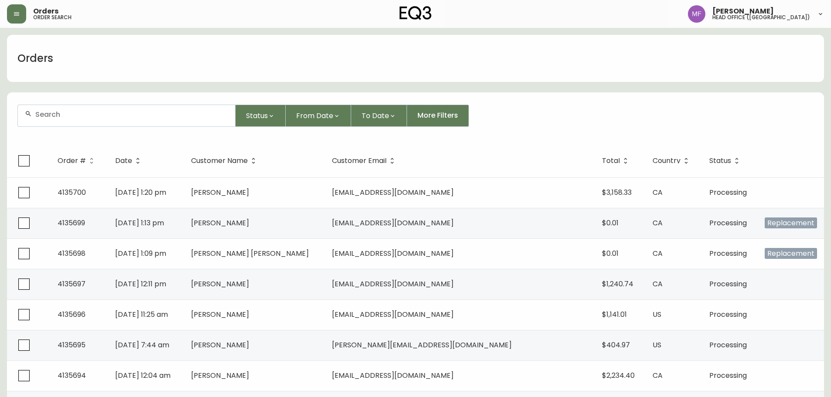
click at [76, 119] on div at bounding box center [126, 115] width 217 height 21
click at [90, 116] on input "text" at bounding box center [131, 114] width 193 height 8
type input "4114099"
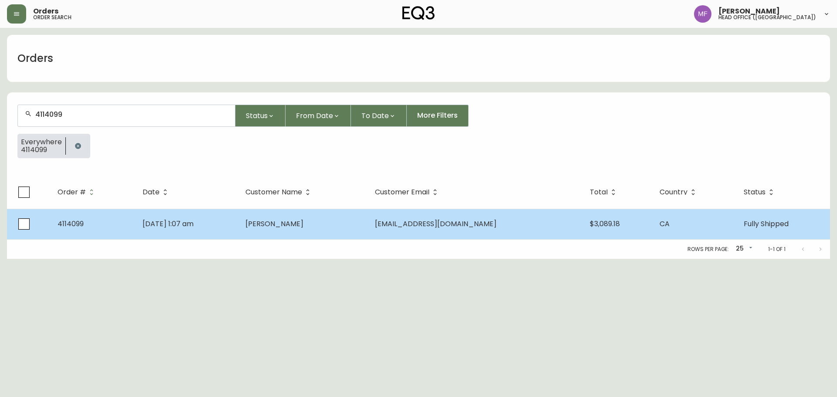
click at [368, 225] on td "Logan Verhelst" at bounding box center [304, 224] width 130 height 31
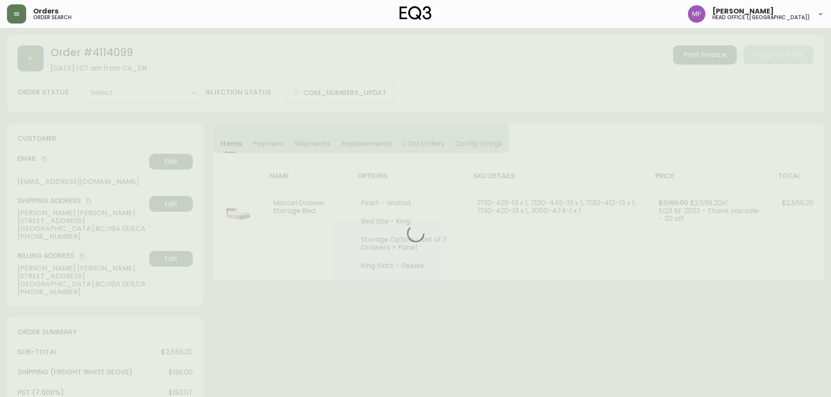
type input "Fully Shipped"
select select "FULLY_SHIPPED"
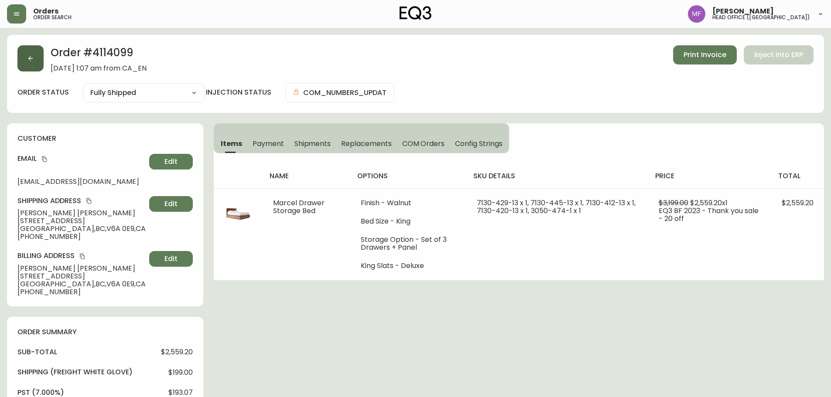
click at [39, 64] on button "button" at bounding box center [30, 58] width 26 height 26
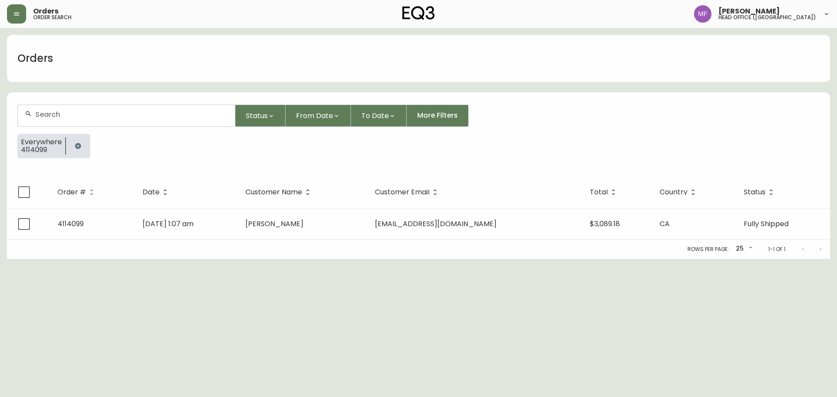
click at [78, 144] on icon "button" at bounding box center [78, 146] width 6 height 6
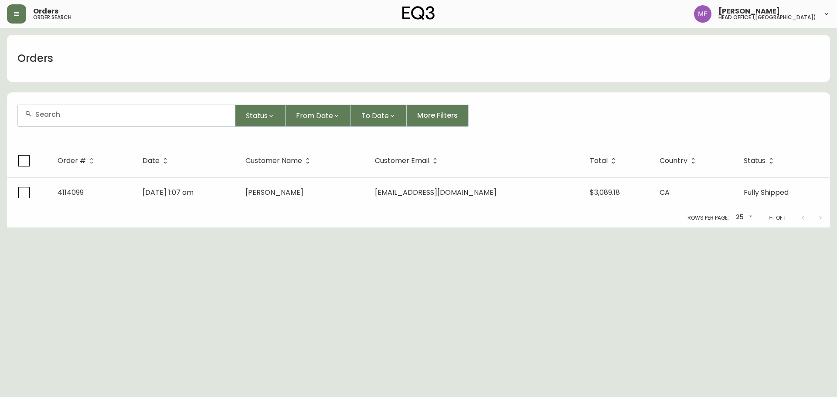
click at [72, 119] on div at bounding box center [126, 115] width 217 height 21
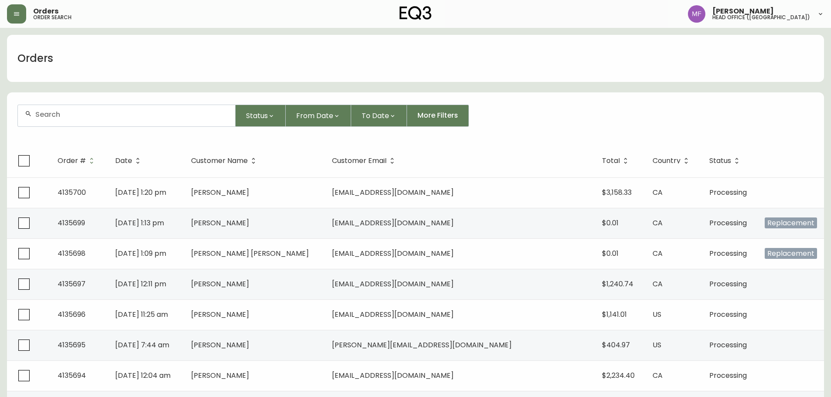
click at [189, 121] on div at bounding box center [126, 115] width 217 height 21
type input "4135157"
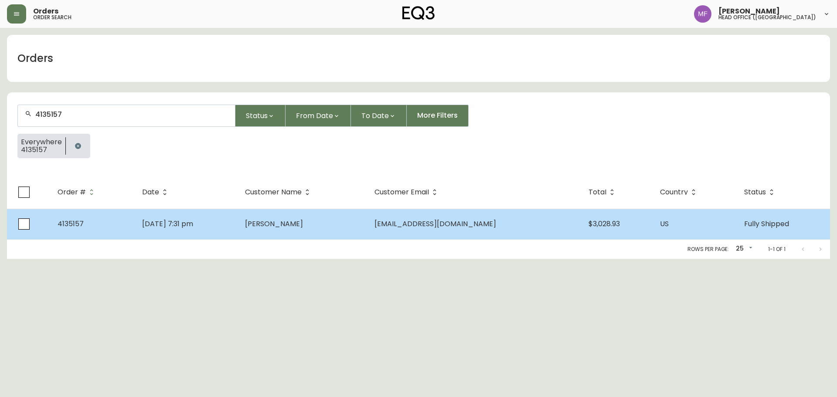
click at [366, 218] on td "Josh Kirschenbaum" at bounding box center [303, 224] width 130 height 31
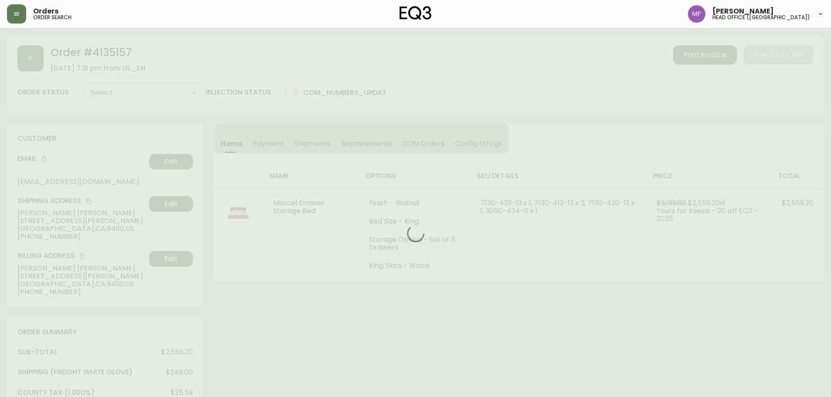
type input "Fully Shipped"
select select "FULLY_SHIPPED"
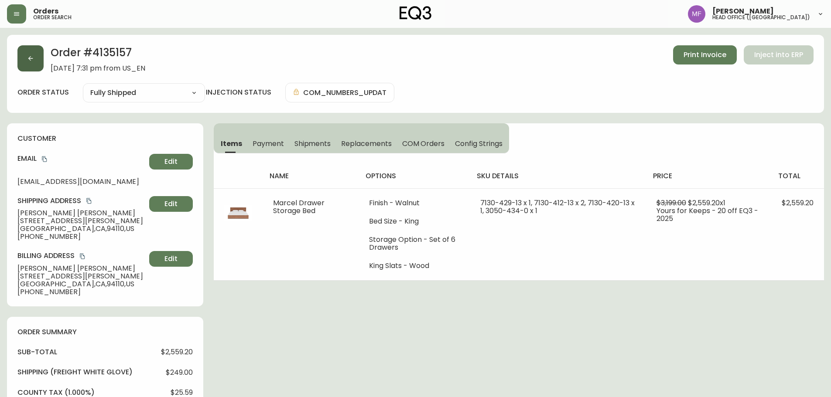
click at [33, 58] on icon "button" at bounding box center [30, 58] width 5 height 5
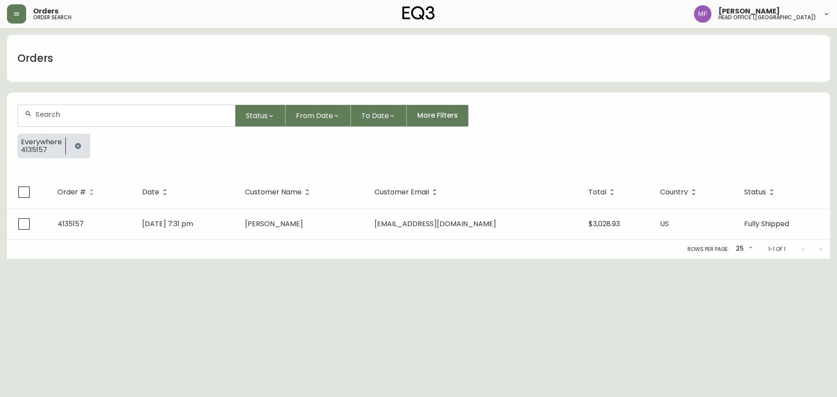
click at [78, 147] on icon "button" at bounding box center [78, 146] width 7 height 7
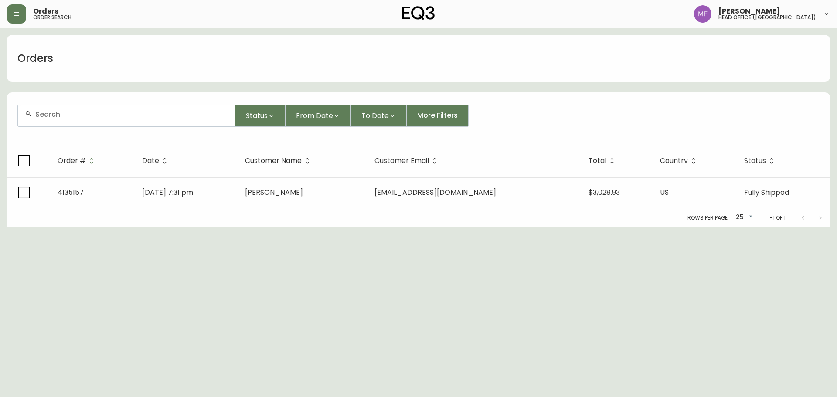
click at [85, 118] on input "text" at bounding box center [131, 114] width 193 height 8
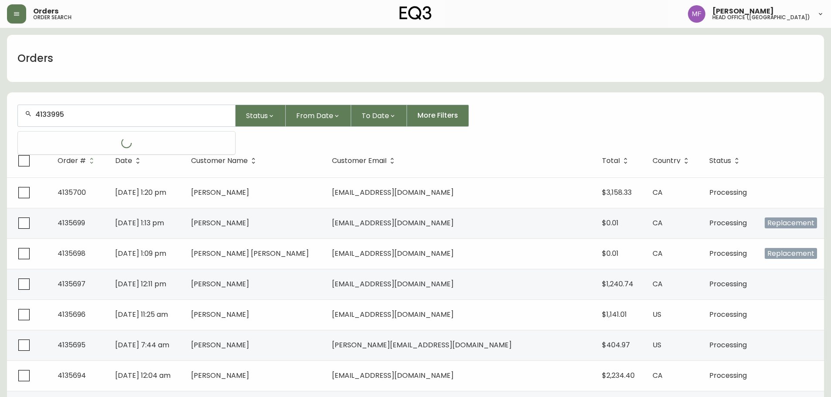
type input "4133995"
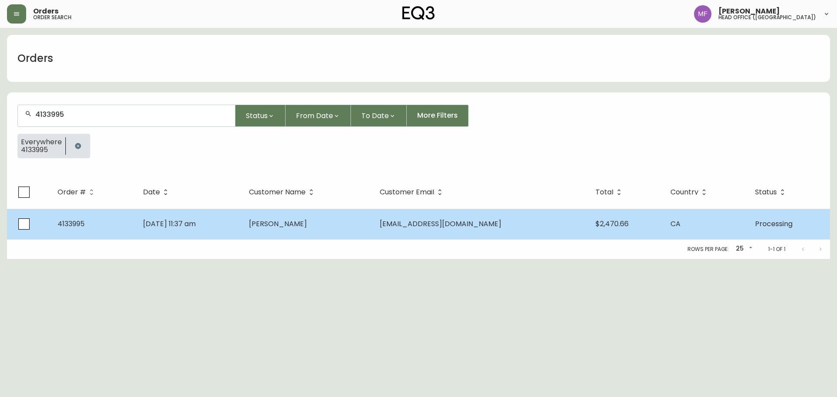
click at [307, 222] on span "Nikou Nemati" at bounding box center [278, 224] width 58 height 10
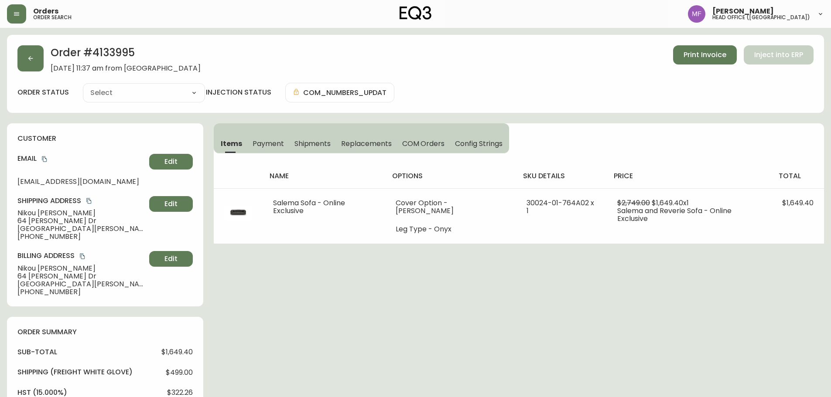
type input "Processing"
select select "PROCESSING"
click at [27, 63] on button "button" at bounding box center [30, 58] width 26 height 26
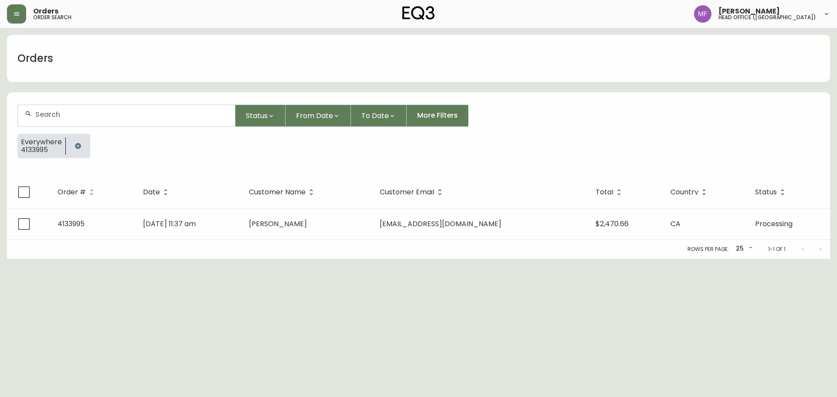
click at [75, 146] on icon "button" at bounding box center [78, 146] width 6 height 6
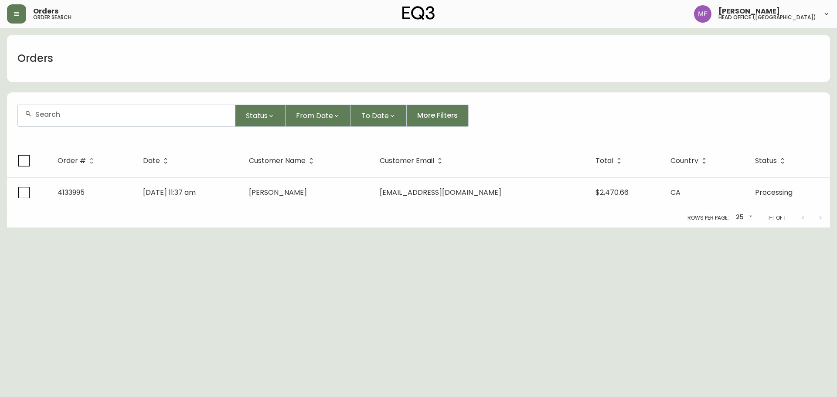
click at [83, 117] on input "text" at bounding box center [131, 114] width 193 height 8
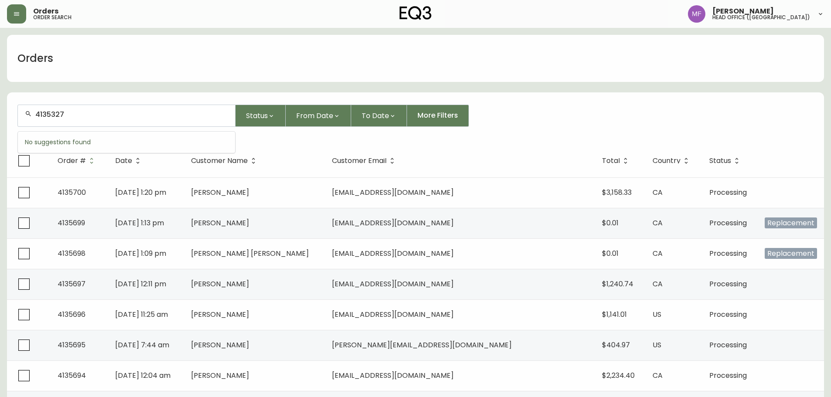
type input "4135327"
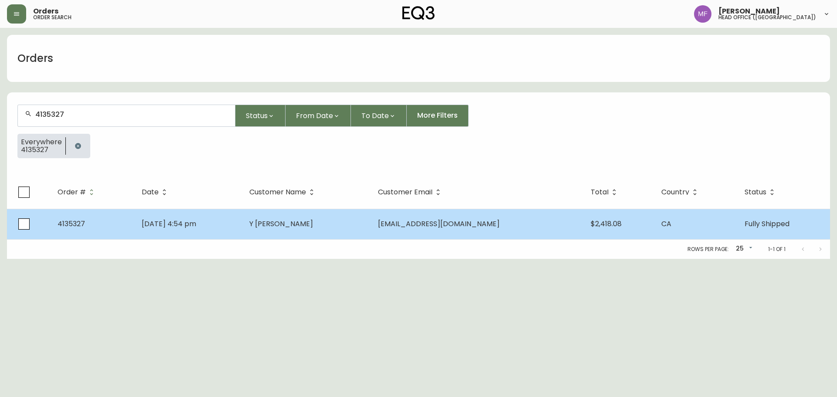
click at [310, 226] on span "Y Nakamura" at bounding box center [281, 224] width 64 height 10
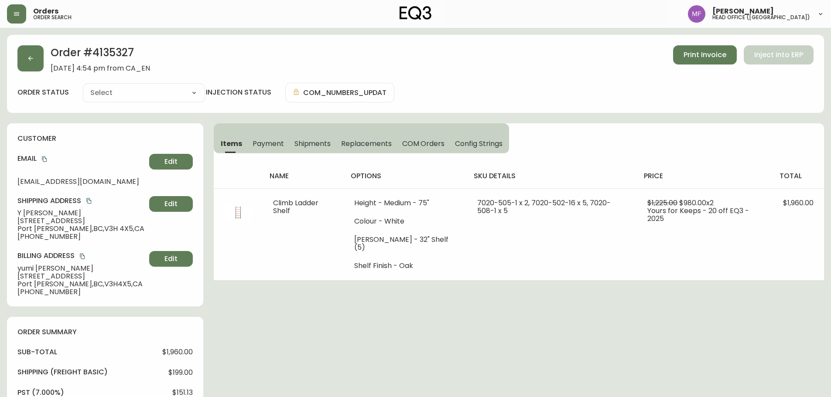
type input "Fully Shipped"
select select "FULLY_SHIPPED"
click at [31, 58] on icon "button" at bounding box center [30, 58] width 7 height 7
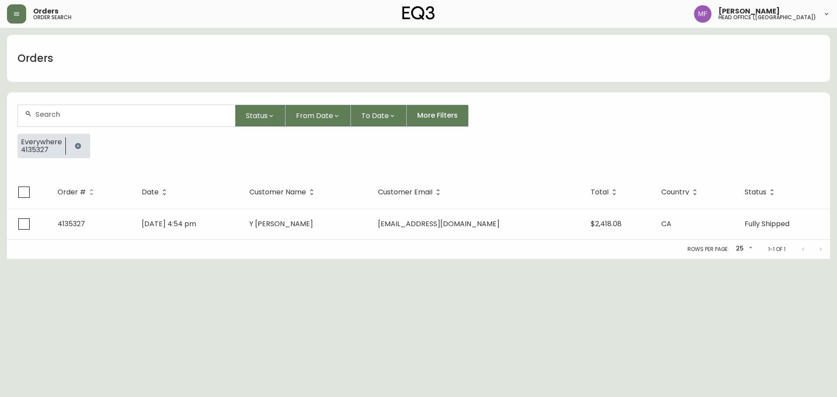
click at [72, 145] on button "button" at bounding box center [77, 145] width 17 height 17
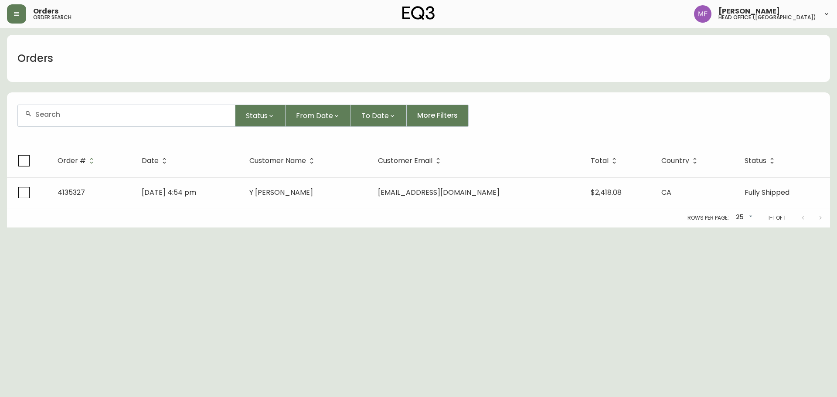
click at [74, 122] on div at bounding box center [126, 115] width 217 height 21
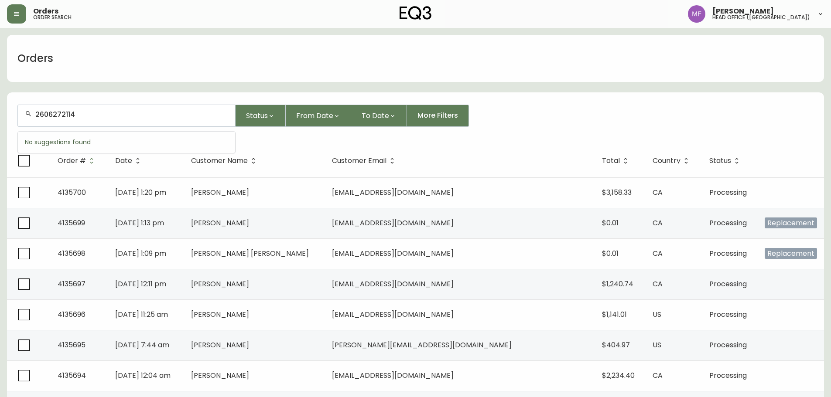
type input "2606272114"
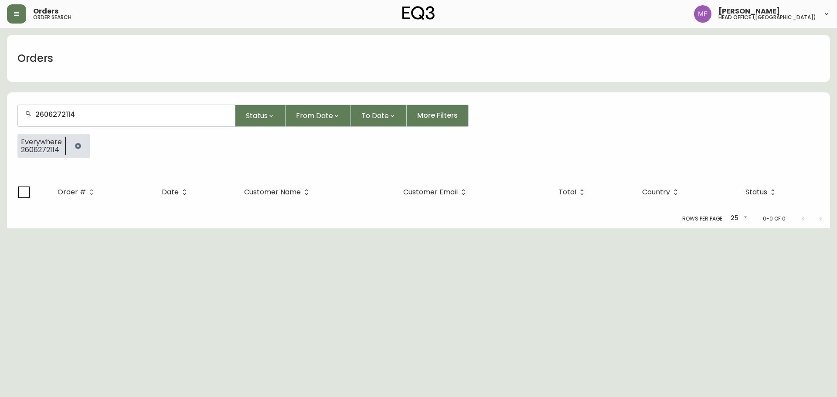
click at [79, 144] on icon "button" at bounding box center [78, 146] width 6 height 6
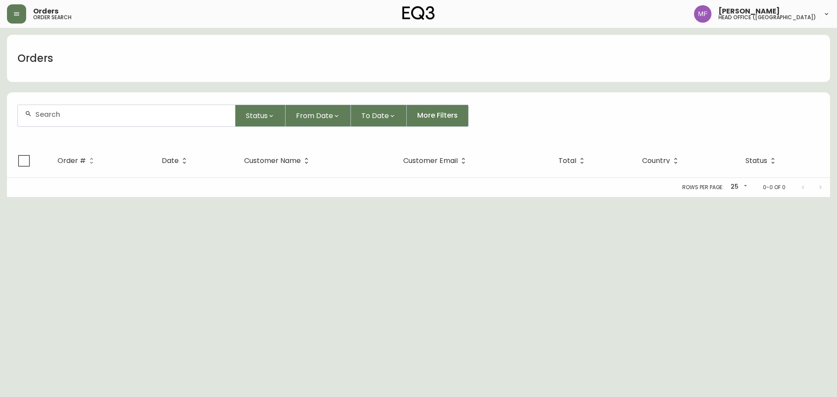
click at [83, 117] on input "text" at bounding box center [131, 114] width 193 height 8
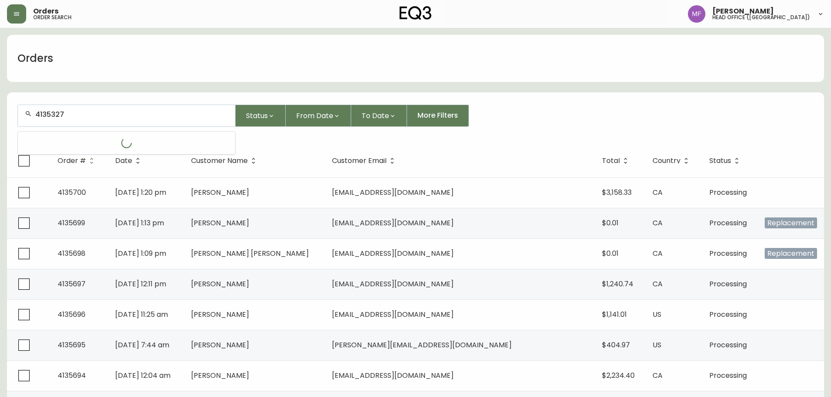
type input "4135327"
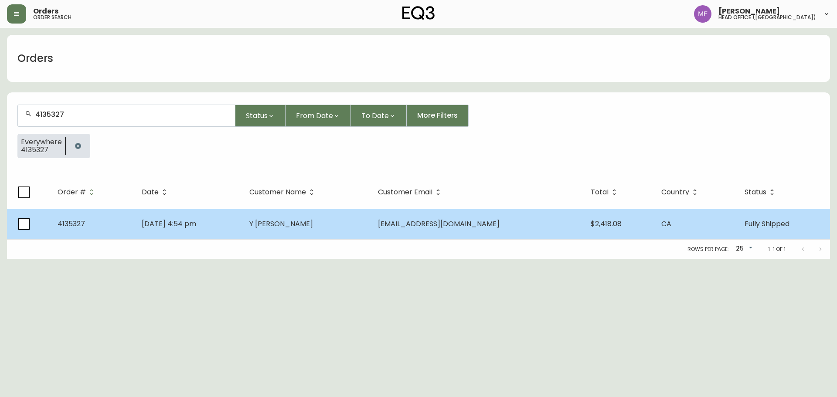
click at [447, 226] on span "yumieto17@gmail.com" at bounding box center [439, 224] width 122 height 10
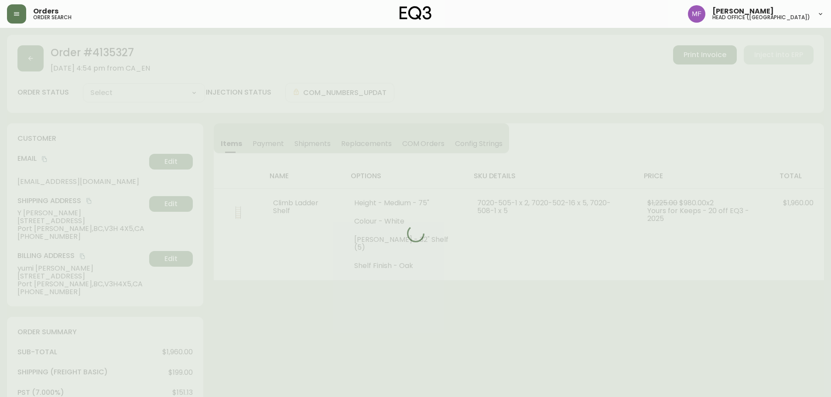
type input "Fully Shipped"
select select "FULLY_SHIPPED"
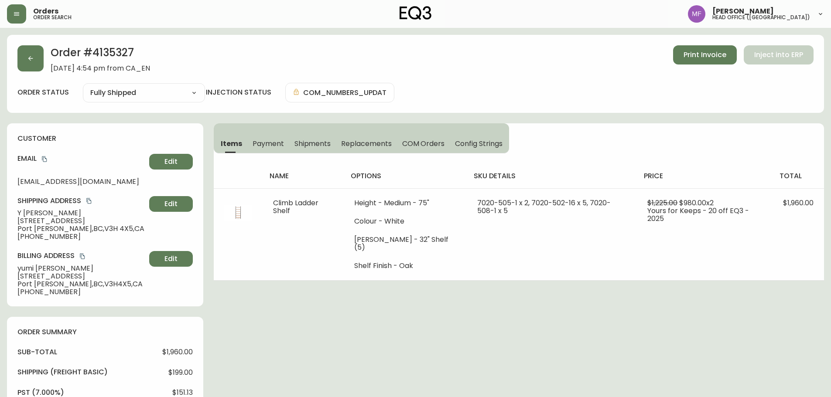
click at [117, 54] on h2 "Order # 4135327" at bounding box center [100, 54] width 99 height 19
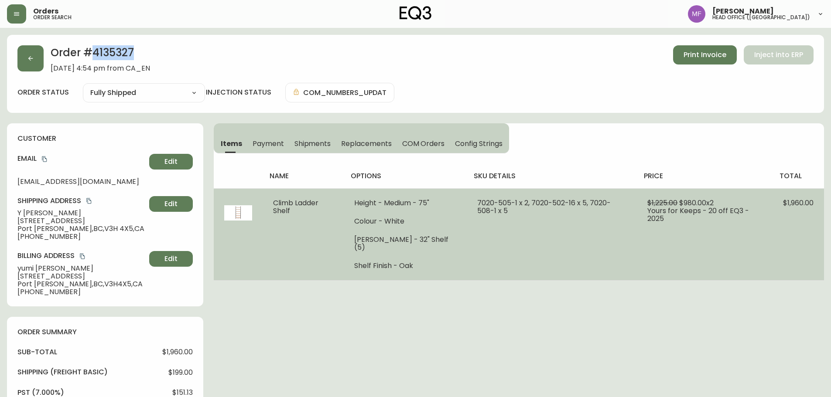
copy h2 "4135327"
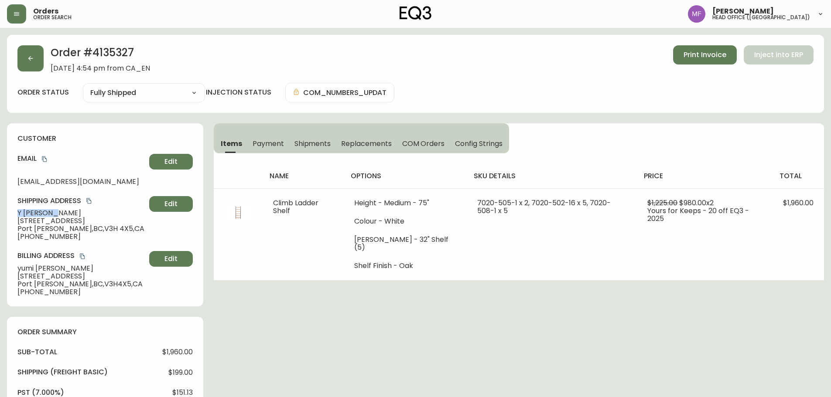
drag, startPoint x: 71, startPoint y: 213, endPoint x: 0, endPoint y: 213, distance: 71.1
click at [0, 213] on main "Order # 4135327 September 13, 2025 at 4:54 pm from CA_EN Print Invoice Inject i…" at bounding box center [415, 380] width 831 height 705
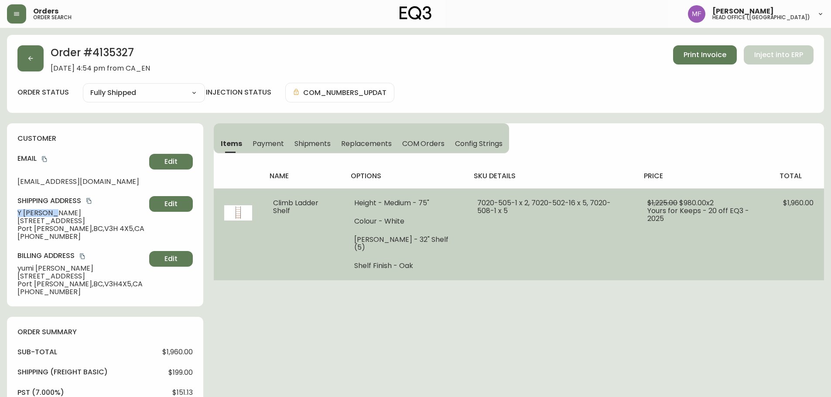
copy span "Y Nakamura"
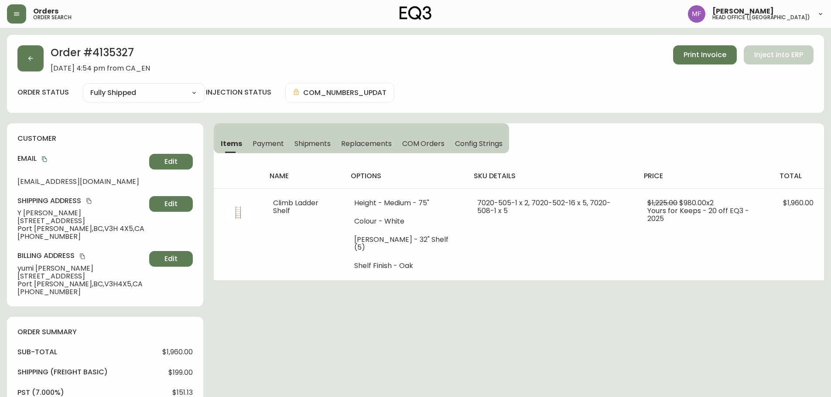
click at [119, 50] on h2 "Order # 4135327" at bounding box center [100, 54] width 99 height 19
copy h2 "4135327"
drag, startPoint x: 73, startPoint y: 229, endPoint x: 100, endPoint y: 230, distance: 27.1
click at [100, 230] on span "Port Moody , BC , V3H 4X5 , CA" at bounding box center [81, 229] width 128 height 8
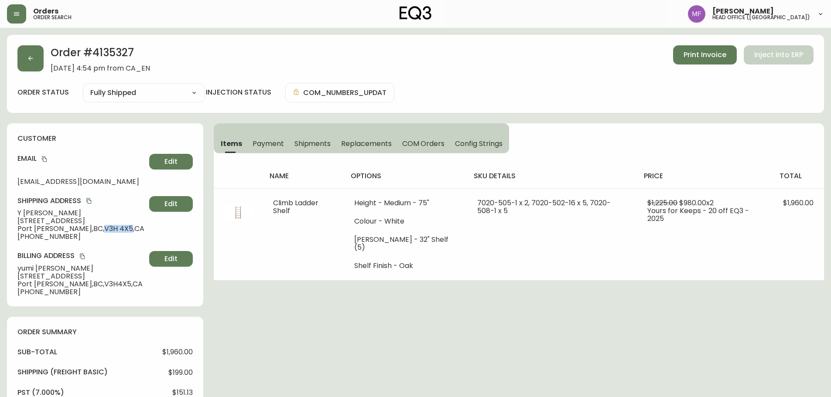
copy span "V3H 4X5"
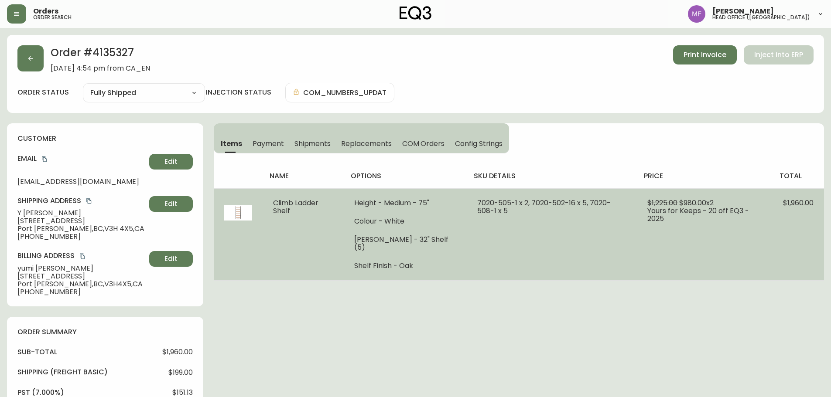
click at [545, 233] on td "7020-505-1 x 2, 7020-502-16 x 5, 7020-508-1 x 5" at bounding box center [552, 234] width 171 height 92
click at [580, 242] on td "7020-505-1 x 2, 7020-502-16 x 5, 7020-508-1 x 5" at bounding box center [552, 234] width 171 height 92
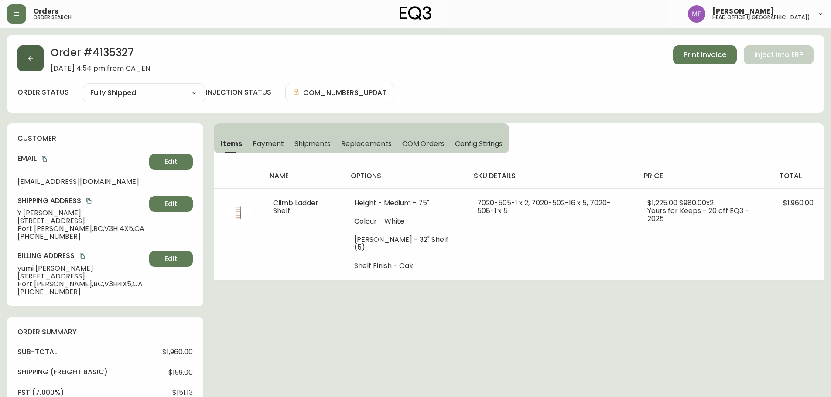
click at [34, 52] on button "button" at bounding box center [30, 58] width 26 height 26
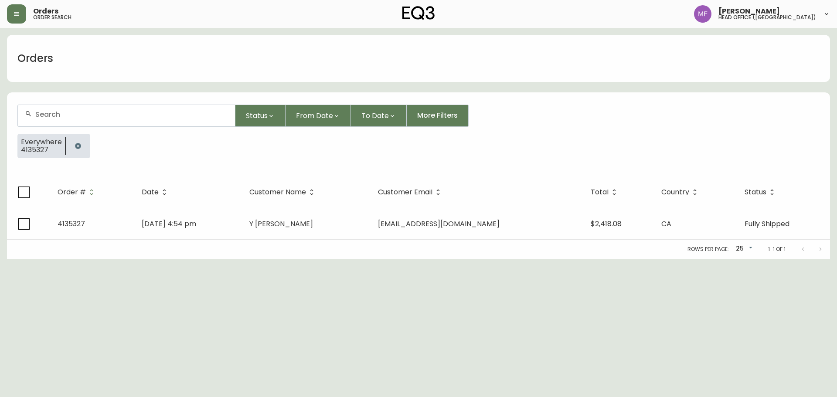
click at [79, 147] on icon "button" at bounding box center [78, 146] width 6 height 6
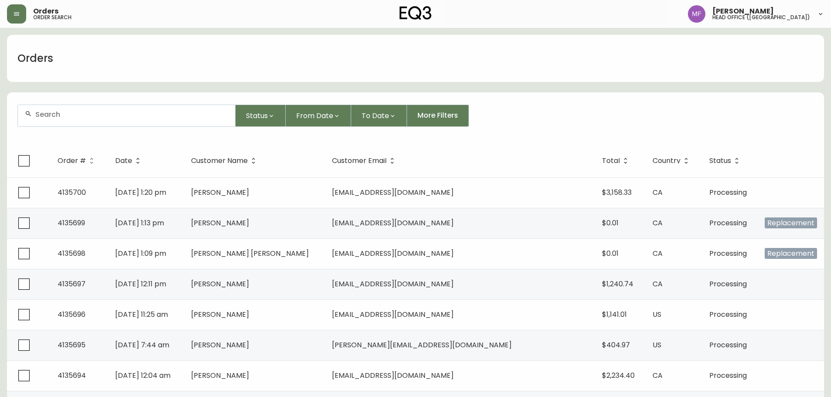
click at [79, 116] on input "text" at bounding box center [131, 114] width 193 height 8
type input "41352202"
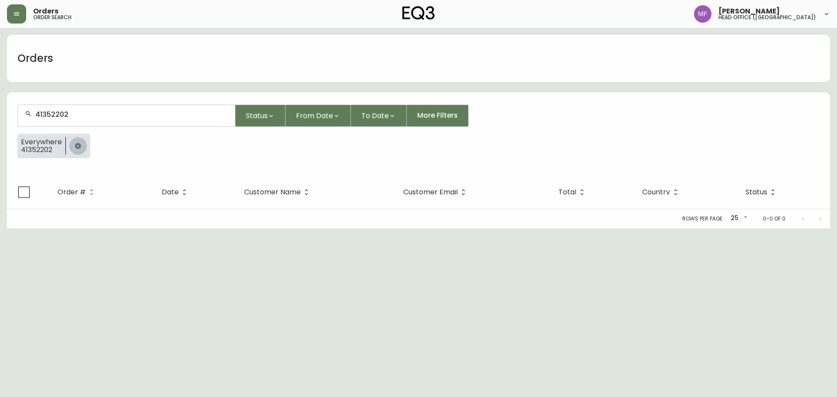
click at [83, 148] on button "button" at bounding box center [77, 145] width 17 height 17
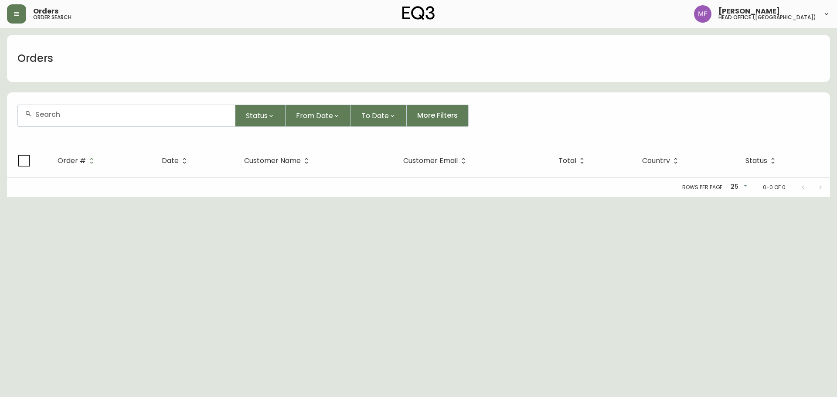
click at [74, 122] on div at bounding box center [126, 115] width 217 height 21
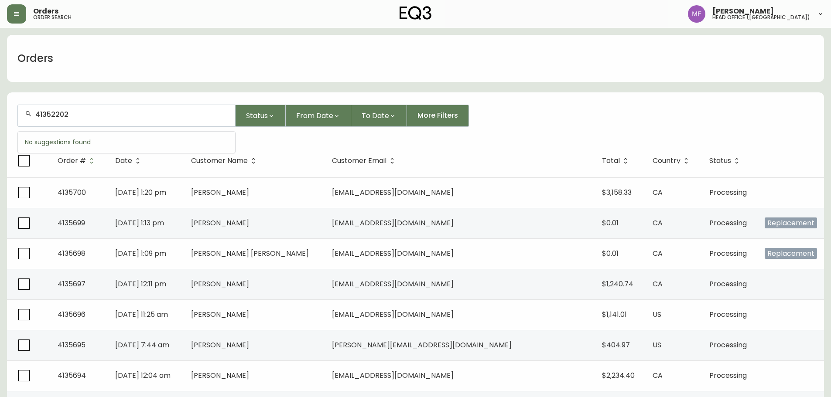
type input "41352202"
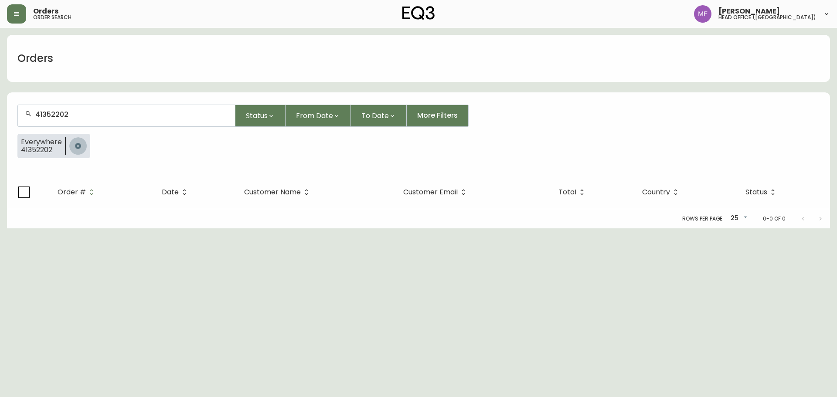
click at [75, 147] on icon "button" at bounding box center [78, 146] width 6 height 6
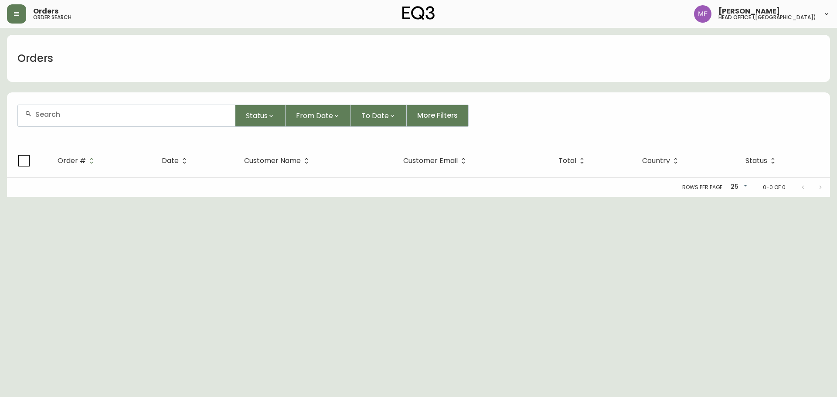
click at [73, 111] on input "text" at bounding box center [131, 114] width 193 height 8
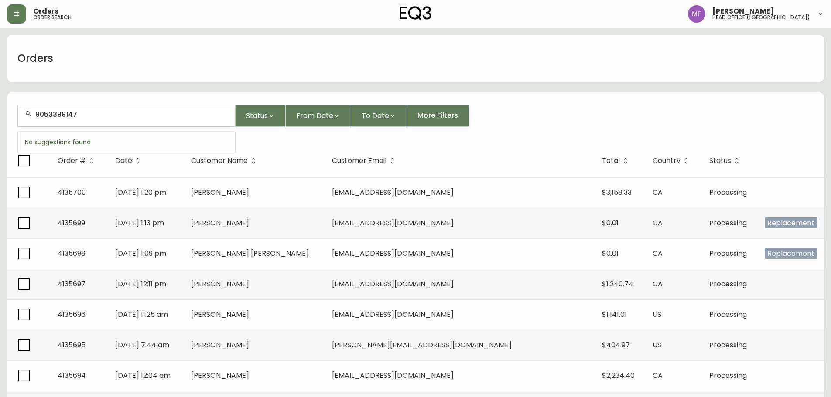
type input "9053399147"
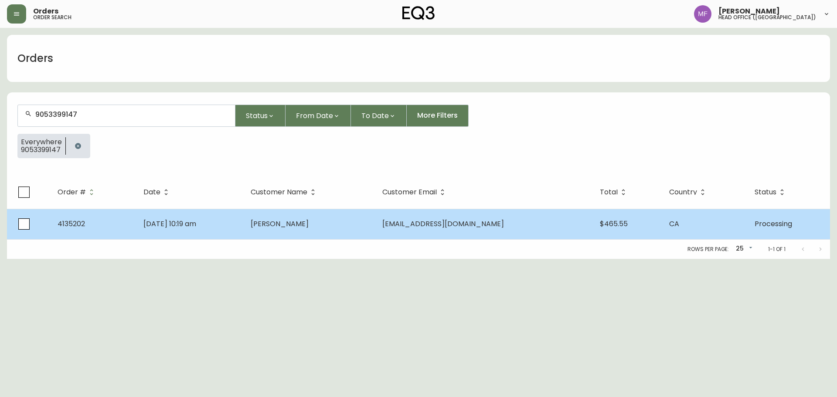
click at [243, 224] on td "Sep 08 2025, 10:19 am" at bounding box center [189, 224] width 107 height 31
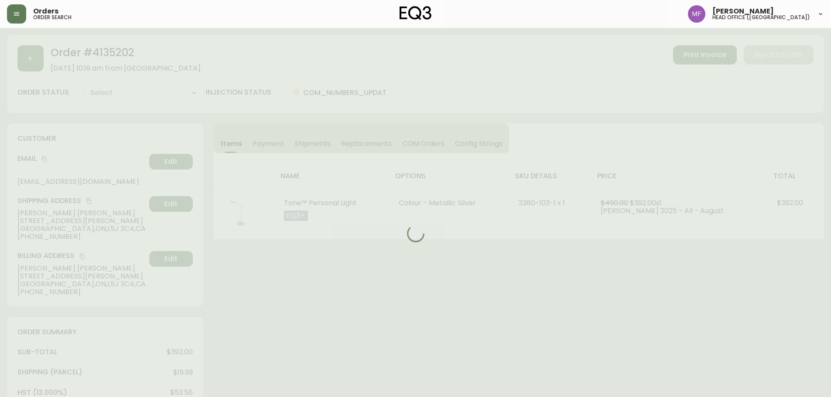
type input "Processing"
select select "PROCESSING"
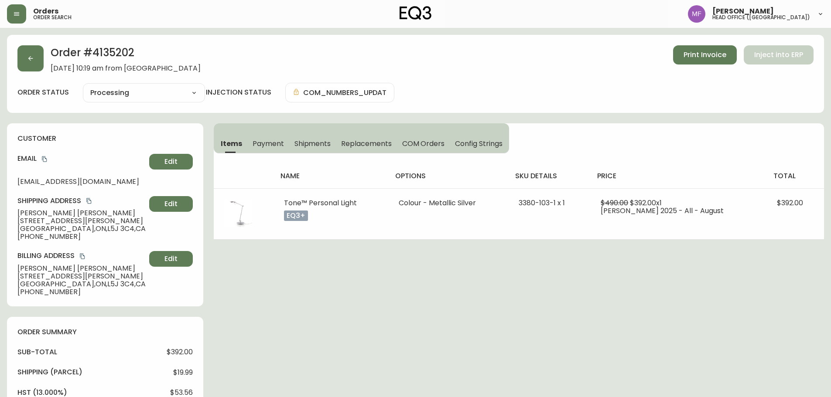
click at [111, 57] on h2 "Order # 4135202" at bounding box center [126, 54] width 150 height 19
copy h2 "4135202"
click at [109, 54] on h2 "Order # 4135202" at bounding box center [126, 54] width 150 height 19
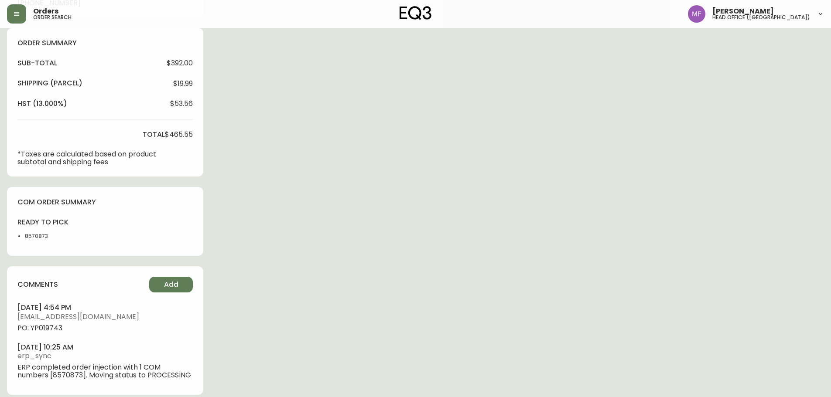
scroll to position [297, 0]
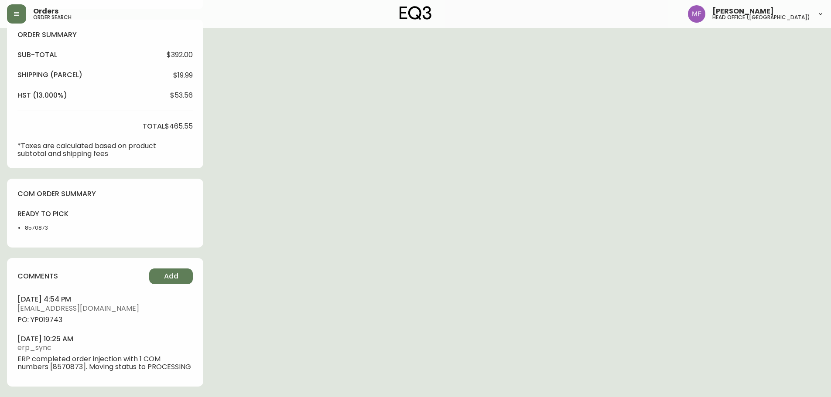
click at [28, 229] on li "8570873" at bounding box center [47, 228] width 44 height 8
copy li "8570873"
click at [365, 225] on div "Order # 4135202 September 8, 2025 at 10:19 am from CA_EN Print Invoice Inject i…" at bounding box center [415, 67] width 817 height 660
drag, startPoint x: 653, startPoint y: 267, endPoint x: 637, endPoint y: 265, distance: 16.3
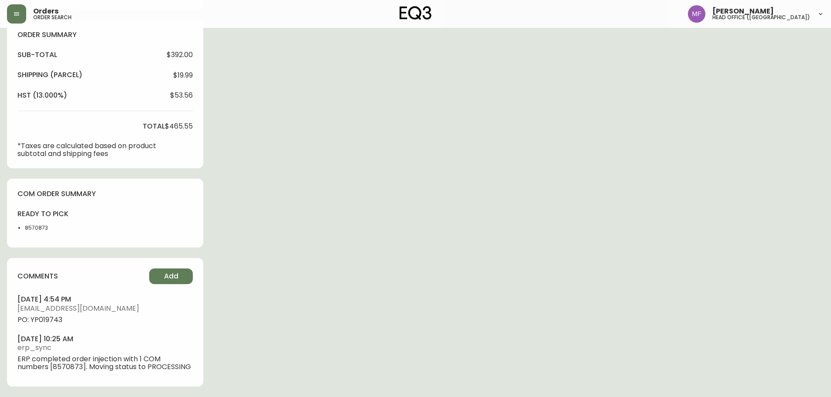
click at [652, 267] on div "Order # 4135202 September 8, 2025 at 10:19 am from CA_EN Print Invoice Inject i…" at bounding box center [415, 67] width 817 height 660
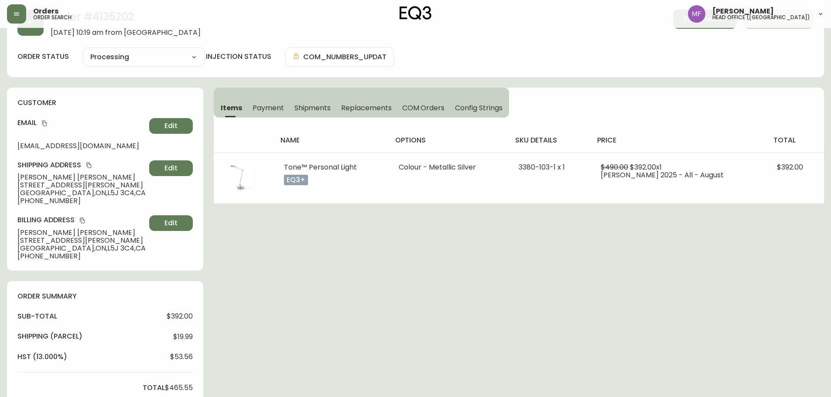
scroll to position [0, 0]
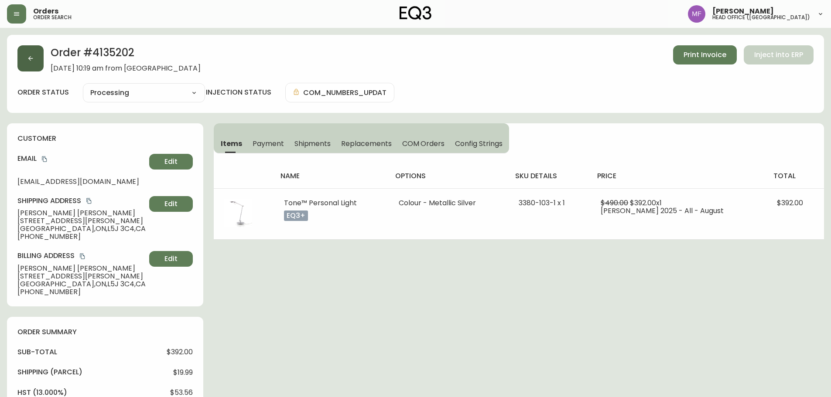
click at [26, 66] on button "button" at bounding box center [30, 58] width 26 height 26
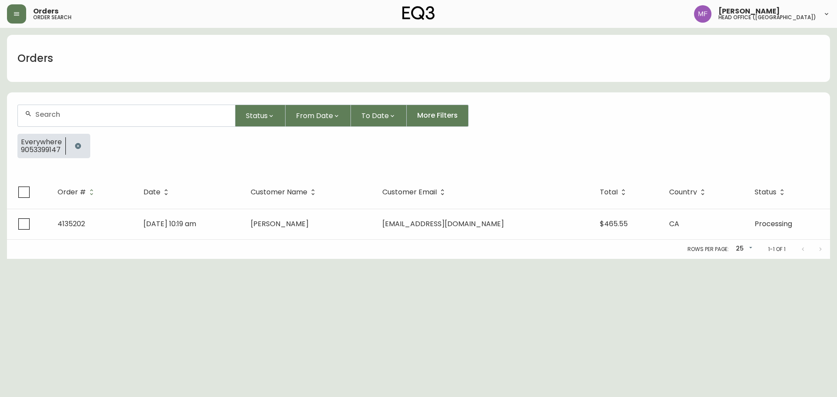
click at [76, 143] on button "button" at bounding box center [77, 145] width 17 height 17
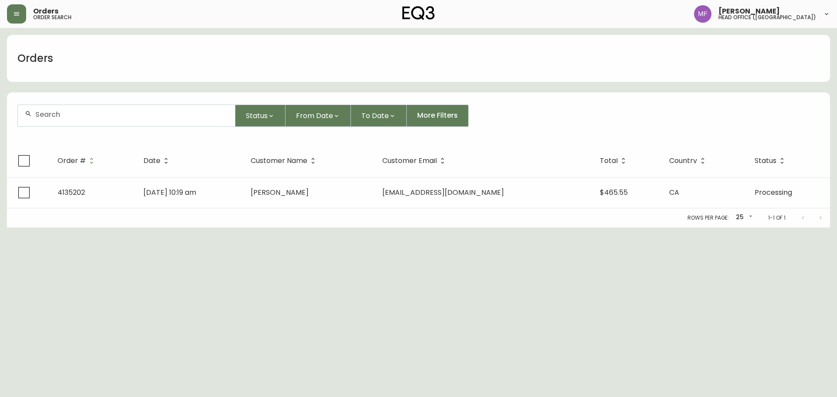
click at [82, 118] on input "text" at bounding box center [131, 114] width 193 height 8
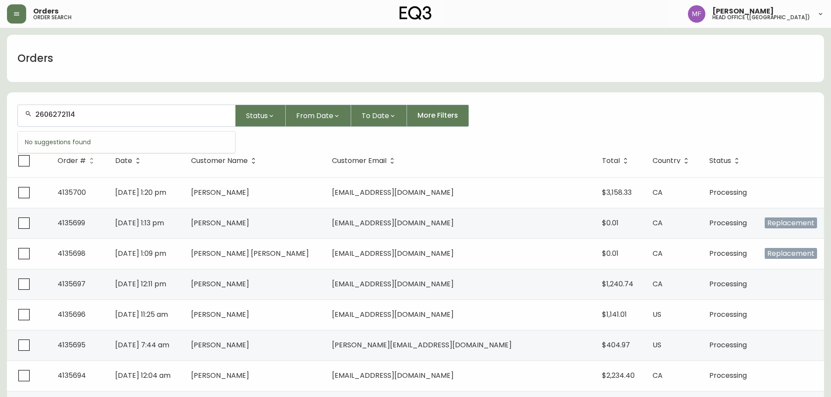
type input "2606272114"
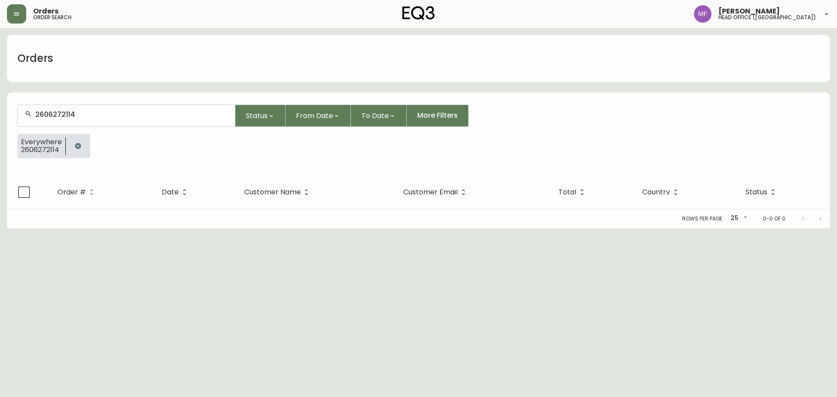
click at [75, 143] on icon "button" at bounding box center [78, 146] width 7 height 7
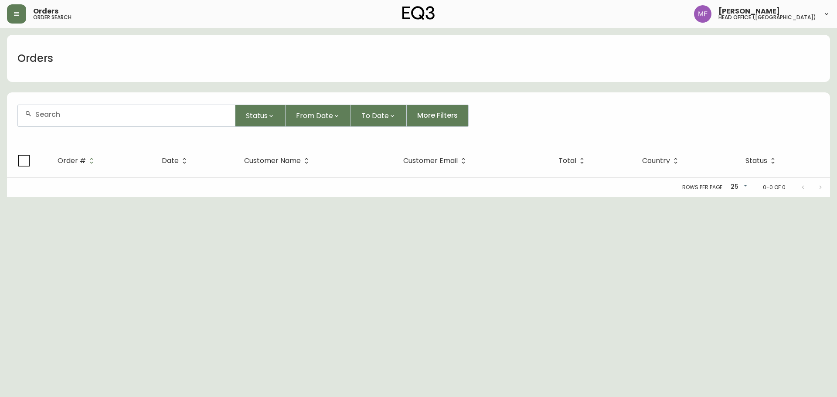
click at [79, 120] on div at bounding box center [126, 115] width 217 height 21
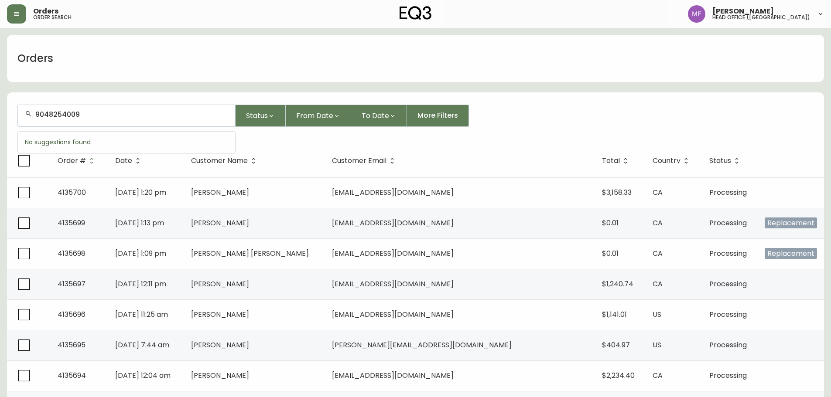
type input "9048254009"
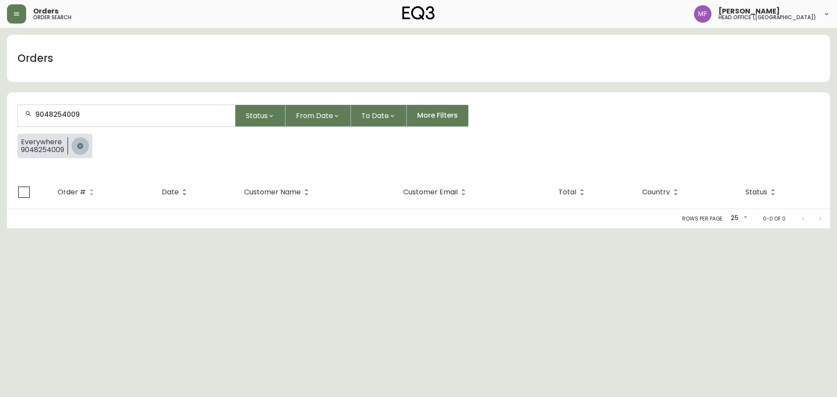
drag, startPoint x: 82, startPoint y: 146, endPoint x: 103, endPoint y: 148, distance: 21.5
click at [83, 147] on icon "button" at bounding box center [80, 146] width 6 height 6
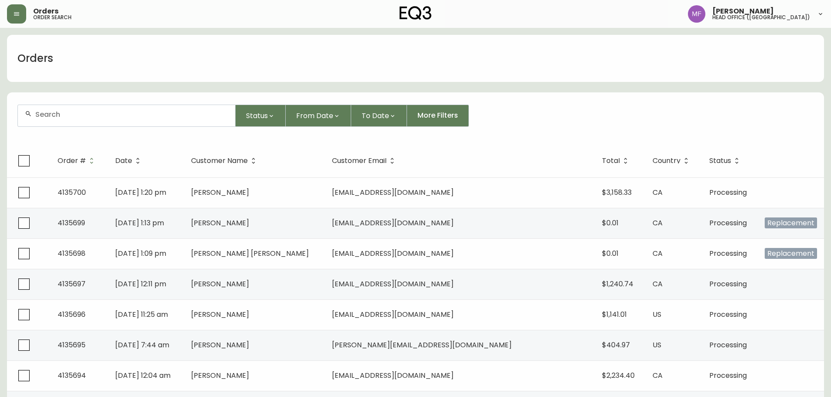
click at [97, 111] on input "text" at bounding box center [131, 114] width 193 height 8
type input "4129092"
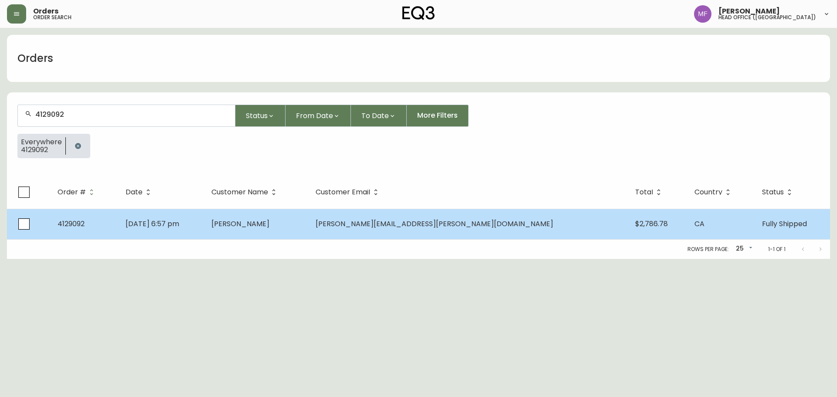
click at [281, 233] on td "Samuel Williams" at bounding box center [257, 224] width 104 height 31
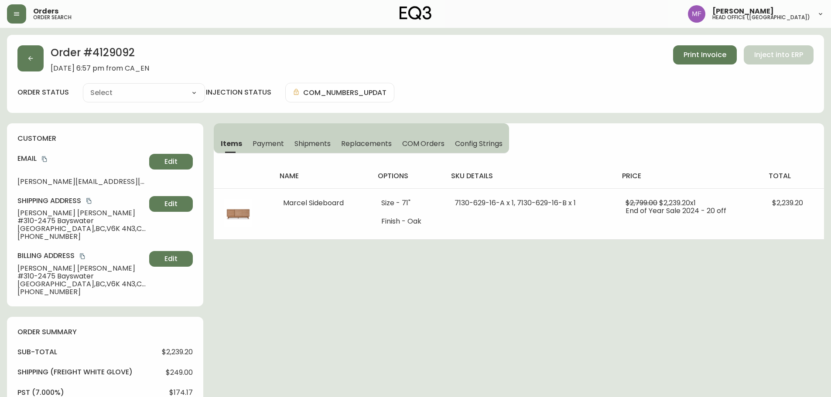
type input "Fully Shipped"
select select "FULLY_SHIPPED"
drag, startPoint x: 73, startPoint y: 228, endPoint x: 99, endPoint y: 229, distance: 25.4
click at [99, 229] on span "Vancouver , BC , V6K 4N3 , CA" at bounding box center [81, 229] width 128 height 8
copy span "V6K 4N3"
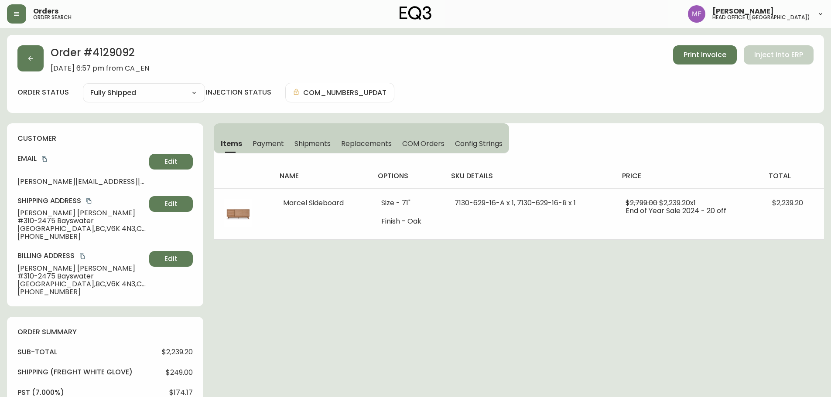
drag, startPoint x: 55, startPoint y: 221, endPoint x: 98, endPoint y: 227, distance: 43.2
click at [98, 227] on div "Shipping Address Samuel Williams #310-2475 Bayswater Vancouver , BC , V6K 4N3 ,…" at bounding box center [104, 218] width 175 height 44
copy div "Bayswater Vancouver , BC , V6K 4N3"
click at [22, 60] on button "button" at bounding box center [30, 58] width 26 height 26
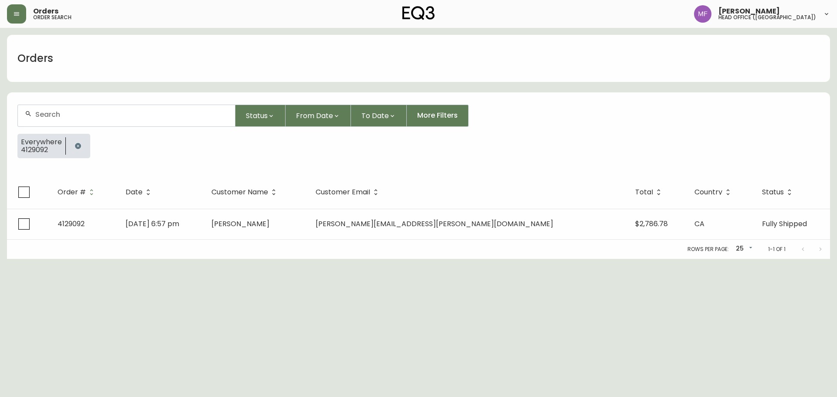
drag, startPoint x: 76, startPoint y: 147, endPoint x: 76, endPoint y: 131, distance: 15.7
click at [76, 145] on icon "button" at bounding box center [78, 146] width 7 height 7
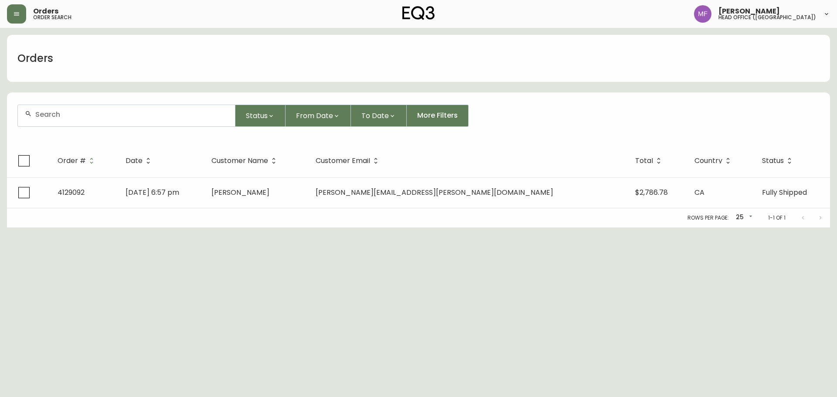
click at [77, 112] on input "text" at bounding box center [131, 114] width 193 height 8
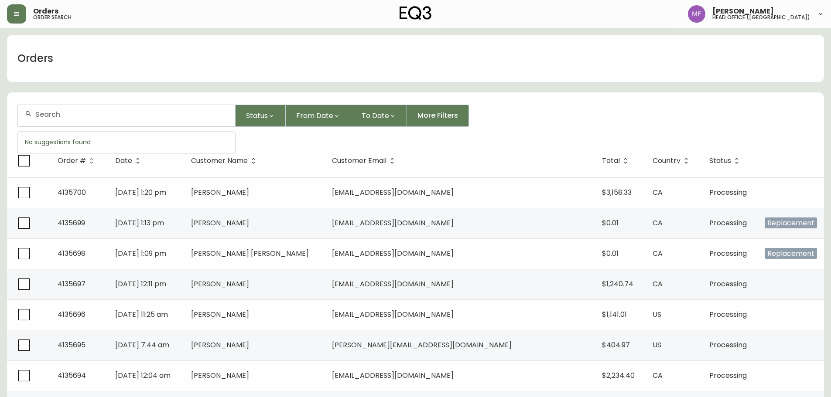
paste input "4133391"
type input "4133391"
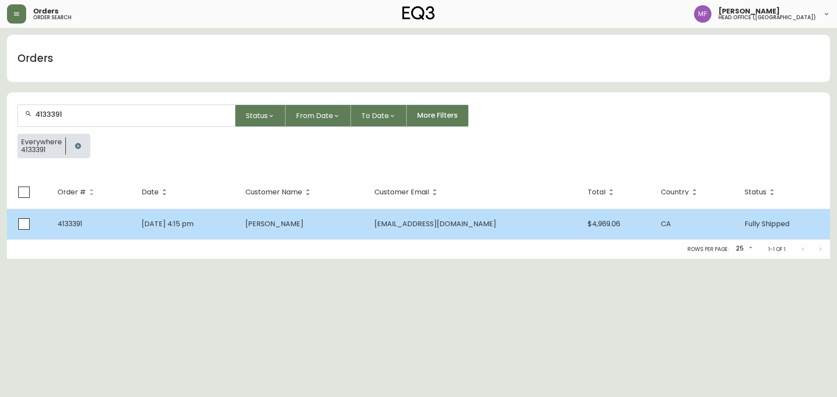
click at [227, 232] on td "May 29 2025, 4:15 pm" at bounding box center [186, 224] width 103 height 31
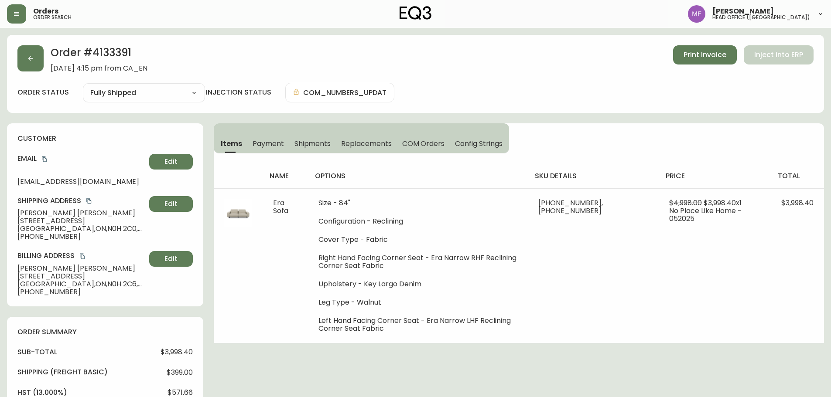
type input "Fully Shipped"
select select "FULLY_SHIPPED"
click at [310, 141] on span "Shipments" at bounding box center [312, 143] width 37 height 9
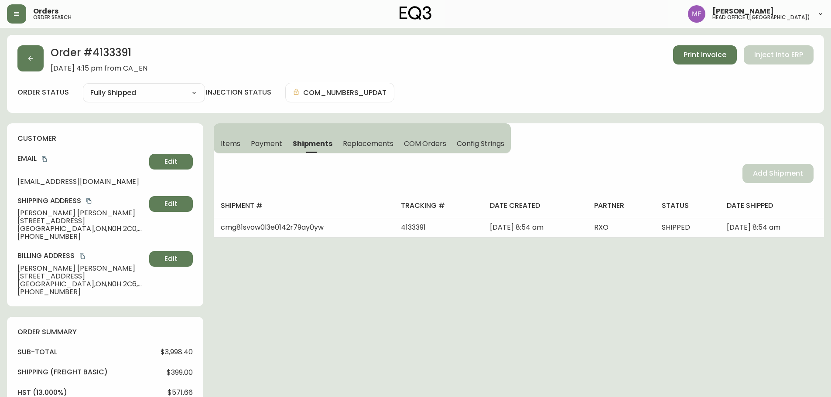
click at [242, 143] on button "Items" at bounding box center [230, 143] width 32 height 19
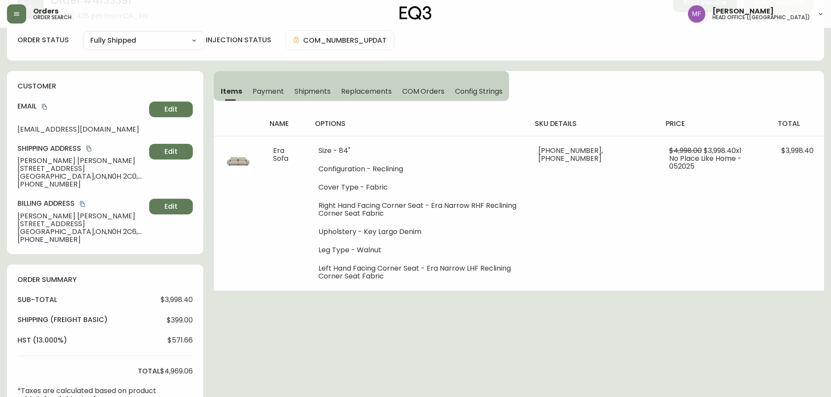
scroll to position [305, 0]
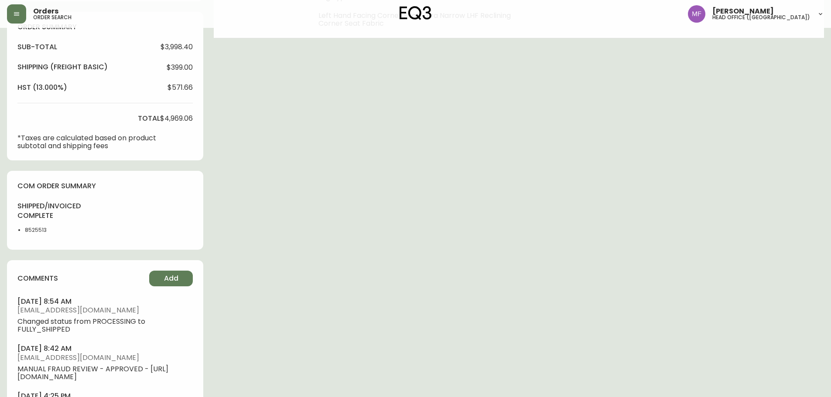
click at [35, 228] on li "8525513" at bounding box center [47, 230] width 44 height 8
copy li "8525513"
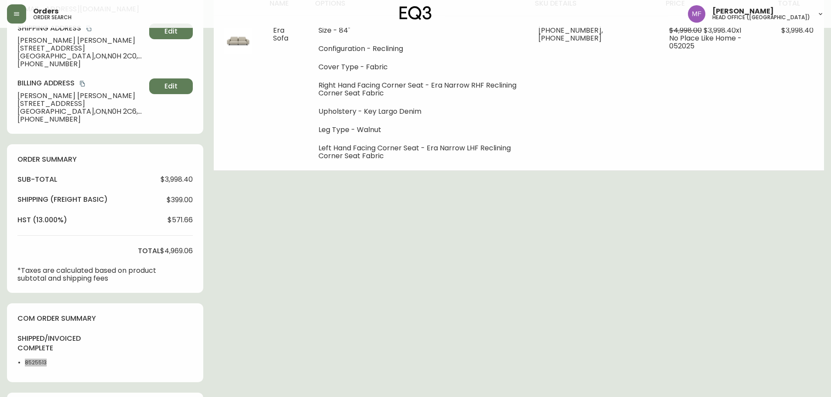
scroll to position [0, 0]
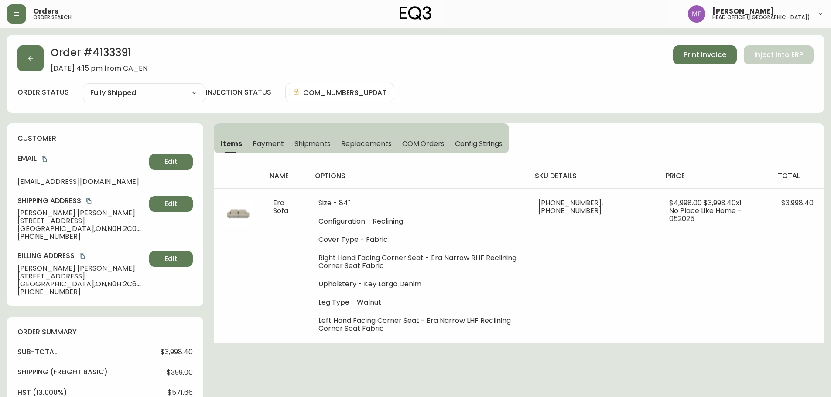
click at [116, 49] on h2 "Order # 4133391" at bounding box center [99, 54] width 97 height 19
copy h2 "4133391"
click at [104, 52] on h2 "Order # 4133391" at bounding box center [99, 54] width 97 height 19
drag, startPoint x: 104, startPoint y: 52, endPoint x: 294, endPoint y: 113, distance: 200.1
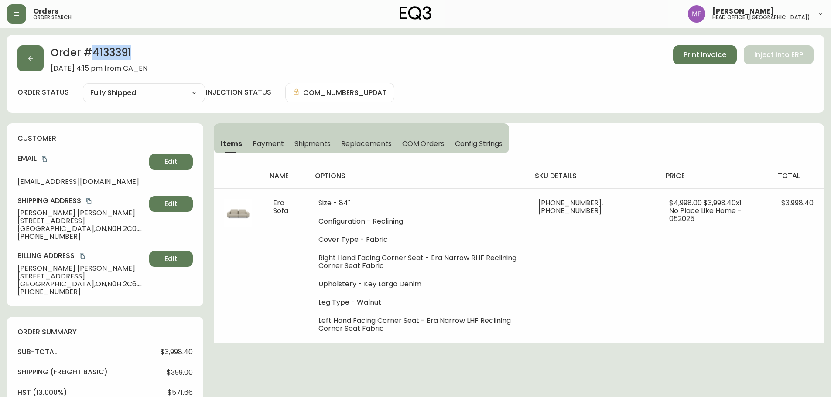
click at [104, 52] on h2 "Order # 4133391" at bounding box center [99, 54] width 97 height 19
drag, startPoint x: 91, startPoint y: 200, endPoint x: 170, endPoint y: 214, distance: 80.1
click at [90, 200] on icon "copy" at bounding box center [89, 201] width 6 height 6
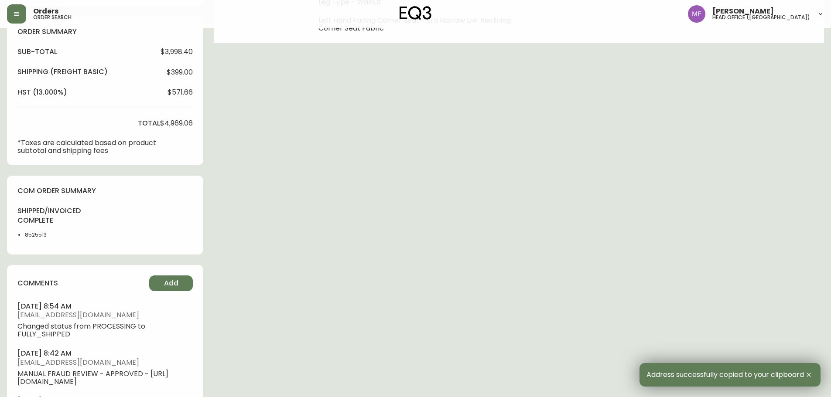
scroll to position [305, 0]
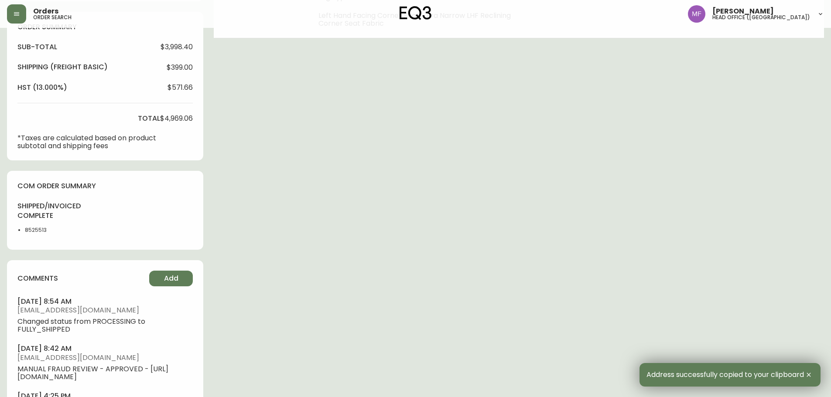
click at [32, 233] on li "8525513" at bounding box center [47, 230] width 44 height 8
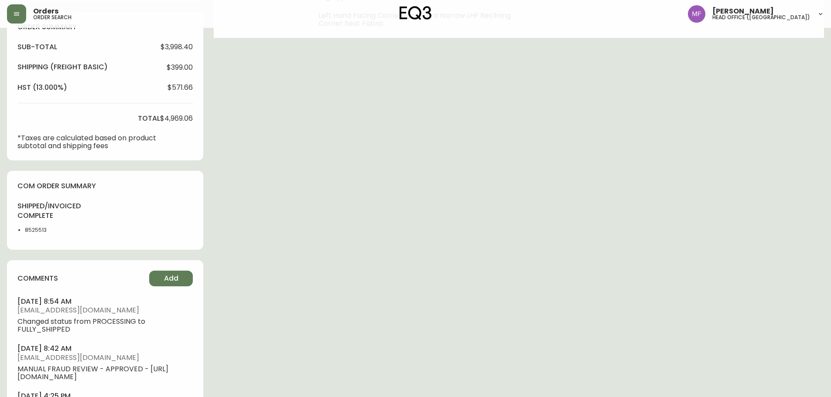
click at [359, 209] on div "Order # 4133391 May 29, 2025 at 4:15 pm from CA_EN Print Invoice Inject into ER…" at bounding box center [415, 92] width 817 height 725
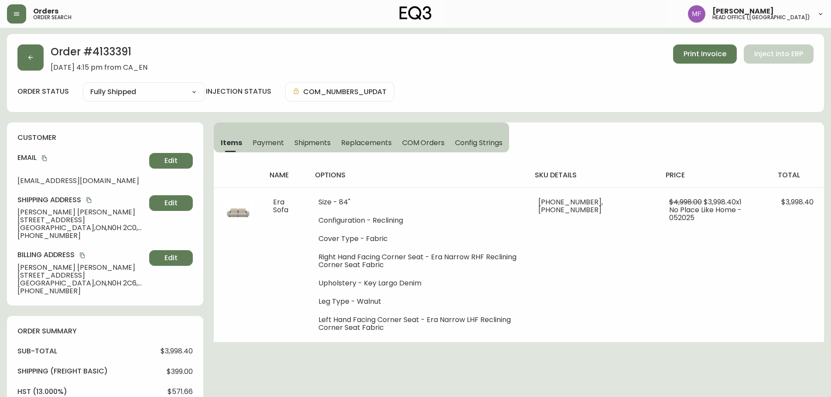
scroll to position [0, 0]
click at [30, 62] on button "button" at bounding box center [30, 58] width 26 height 26
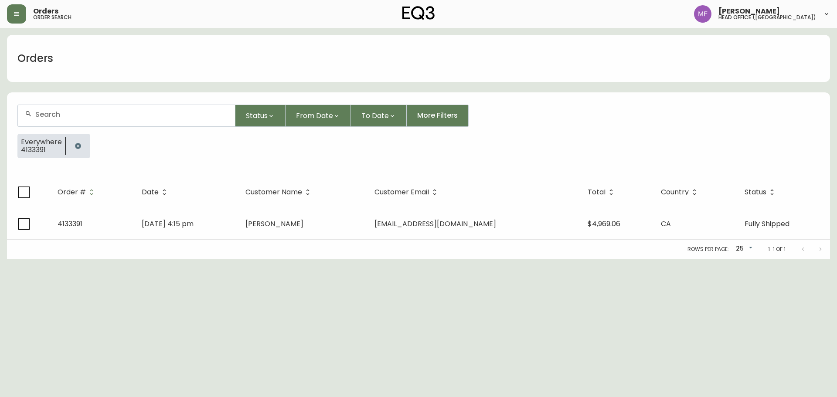
click at [82, 141] on button "button" at bounding box center [77, 145] width 17 height 17
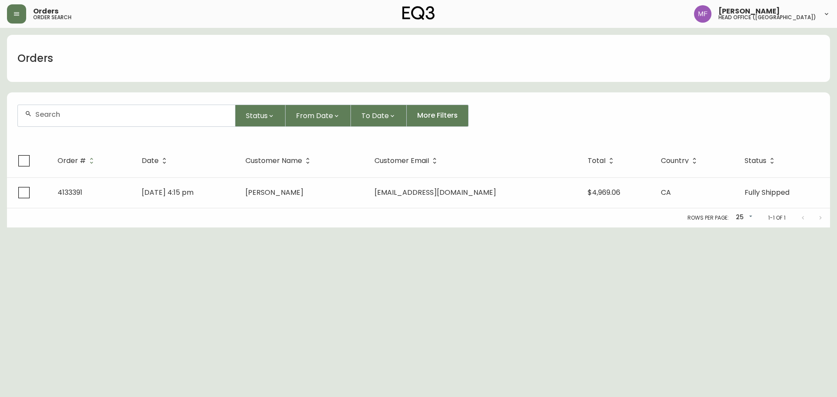
click at [72, 120] on div at bounding box center [126, 115] width 217 height 21
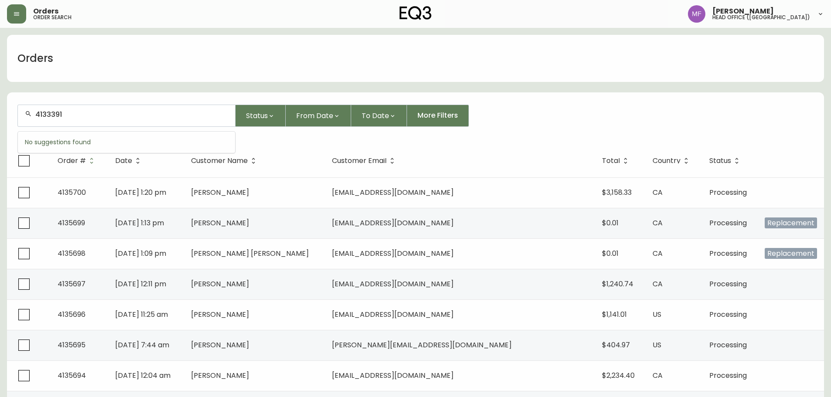
type input "4133391"
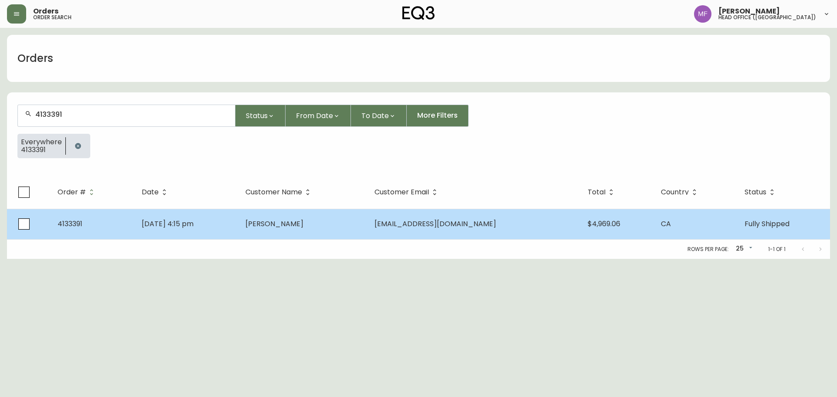
click at [199, 232] on td "May 29 2025, 4:15 pm" at bounding box center [186, 224] width 103 height 31
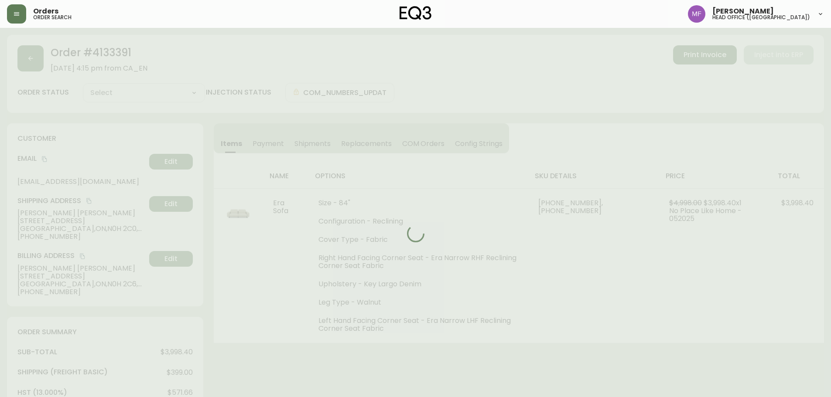
type input "Fully Shipped"
select select "FULLY_SHIPPED"
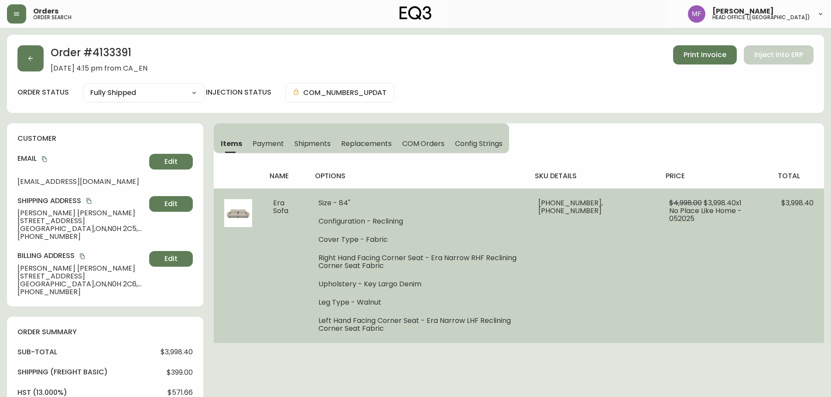
click at [528, 336] on td "Size - 84" Configuration - Reclining Cover Type - Fabric Right Hand Facing Corn…" at bounding box center [418, 265] width 220 height 155
click at [628, 208] on td "30280-11 x 1, 30280-12 x 1" at bounding box center [593, 265] width 131 height 155
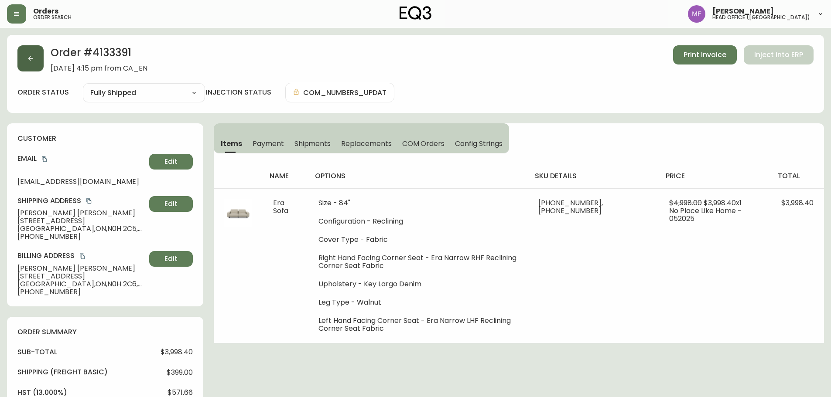
click at [34, 54] on button "button" at bounding box center [30, 58] width 26 height 26
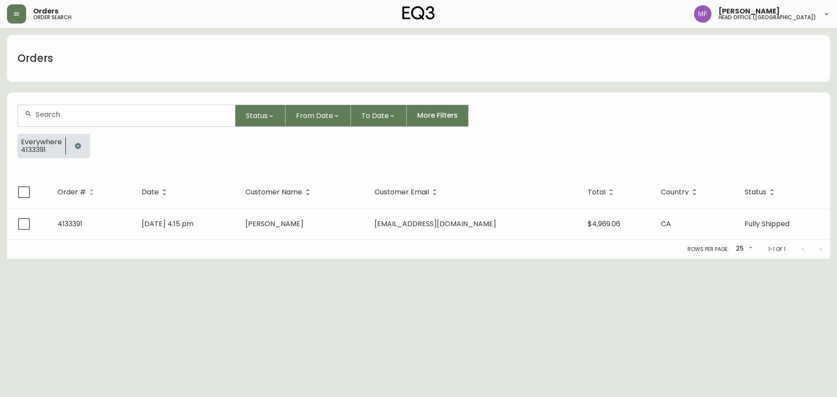
click at [85, 144] on div at bounding box center [78, 146] width 24 height 24
click at [77, 142] on button "button" at bounding box center [77, 145] width 17 height 17
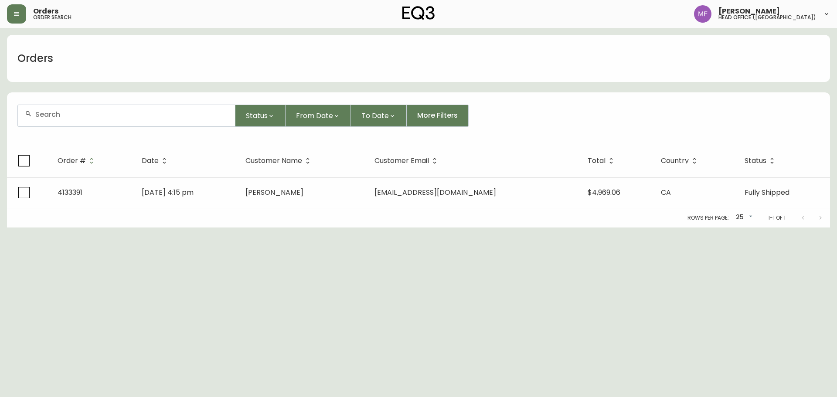
click at [72, 117] on input "text" at bounding box center [131, 114] width 193 height 8
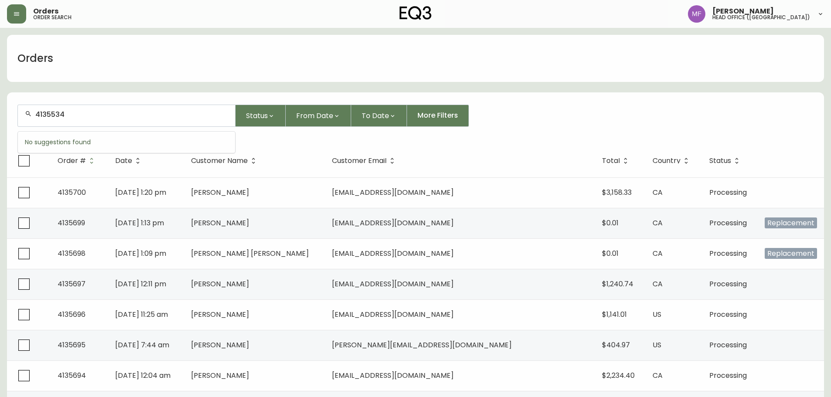
type input "4135534"
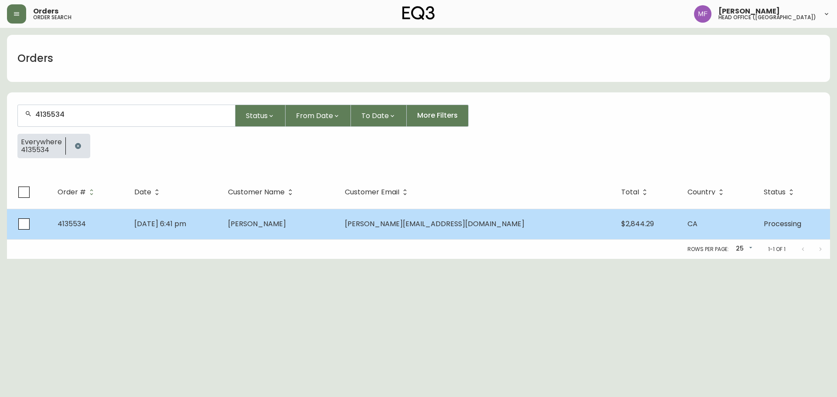
click at [217, 228] on td "Sep 25 2025, 6:41 pm" at bounding box center [174, 224] width 94 height 31
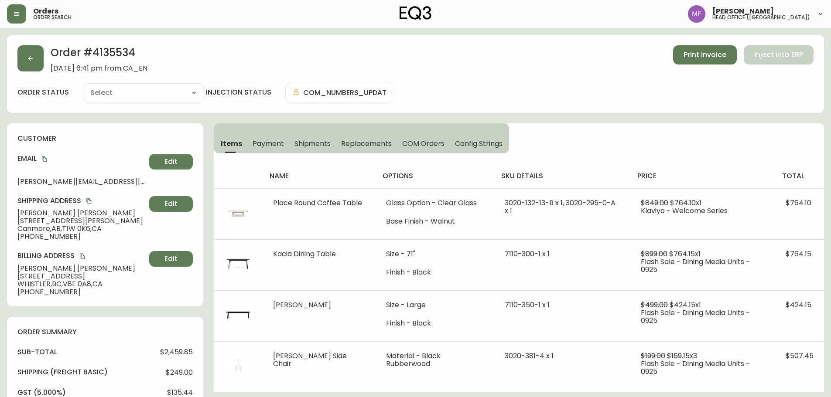
type input "Processing"
select select "PROCESSING"
click at [30, 55] on icon "button" at bounding box center [30, 58] width 7 height 7
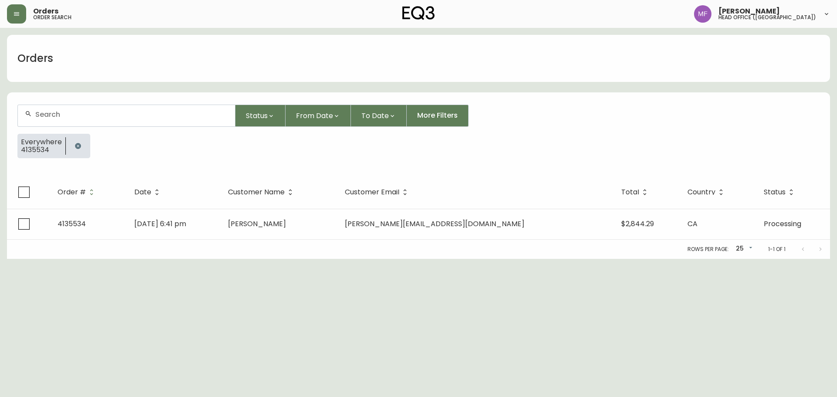
click at [73, 149] on button "button" at bounding box center [77, 145] width 17 height 17
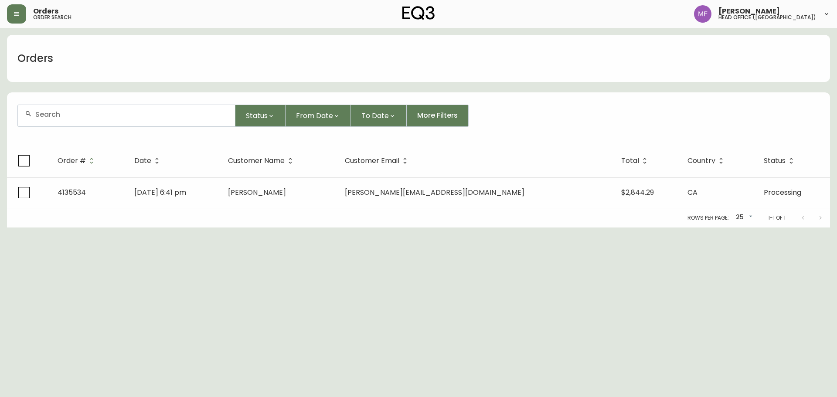
click at [73, 120] on div at bounding box center [126, 115] width 217 height 21
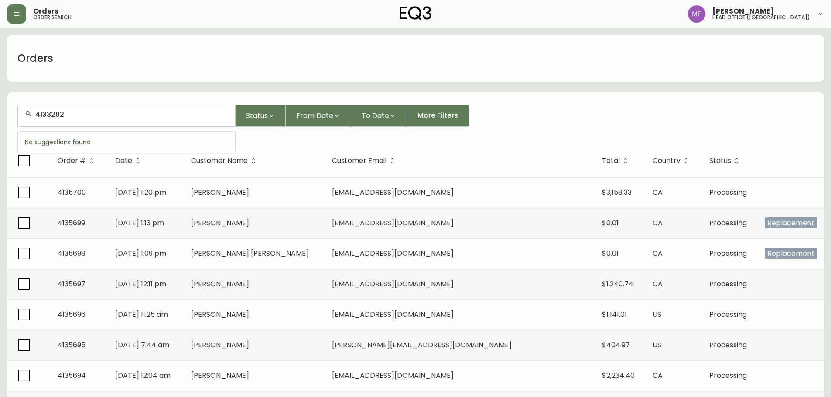
type input "4133202"
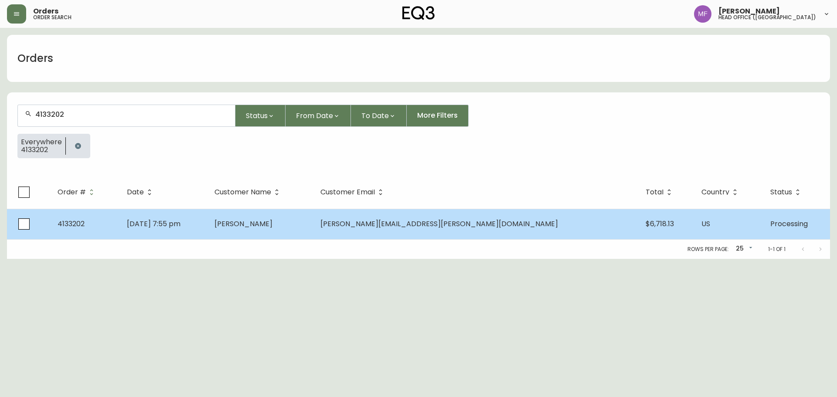
click at [208, 224] on td "May 22 2025, 7:55 pm" at bounding box center [164, 224] width 88 height 31
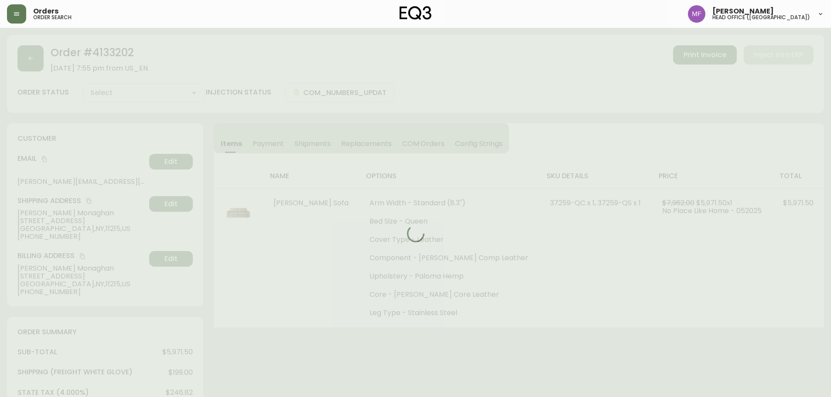
type input "Processing"
select select "PROCESSING"
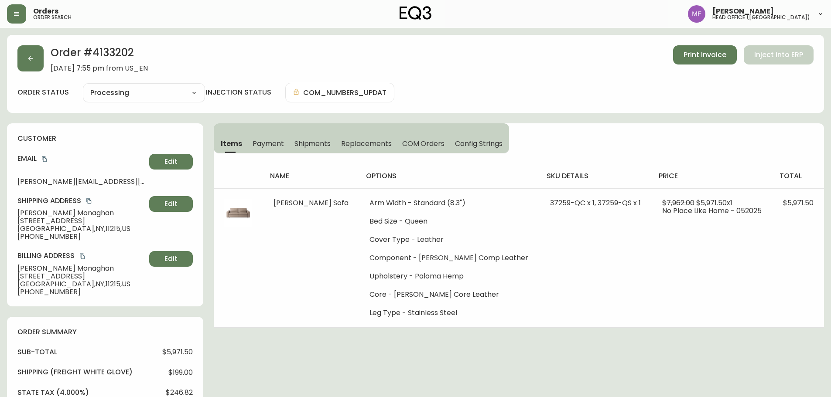
click at [311, 347] on div "Order # 4133202 May 22, 2025 at 7:55 pm from US_EN Print Invoice Inject into ER…" at bounding box center [415, 384] width 817 height 698
click at [28, 67] on button "button" at bounding box center [30, 58] width 26 height 26
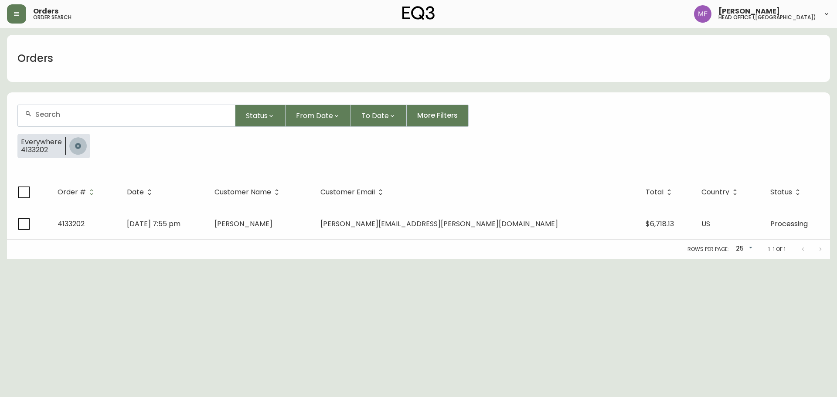
click at [74, 151] on button "button" at bounding box center [77, 145] width 17 height 17
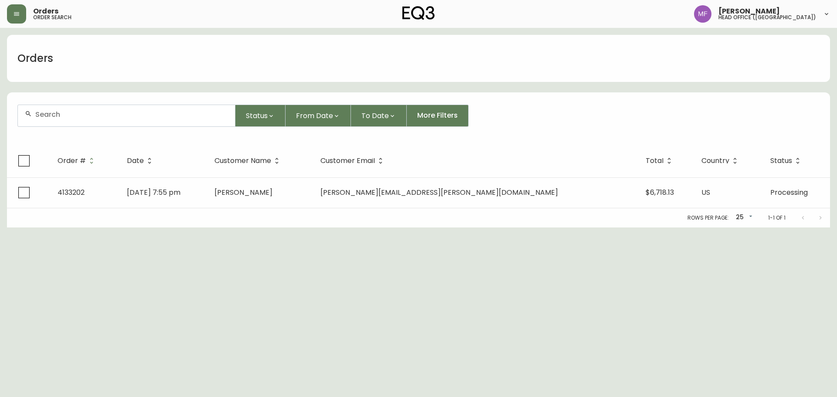
click at [74, 117] on input "text" at bounding box center [131, 114] width 193 height 8
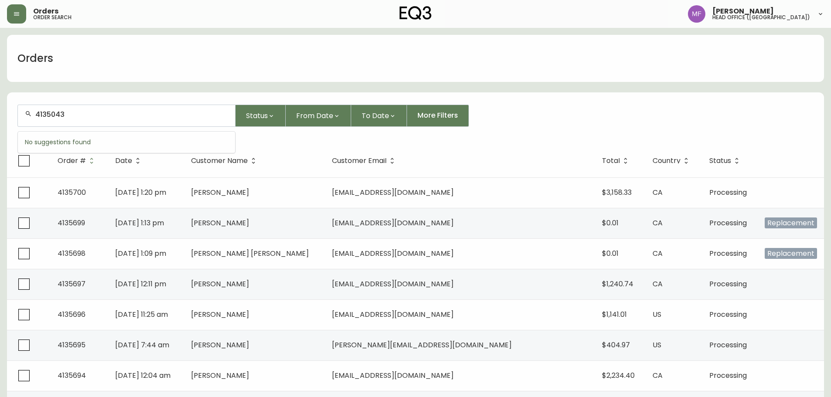
type input "4135043"
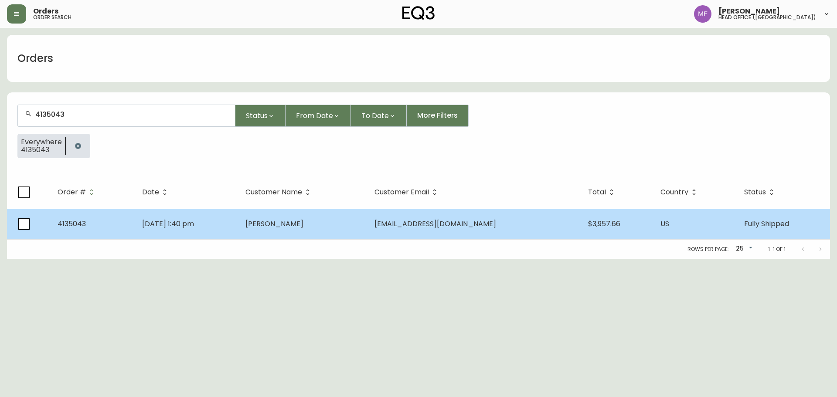
click at [368, 232] on td "Ellen Garson" at bounding box center [303, 224] width 129 height 31
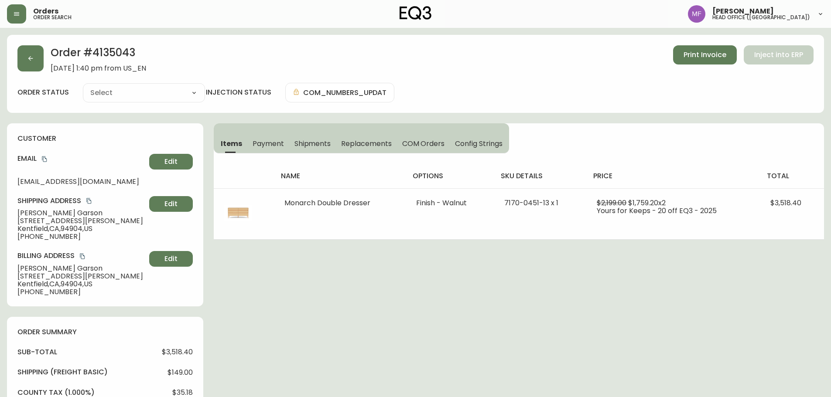
type input "Fully Shipped"
select select "FULLY_SHIPPED"
click at [458, 273] on div "Order # 4135043 September 2, 2025 at 1:40 pm from US_EN Print Invoice Inject in…" at bounding box center [415, 394] width 817 height 718
drag, startPoint x: 343, startPoint y: 334, endPoint x: 404, endPoint y: 314, distance: 64.5
click at [344, 334] on div "Order # 4135043 September 2, 2025 at 1:40 pm from US_EN Print Invoice Inject in…" at bounding box center [415, 394] width 817 height 718
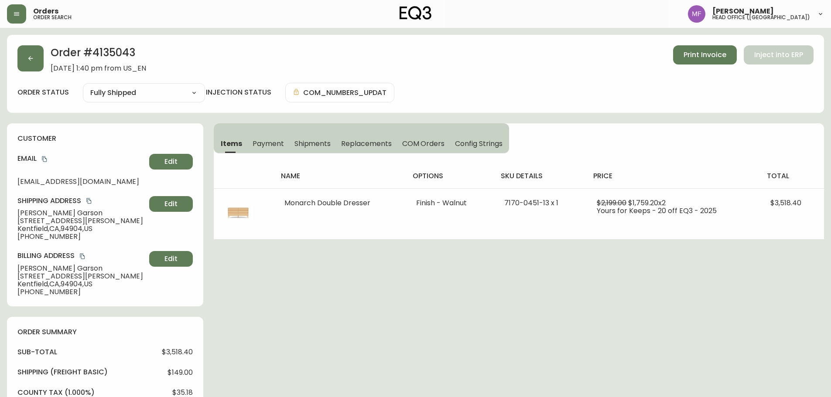
click at [335, 353] on div "Order # 4135043 September 2, 2025 at 1:40 pm from US_EN Print Invoice Inject in…" at bounding box center [415, 394] width 817 height 718
click at [433, 325] on div "Order # 4135043 September 2, 2025 at 1:40 pm from US_EN Print Invoice Inject in…" at bounding box center [415, 394] width 817 height 718
drag, startPoint x: 306, startPoint y: 344, endPoint x: 369, endPoint y: 320, distance: 67.5
click at [307, 344] on div "Order # 4135043 September 2, 2025 at 1:40 pm from US_EN Print Invoice Inject in…" at bounding box center [415, 394] width 817 height 718
click at [560, 274] on div "Order # 4135043 September 2, 2025 at 1:40 pm from US_EN Print Invoice Inject in…" at bounding box center [415, 394] width 817 height 718
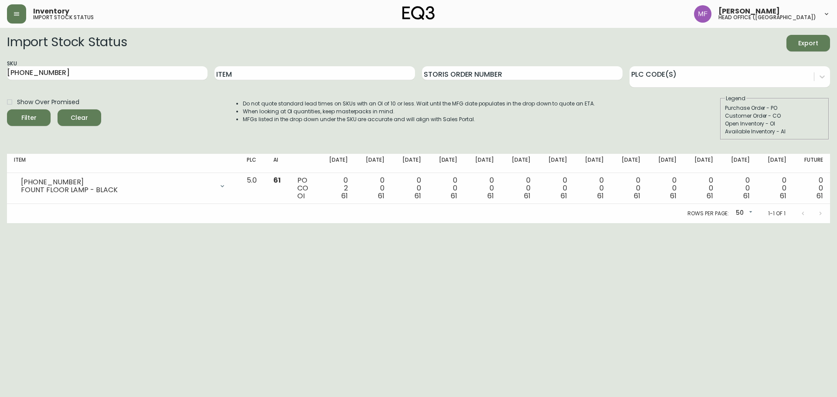
drag, startPoint x: 0, startPoint y: 0, endPoint x: 135, endPoint y: 80, distance: 156.8
click at [137, 81] on div "SKU [PHONE_NUMBER]" at bounding box center [107, 73] width 201 height 28
drag, startPoint x: 125, startPoint y: 75, endPoint x: 0, endPoint y: 92, distance: 125.9
click at [0, 92] on main "Import Stock Status Export SKU [PHONE_NUMBER] Item Storis Order Number PLC Code…" at bounding box center [418, 125] width 837 height 195
paste input "7020-507"
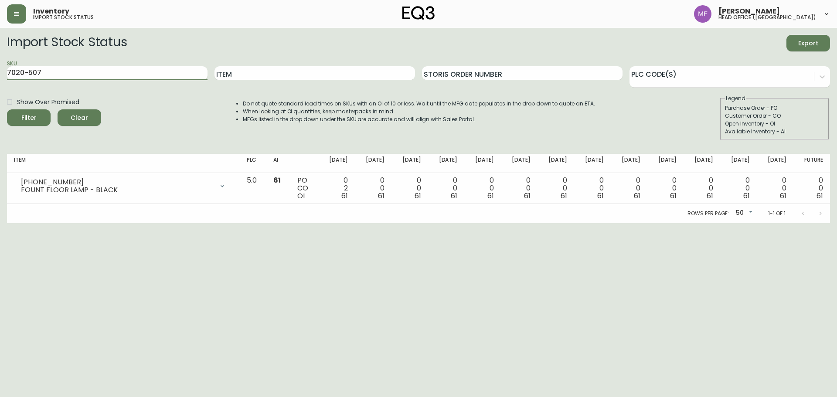
type input "7020-507"
click at [7, 109] on button "Filter" at bounding box center [29, 117] width 44 height 17
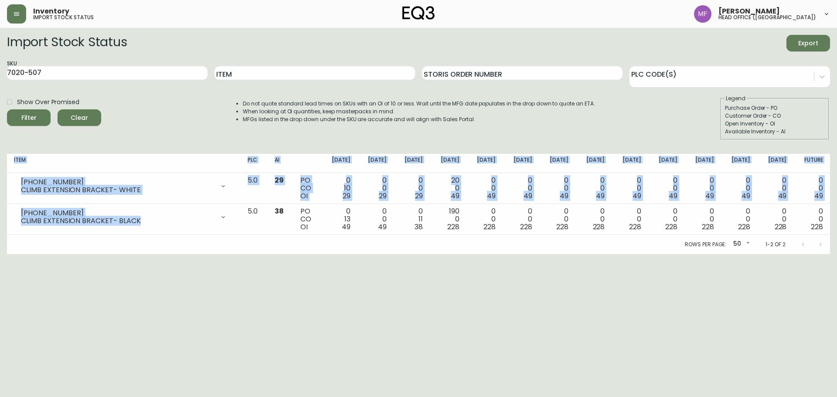
drag, startPoint x: 154, startPoint y: 221, endPoint x: 2, endPoint y: 211, distance: 152.1
click at [2, 211] on main "Import Stock Status Export SKU 7020-507 Item Storis Order Number PLC Code(s) Sh…" at bounding box center [418, 141] width 837 height 226
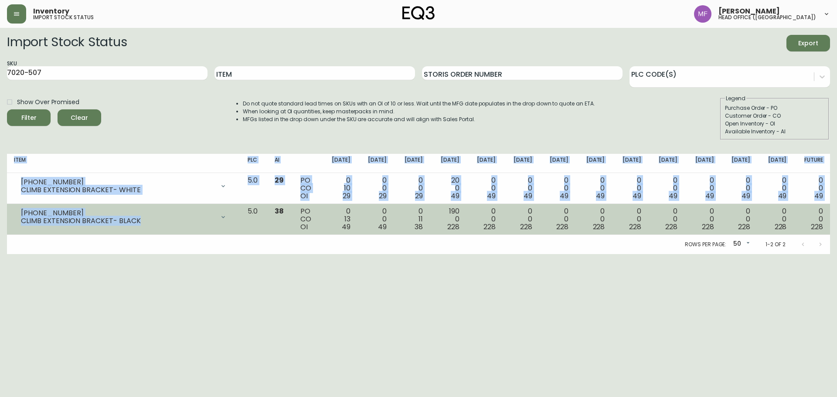
click at [53, 224] on div "CLIMB EXTENSION BRACKET- BLACK" at bounding box center [118, 221] width 194 height 8
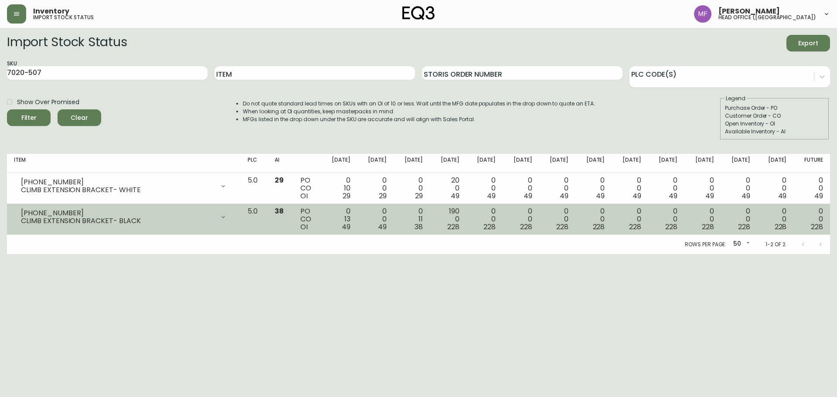
drag, startPoint x: 16, startPoint y: 212, endPoint x: 154, endPoint y: 221, distance: 137.6
click at [153, 220] on div "[PHONE_NUMBER] CLIMB EXTENSION BRACKET- BLACK" at bounding box center [124, 217] width 220 height 19
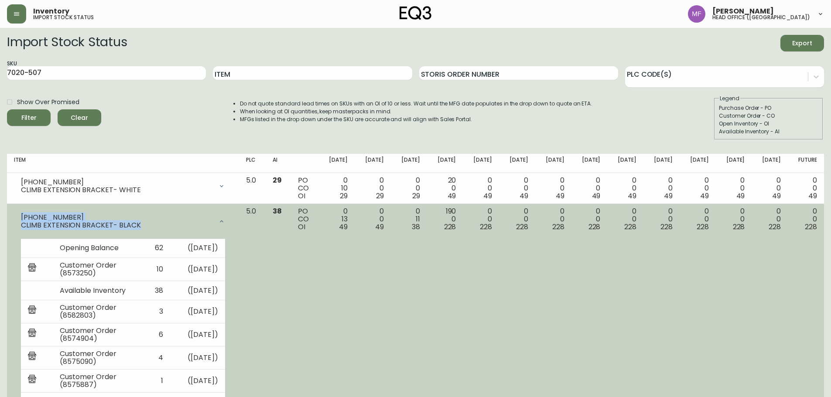
drag, startPoint x: 146, startPoint y: 222, endPoint x: 20, endPoint y: 216, distance: 125.3
click at [20, 216] on div "[PHONE_NUMBER] CLIMB EXTENSION BRACKET- BLACK" at bounding box center [123, 222] width 218 height 28
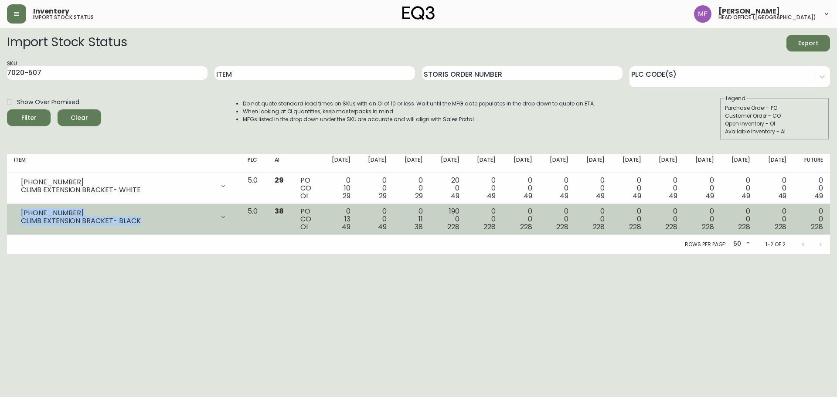
copy div "[PHONE_NUMBER] CLIMB EXTENSION BRACKET- BLACK"
